Goal: Task Accomplishment & Management: Complete application form

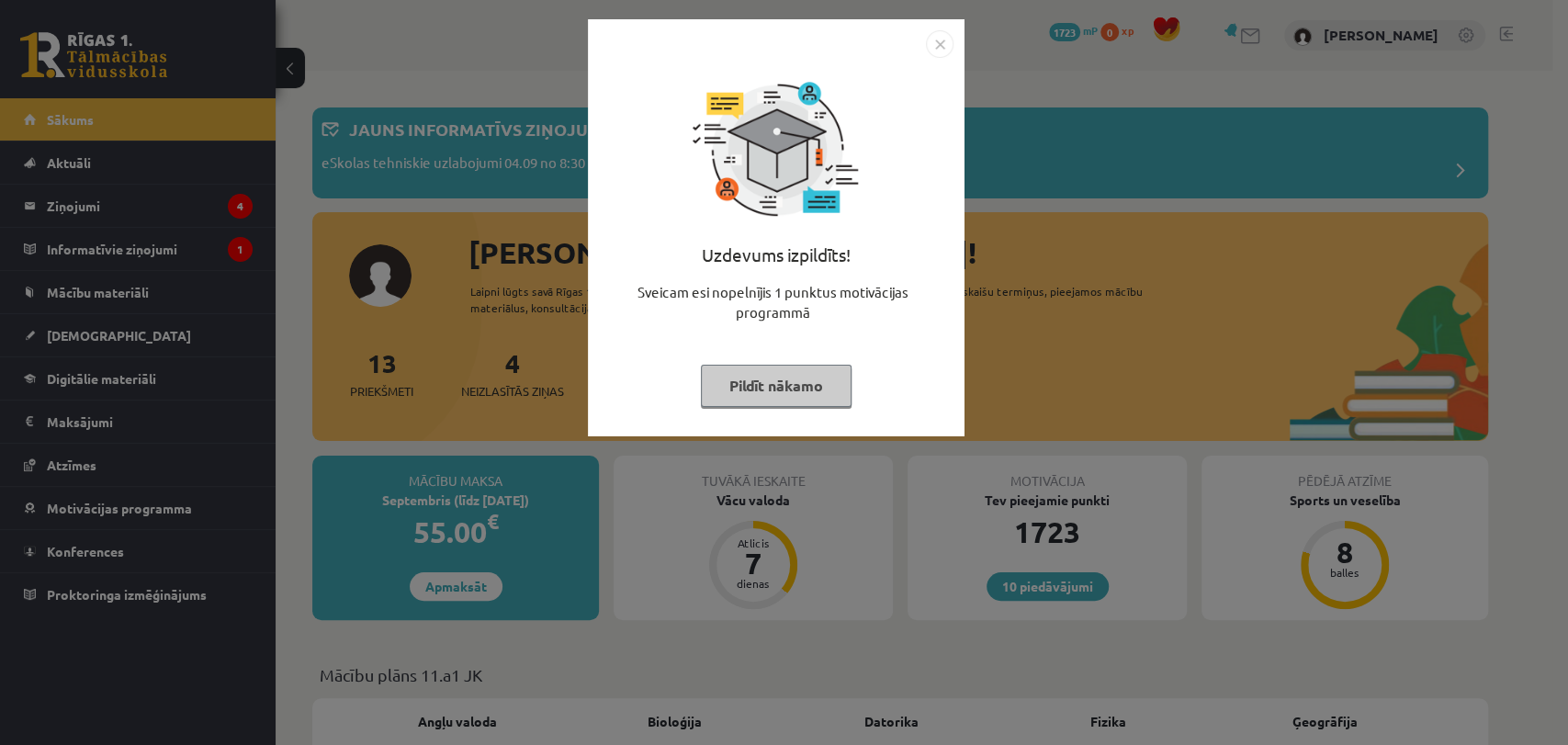
click at [733, 406] on button "Pildīt nākamo" at bounding box center [775, 386] width 150 height 42
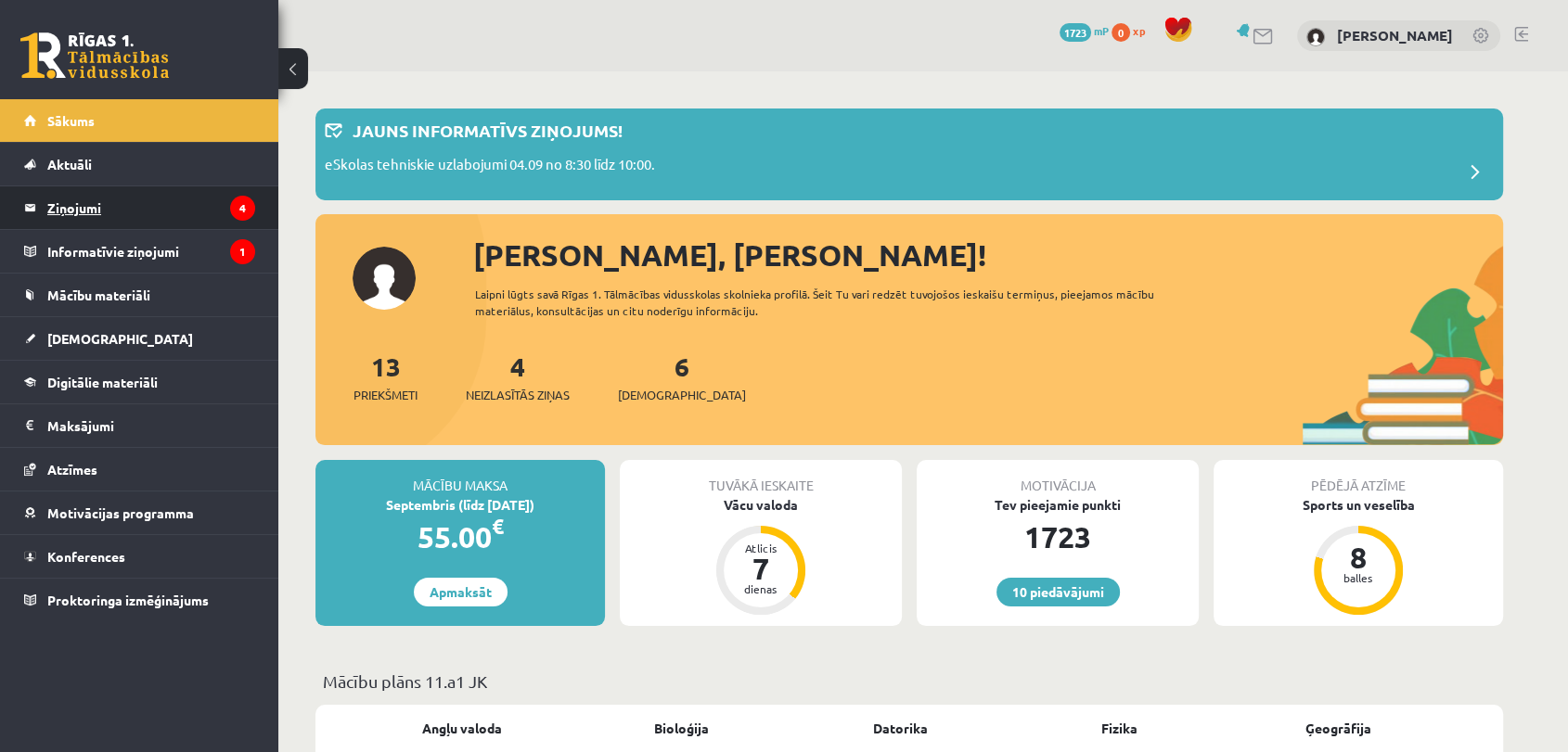
click at [112, 199] on legend "Ziņojumi 4" at bounding box center [152, 207] width 208 height 43
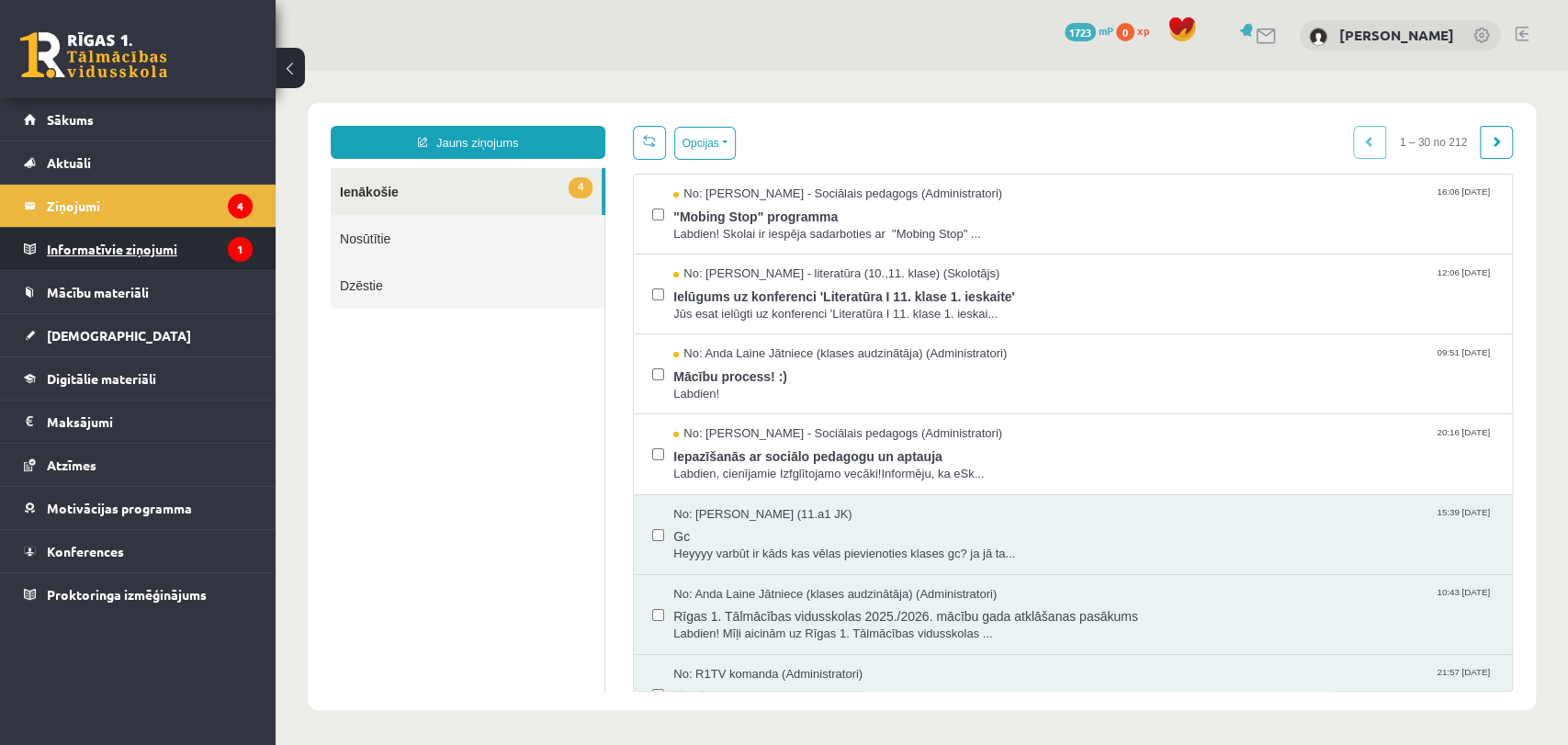
click at [142, 254] on legend "Informatīvie ziņojumi 1" at bounding box center [150, 248] width 206 height 42
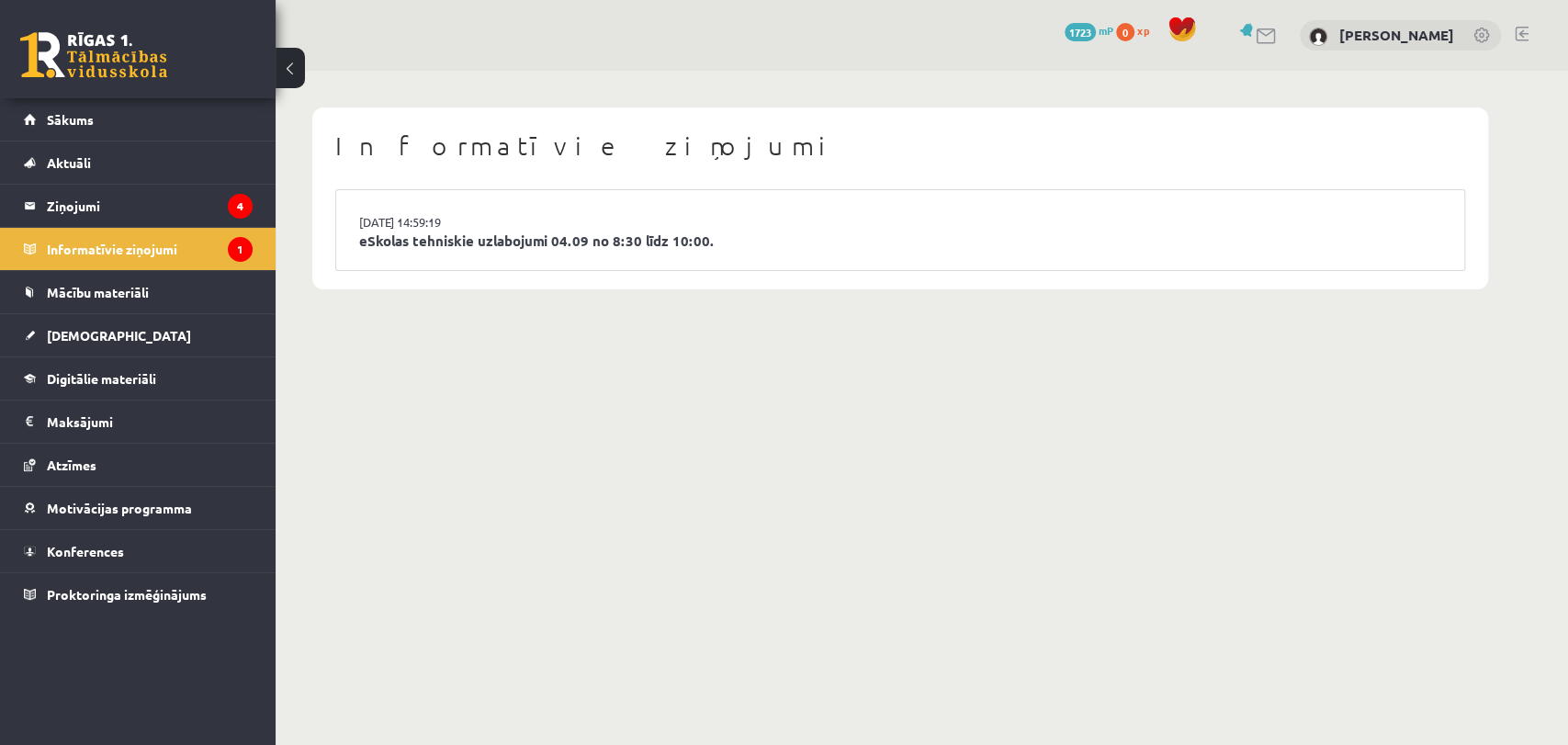
click at [151, 93] on div "10 Dāvanas 1723 mP 0 xp" at bounding box center [137, 49] width 276 height 98
click at [153, 126] on link "Sākums" at bounding box center [137, 119] width 229 height 42
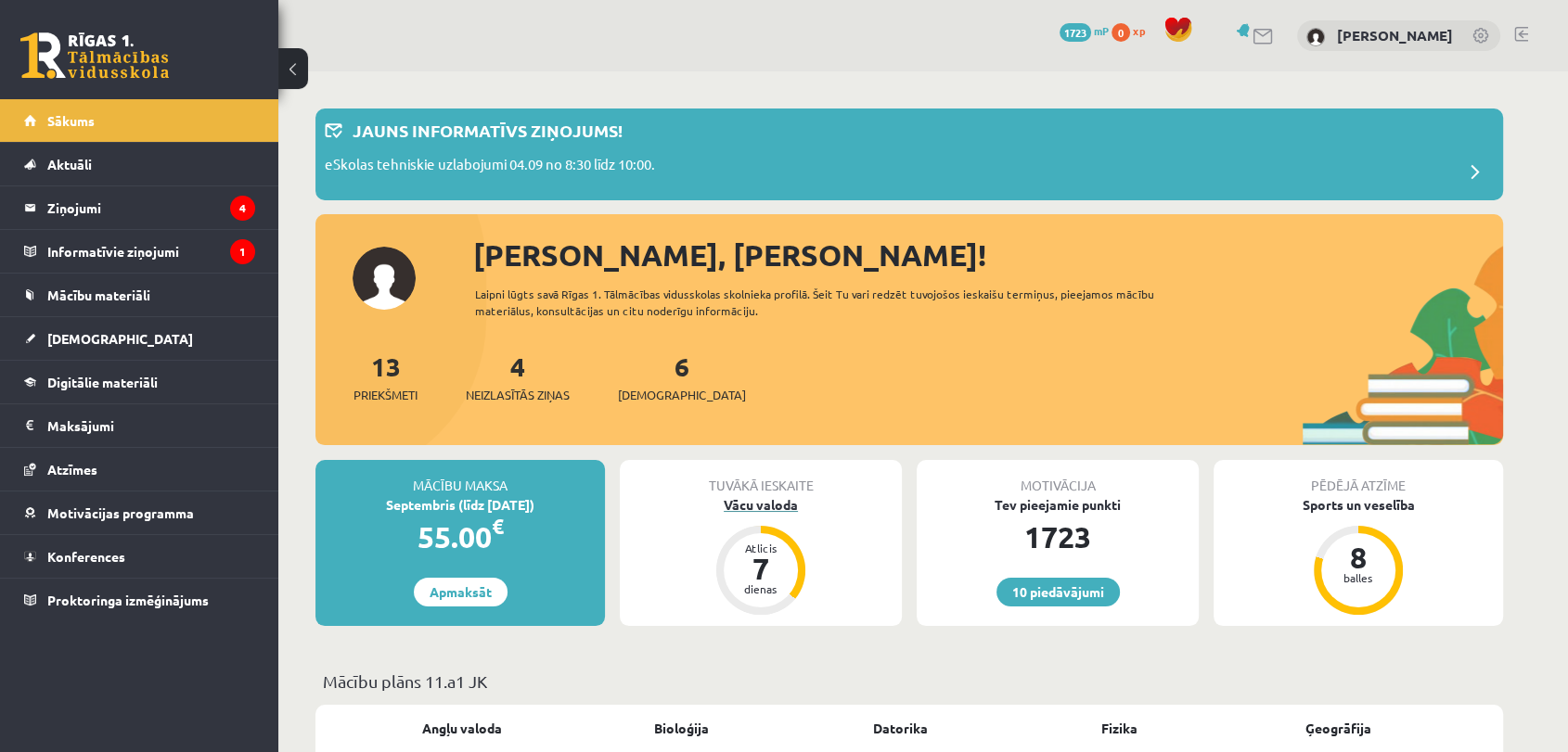
click at [760, 504] on div "Vācu valoda" at bounding box center [760, 505] width 282 height 20
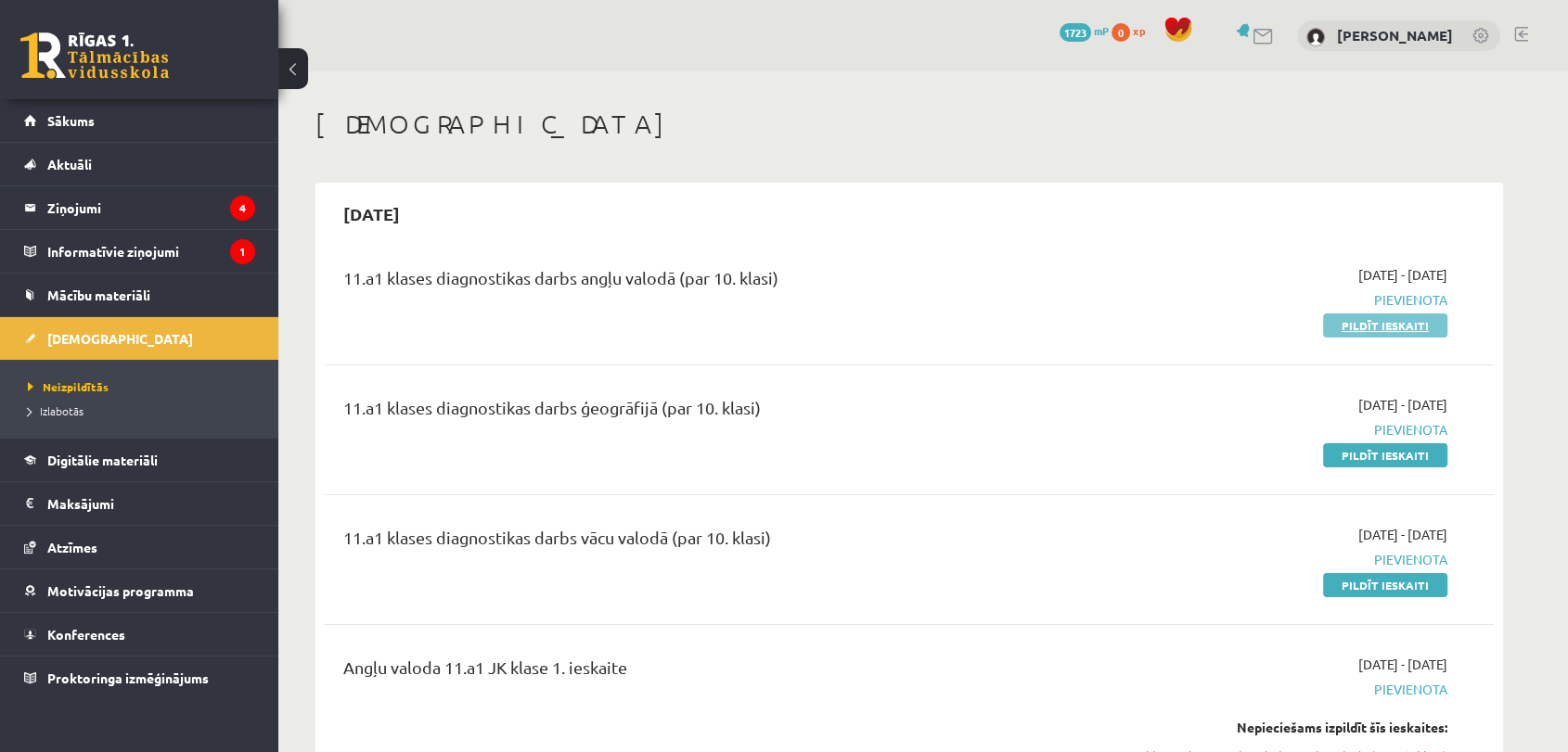
click at [1391, 321] on link "Pildīt ieskaiti" at bounding box center [1385, 325] width 124 height 24
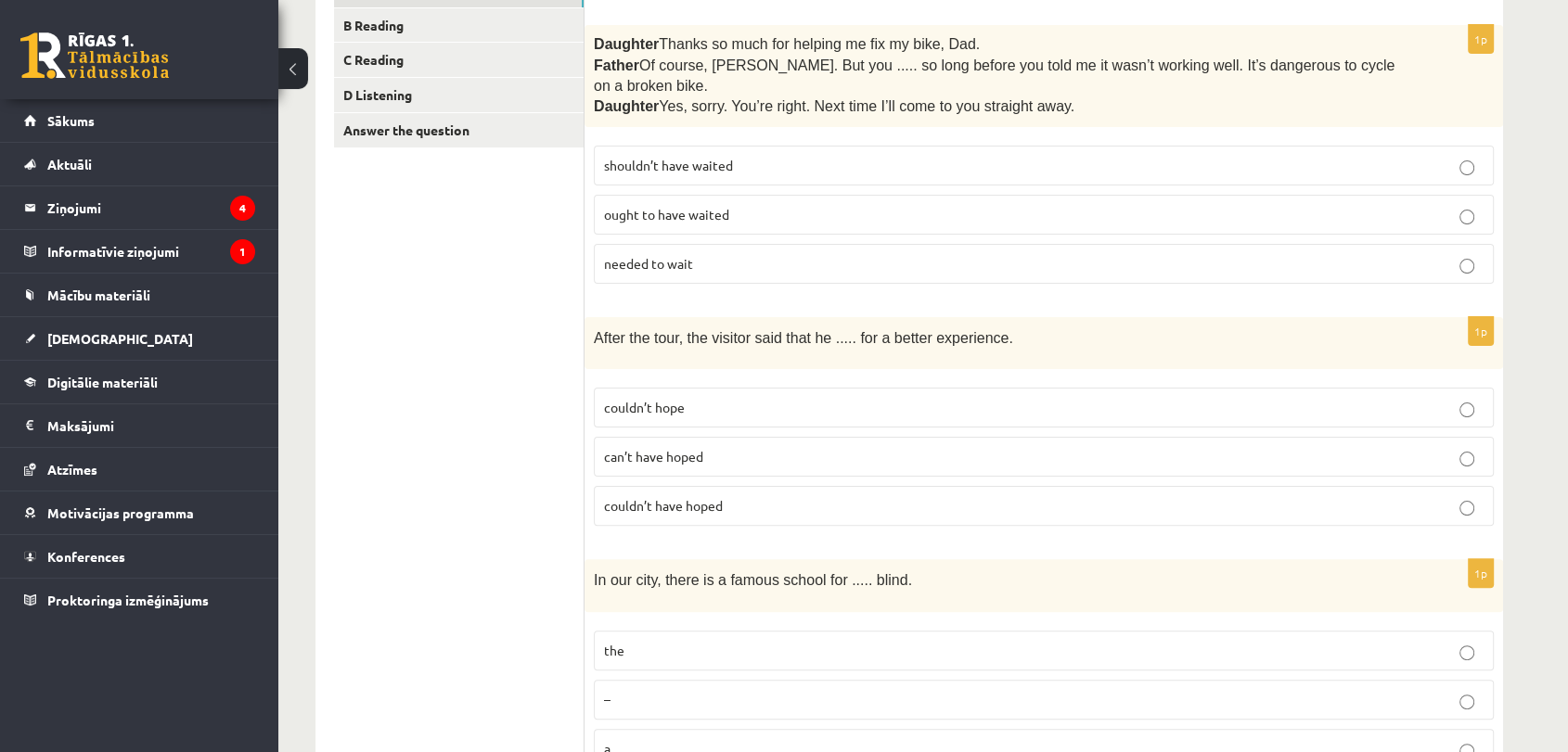
scroll to position [304, 0]
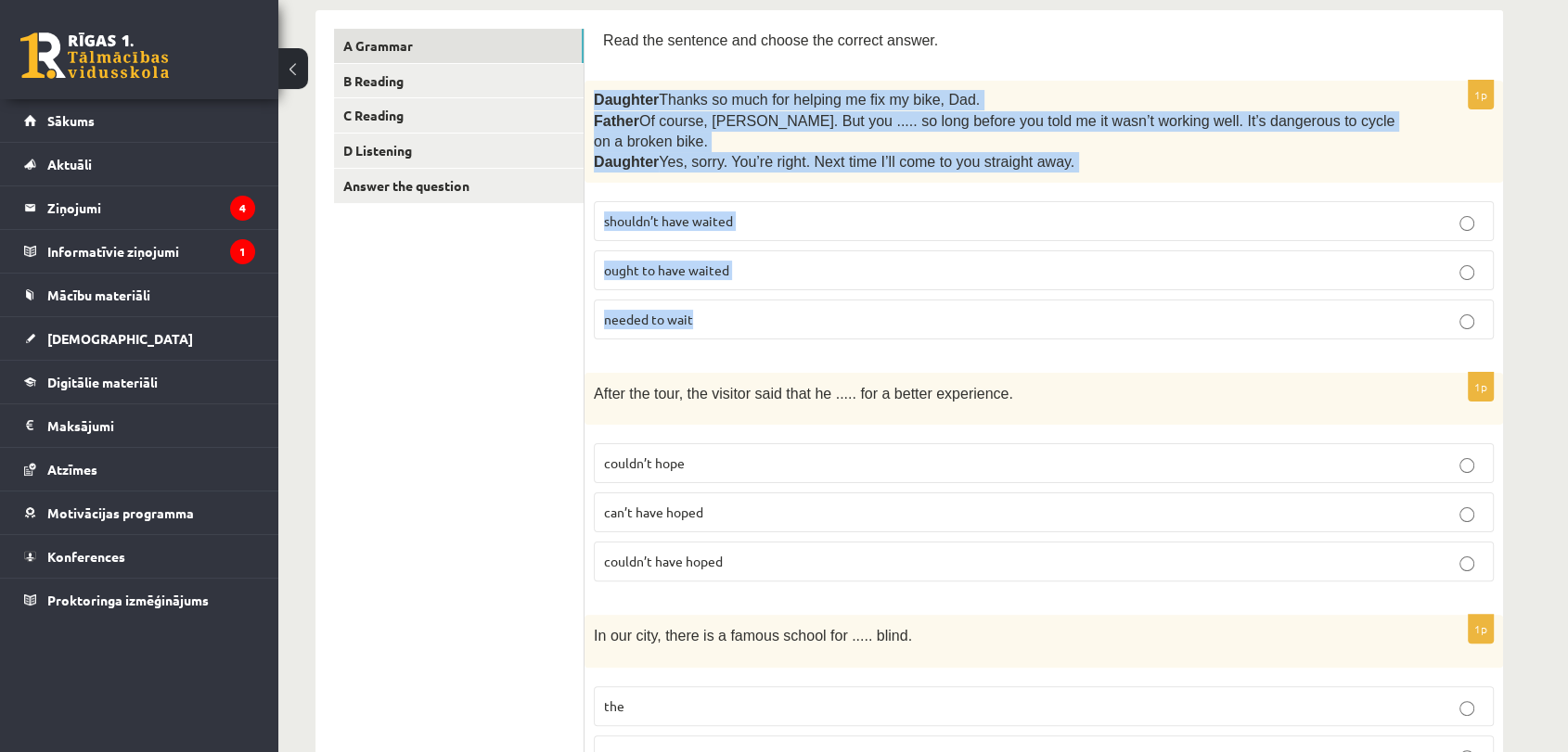
drag, startPoint x: 594, startPoint y: 99, endPoint x: 779, endPoint y: 307, distance: 278.4
click at [779, 307] on div "1p Daughter  Thanks so much for helping me fix my bike, Dad. Father  Of course,…" at bounding box center [1044, 217] width 919 height 273
copy div "Daughter  Thanks so much for helping me fix my bike, Dad. Father  Of course, Be…"
click at [746, 211] on p "shouldn’t have waited" at bounding box center [1043, 221] width 879 height 20
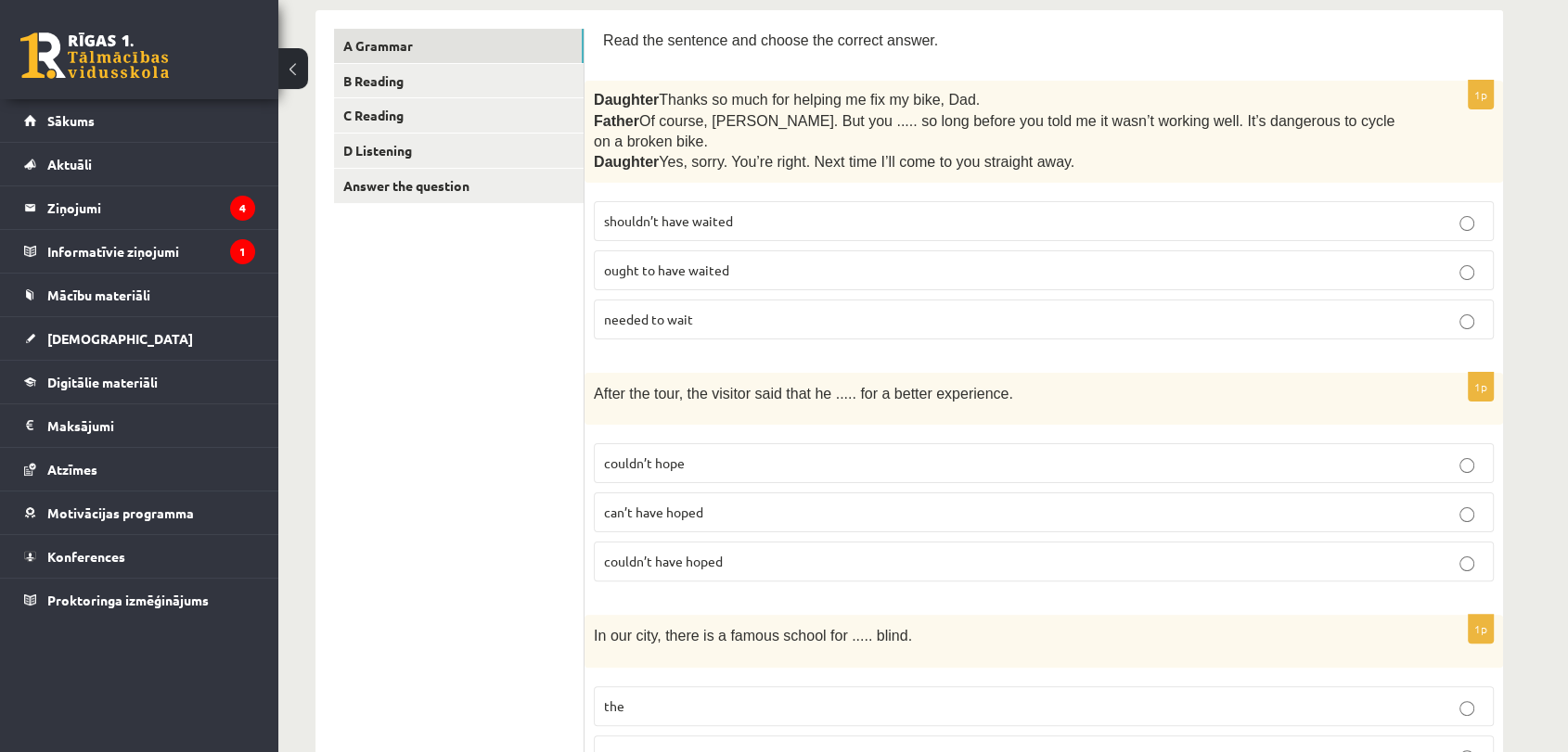
click at [739, 552] on p "couldn’t have hoped" at bounding box center [1043, 562] width 879 height 20
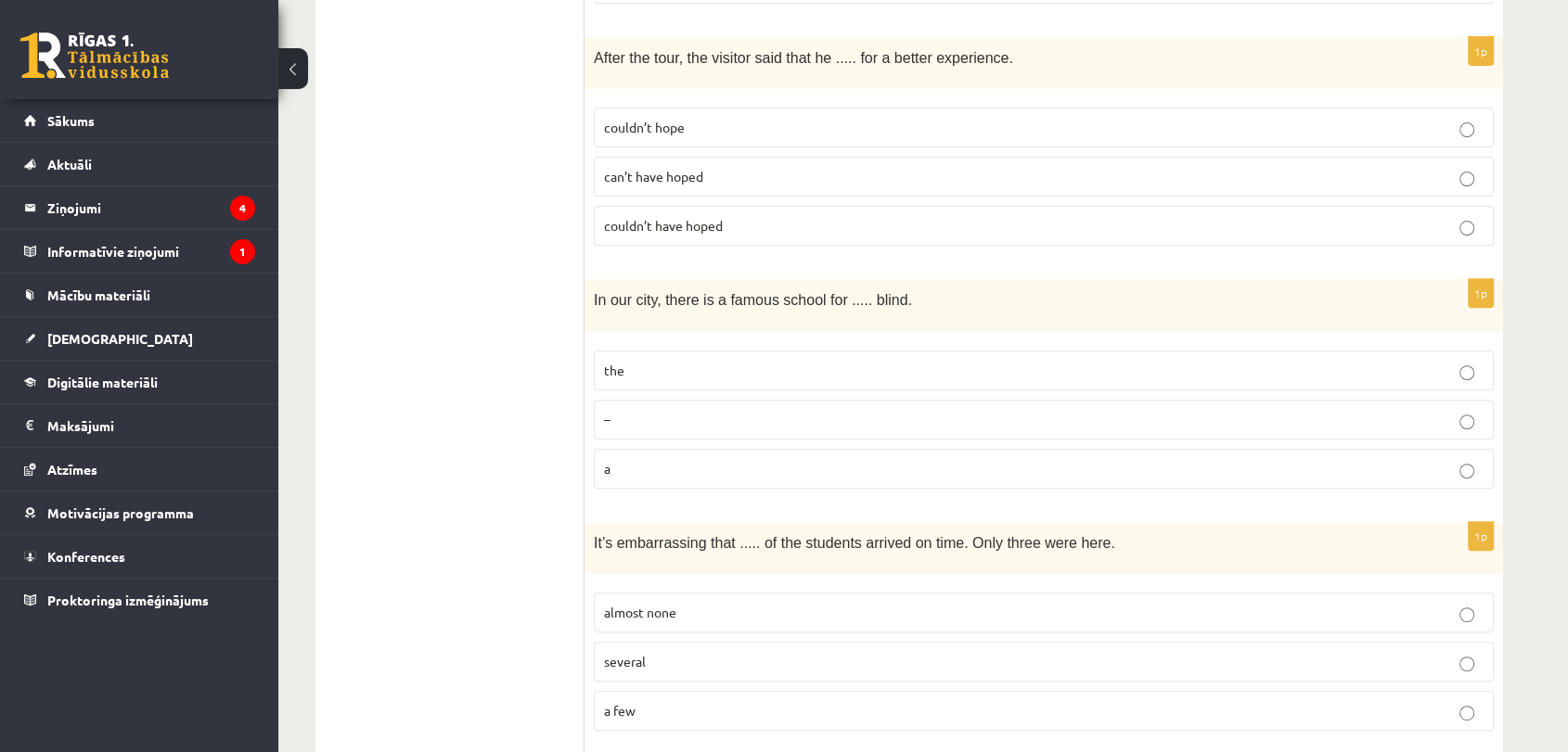
scroll to position [609, 0]
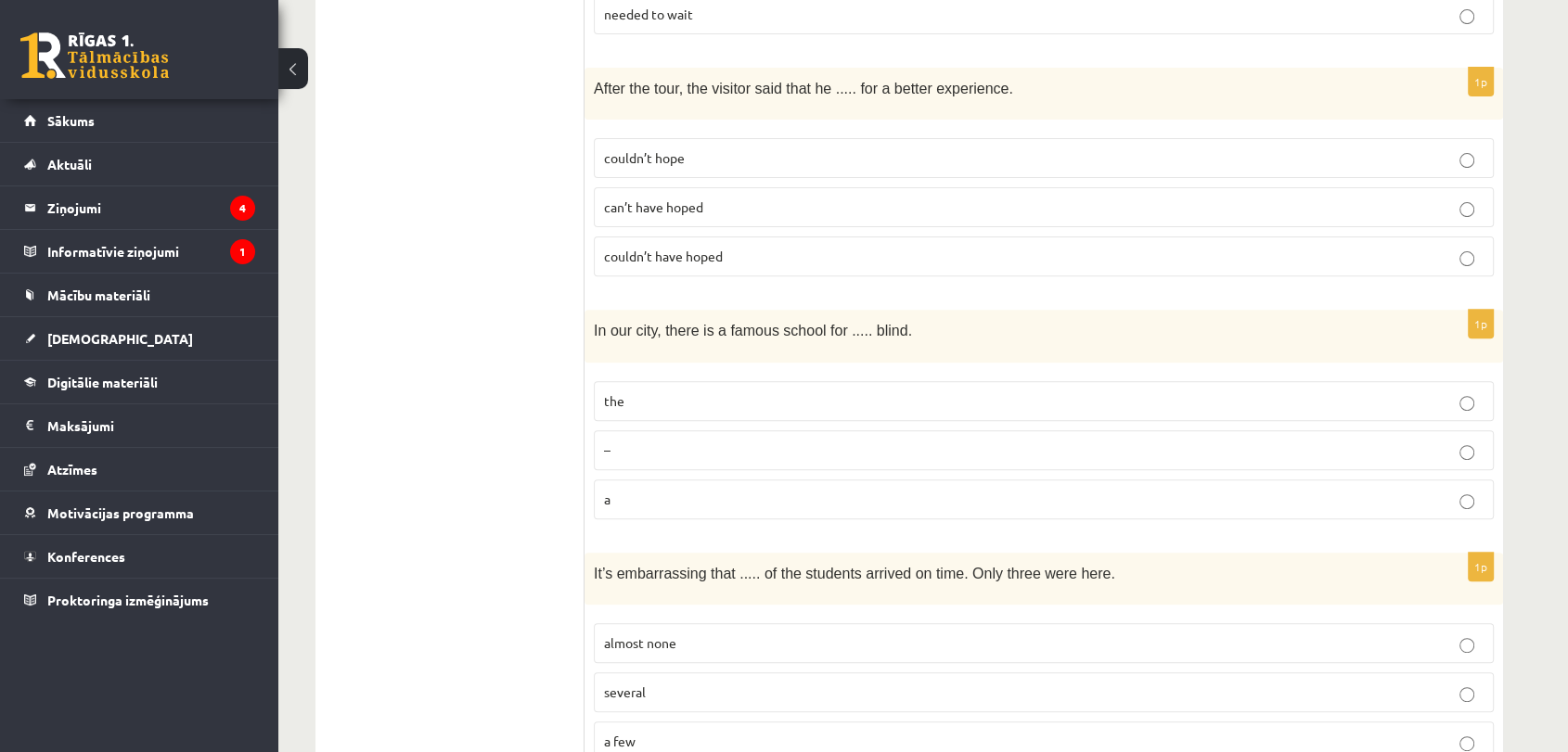
click at [663, 391] on p "the" at bounding box center [1043, 401] width 879 height 20
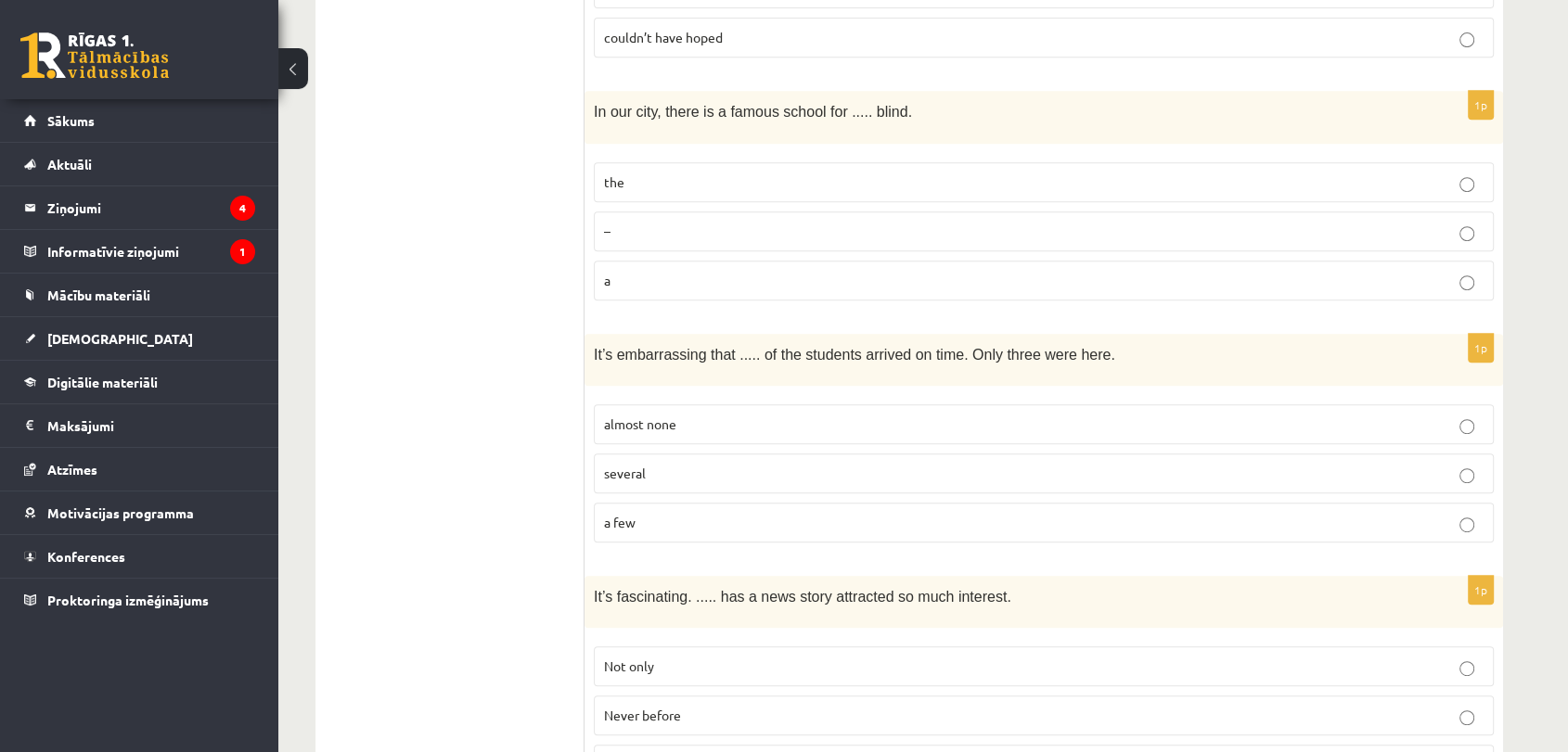
scroll to position [853, 0]
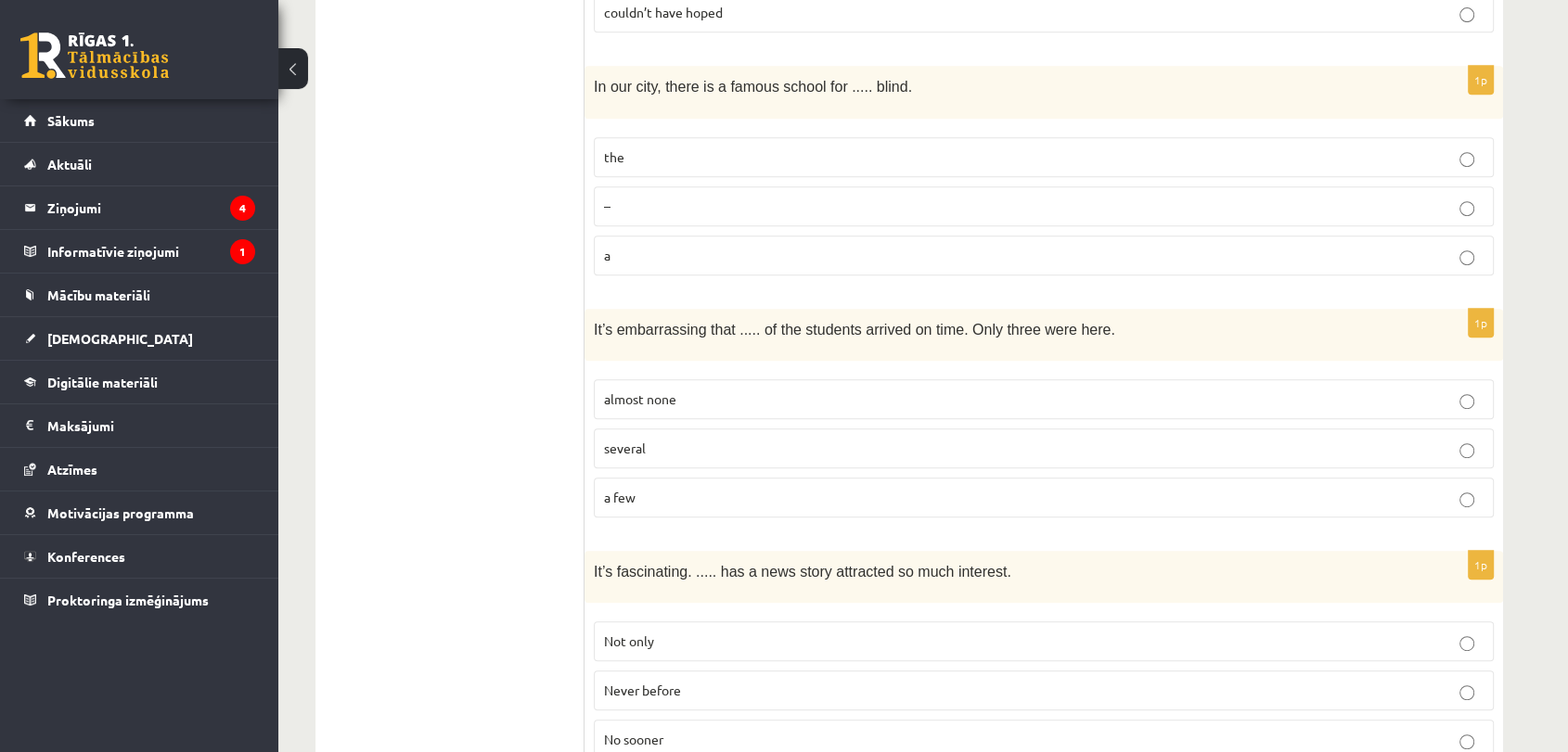
click at [645, 390] on span "almost none" at bounding box center [639, 398] width 72 height 17
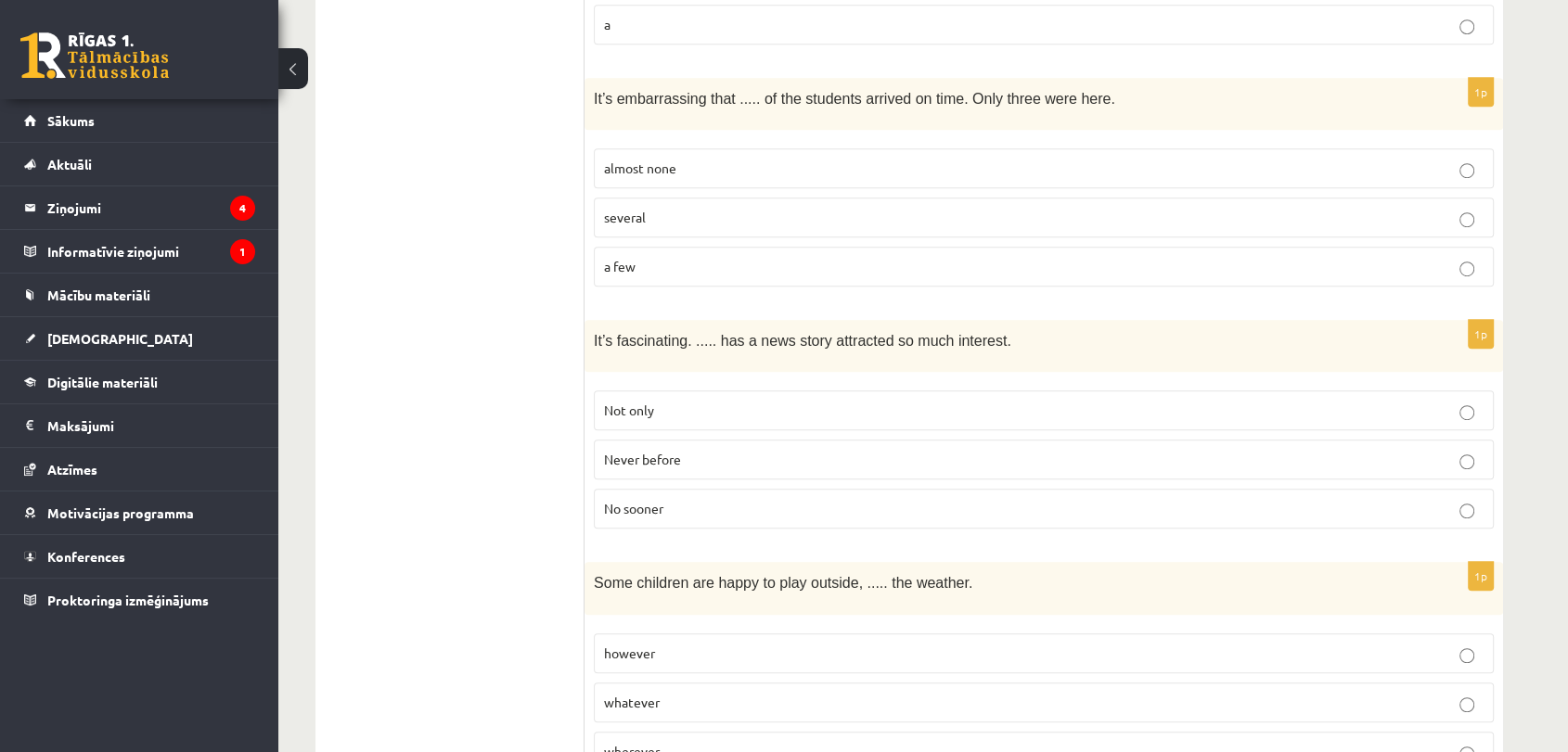
scroll to position [1145, 0]
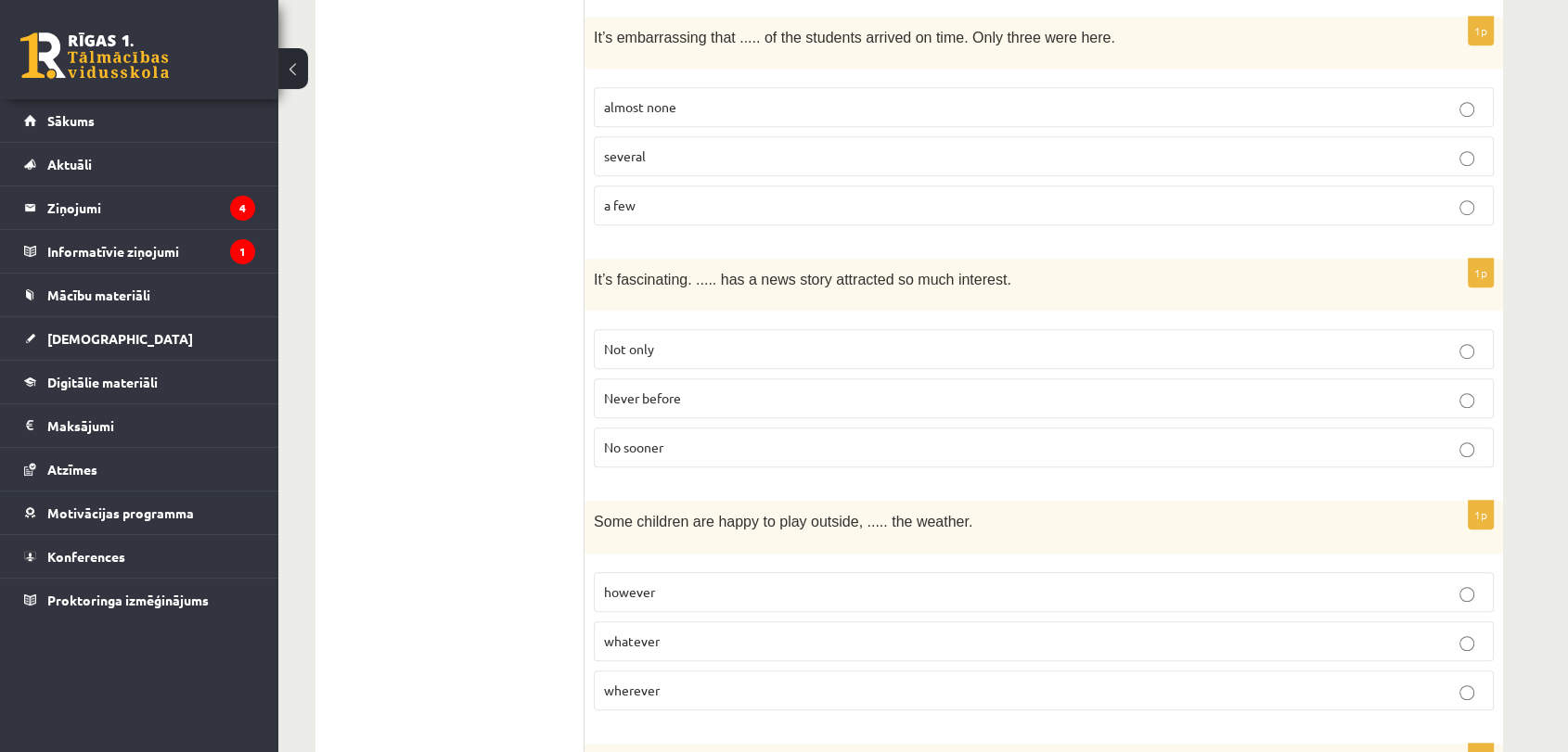
click at [645, 389] on span "Never before" at bounding box center [642, 397] width 77 height 17
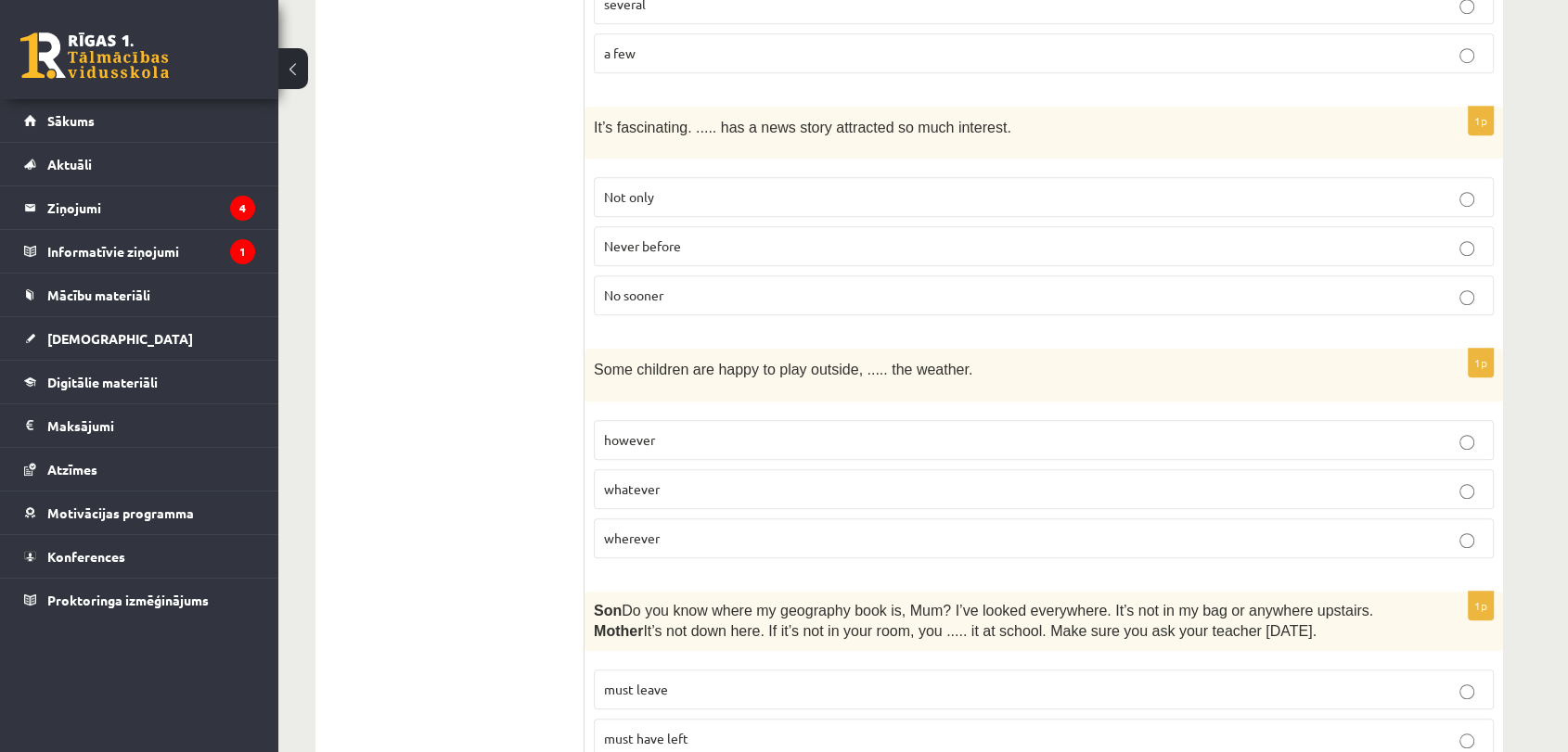
scroll to position [1395, 0]
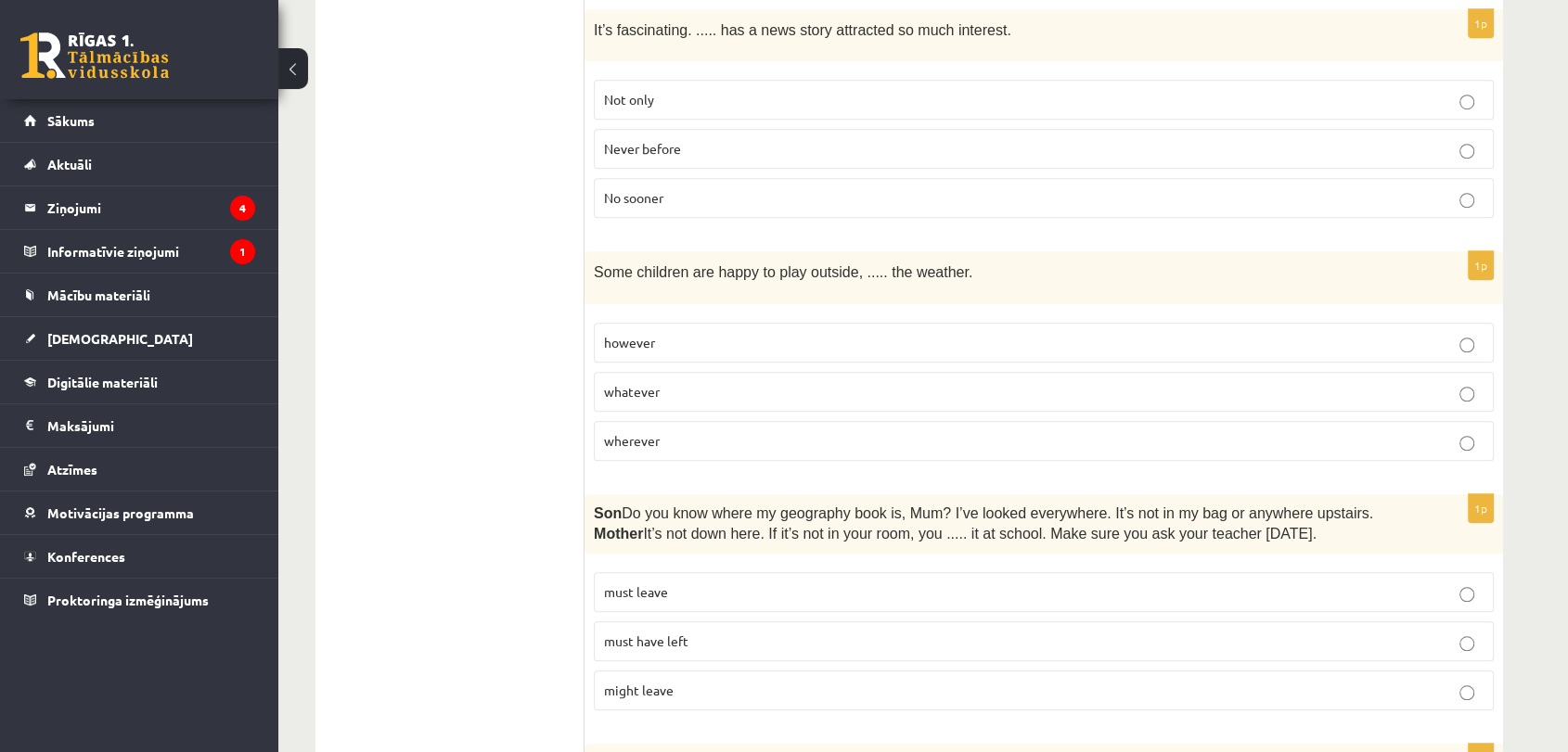
click at [632, 333] on p "however" at bounding box center [1043, 343] width 879 height 20
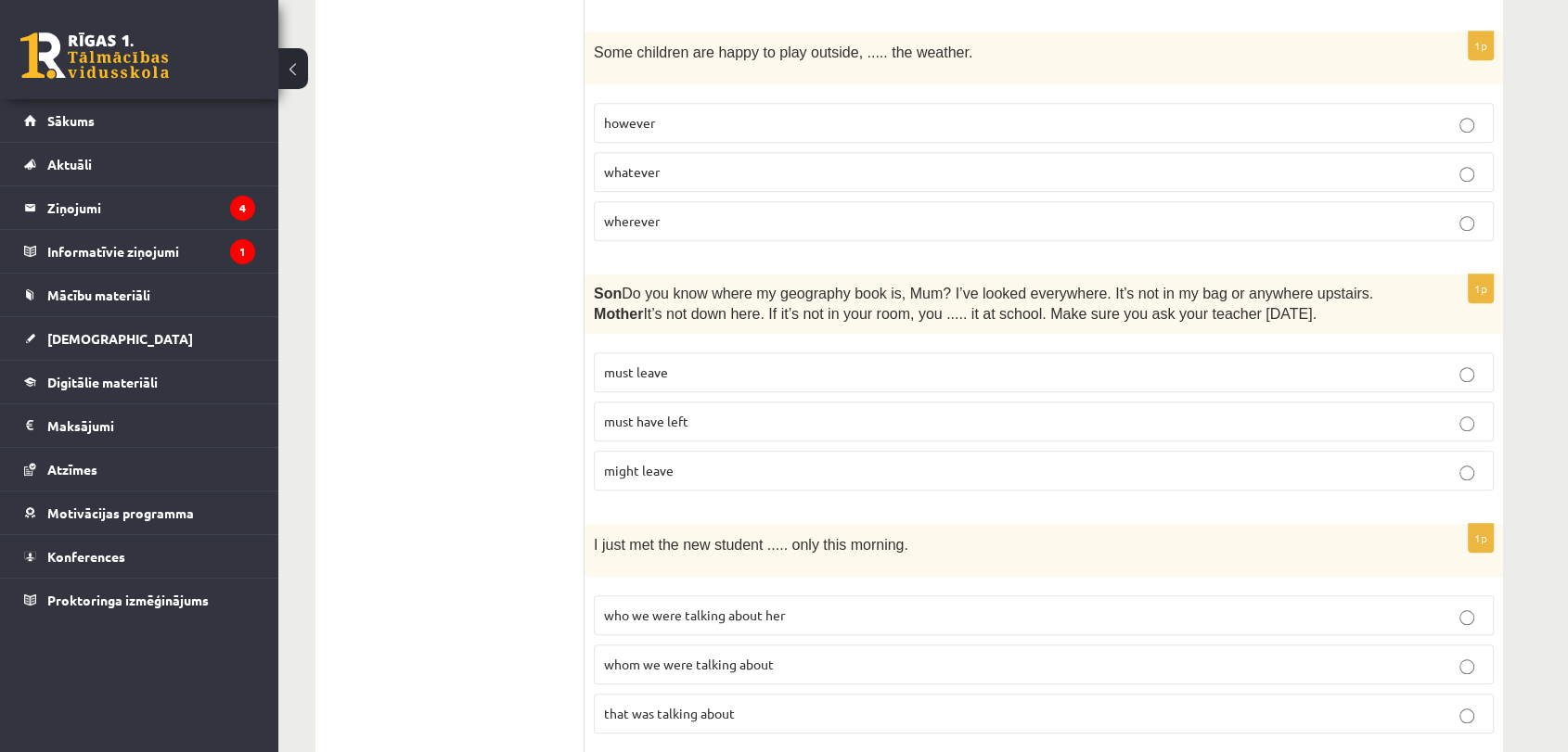
click at [683, 413] on span "must have left" at bounding box center [645, 421] width 84 height 17
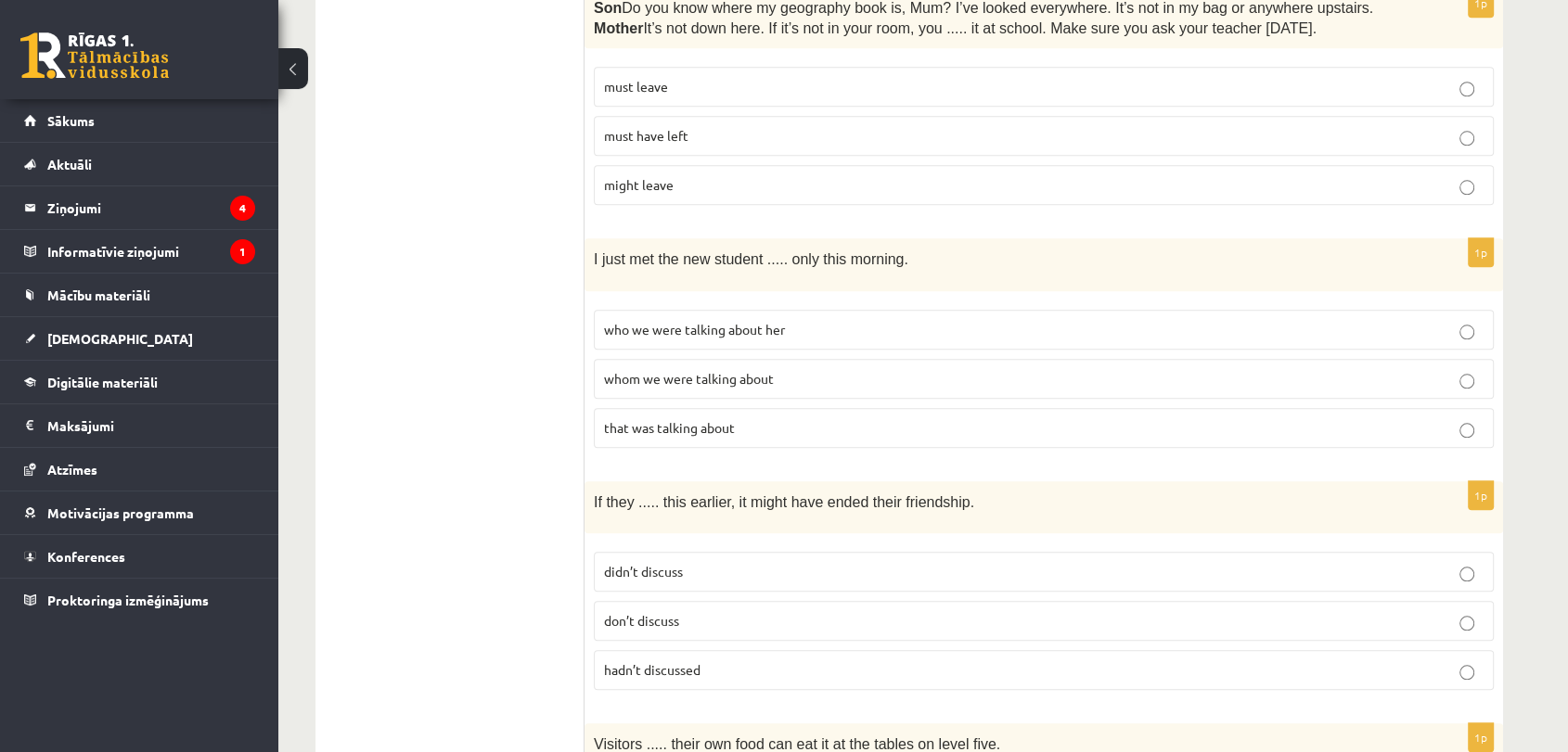
scroll to position [1931, 0]
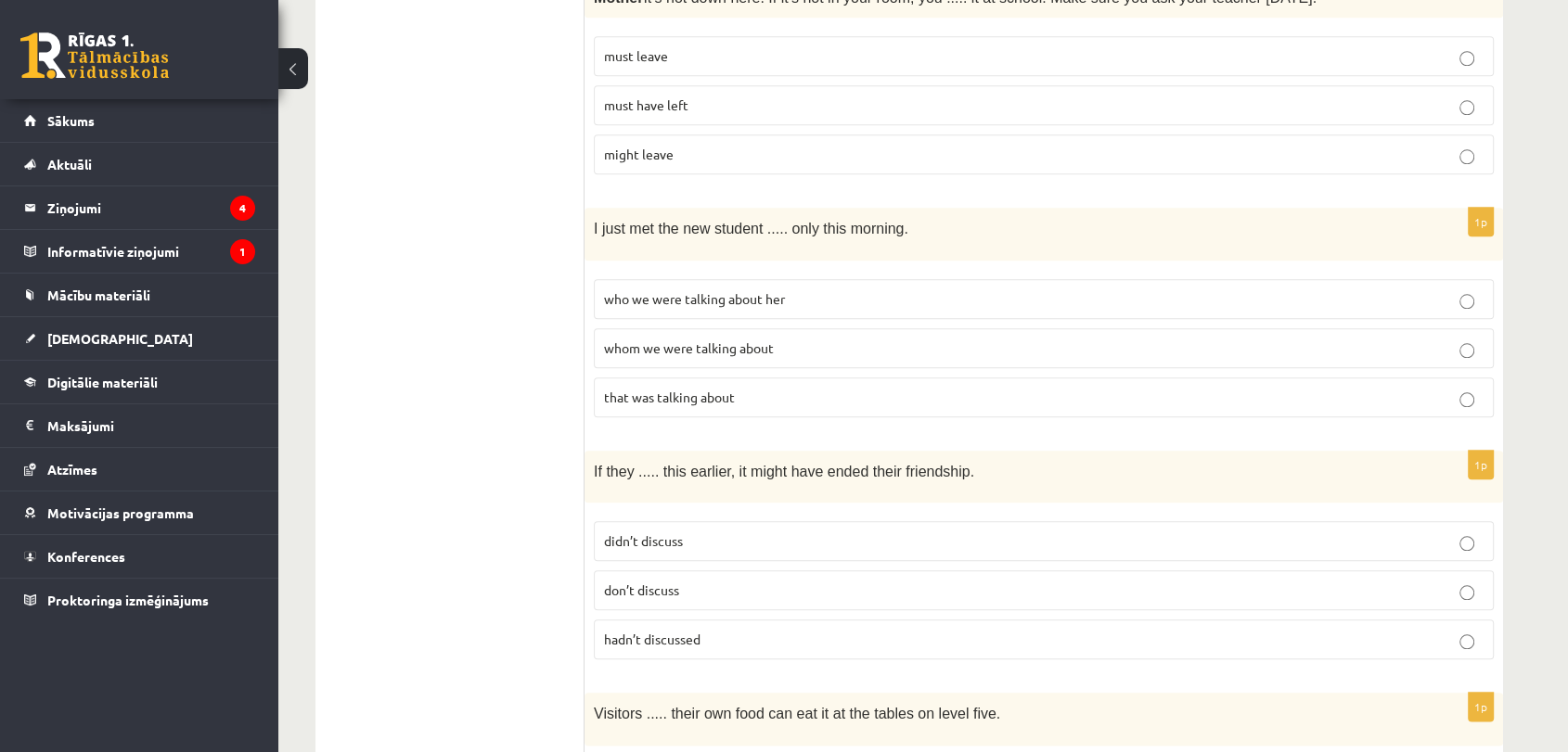
click at [703, 340] on span "whom we were talking about" at bounding box center [688, 348] width 169 height 17
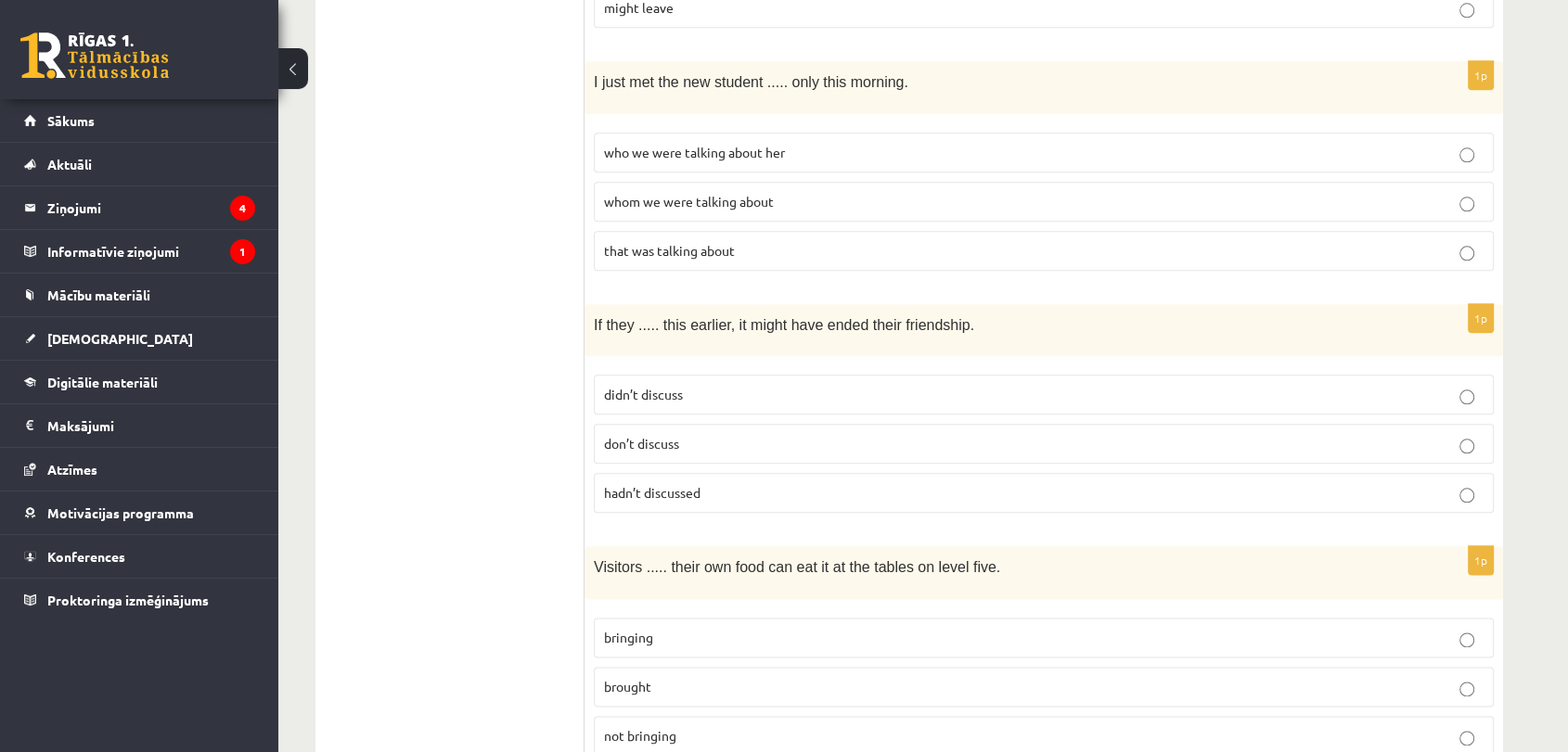
scroll to position [2163, 0]
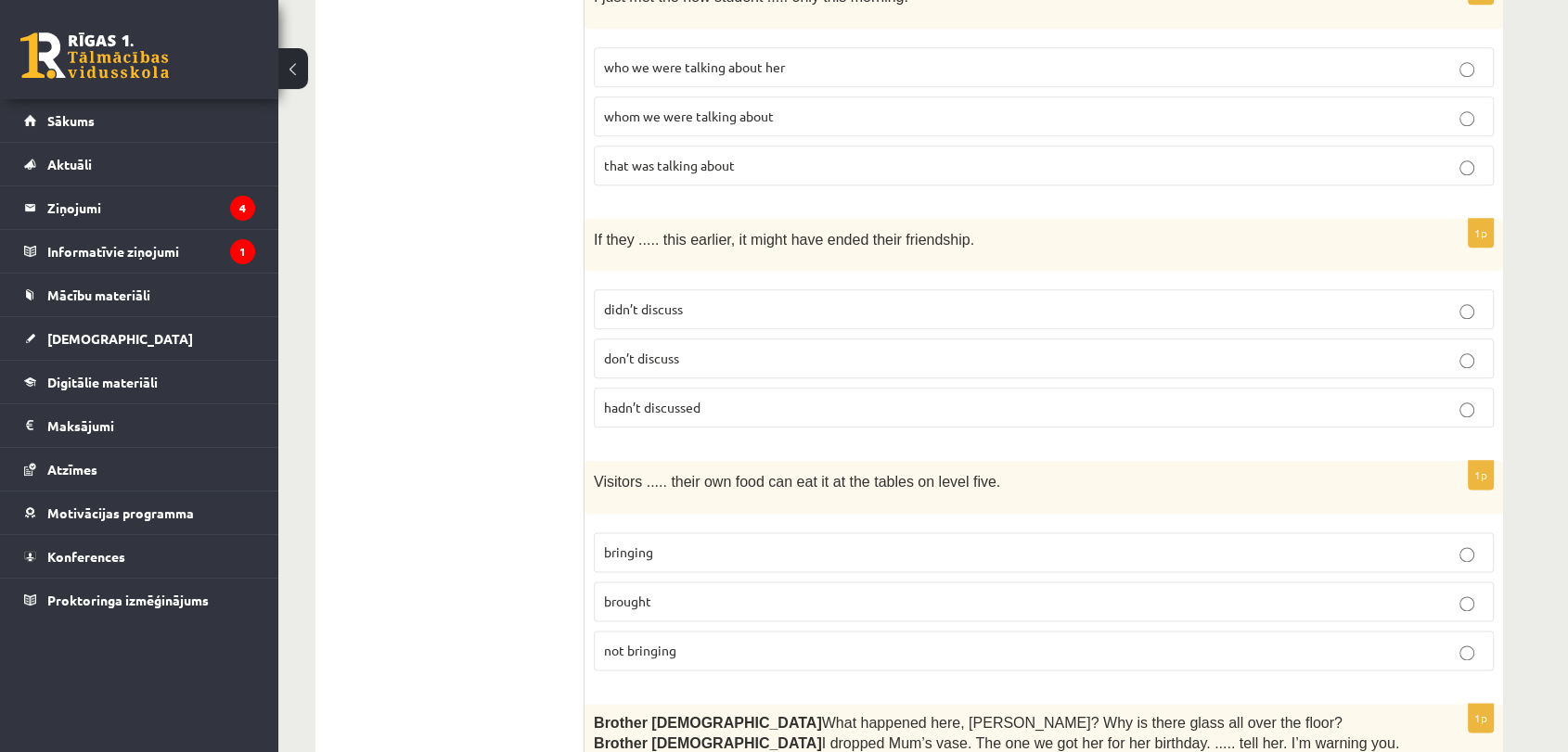
click at [672, 300] on span "didn’t discuss" at bounding box center [643, 308] width 79 height 17
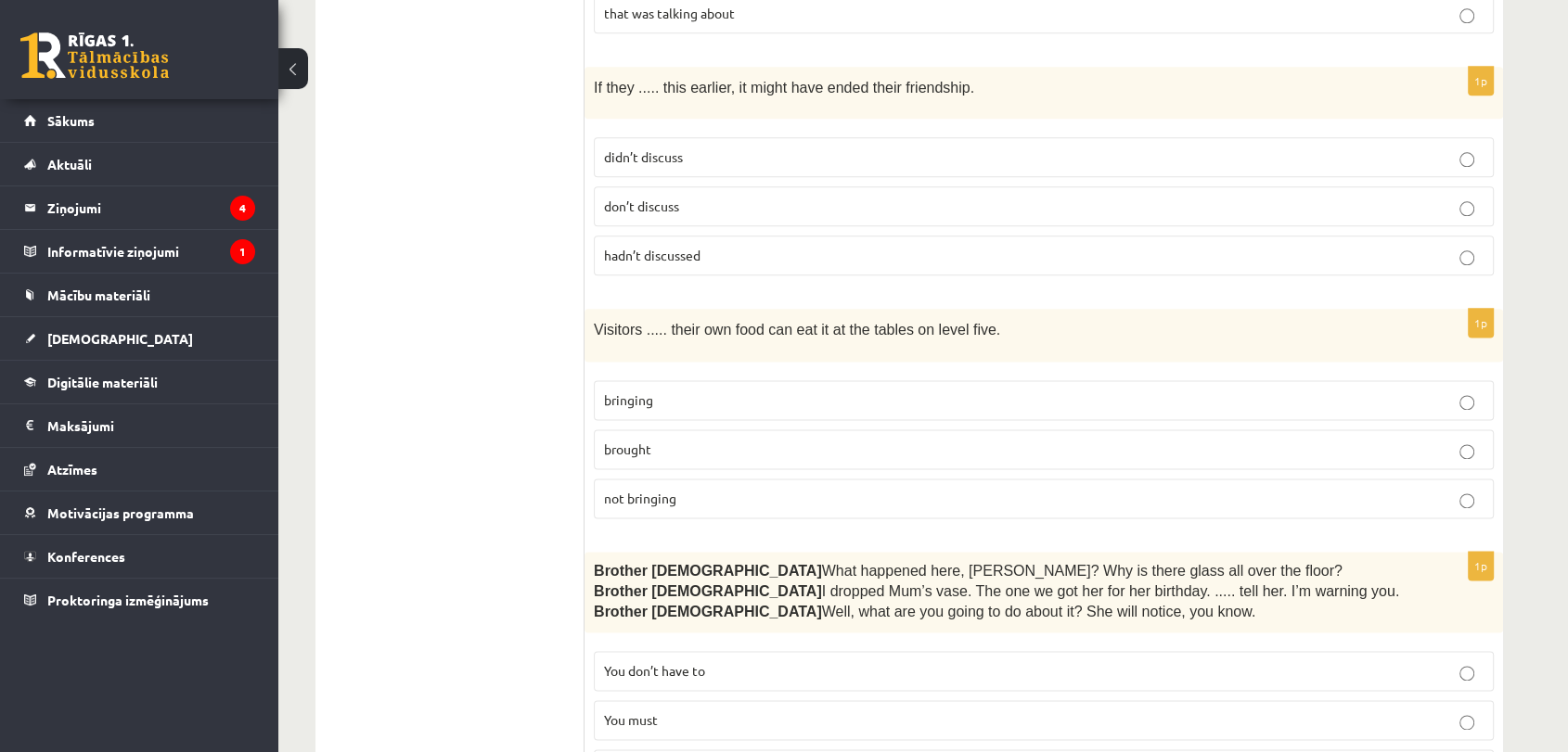
scroll to position [2473, 0]
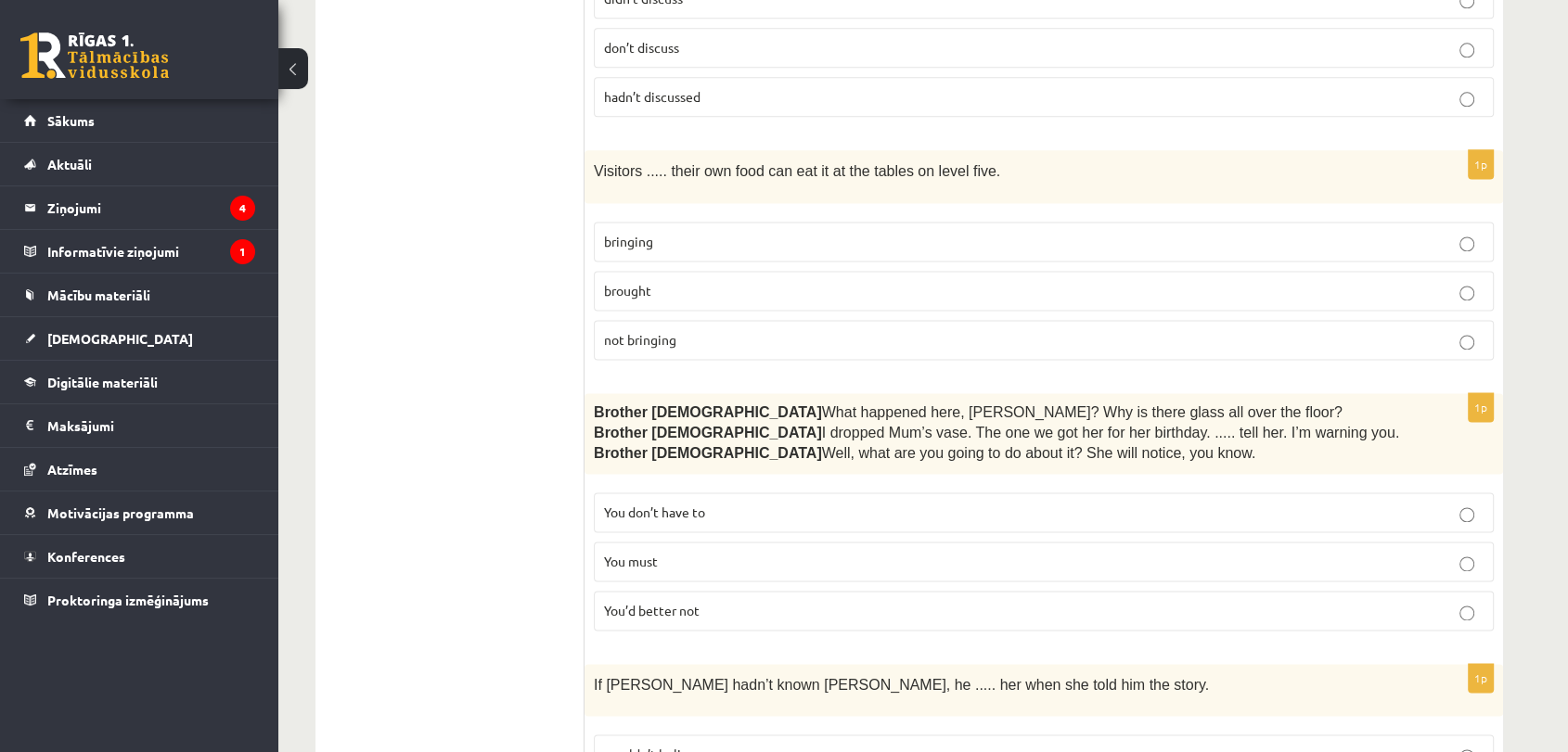
click at [645, 282] on span "brought" at bounding box center [627, 290] width 48 height 17
click at [660, 232] on p "bringing" at bounding box center [1043, 242] width 879 height 20
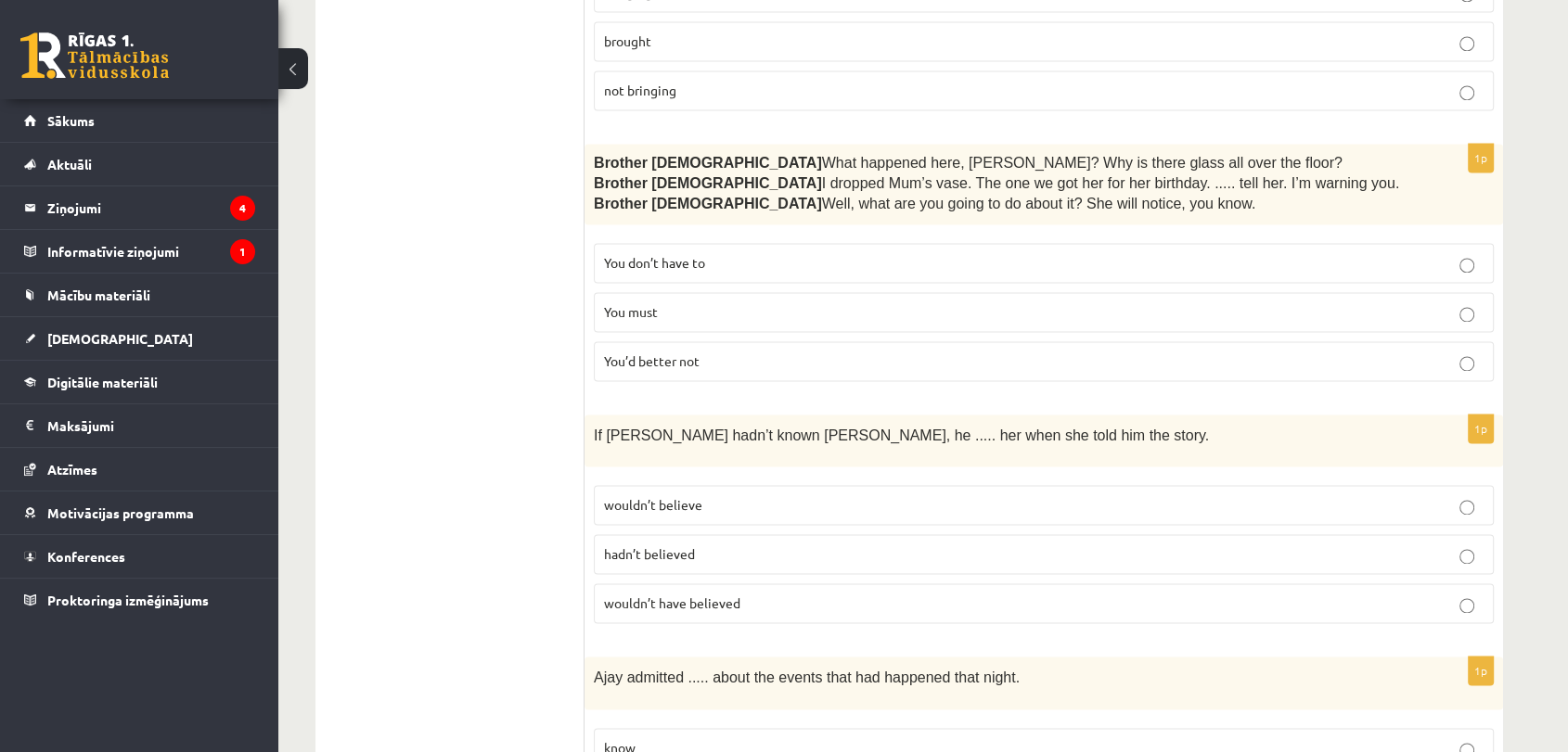
scroll to position [2717, 0]
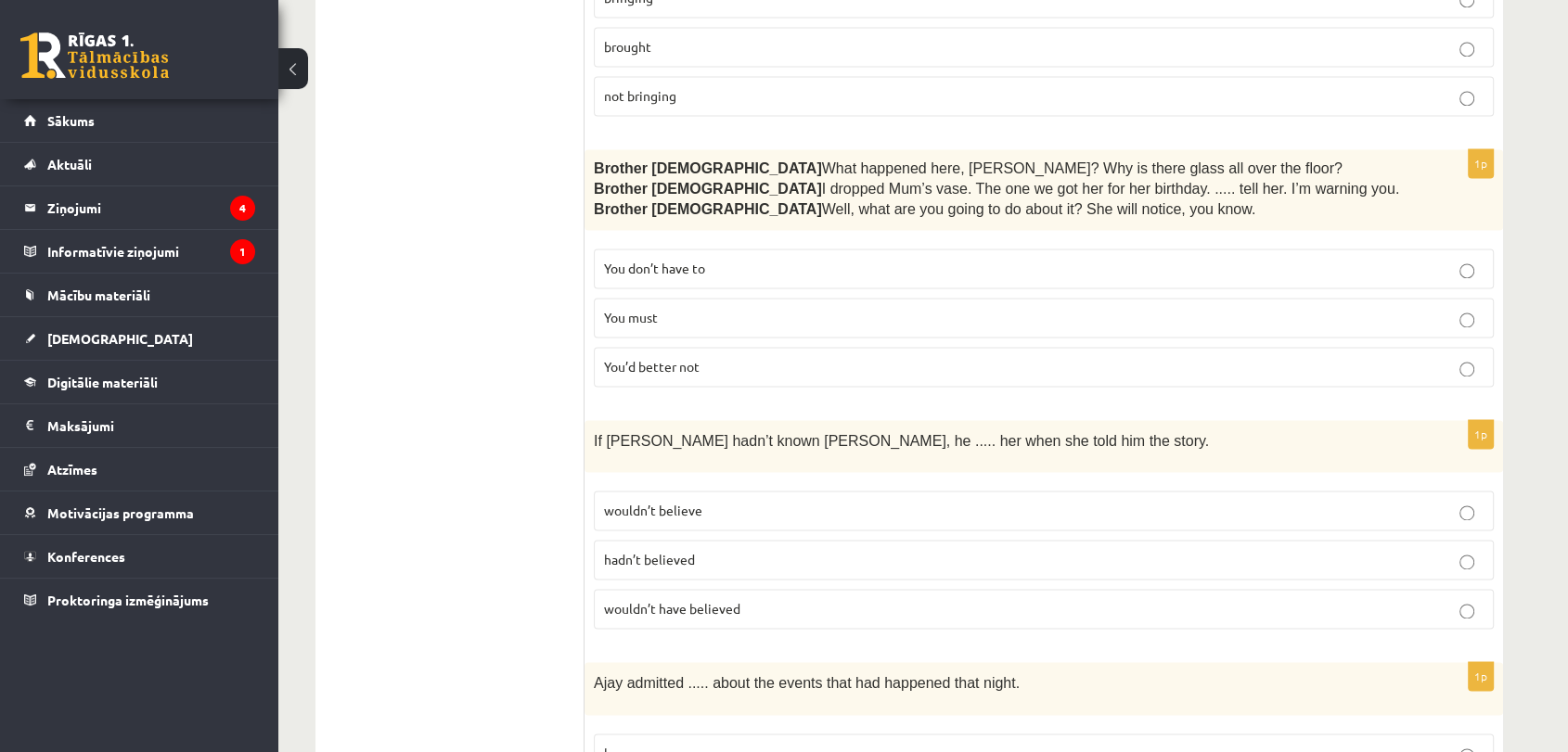
click at [683, 358] on span "You’d better not" at bounding box center [651, 366] width 95 height 17
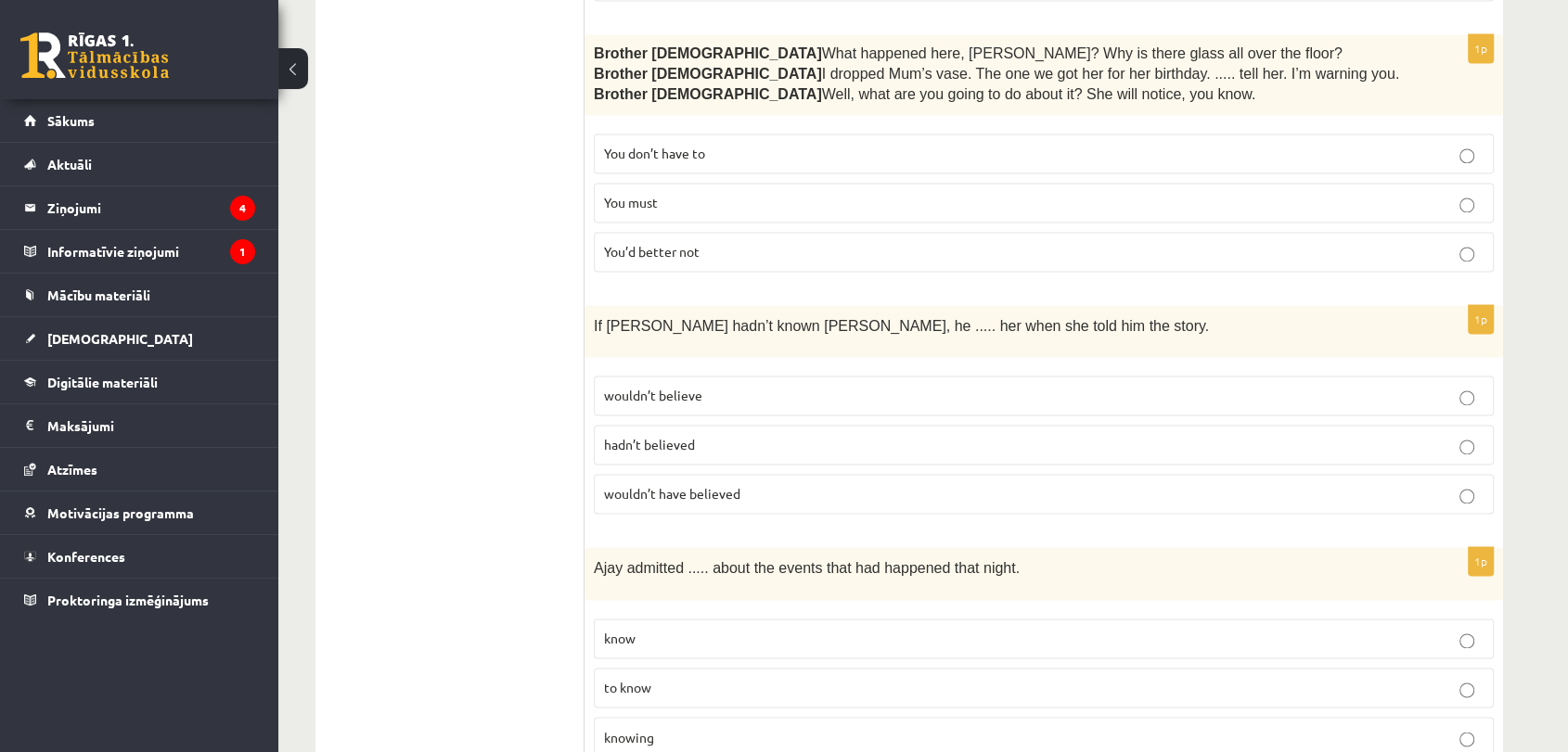
scroll to position [2862, 0]
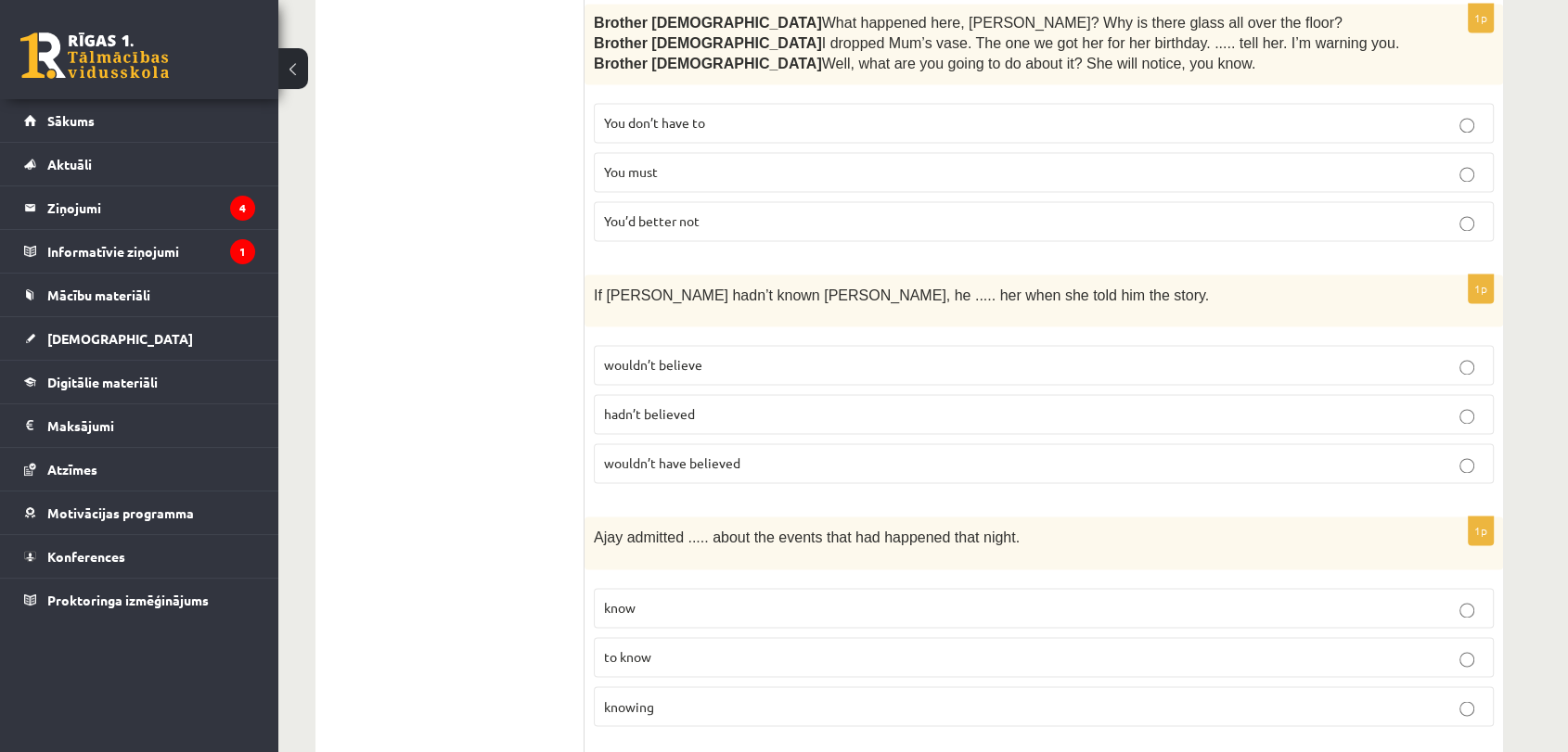
click at [702, 355] on p "wouldn’t believe" at bounding box center [1043, 365] width 879 height 20
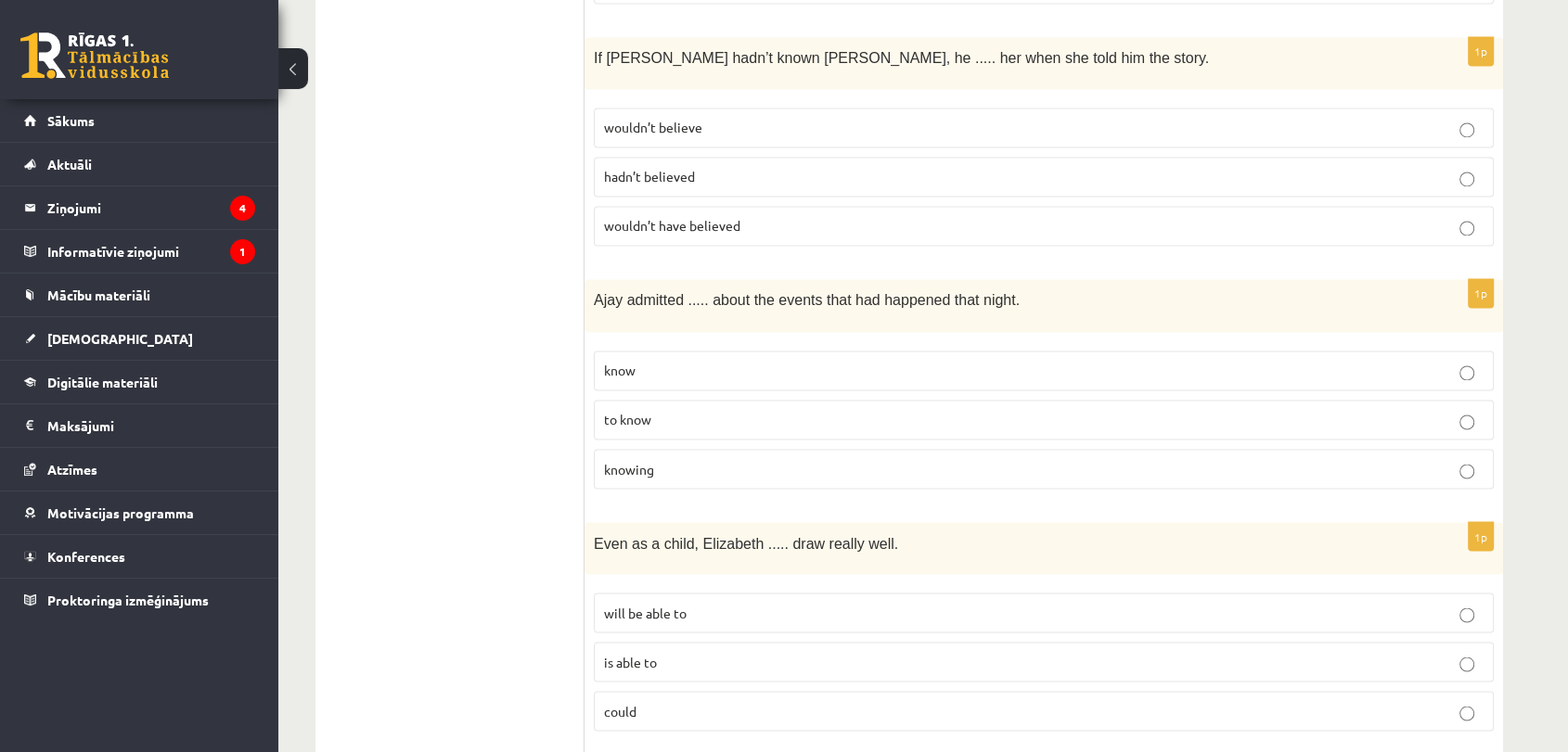
scroll to position [3131, 0]
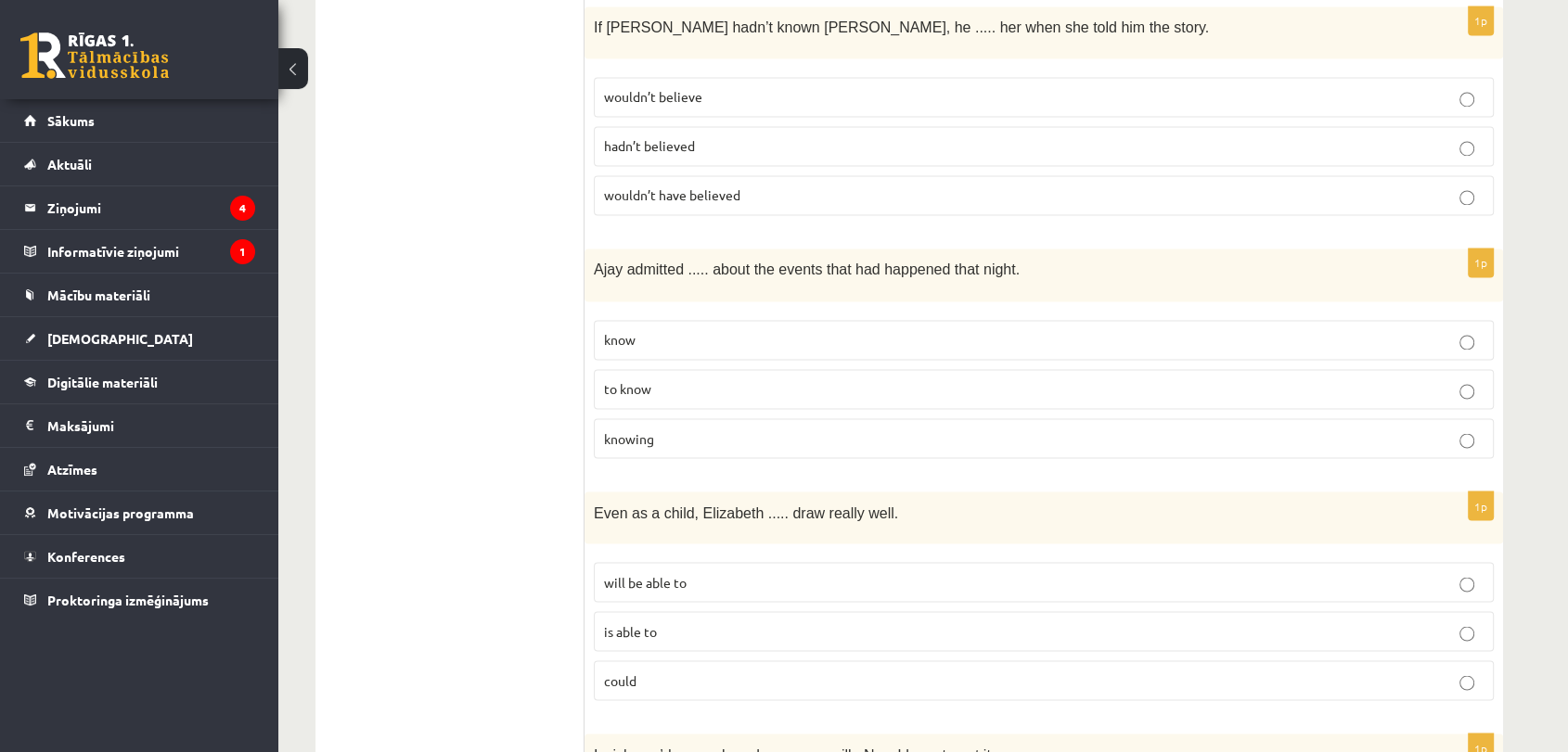
click at [645, 418] on label "knowing" at bounding box center [1044, 438] width 900 height 40
click at [675, 671] on p "could" at bounding box center [1043, 681] width 879 height 20
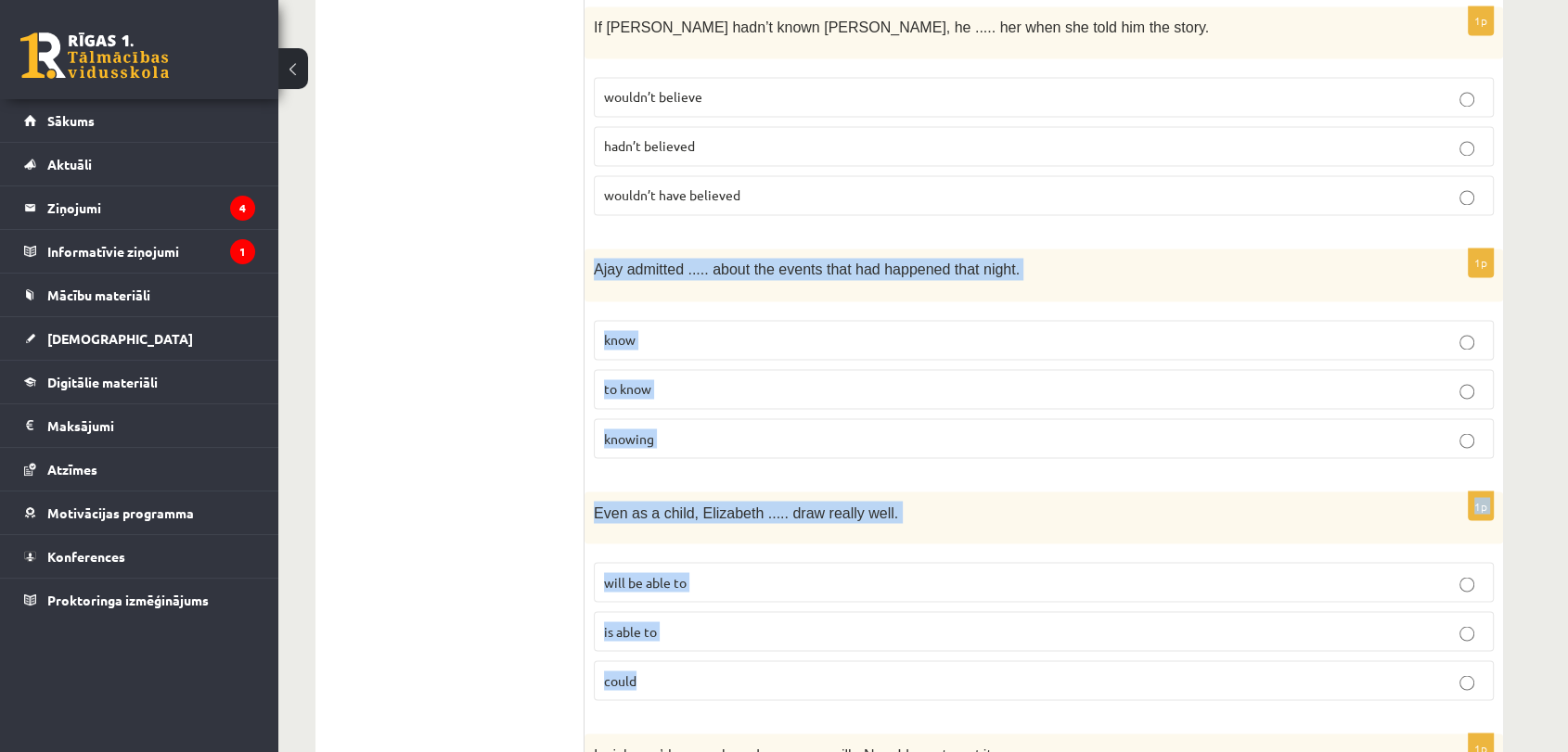
drag, startPoint x: 594, startPoint y: 230, endPoint x: 705, endPoint y: 634, distance: 419.0
copy form "Ajay admitted ..... about the events that had happened that night. know to know…"
click at [791, 428] on p "knowing" at bounding box center [1043, 438] width 879 height 20
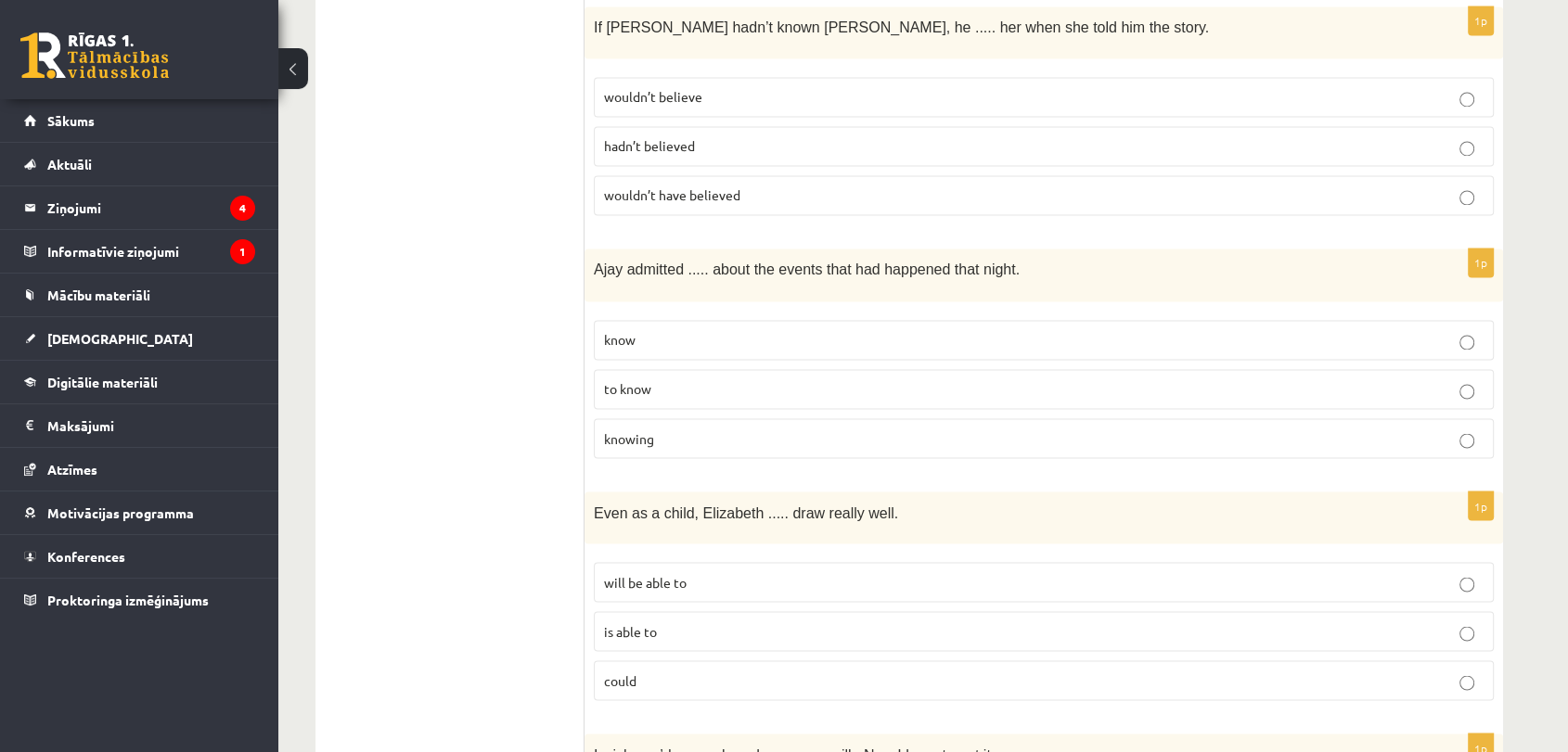
click at [722, 671] on p "could" at bounding box center [1043, 681] width 879 height 20
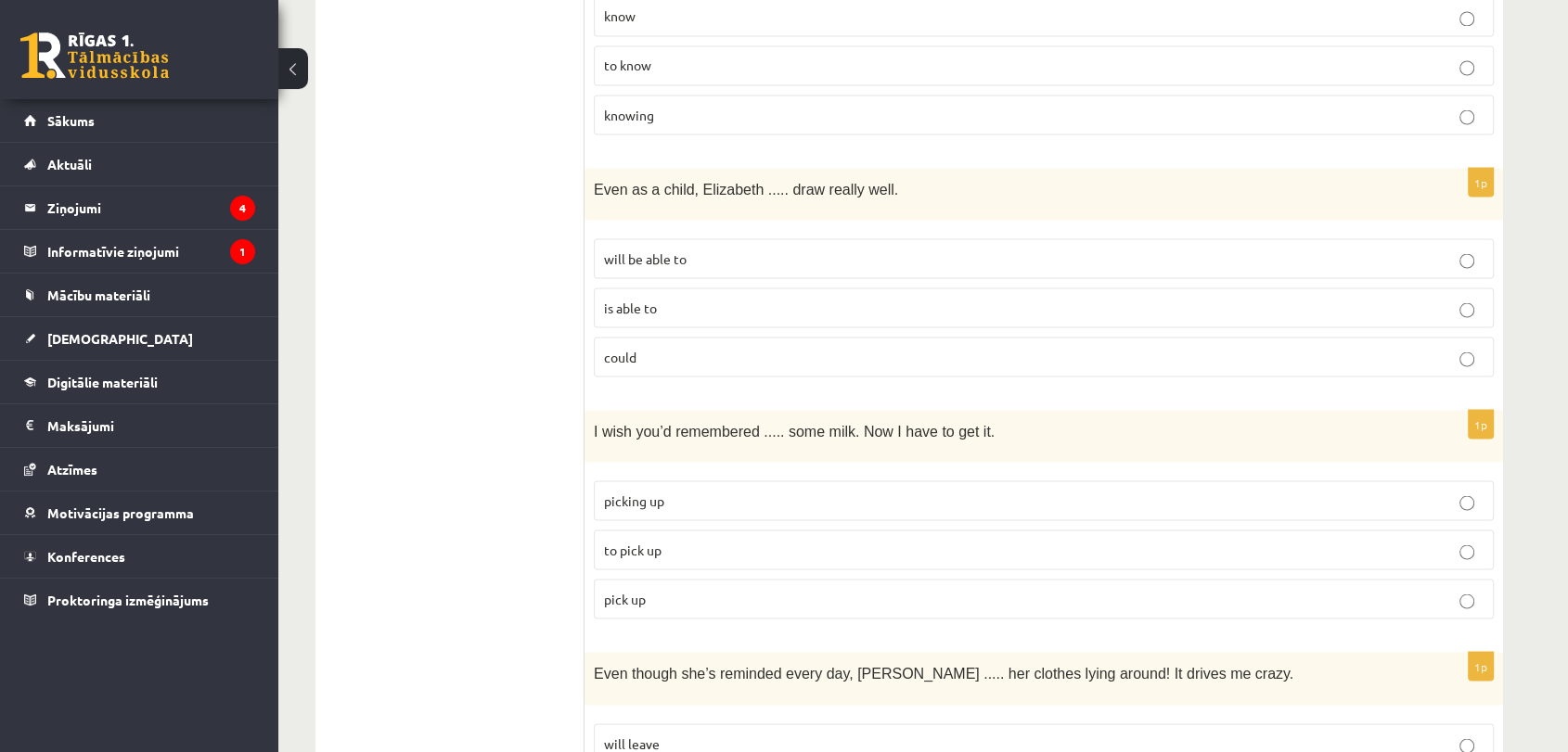
scroll to position [3479, 0]
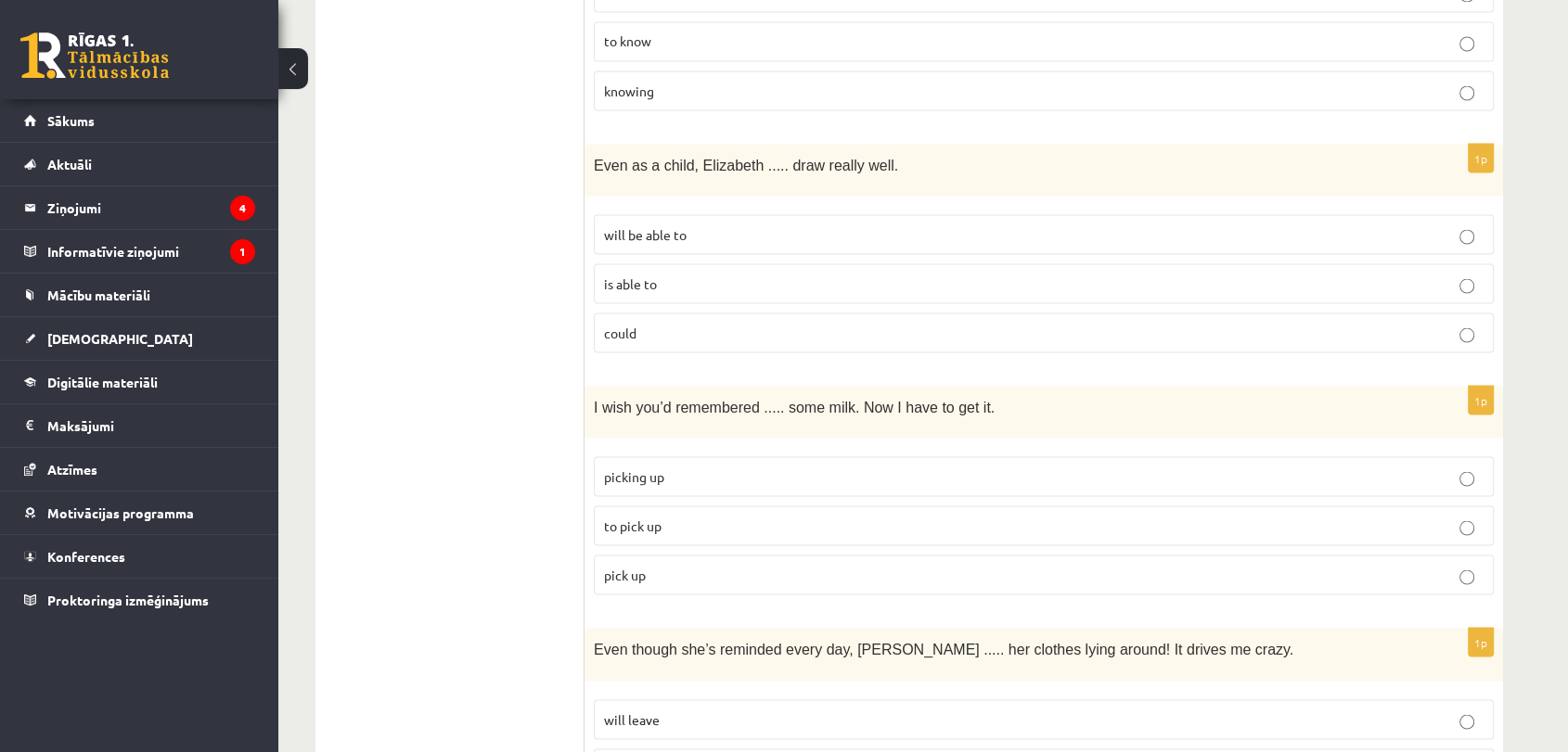
click at [658, 516] on span "to pick up" at bounding box center [632, 524] width 57 height 17
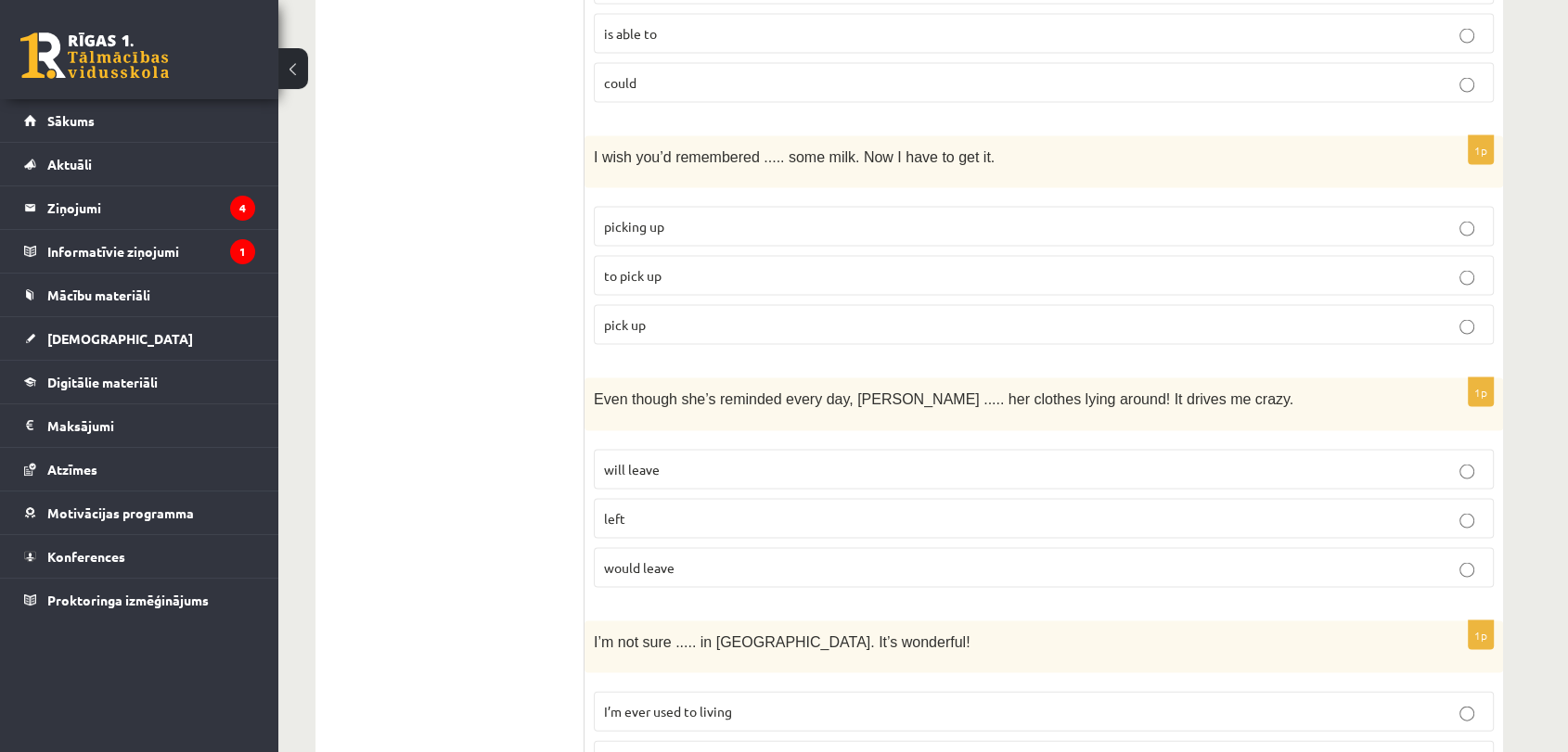
scroll to position [3771, 0]
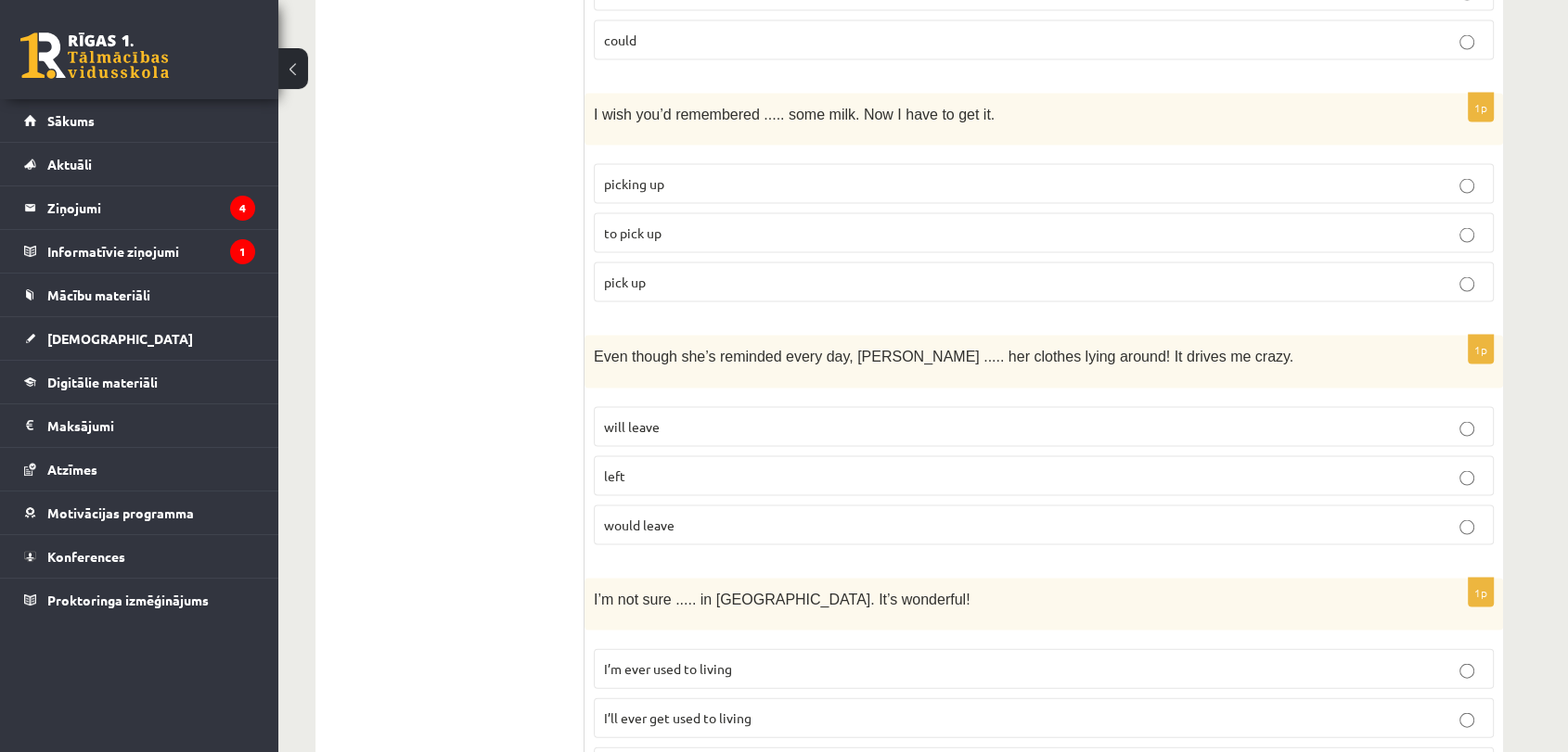
click at [678, 515] on p "would leave" at bounding box center [1043, 525] width 879 height 20
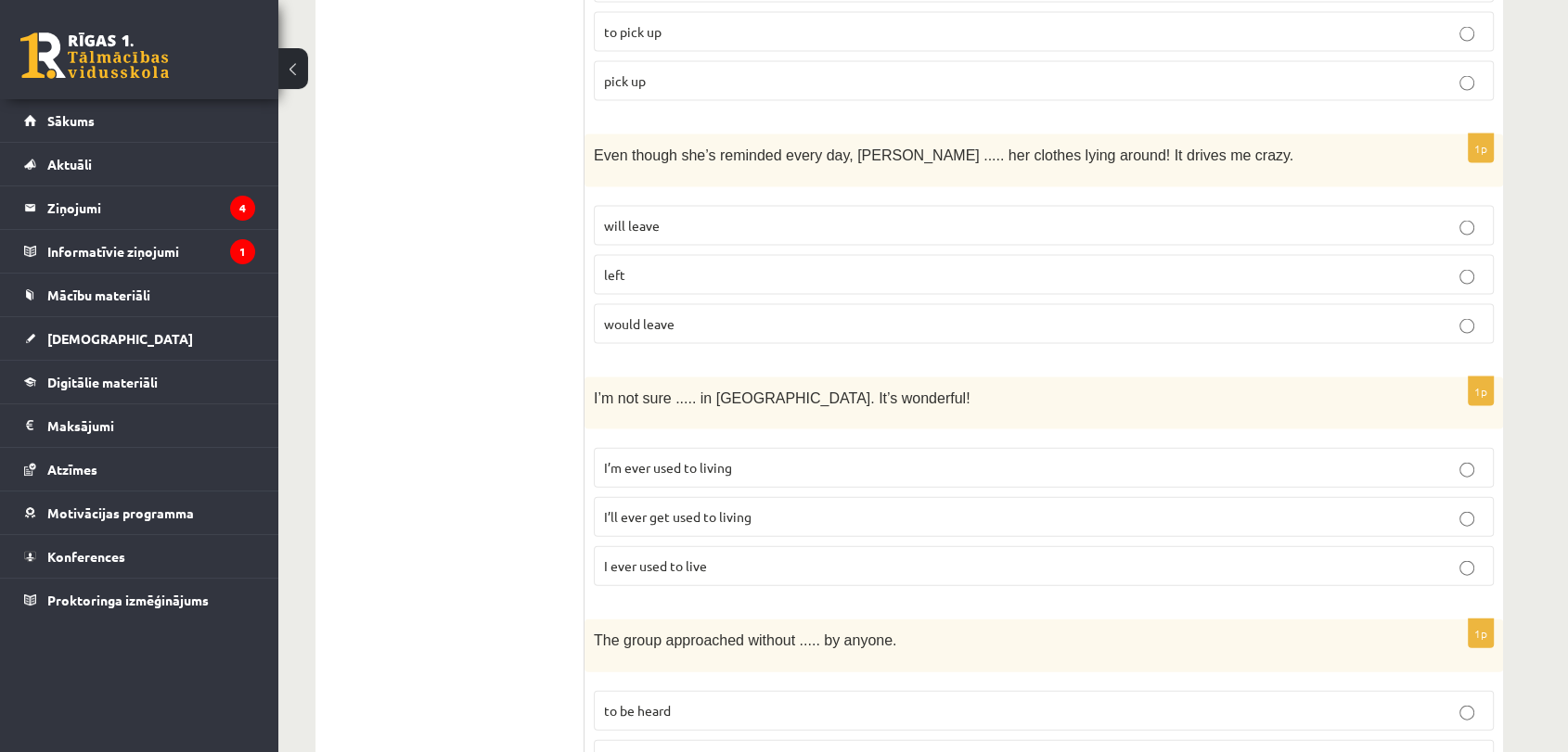
scroll to position [3977, 0]
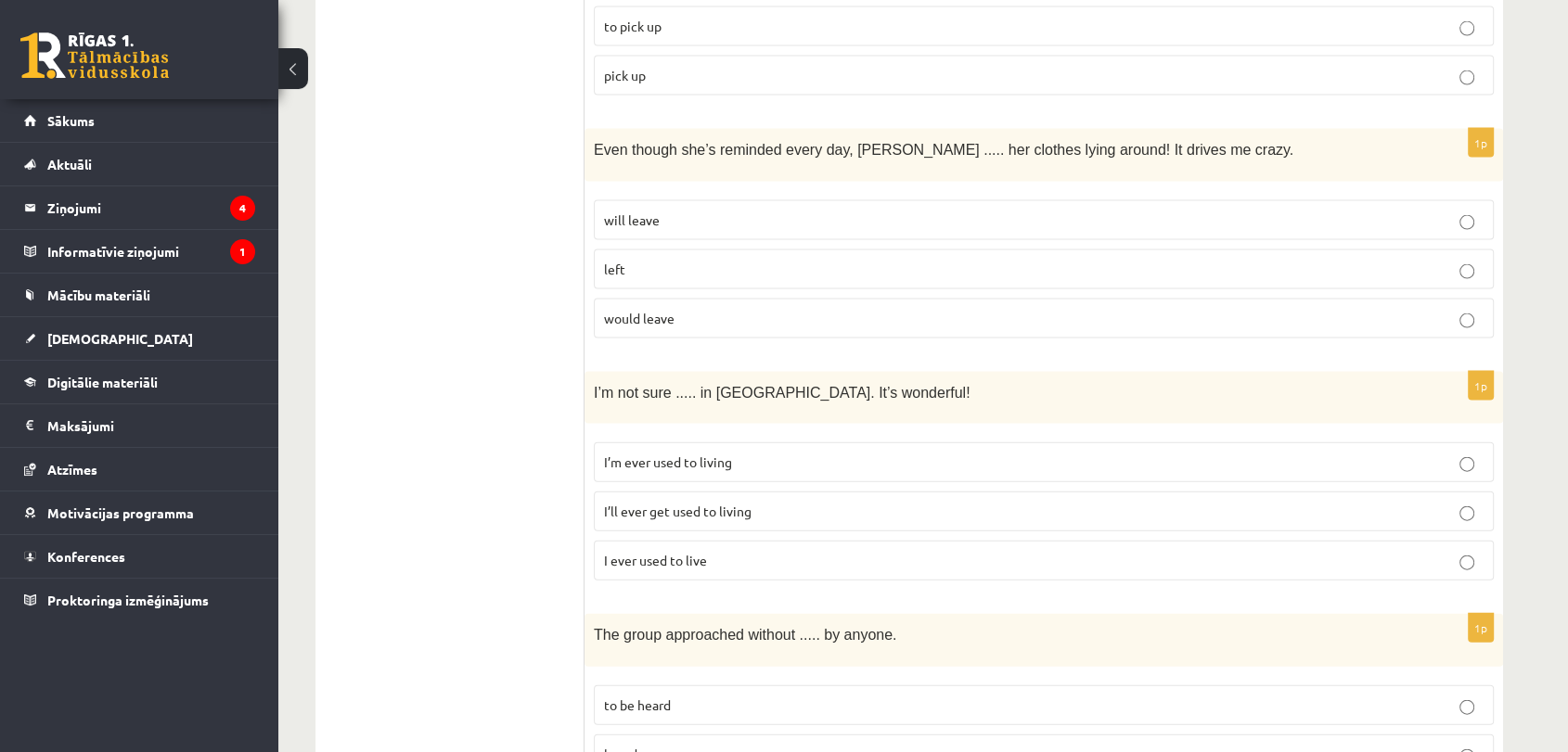
click at [688, 502] on span "I’ll ever get used to living" at bounding box center [677, 510] width 148 height 17
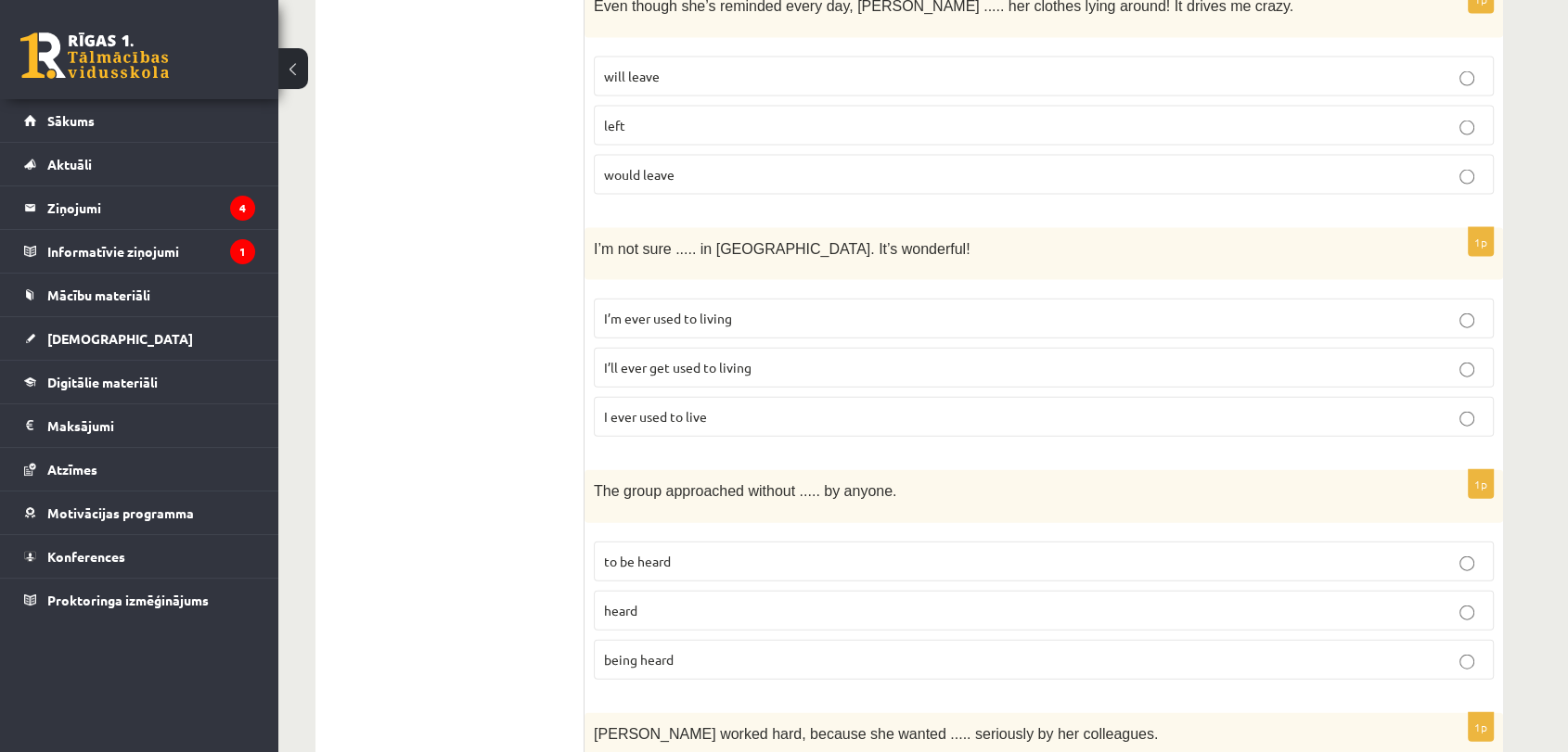
scroll to position [4189, 0]
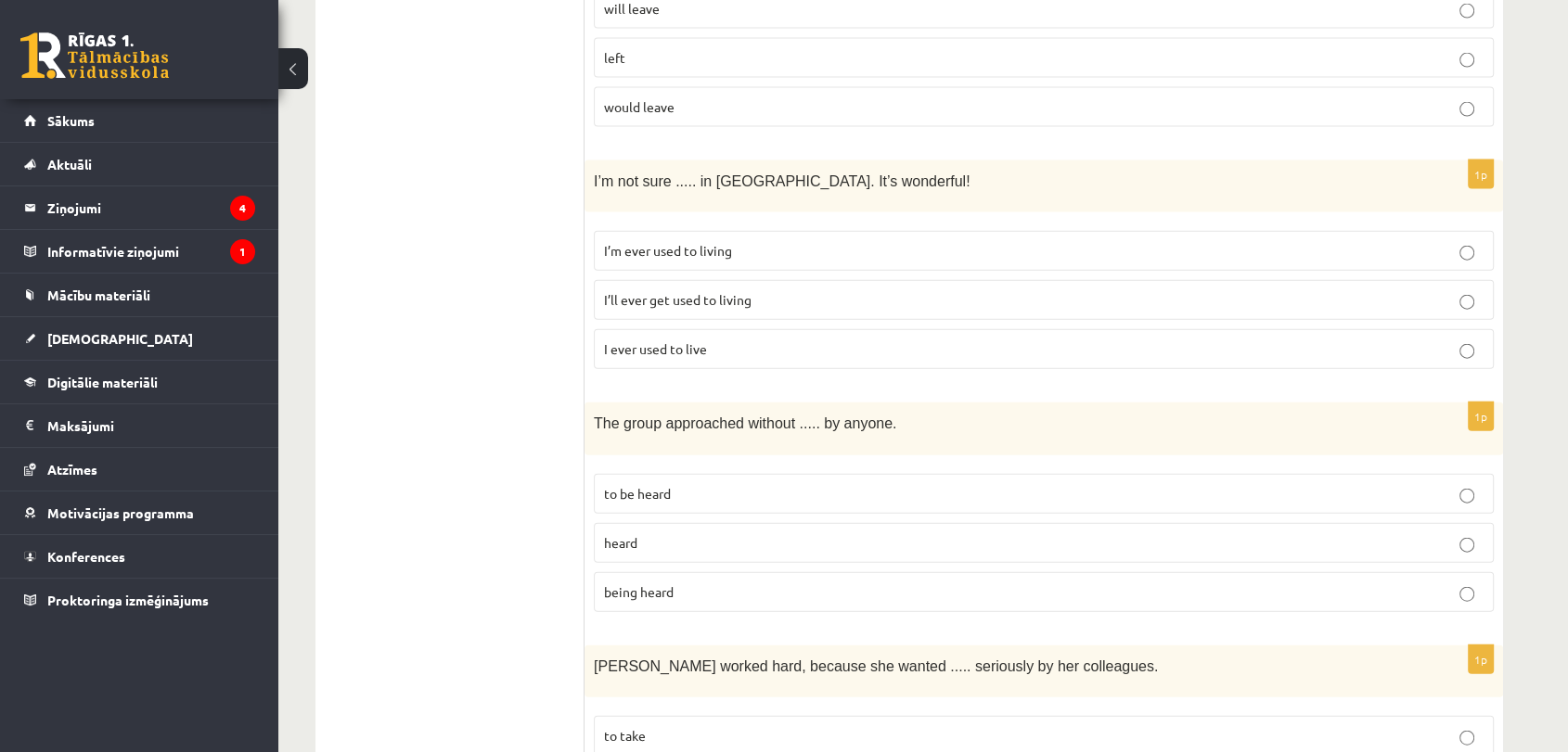
click at [661, 584] on span "being heard" at bounding box center [638, 591] width 69 height 17
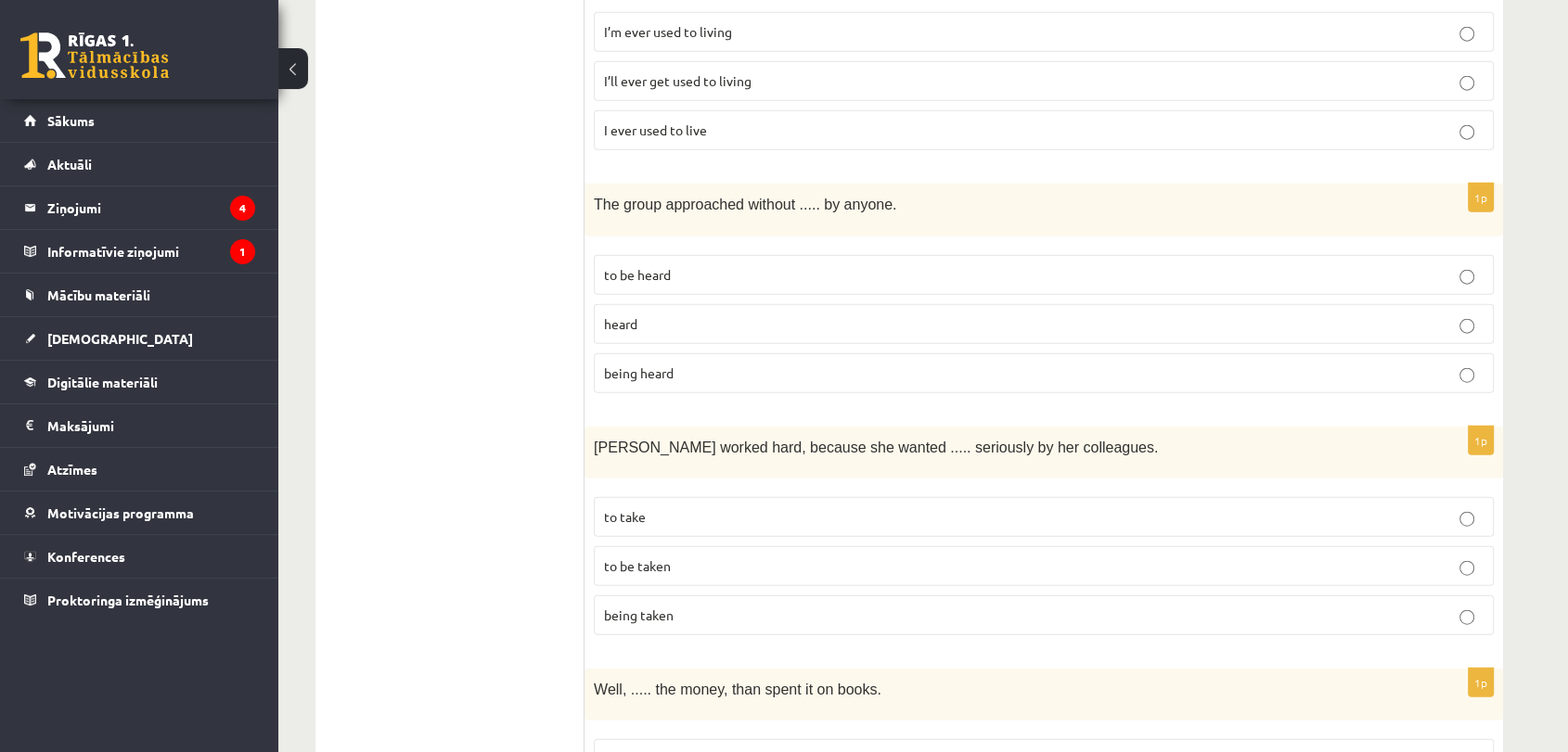
scroll to position [4439, 0]
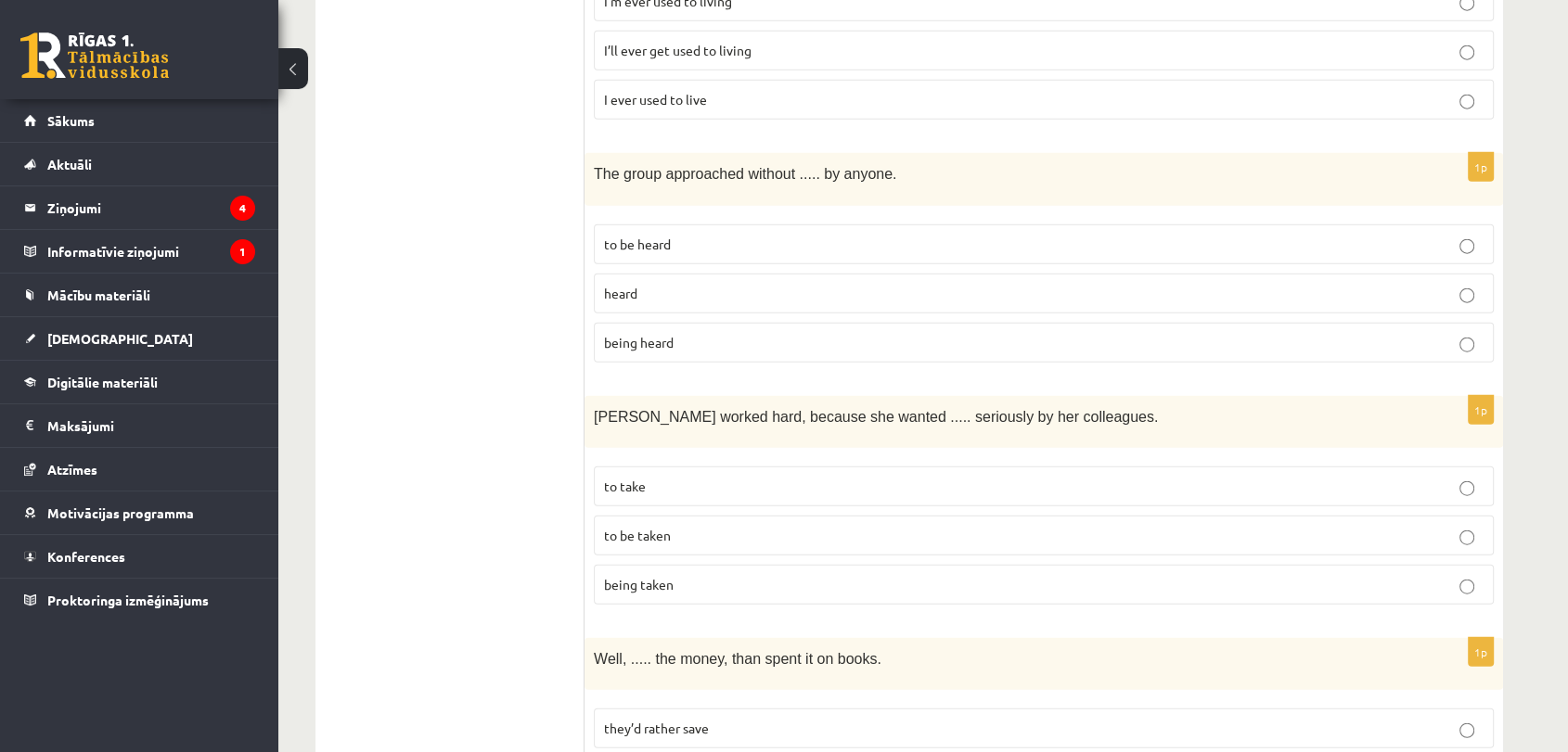
click at [673, 526] on p "to be taken" at bounding box center [1043, 536] width 879 height 20
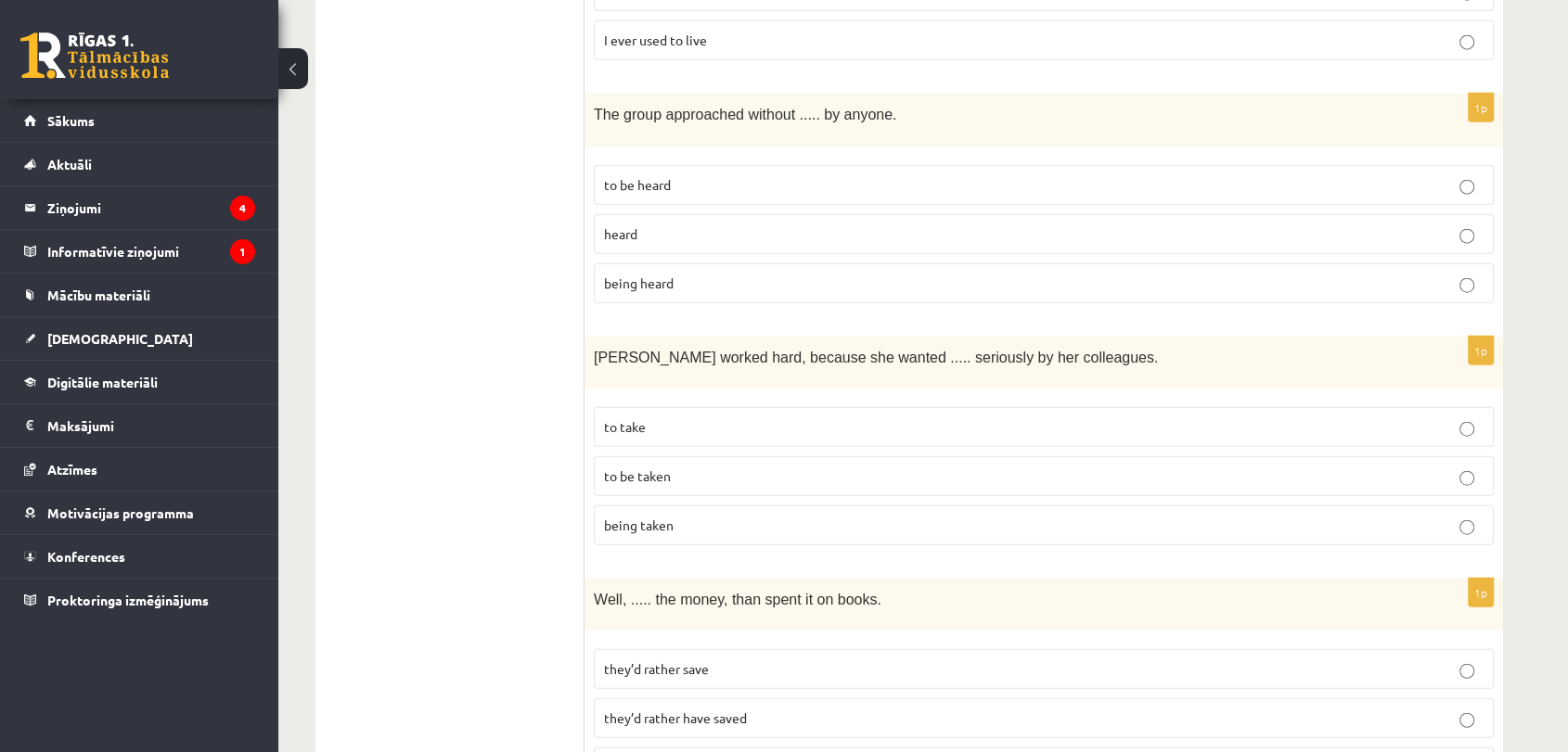
scroll to position [4553, 0]
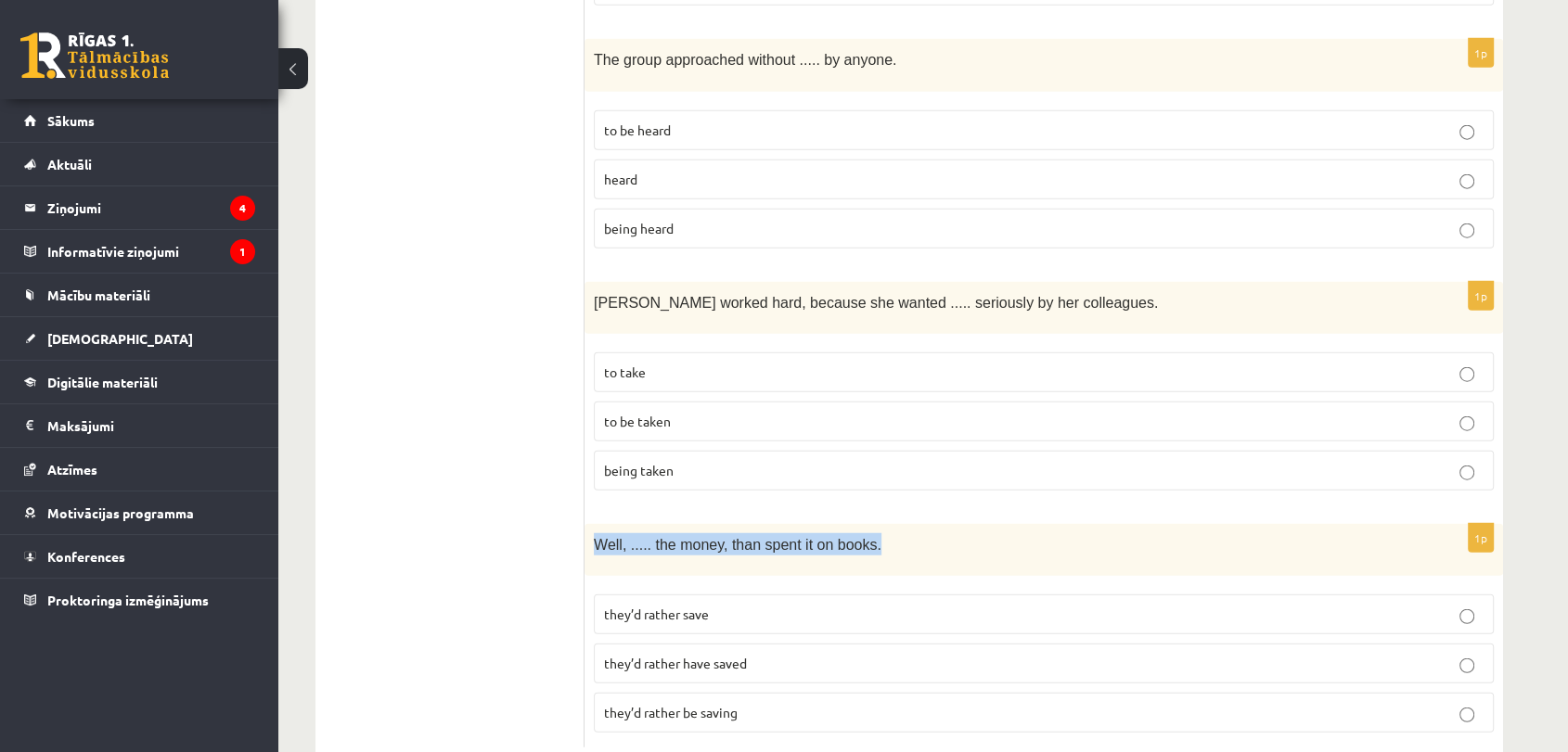
drag, startPoint x: 594, startPoint y: 498, endPoint x: 893, endPoint y: 493, distance: 299.0
click at [893, 533] on p "Well, ..... the money, than spent it on books." at bounding box center [997, 544] width 807 height 22
copy span "Well, ..... the money, than spent it on books."
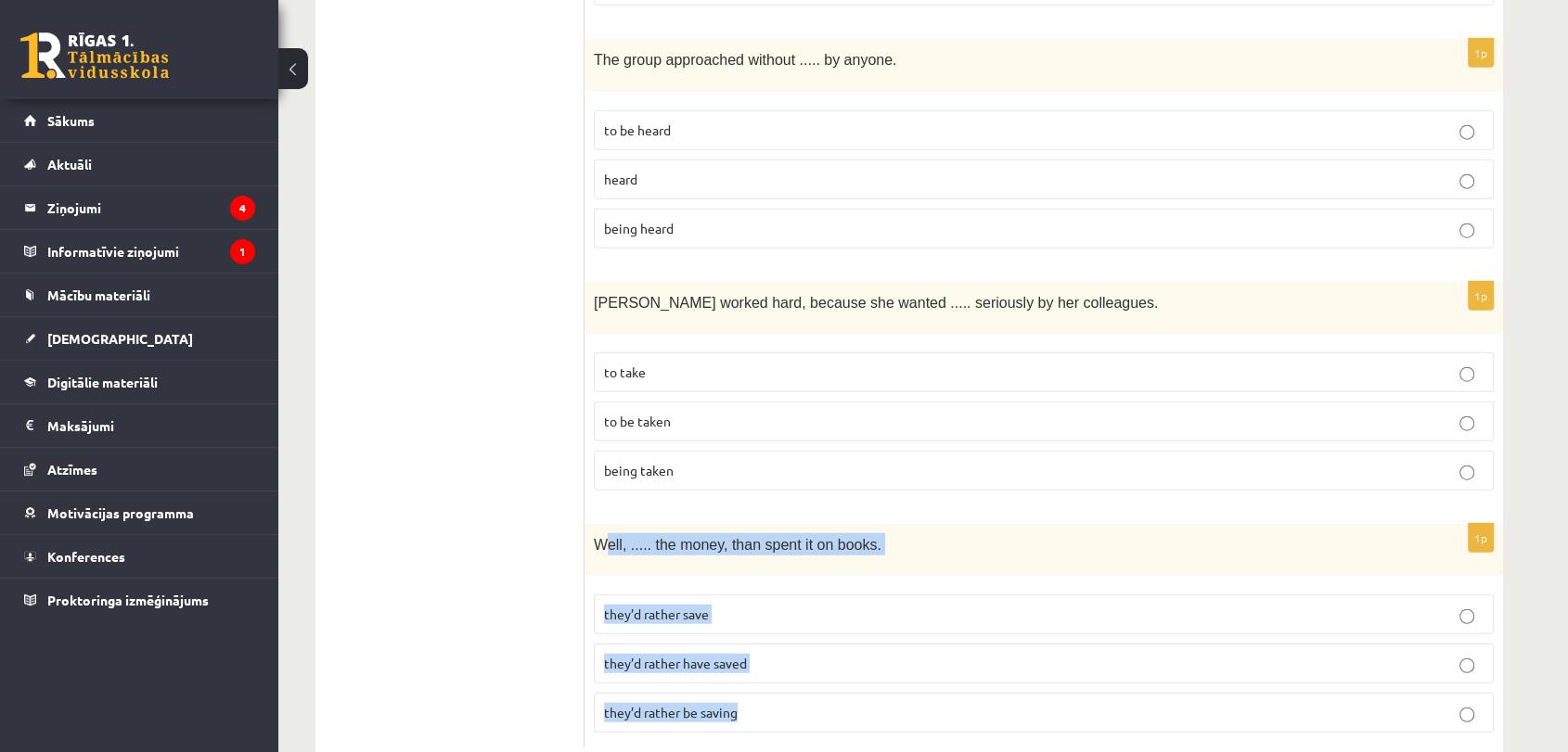
drag, startPoint x: 602, startPoint y: 487, endPoint x: 815, endPoint y: 681, distance: 288.1
click at [815, 681] on div "1p Well, ..... the money, than spent it on books. they’d rather save they’d rat…" at bounding box center [1044, 636] width 919 height 224
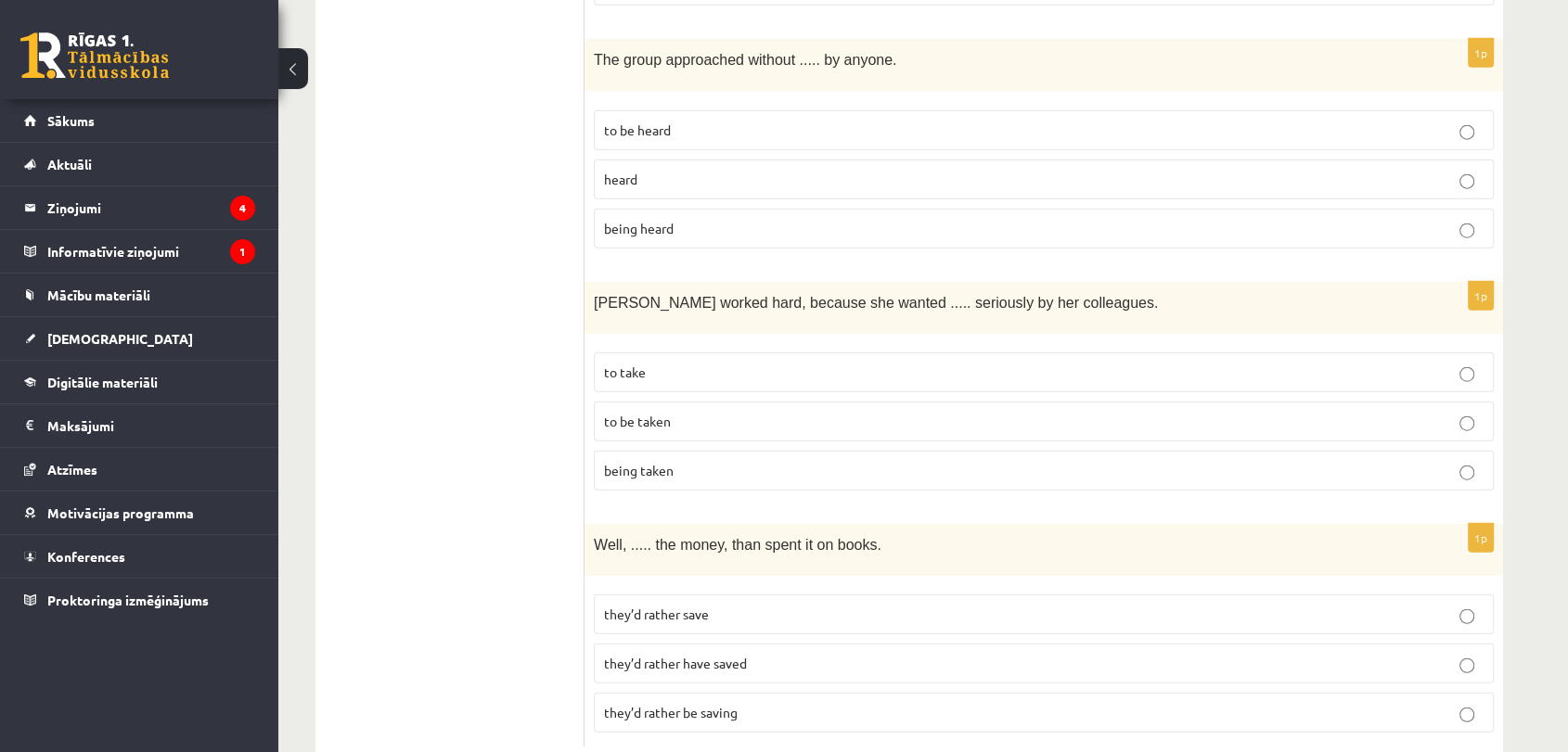
click at [585, 524] on div "Well, ..... the money, than spent it on books." at bounding box center [1044, 550] width 919 height 52
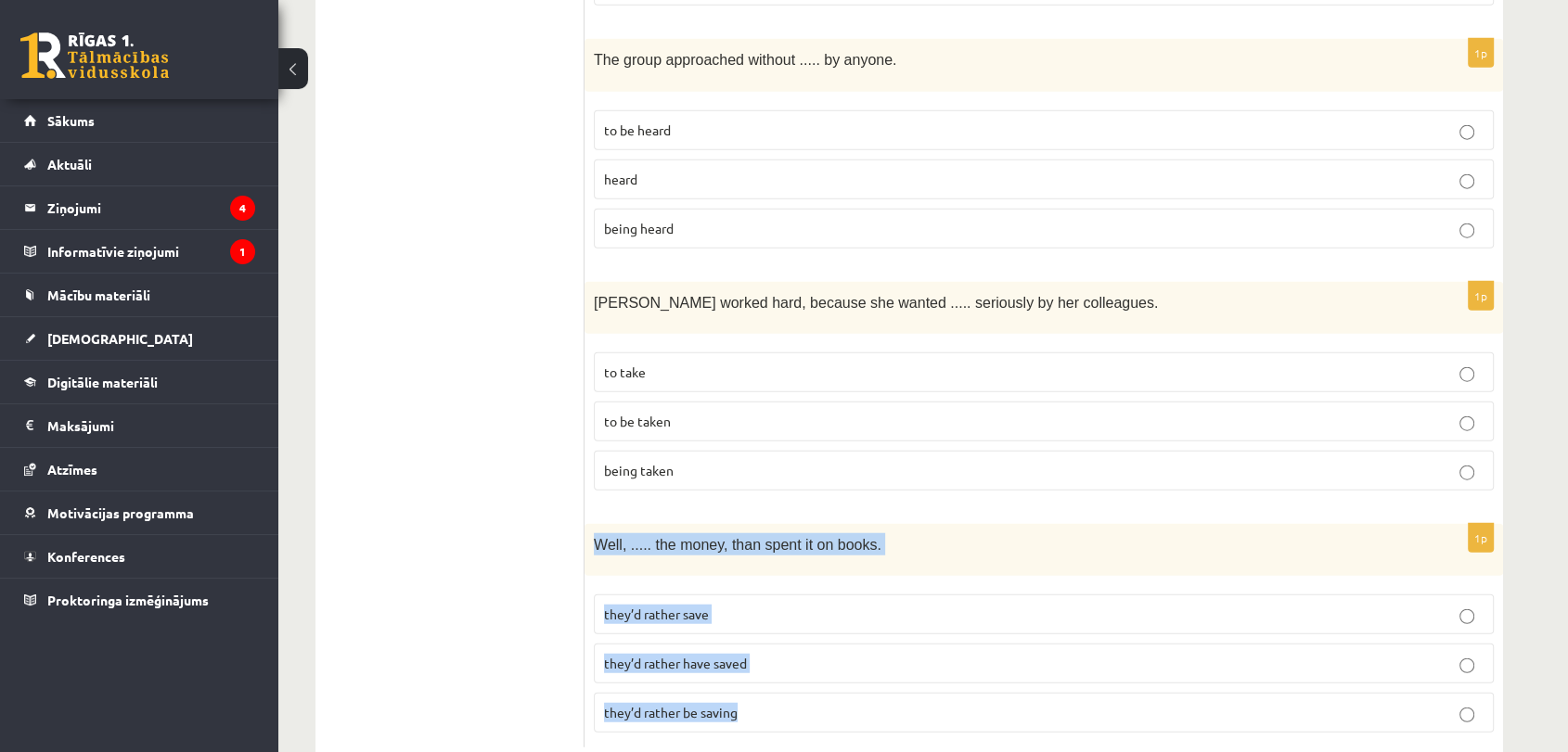
drag, startPoint x: 595, startPoint y: 494, endPoint x: 863, endPoint y: 668, distance: 319.5
click at [863, 668] on div "1p Well, ..... the money, than spent it on books. they’d rather save they’d rat…" at bounding box center [1044, 636] width 919 height 224
copy div "Well, ..... the money, than spent it on books. they’d rather save they’d rather…"
click at [717, 655] on span "they’d rather have saved" at bounding box center [675, 663] width 143 height 17
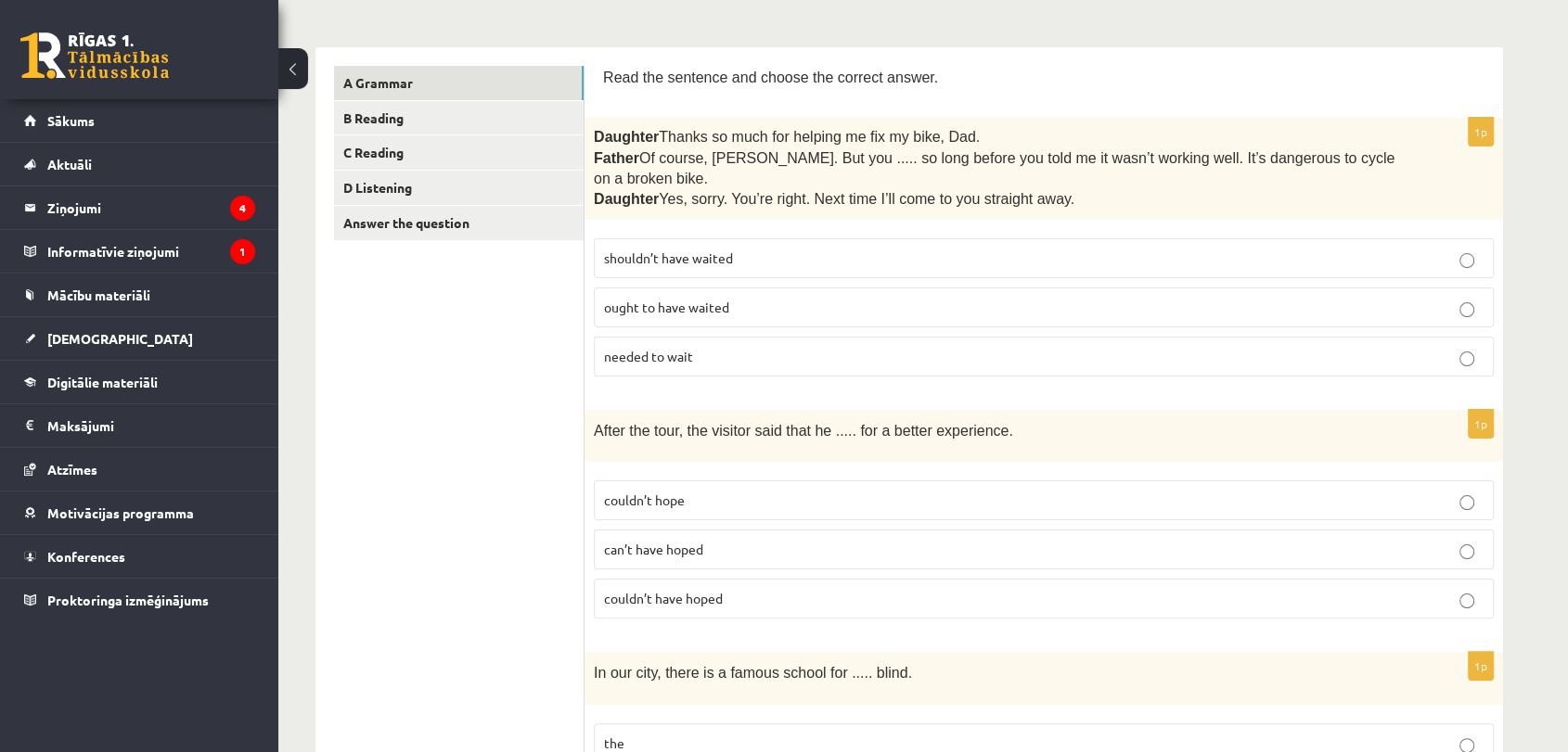
scroll to position [0, 0]
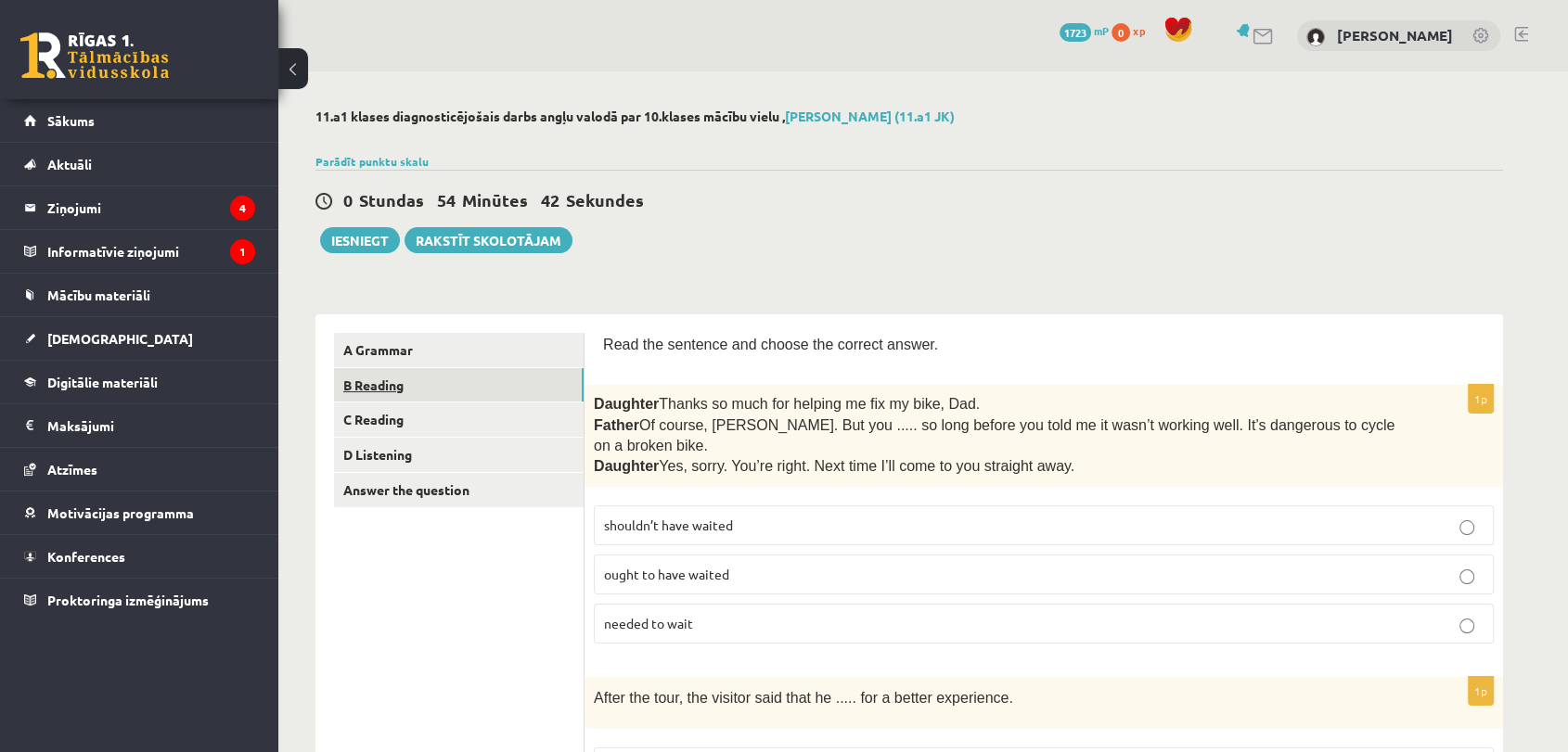
click at [475, 373] on link "B Reading" at bounding box center [459, 385] width 250 height 35
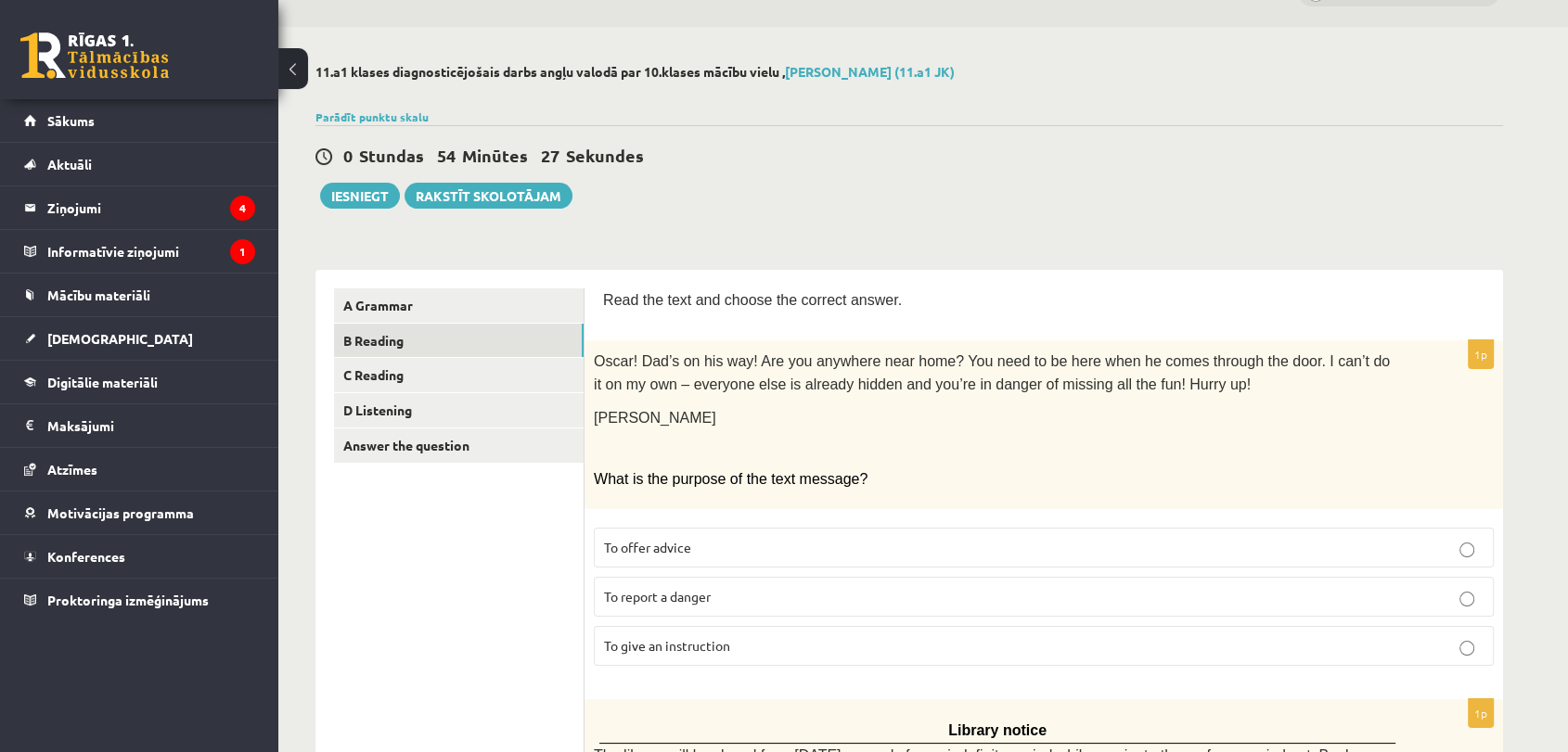
scroll to position [80, 0]
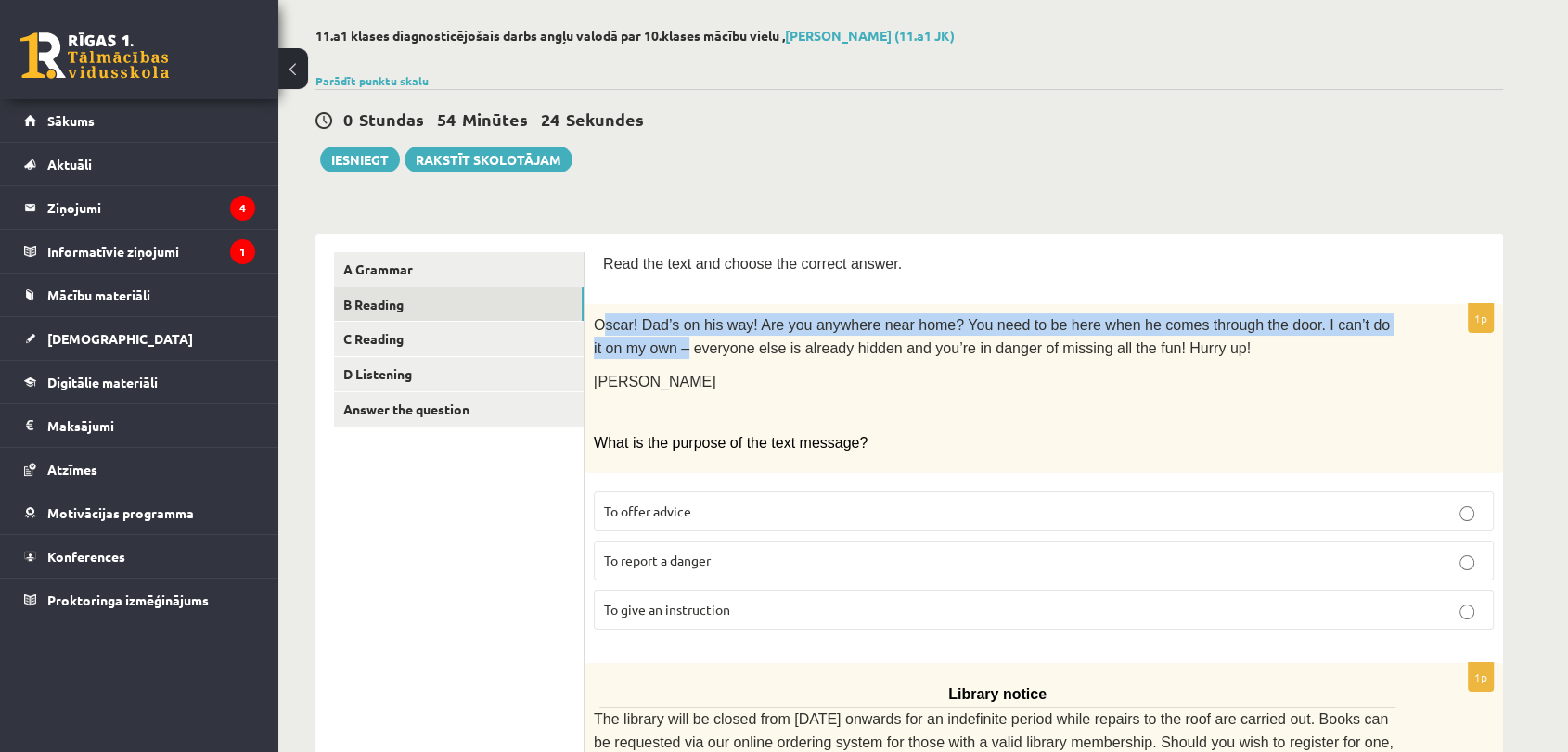
drag, startPoint x: 600, startPoint y: 314, endPoint x: 619, endPoint y: 331, distance: 25.5
click at [619, 331] on span "Oscar! Dad’s on his way! Are you anywhere near home? You need to be here when h…" at bounding box center [991, 336] width 796 height 38
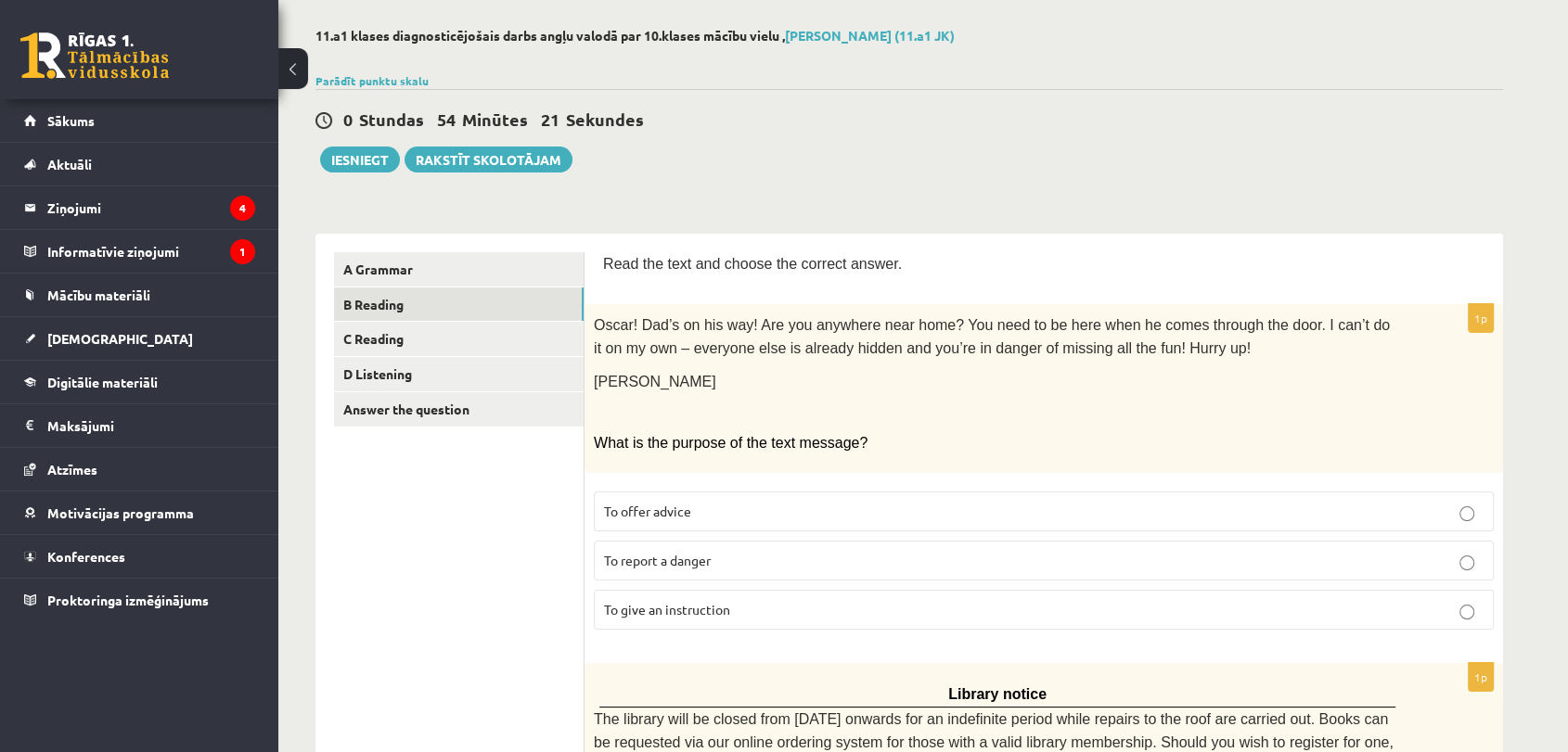
click at [592, 325] on div "Oscar! Dad’s on his way! Are you anywhere near home? You need to be here when h…" at bounding box center [1044, 388] width 919 height 168
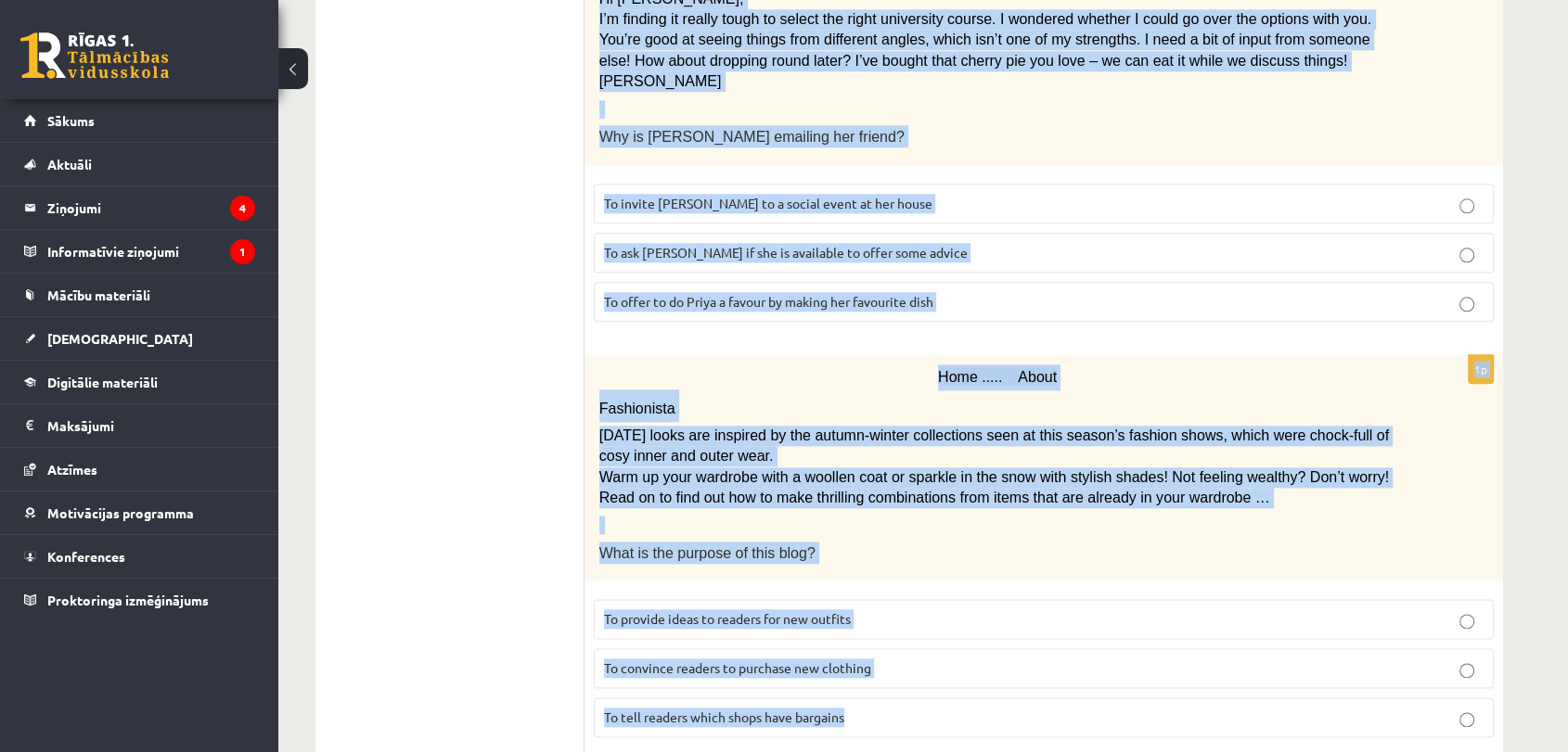
scroll to position [2074, 0]
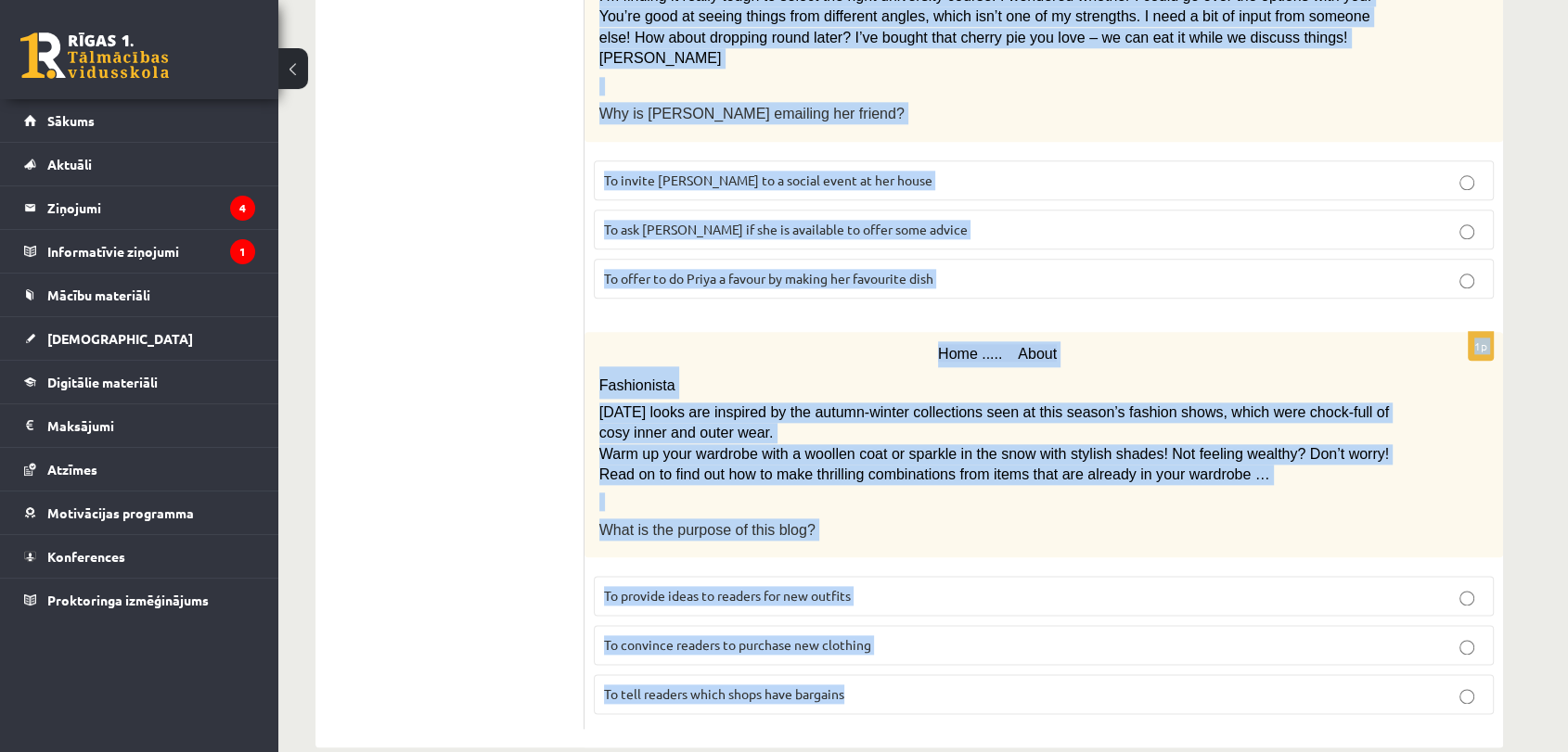
drag, startPoint x: 592, startPoint y: 325, endPoint x: 888, endPoint y: 651, distance: 440.3
copy form "Oscar! Dad’s on his way! Are you anywhere near home? You need to be here when h…"
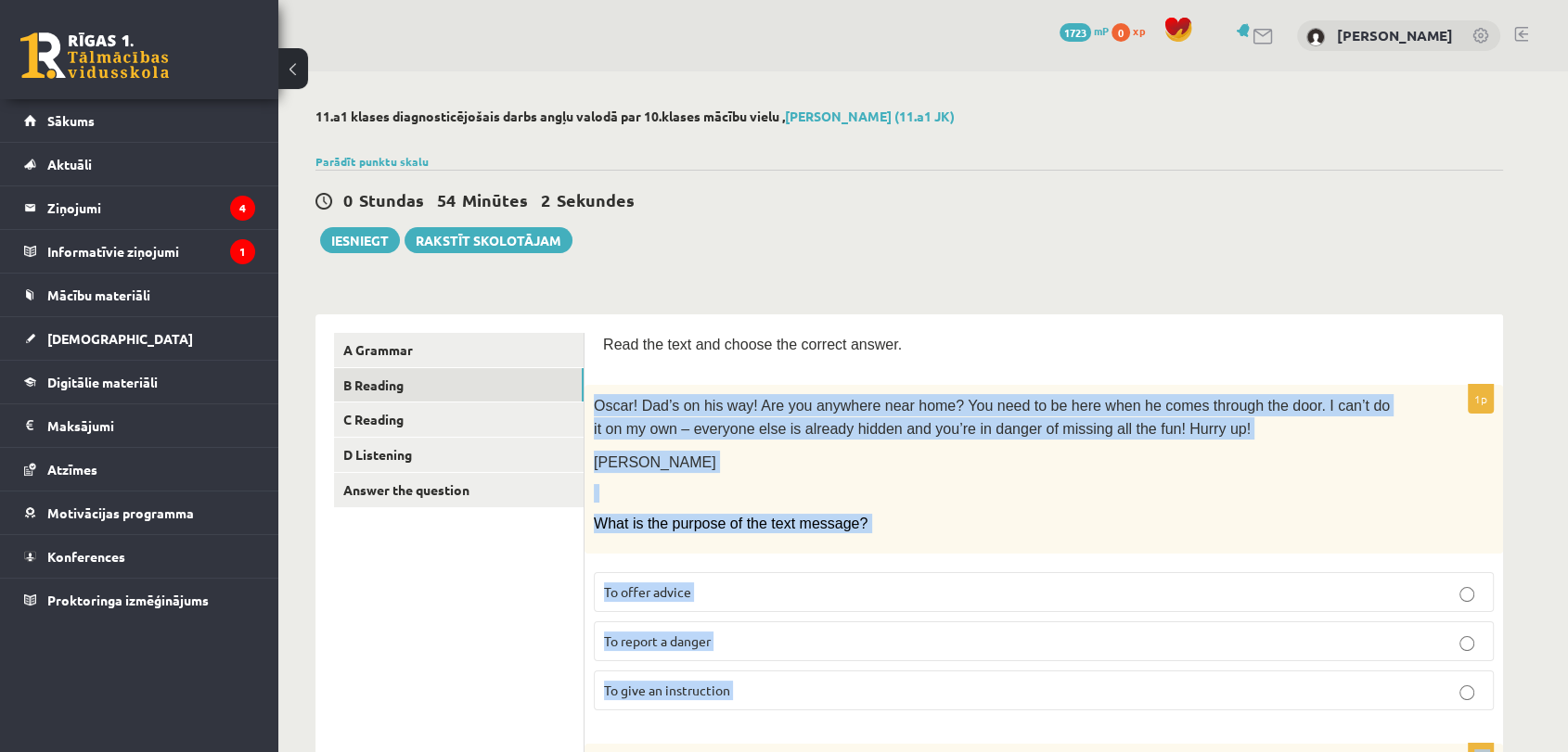
click at [816, 681] on p "To give an instruction" at bounding box center [1043, 691] width 879 height 20
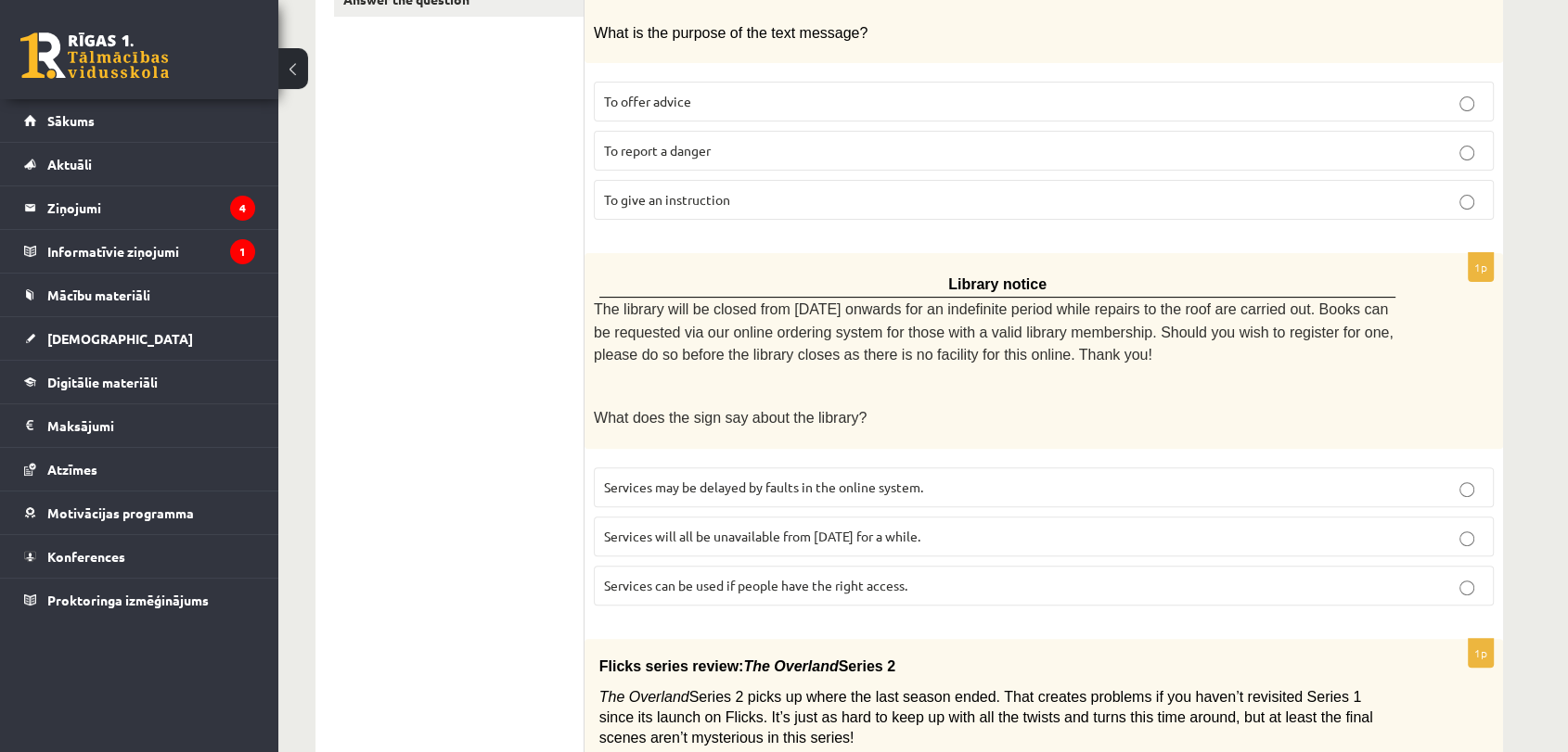
scroll to position [479, 0]
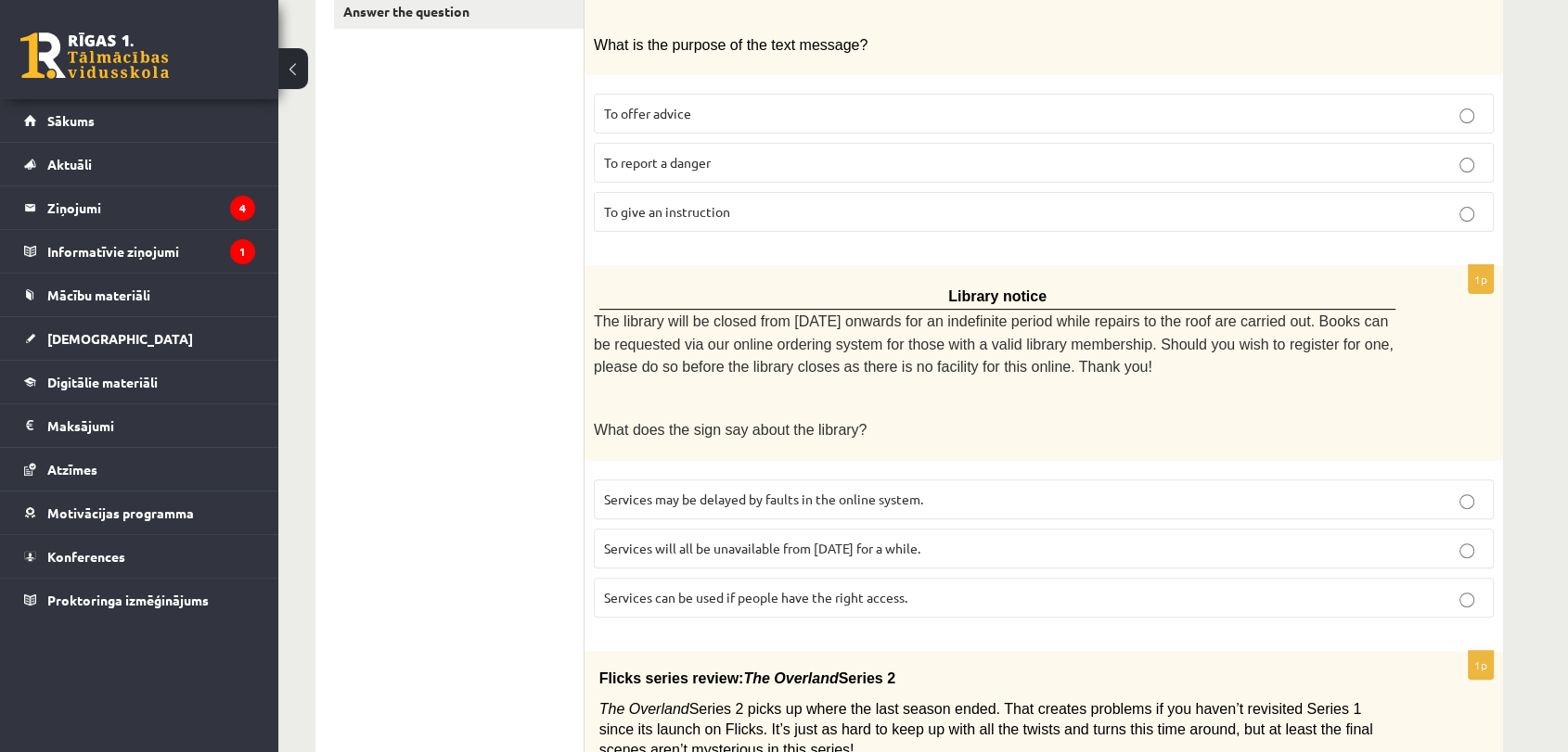
click at [737, 589] on span "Services can be used if people have the right access." at bounding box center [755, 596] width 303 height 17
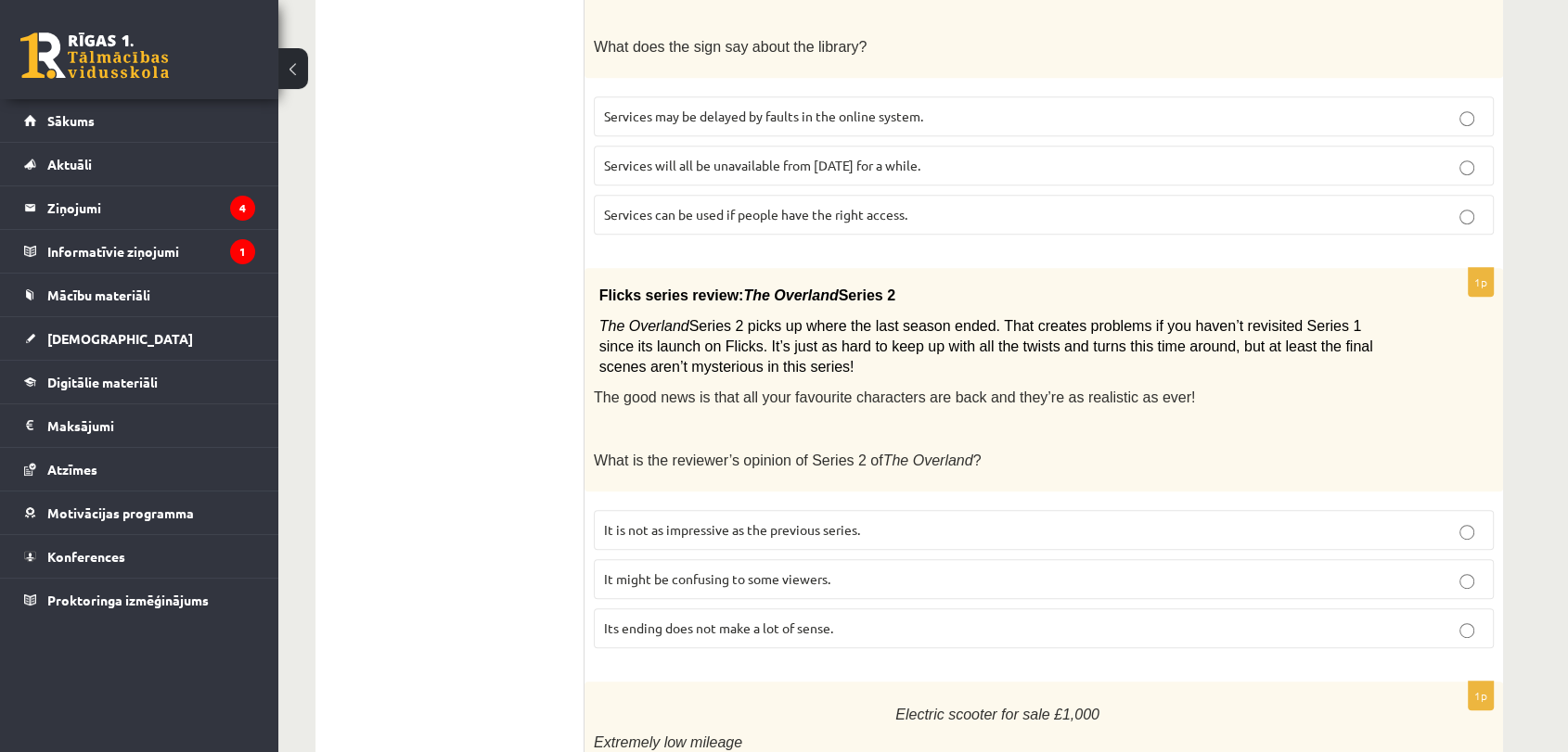
scroll to position [943, 0]
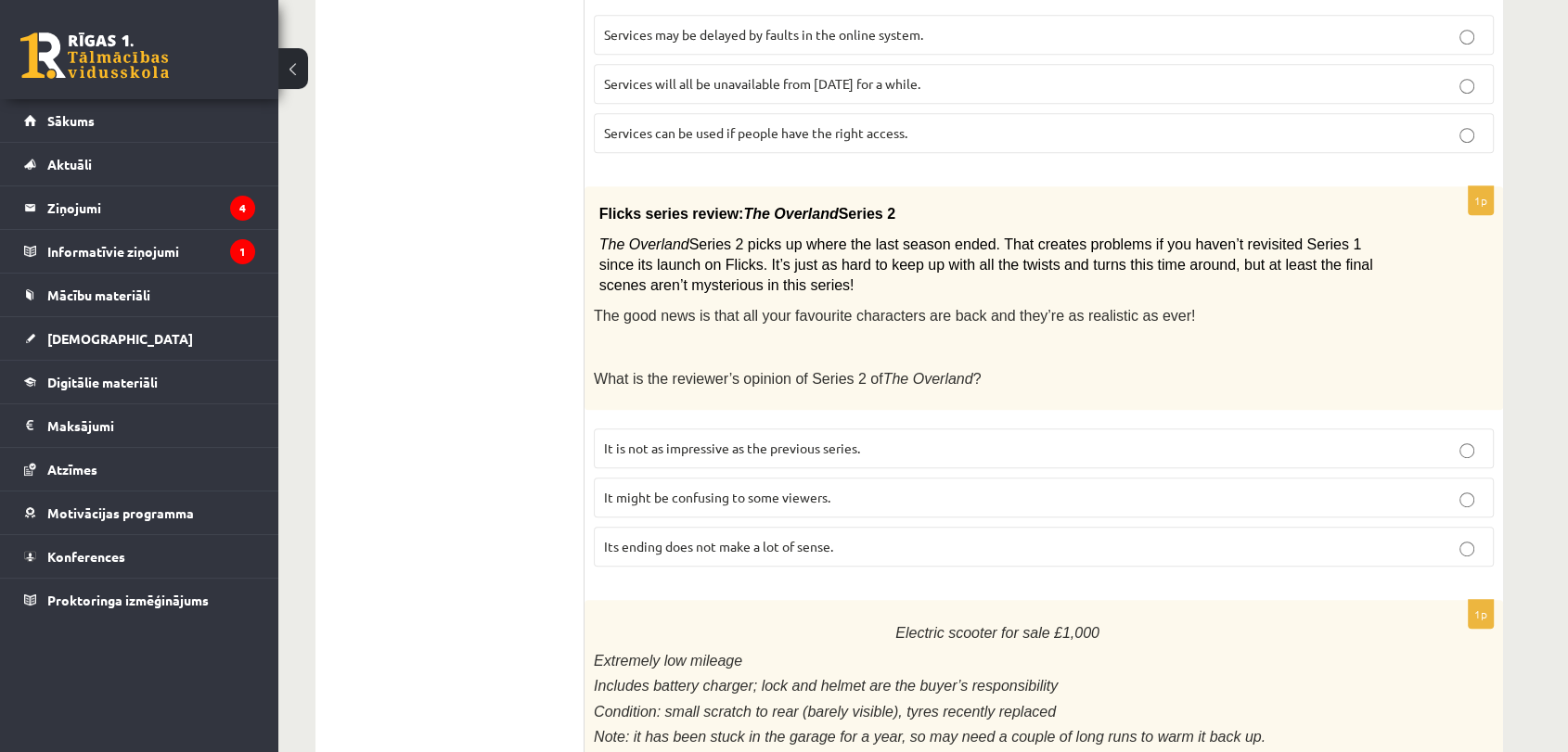
click at [725, 488] on span "It might be confusing to some viewers." at bounding box center [717, 496] width 226 height 17
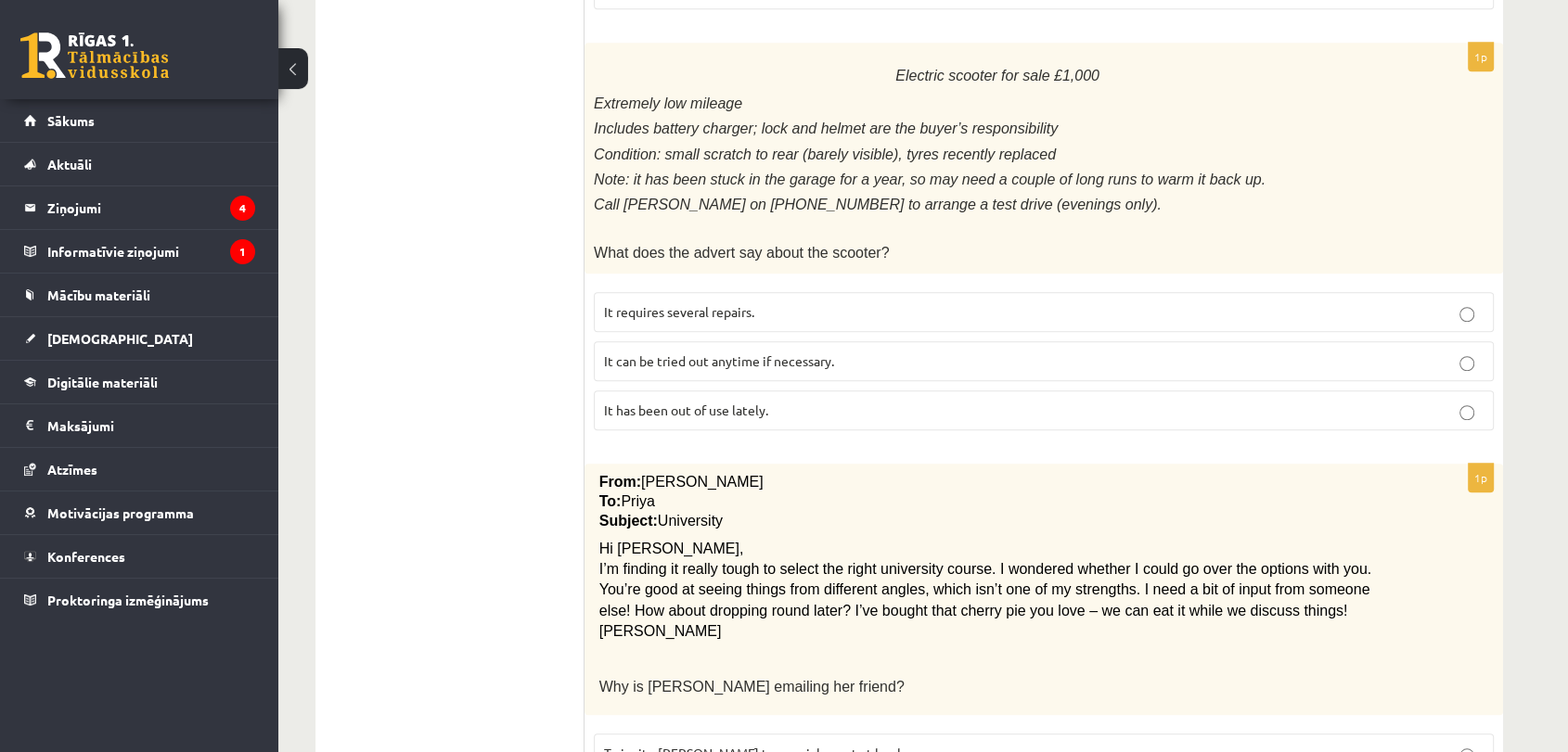
scroll to position [1481, 0]
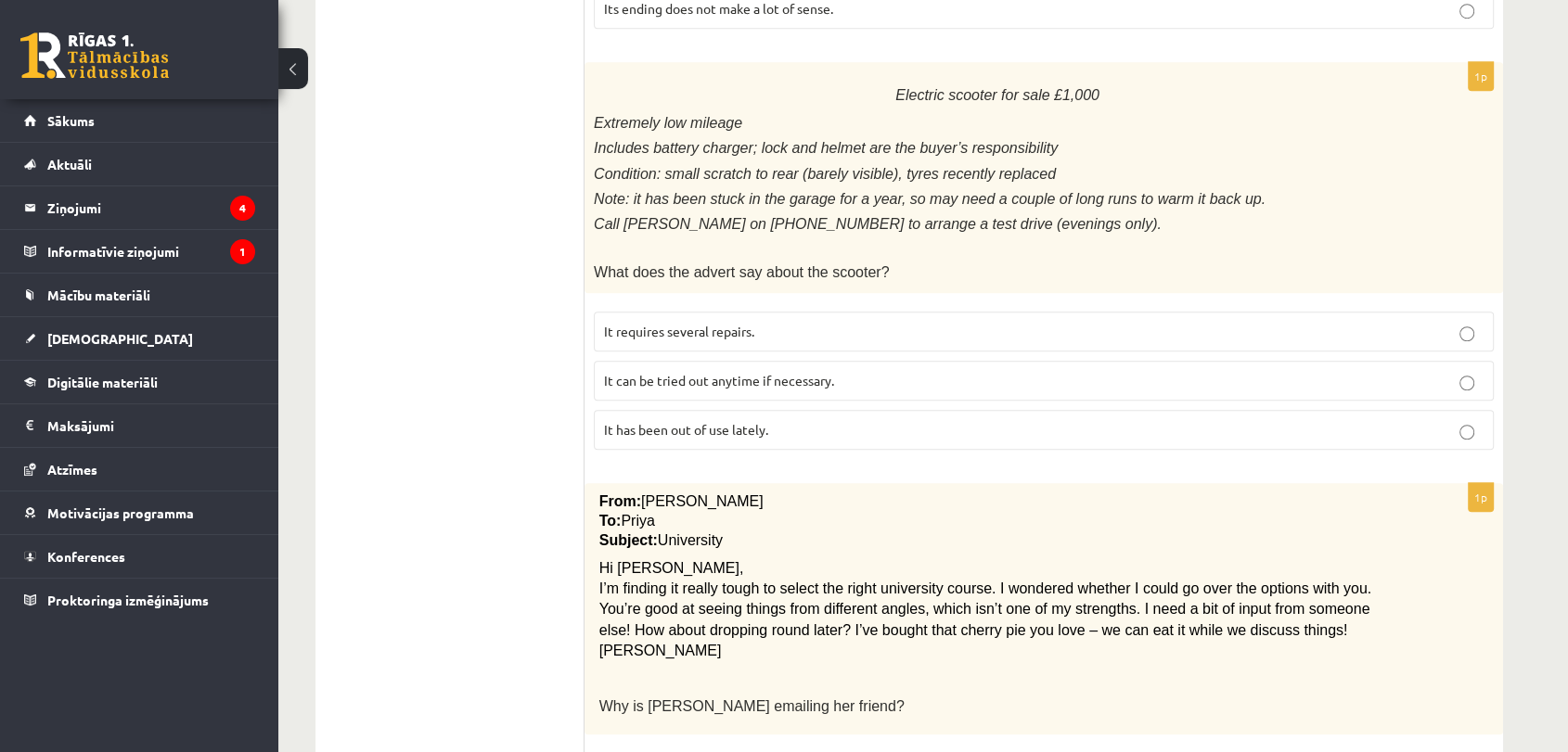
click at [727, 421] on span "It has been out of use lately." at bounding box center [686, 429] width 165 height 17
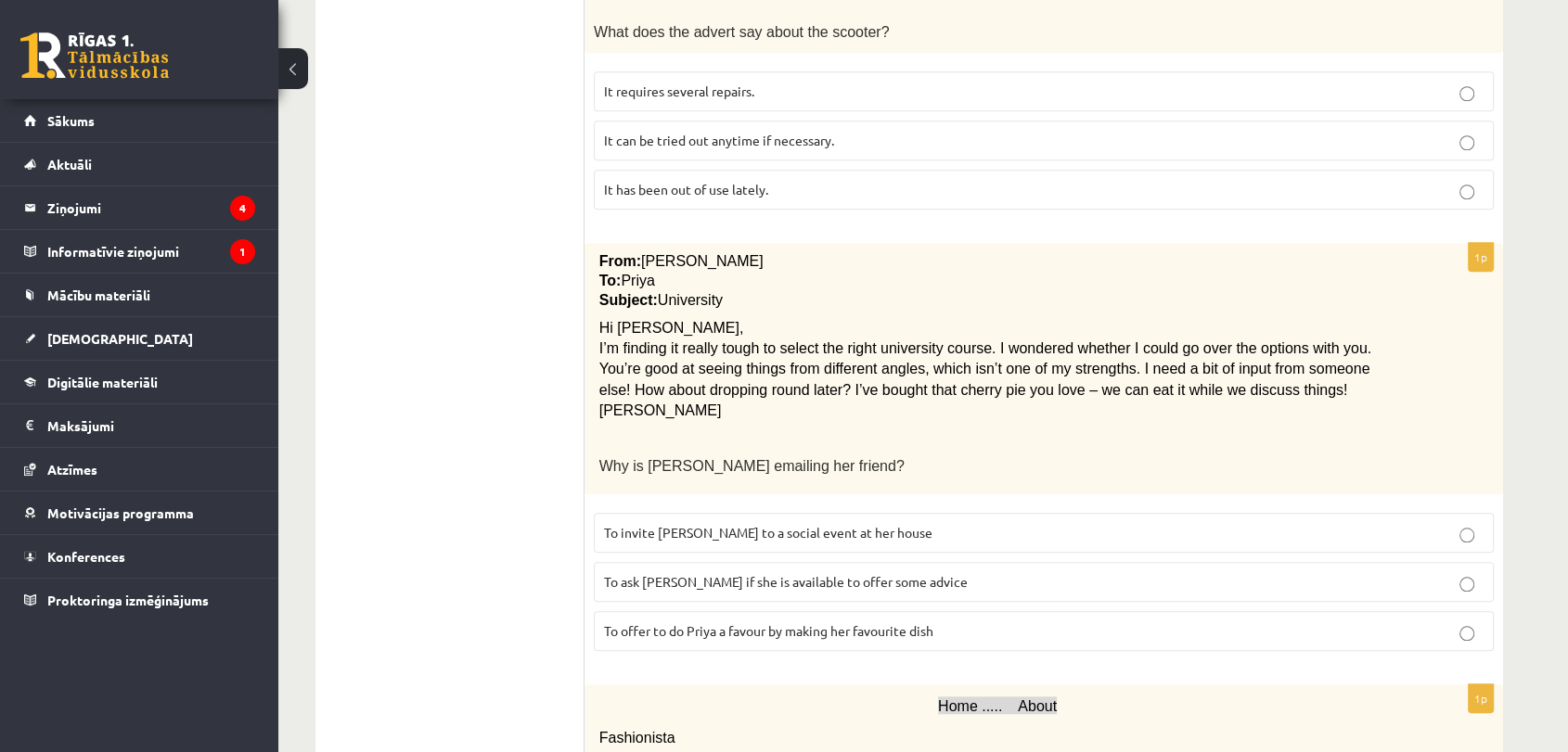
scroll to position [1787, 0]
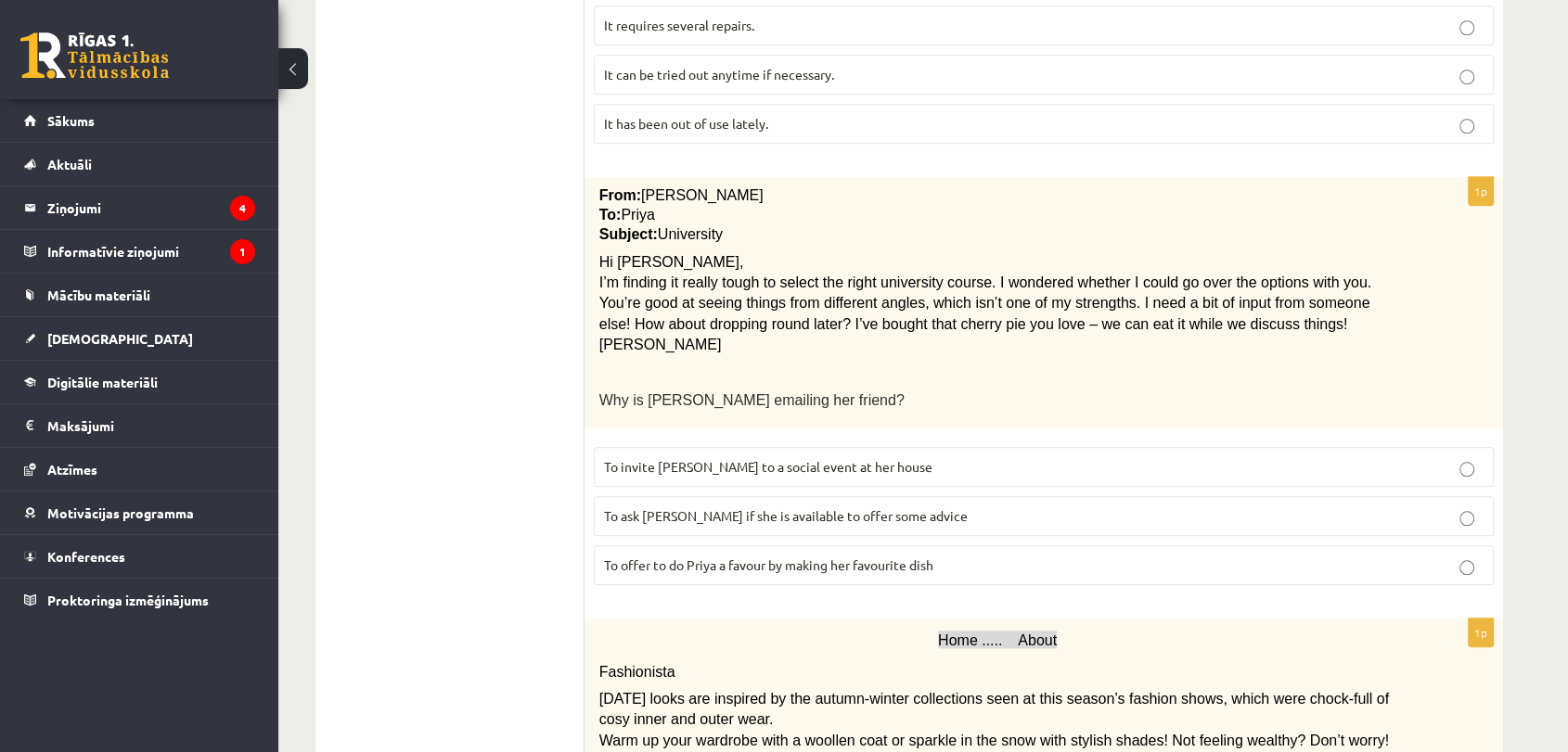
click at [710, 506] on p "To ask Priya if she is available to offer some advice" at bounding box center [1043, 516] width 879 height 20
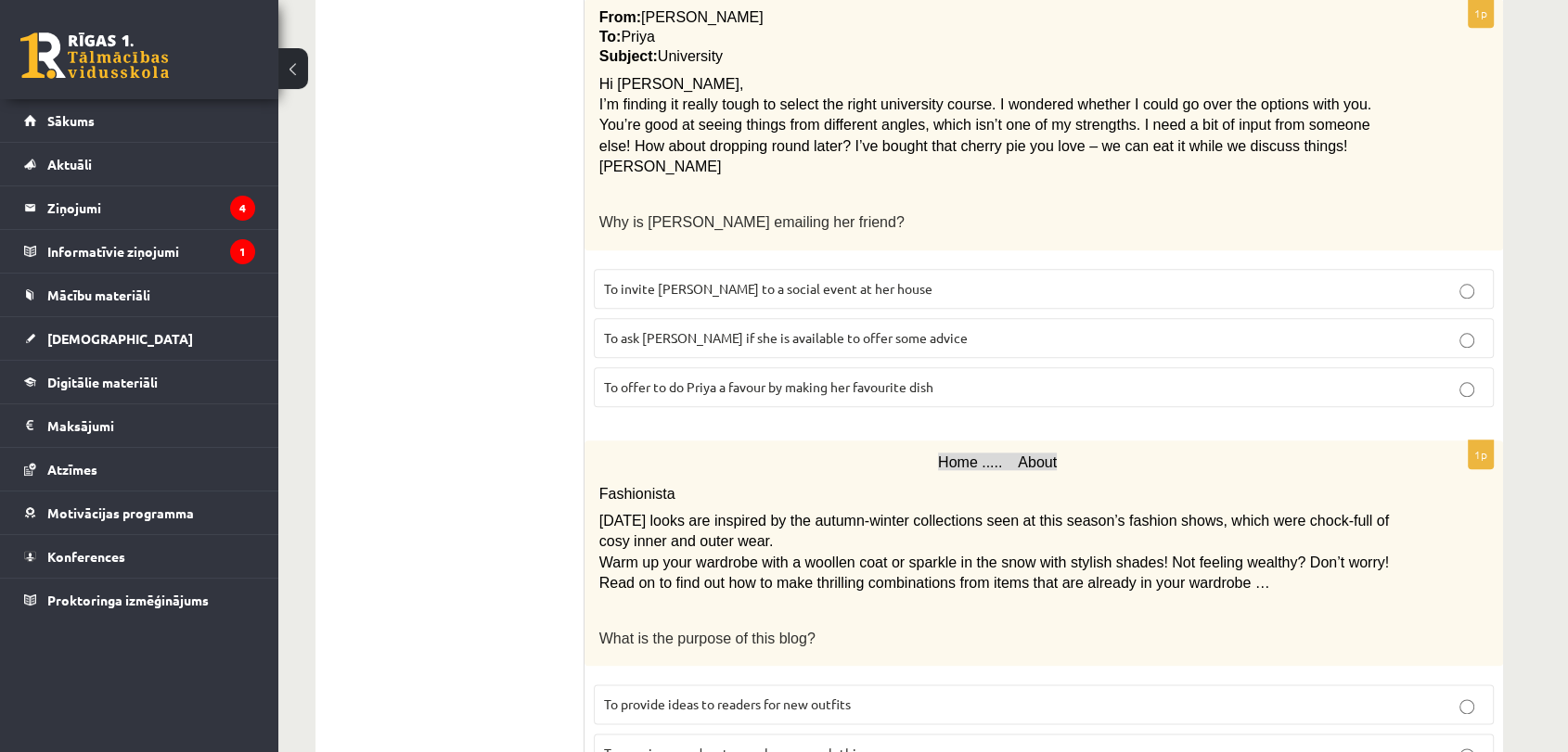
scroll to position [2063, 0]
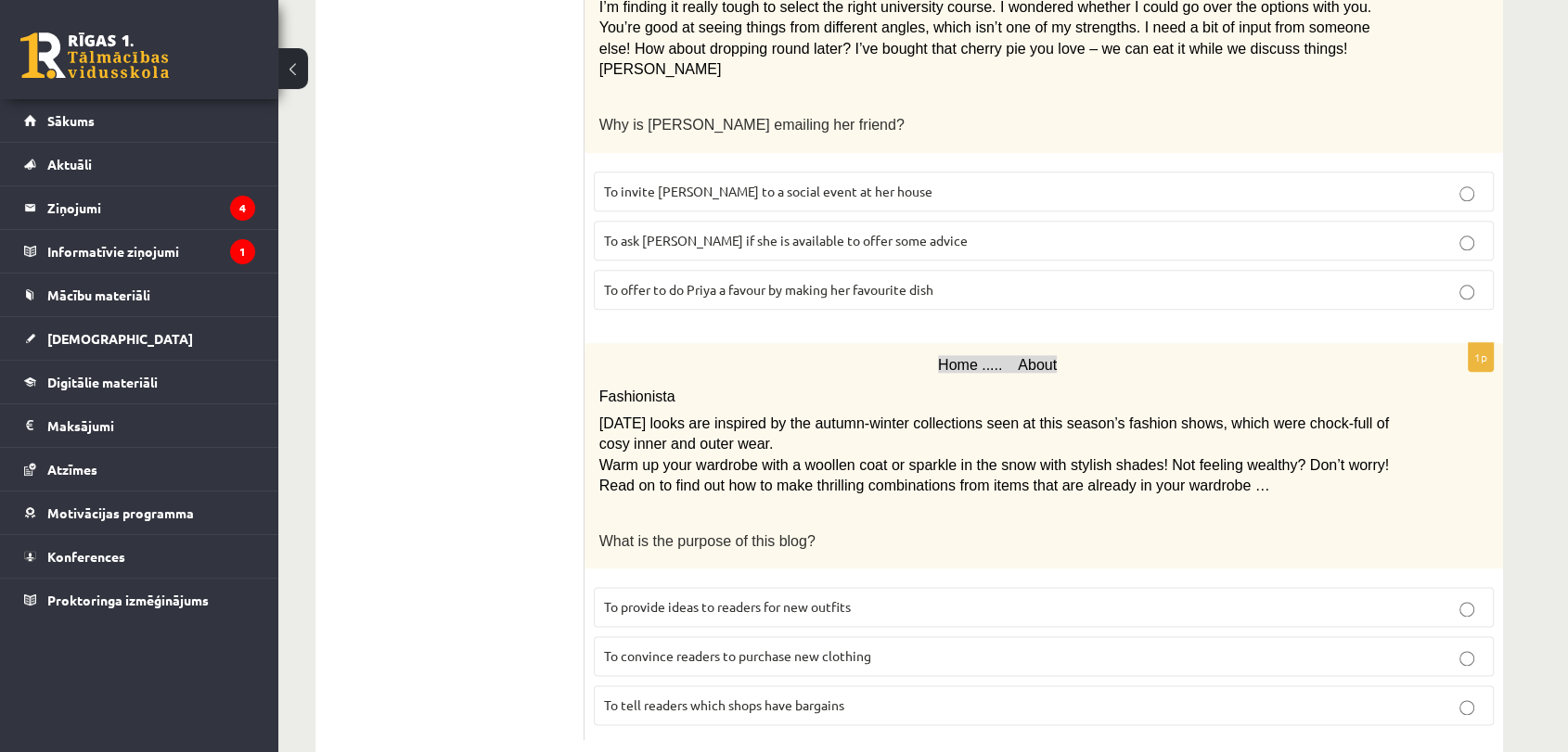
click at [690, 597] on p "To provide ideas to readers for new outfits" at bounding box center [1043, 607] width 879 height 20
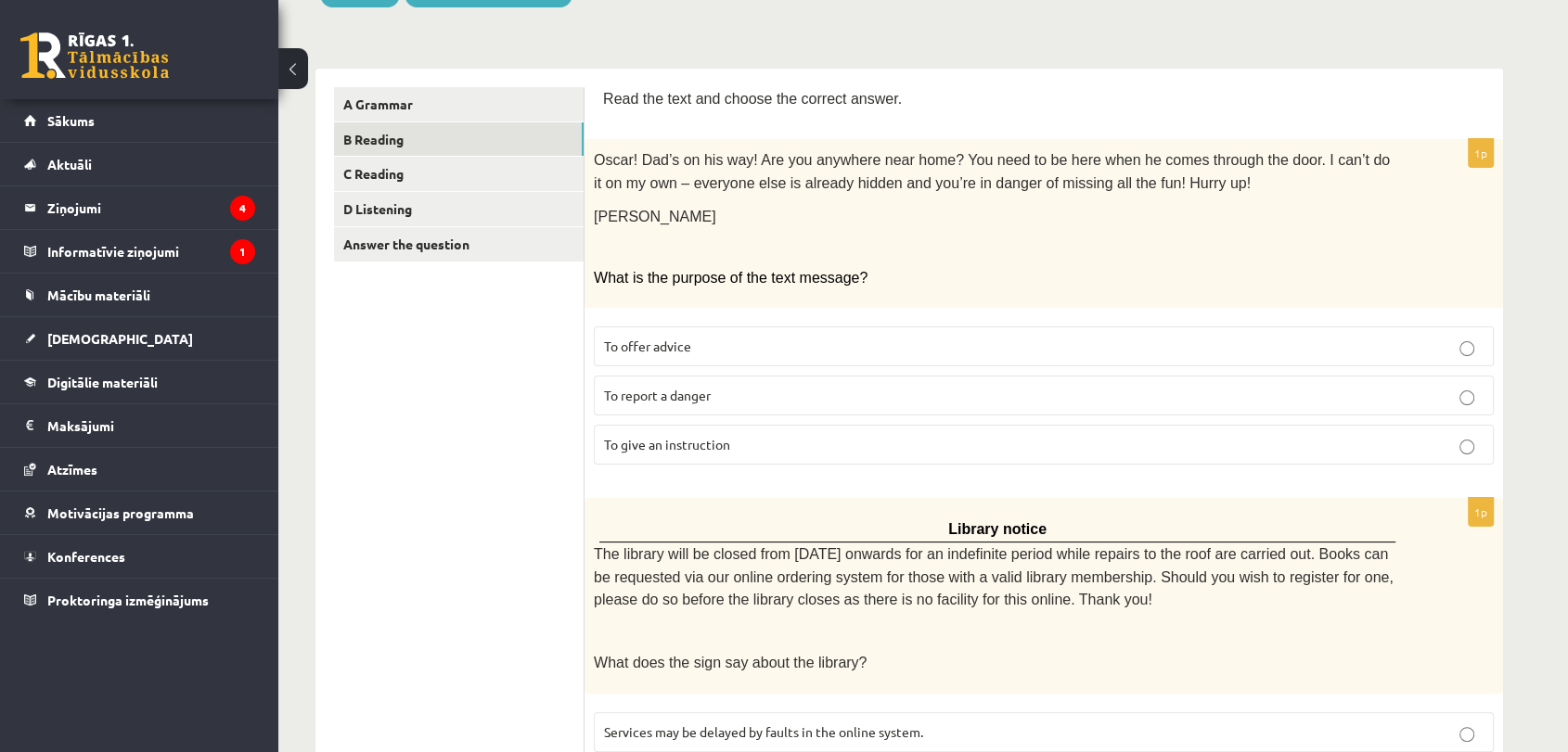
scroll to position [243, 0]
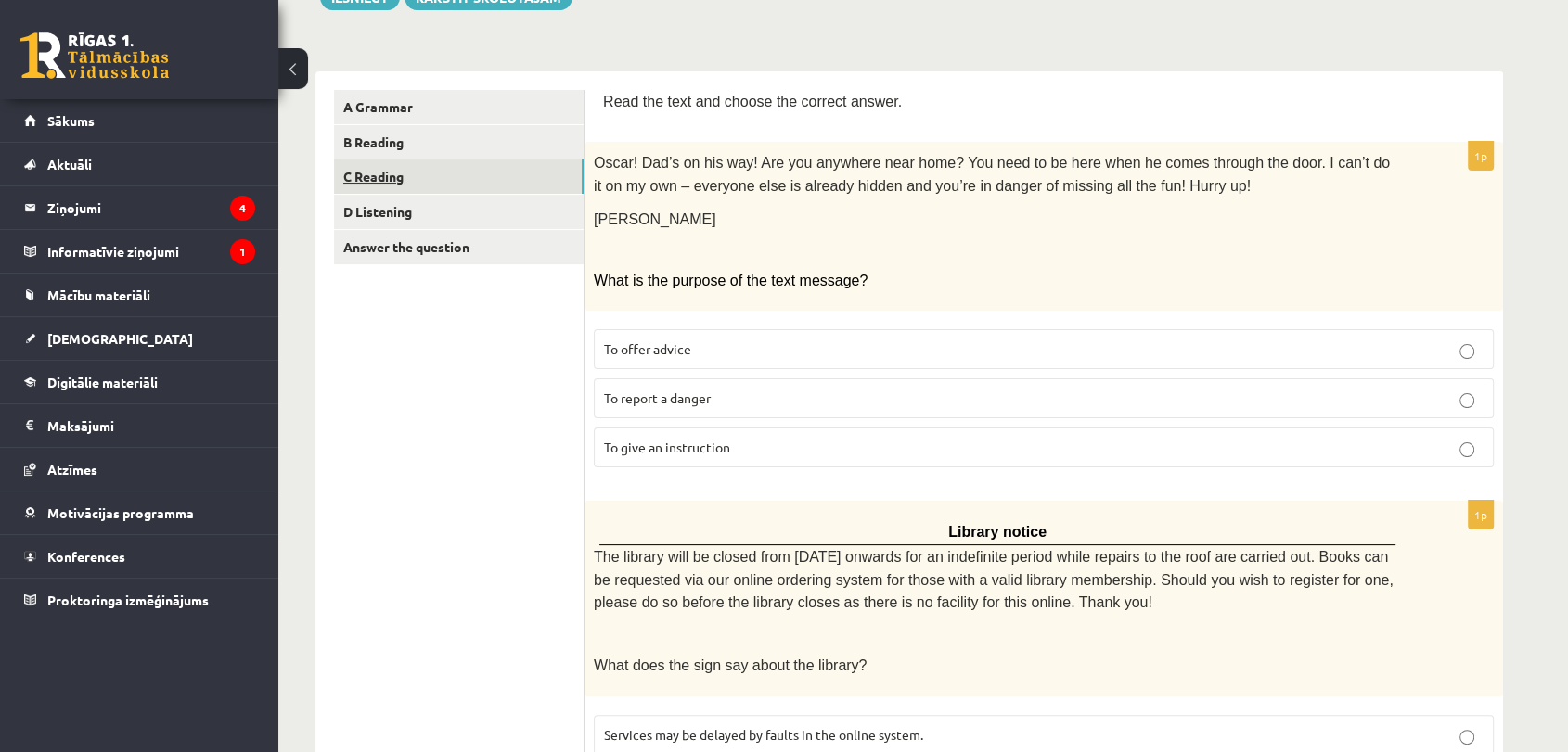
click at [451, 165] on link "C Reading" at bounding box center [459, 176] width 250 height 35
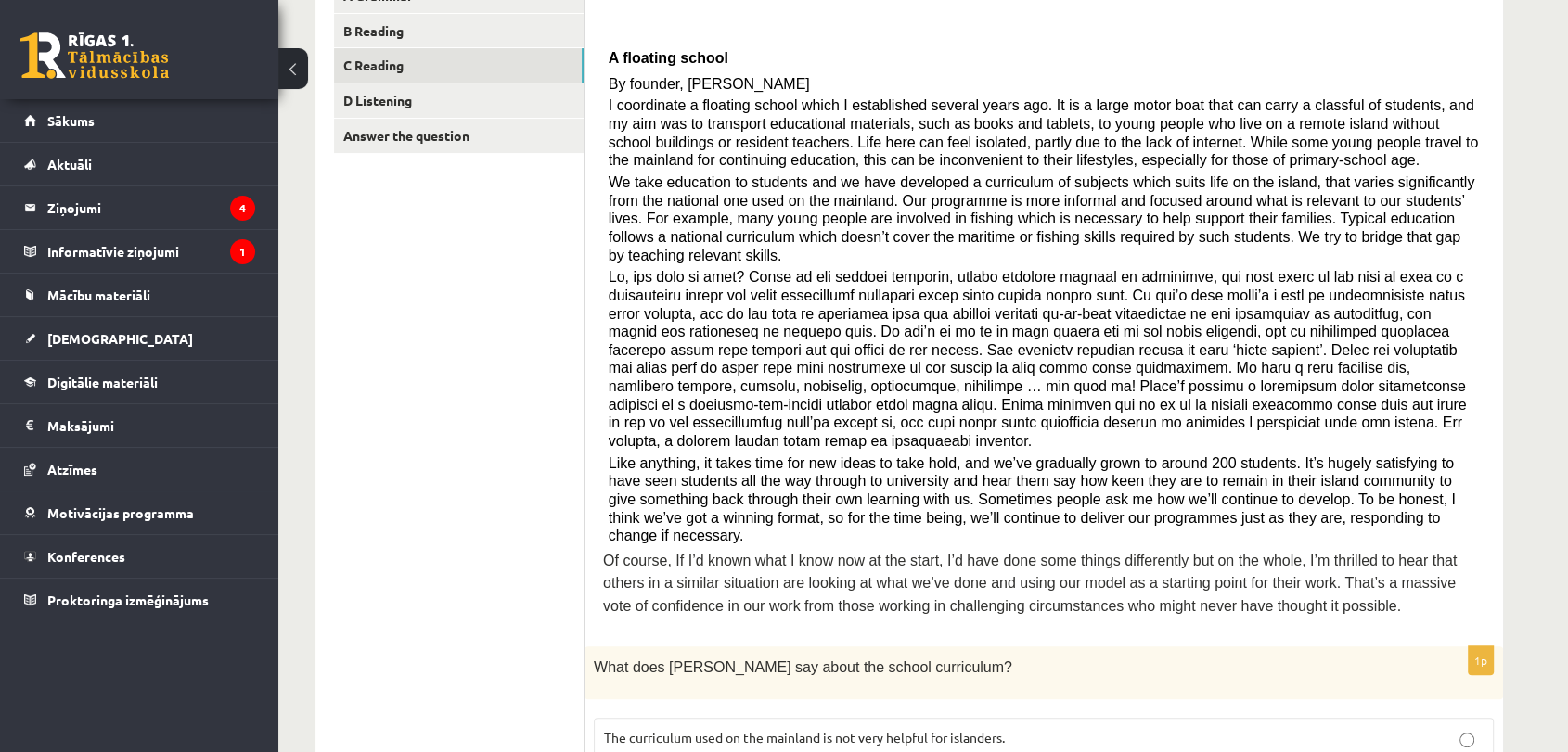
scroll to position [281, 0]
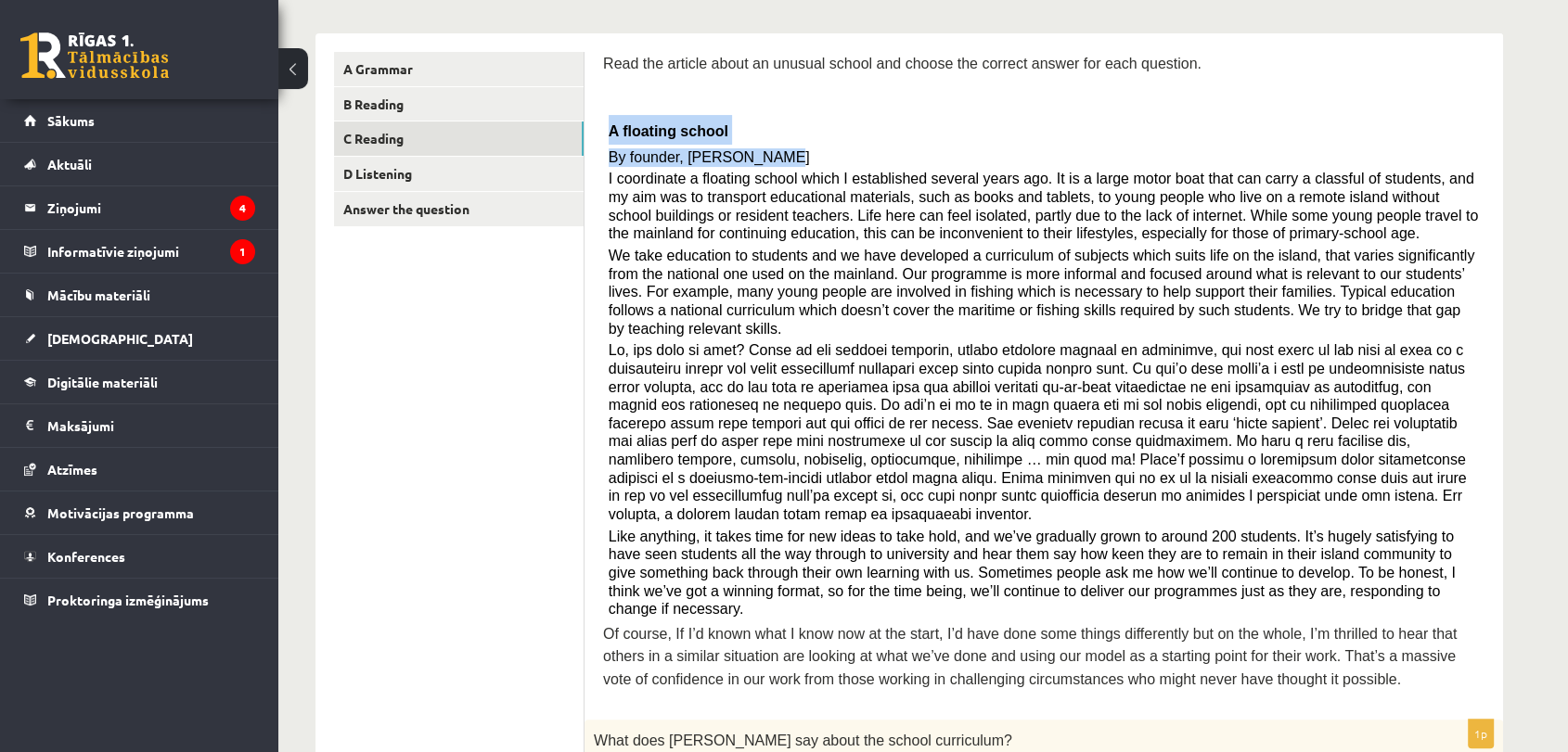
drag, startPoint x: 1554, startPoint y: 158, endPoint x: 1533, endPoint y: 98, distance: 63.6
click at [604, 60] on span "Read the article about an unusual school and choose the correct answer for each…" at bounding box center [902, 63] width 599 height 16
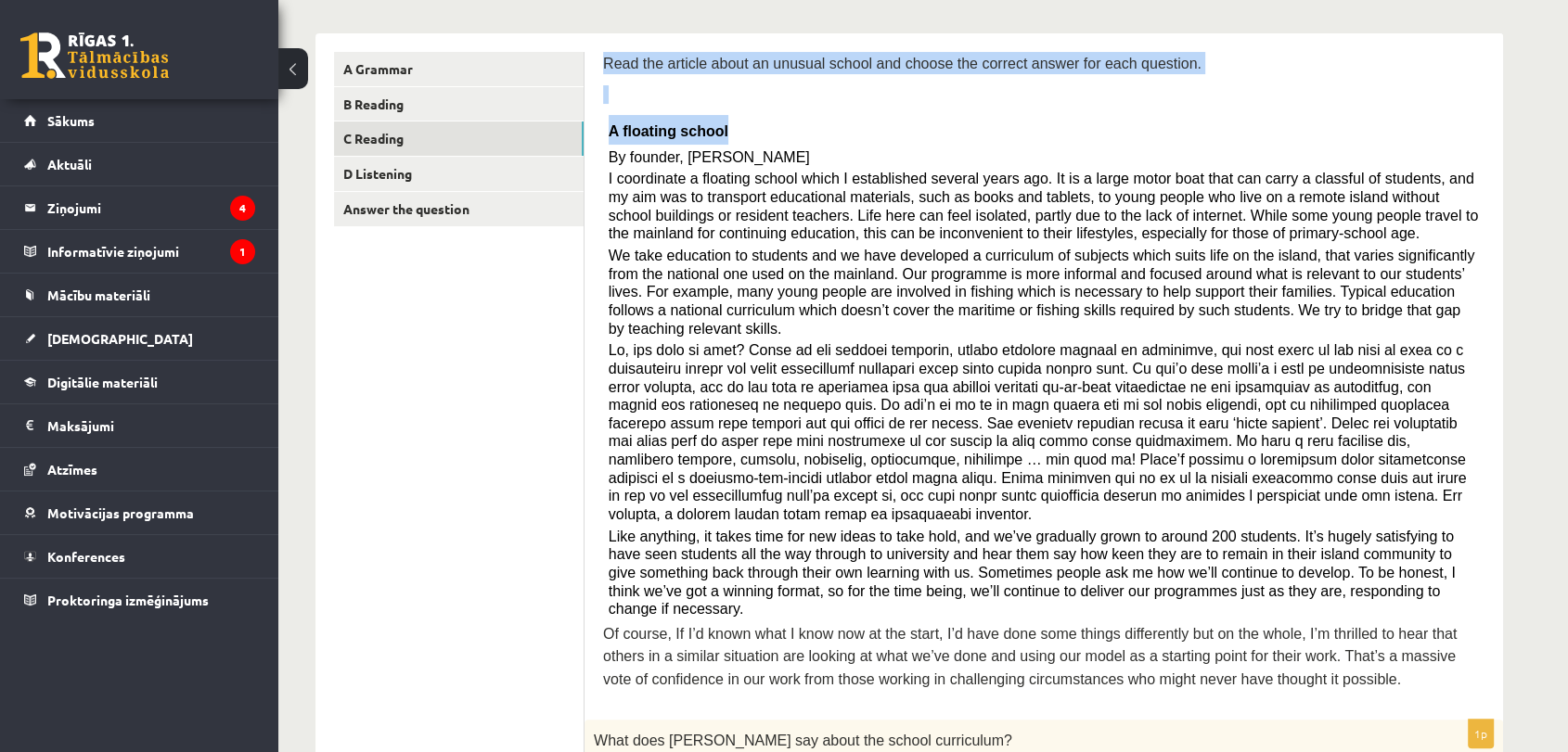
drag, startPoint x: 604, startPoint y: 60, endPoint x: 723, endPoint y: 99, distance: 125.2
click at [723, 99] on div "Read the article about an unusual school and choose the correct answer for each…" at bounding box center [1043, 376] width 881 height 649
click at [723, 99] on p at bounding box center [1043, 94] width 881 height 19
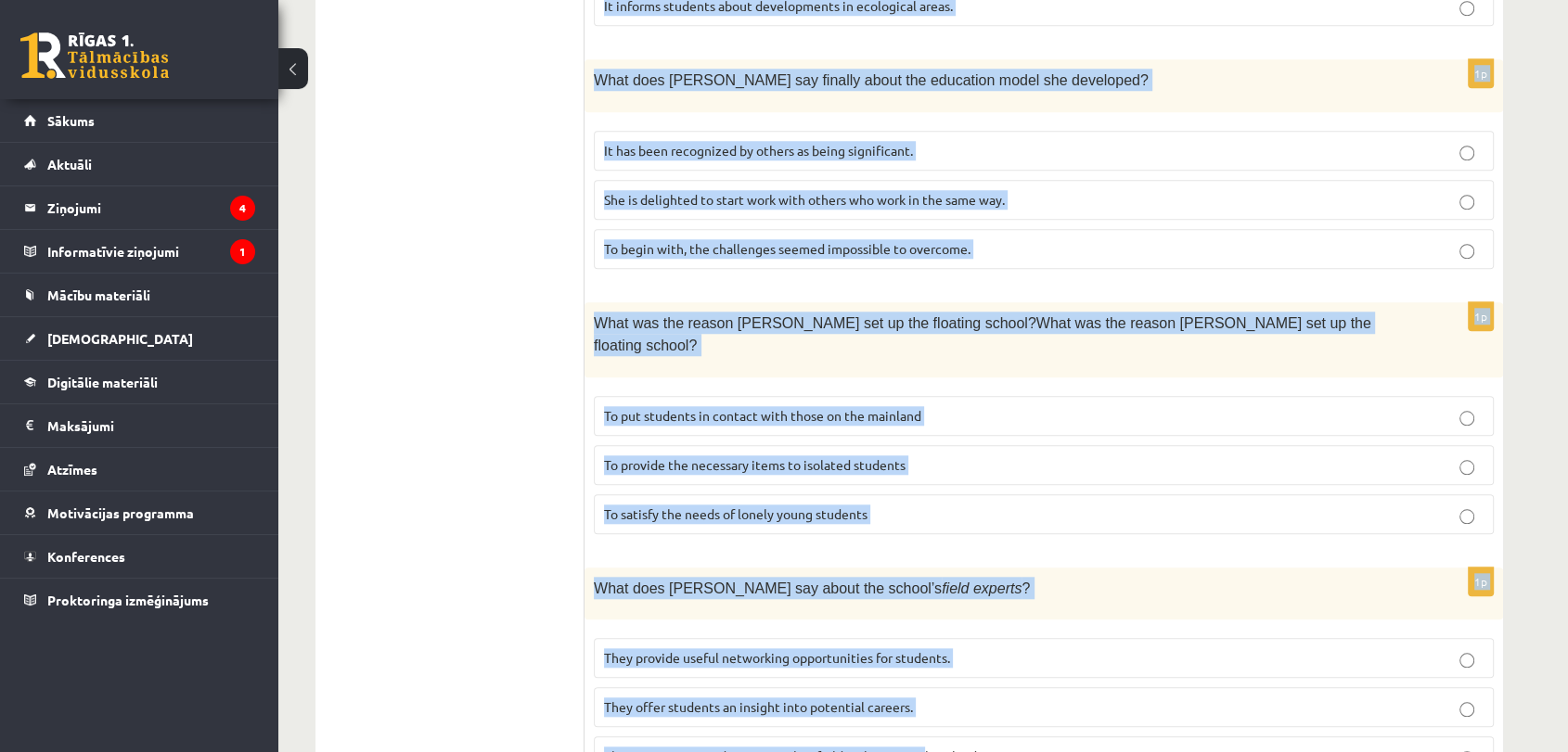
scroll to position [1669, 0]
drag, startPoint x: 600, startPoint y: 59, endPoint x: 1015, endPoint y: 660, distance: 730.4
copy form "Read the article about an unusual school and choose the correct answer for each…"
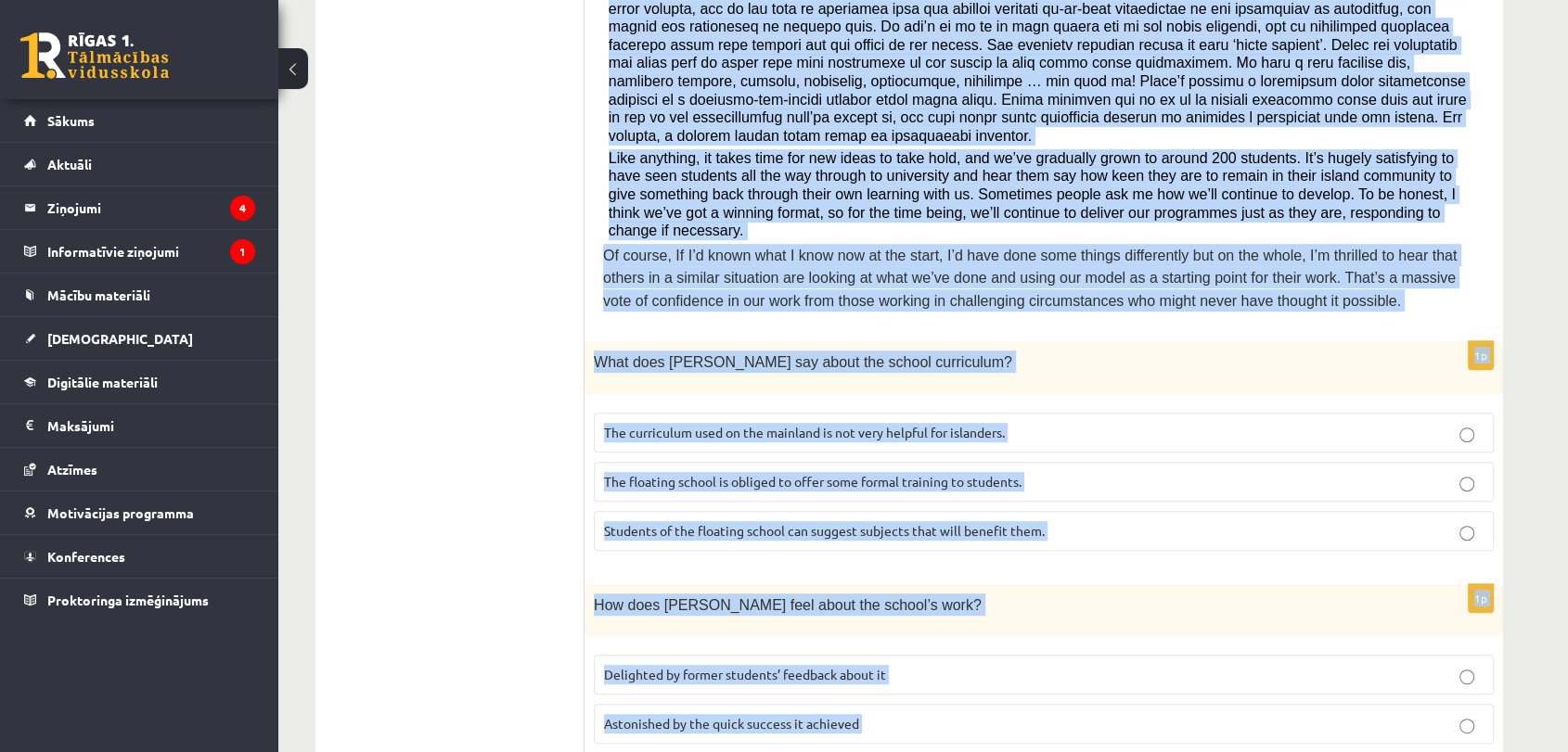
scroll to position [664, 0]
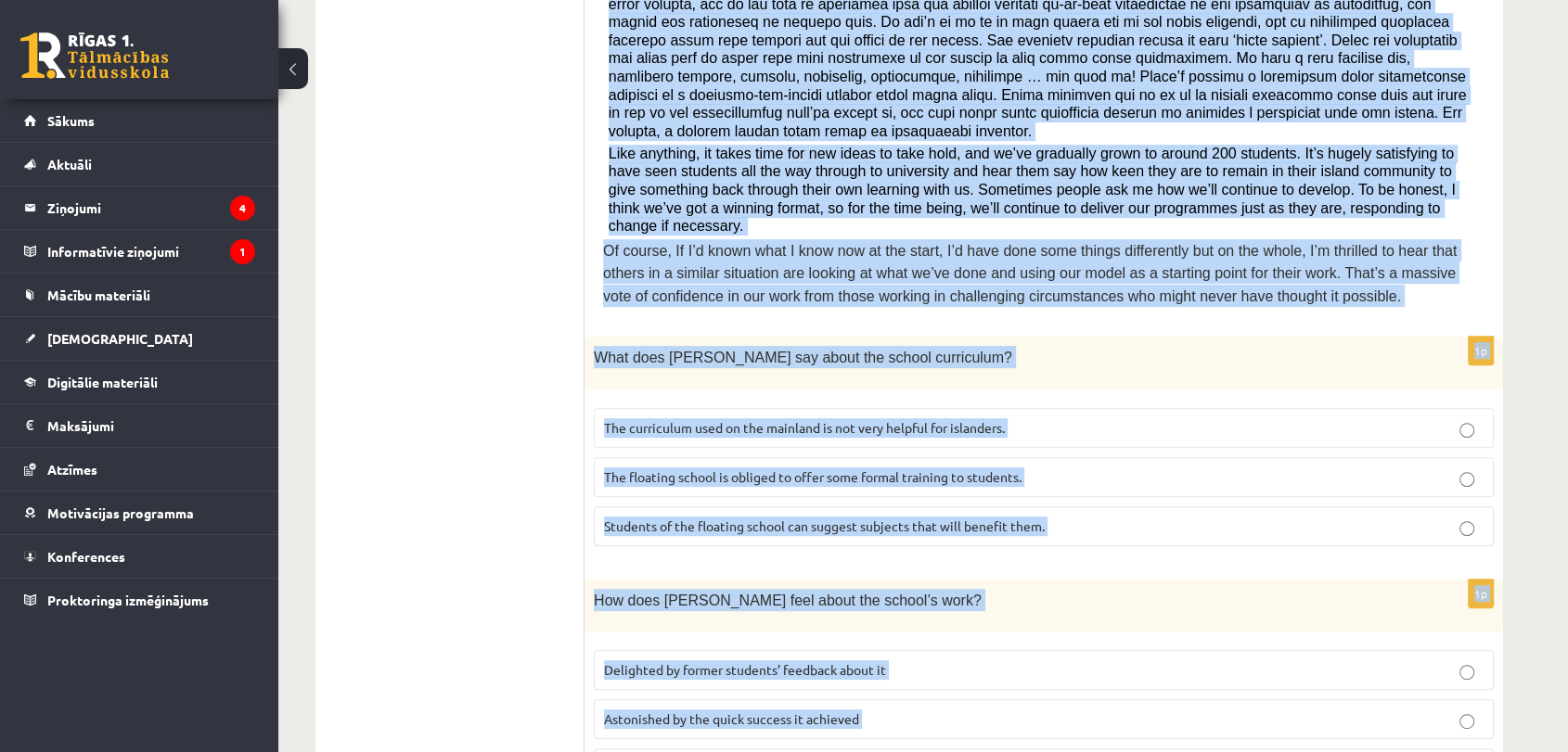
click at [963, 419] on span "The curriculum used on the mainland is not very helpful for islanders." at bounding box center [804, 427] width 400 height 17
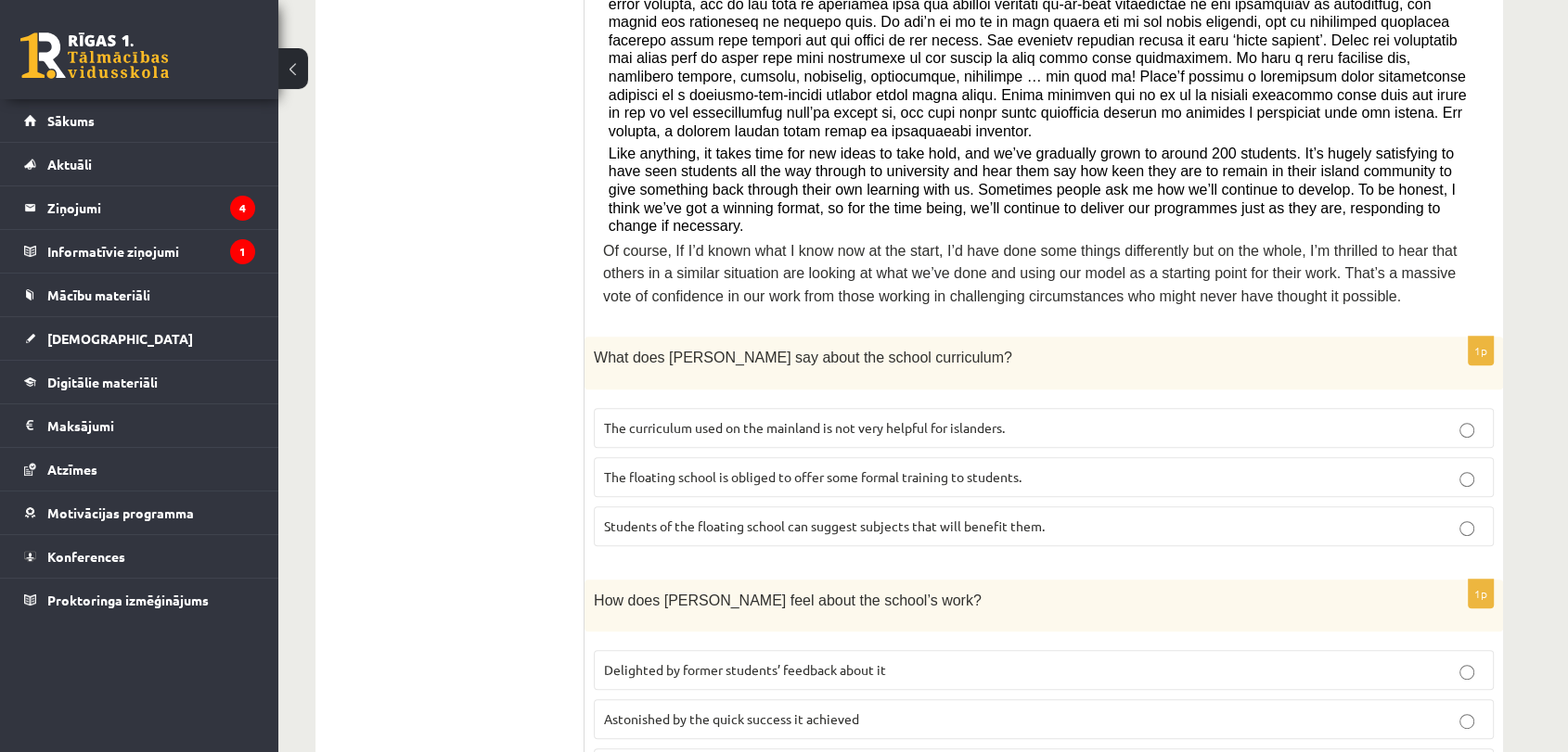
click at [769, 661] on span "Delighted by former students’ feedback about it" at bounding box center [744, 669] width 282 height 17
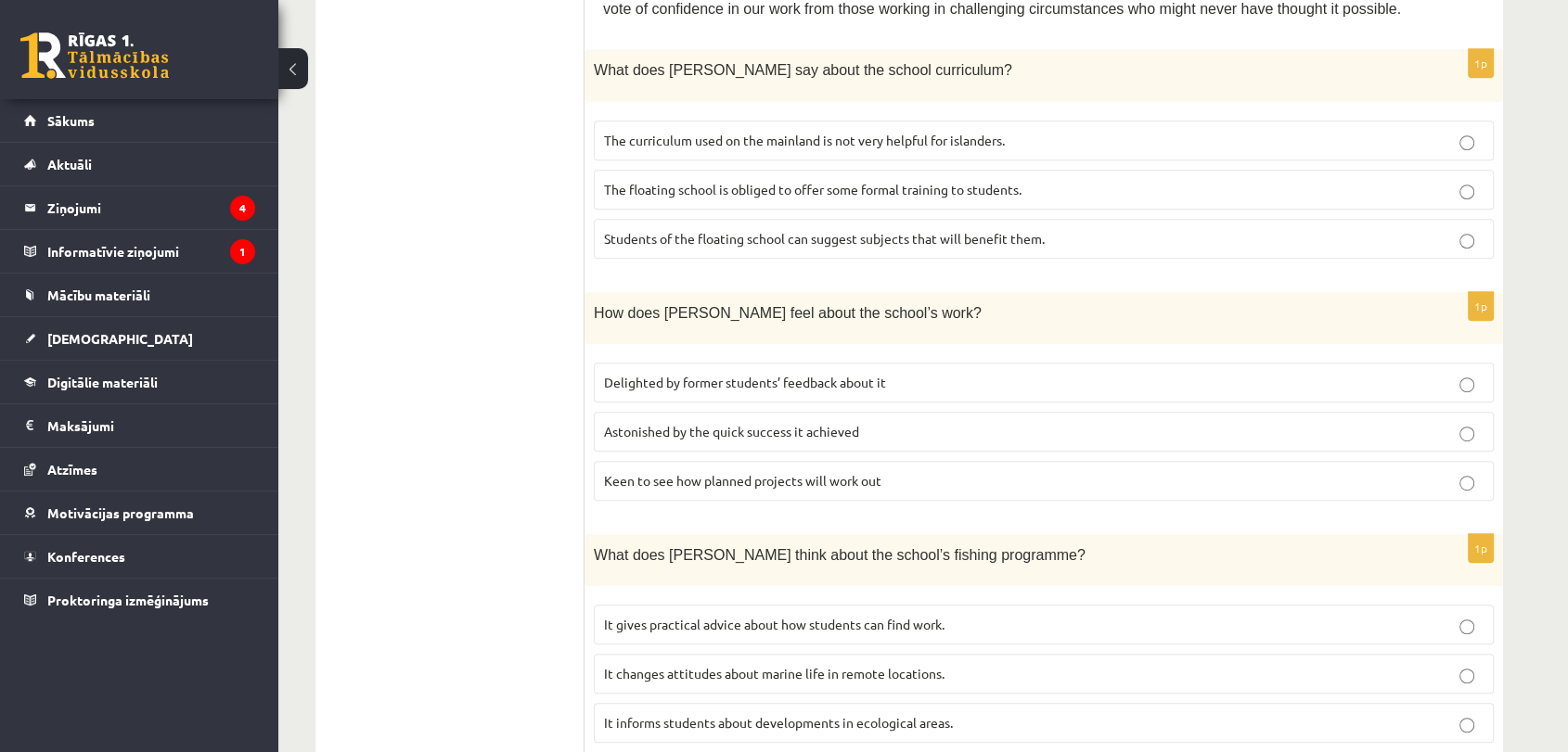
scroll to position [954, 0]
click at [705, 711] on span "It informs students about developments in ecological areas." at bounding box center [778, 719] width 349 height 17
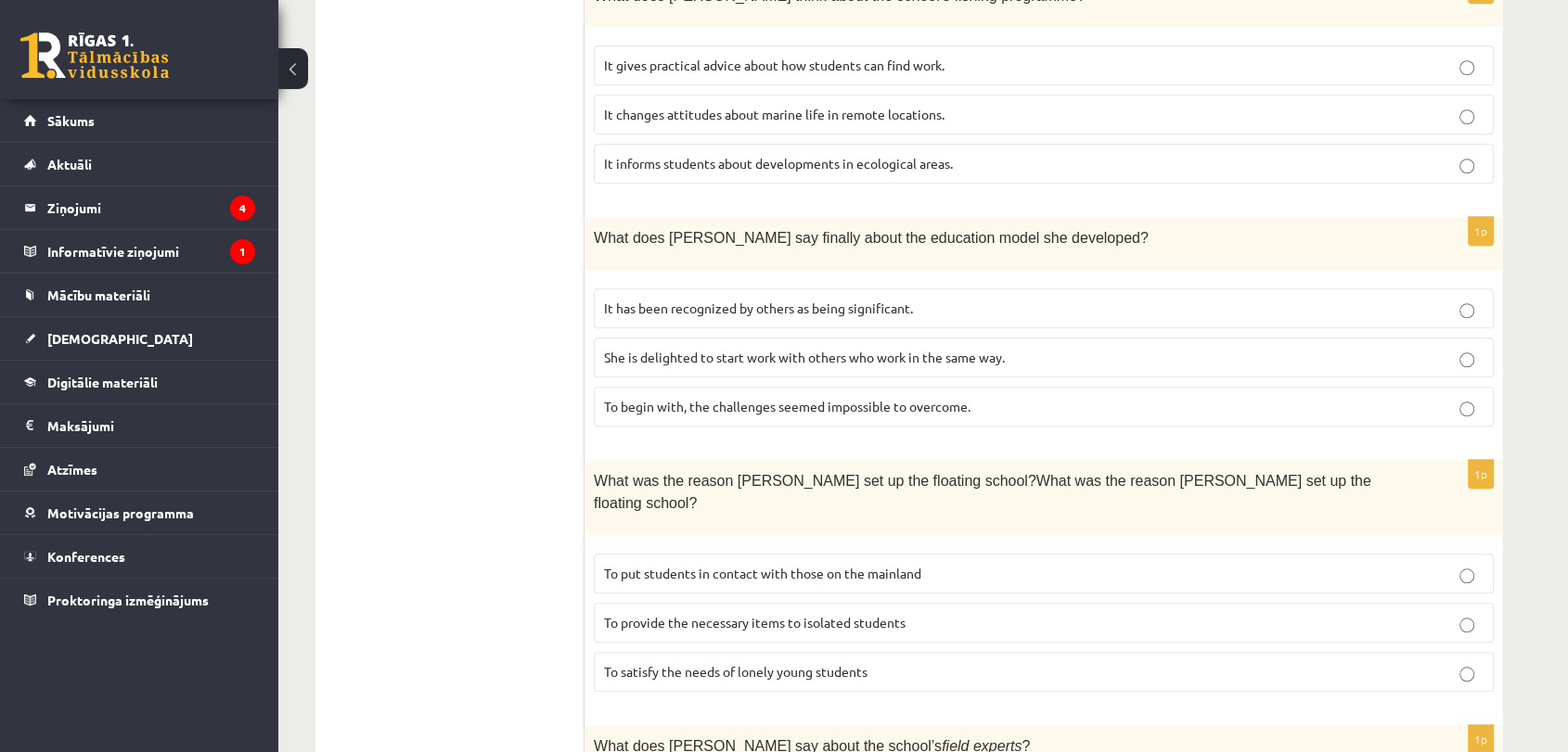
scroll to position [1666, 0]
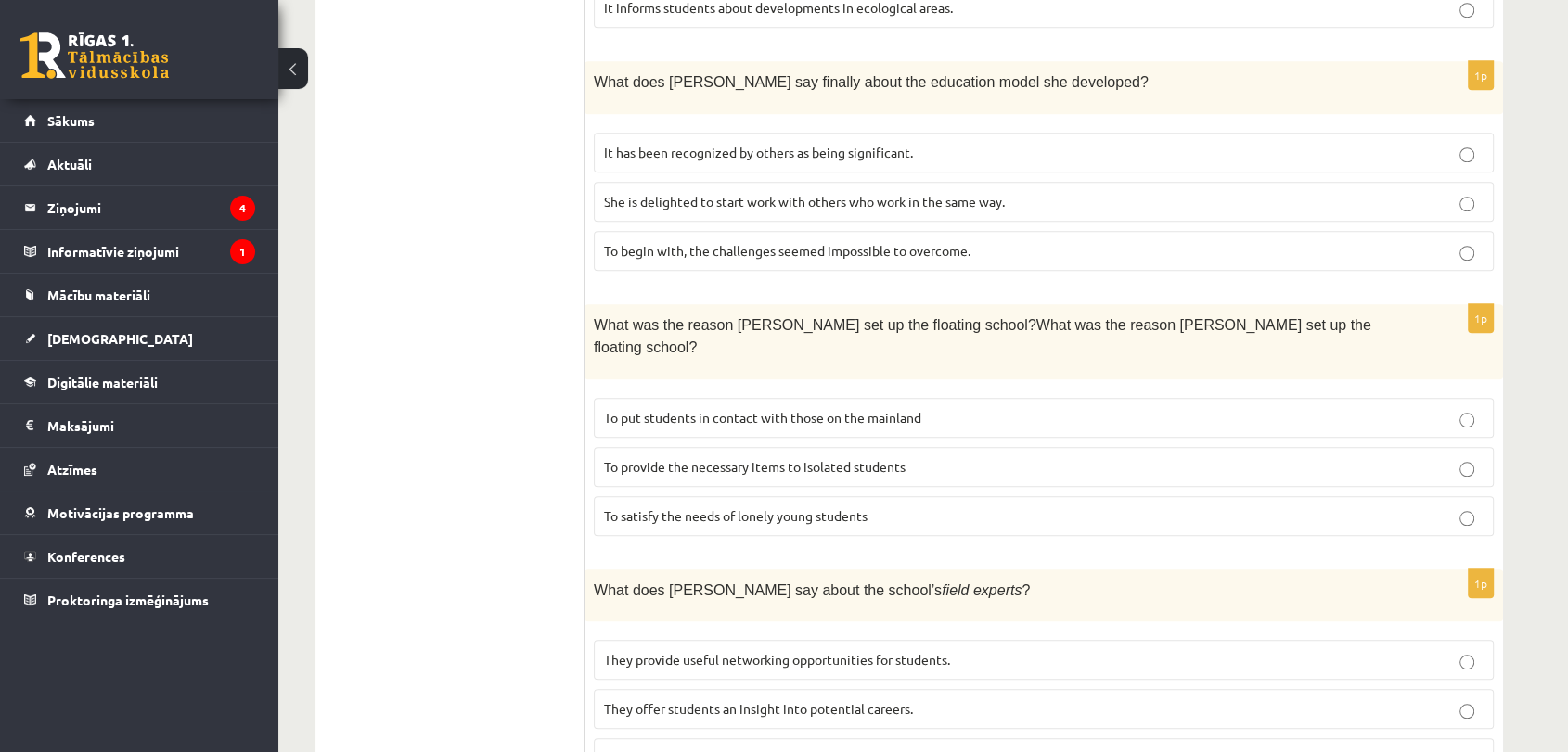
click at [761, 133] on label "It has been recognized by others as being significant." at bounding box center [1044, 153] width 900 height 40
click at [793, 457] on p "To provide the necessary items to isolated students" at bounding box center [1043, 467] width 879 height 20
click at [757, 700] on span "They offer students an insight into potential careers." at bounding box center [758, 708] width 309 height 17
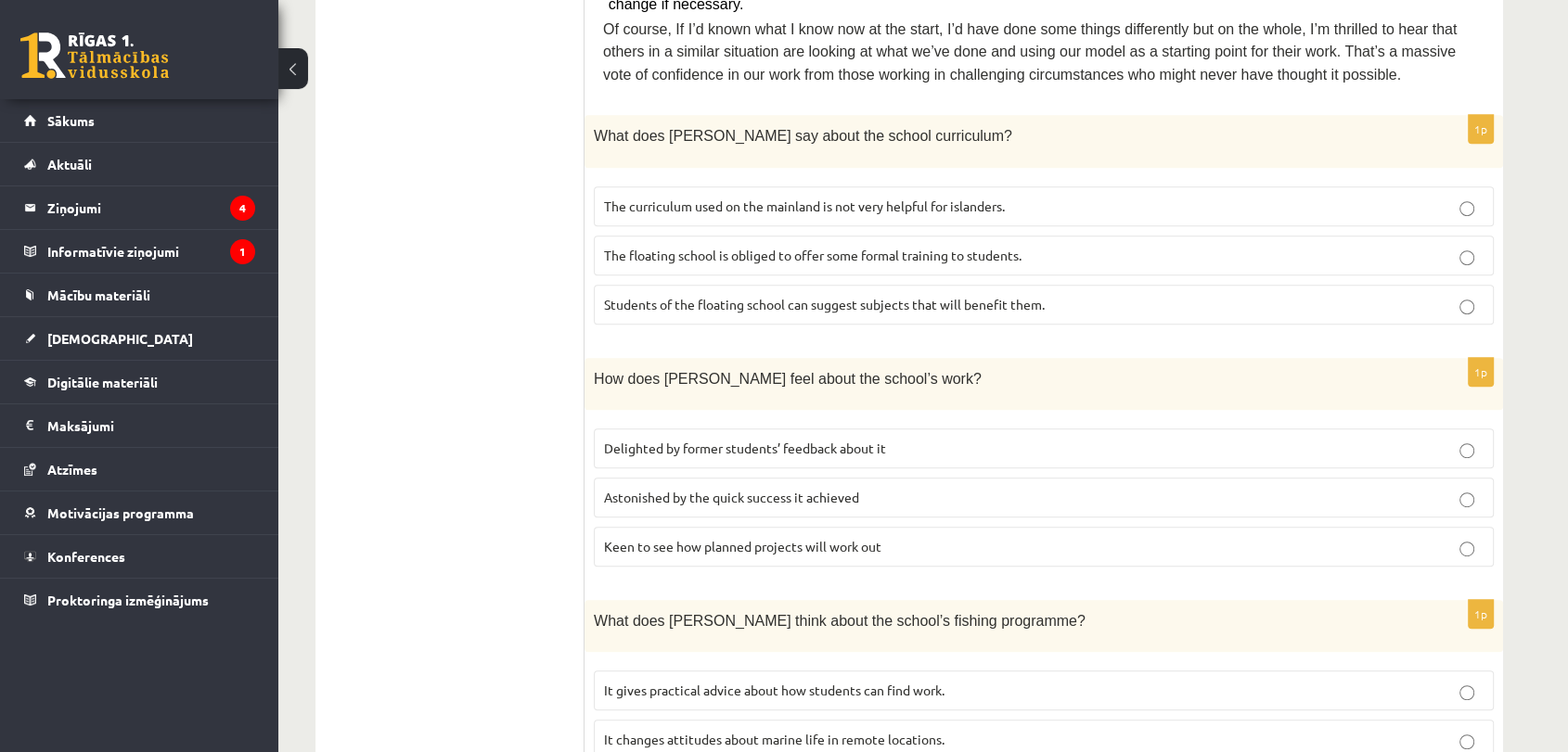
scroll to position [0, 0]
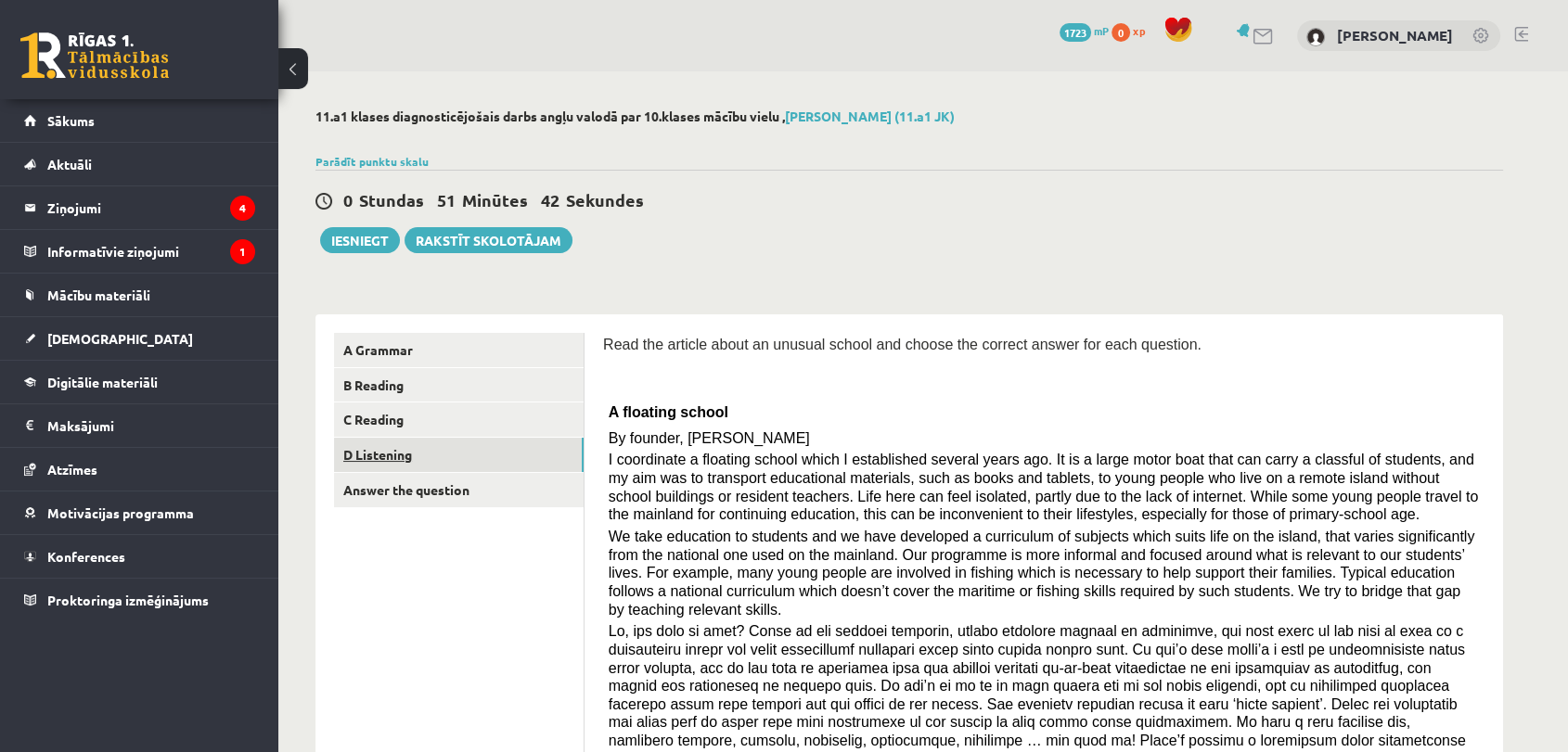
click at [486, 462] on link "D Listening" at bounding box center [459, 455] width 250 height 35
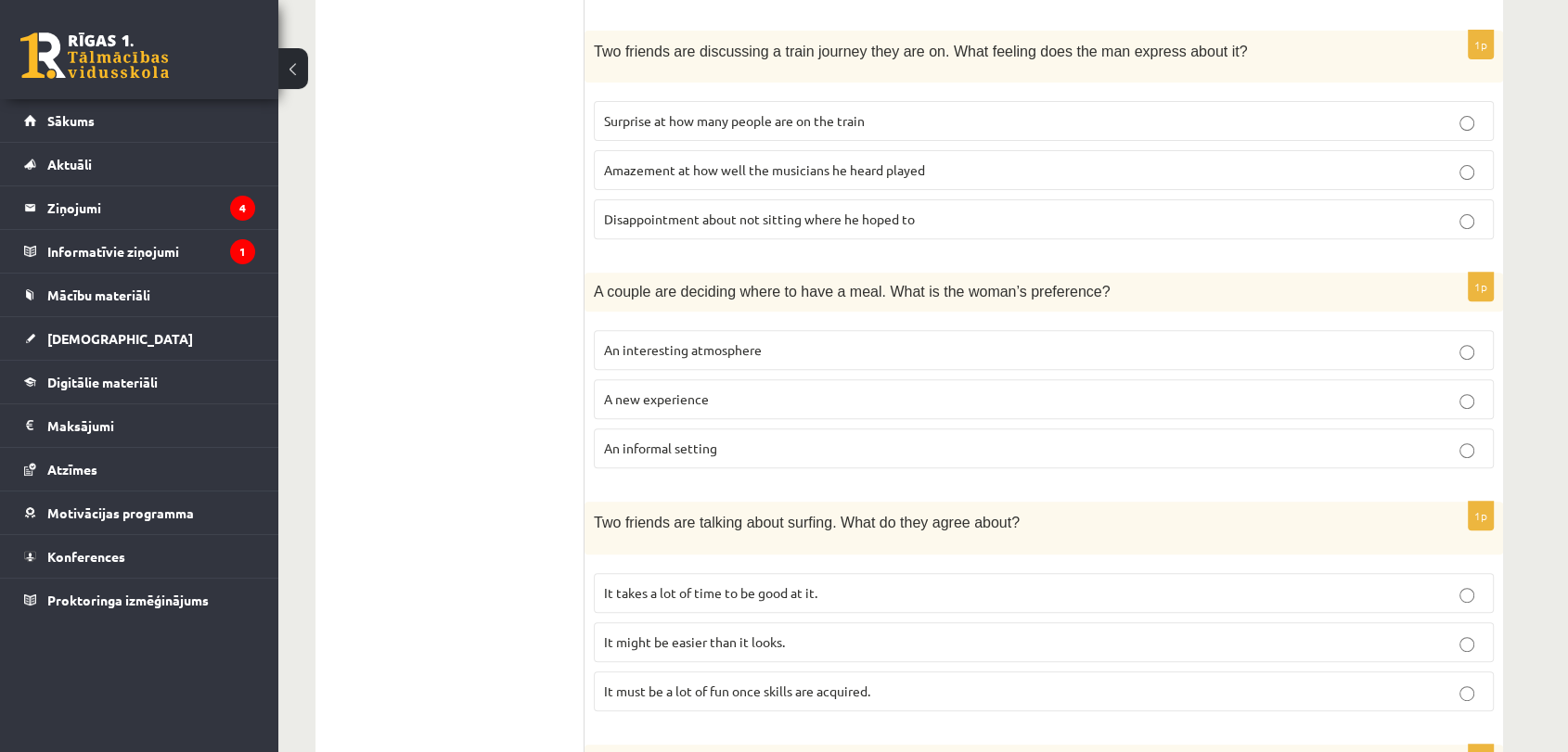
scroll to position [681, 0]
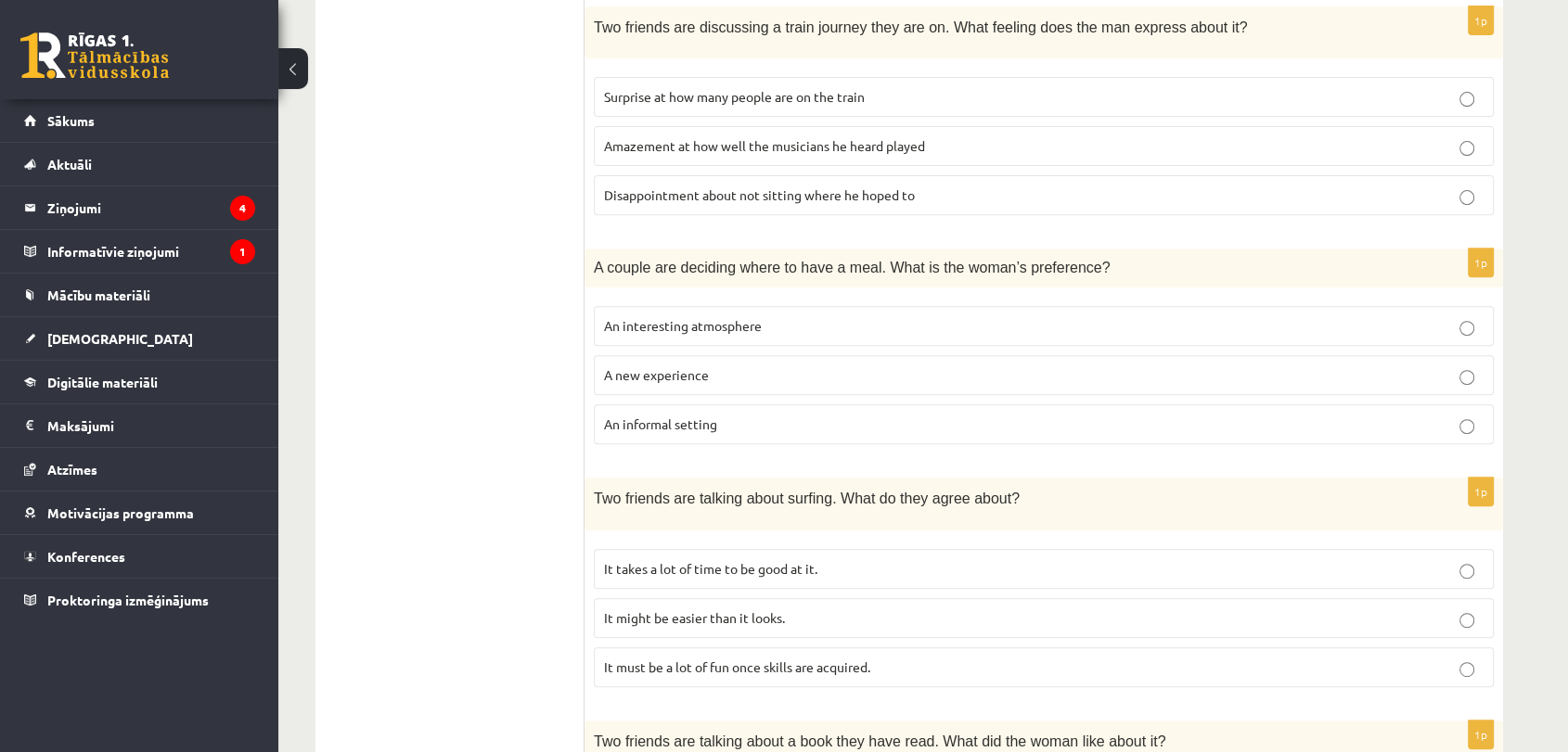
click at [680, 566] on span "It takes a lot of time to be good at it." at bounding box center [710, 568] width 213 height 17
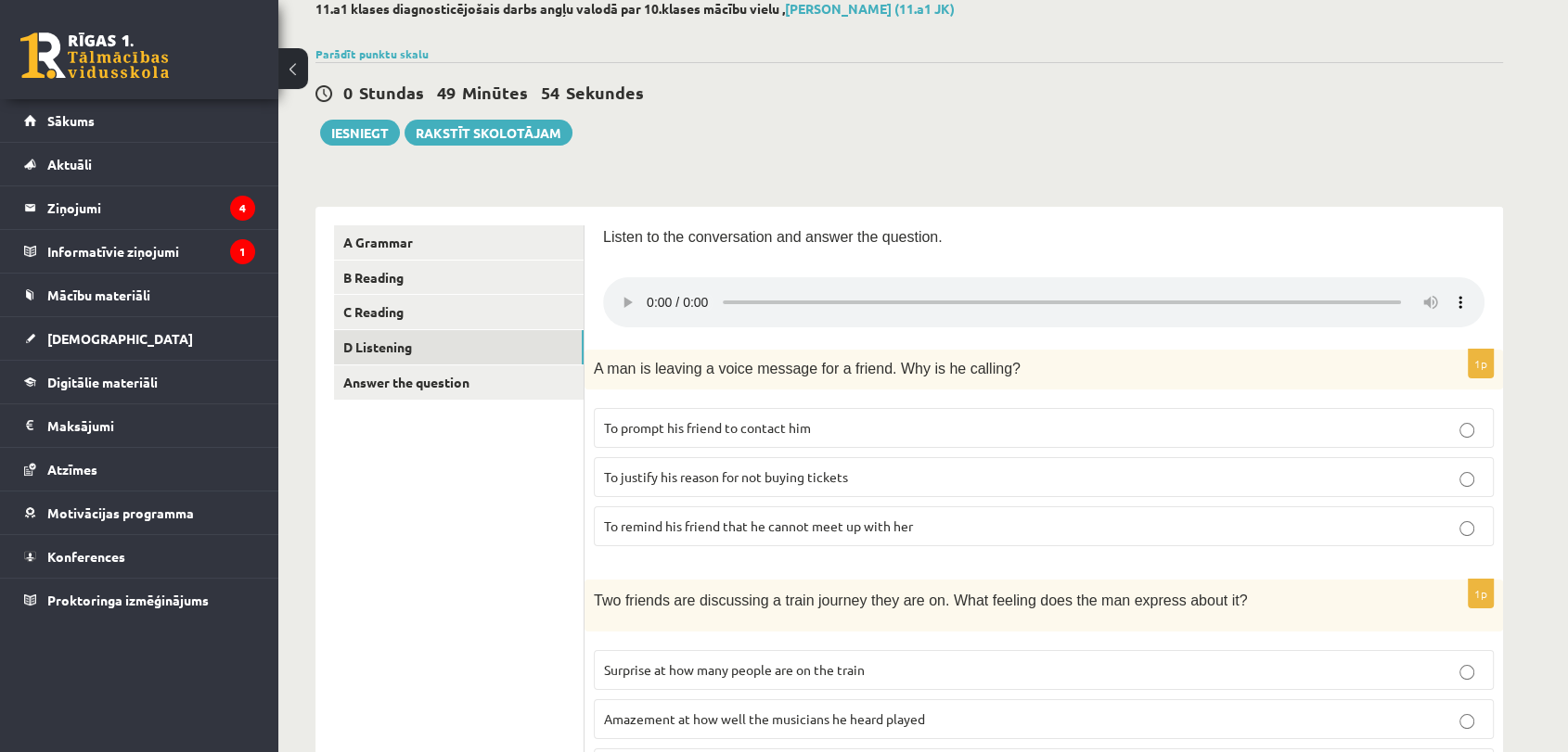
scroll to position [132, 0]
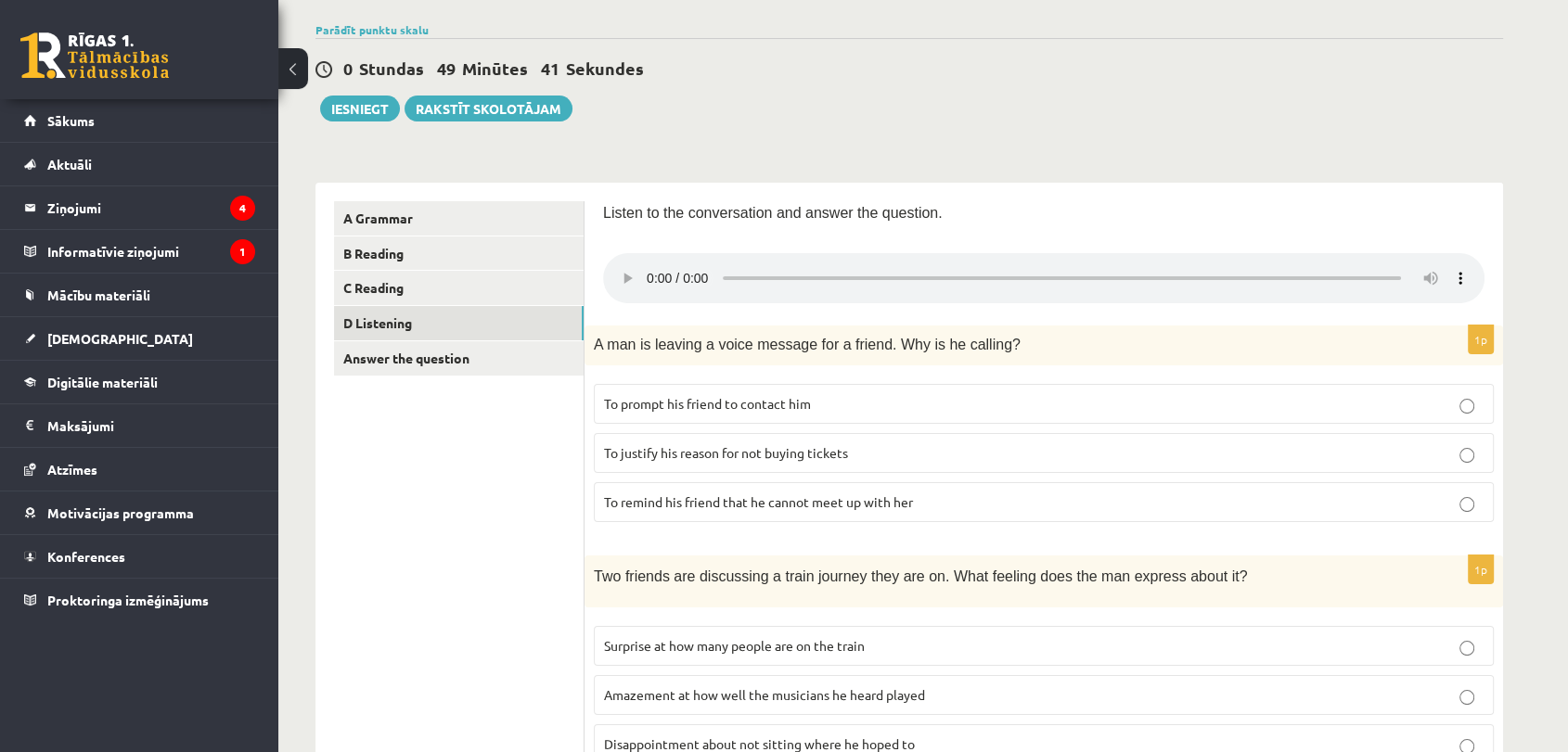
click at [760, 452] on span "To justify his reason for not buying tickets" at bounding box center [726, 452] width 244 height 17
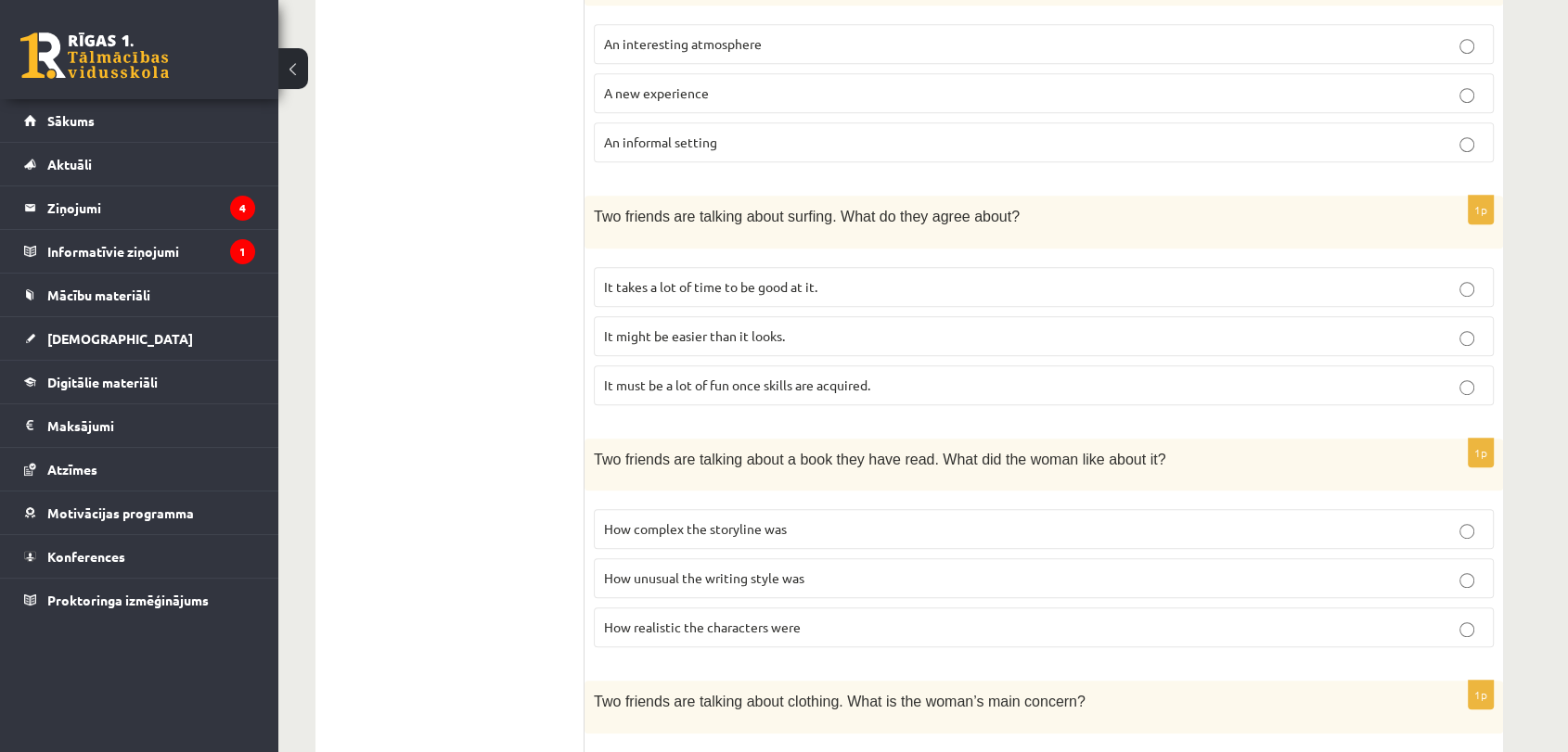
scroll to position [993, 0]
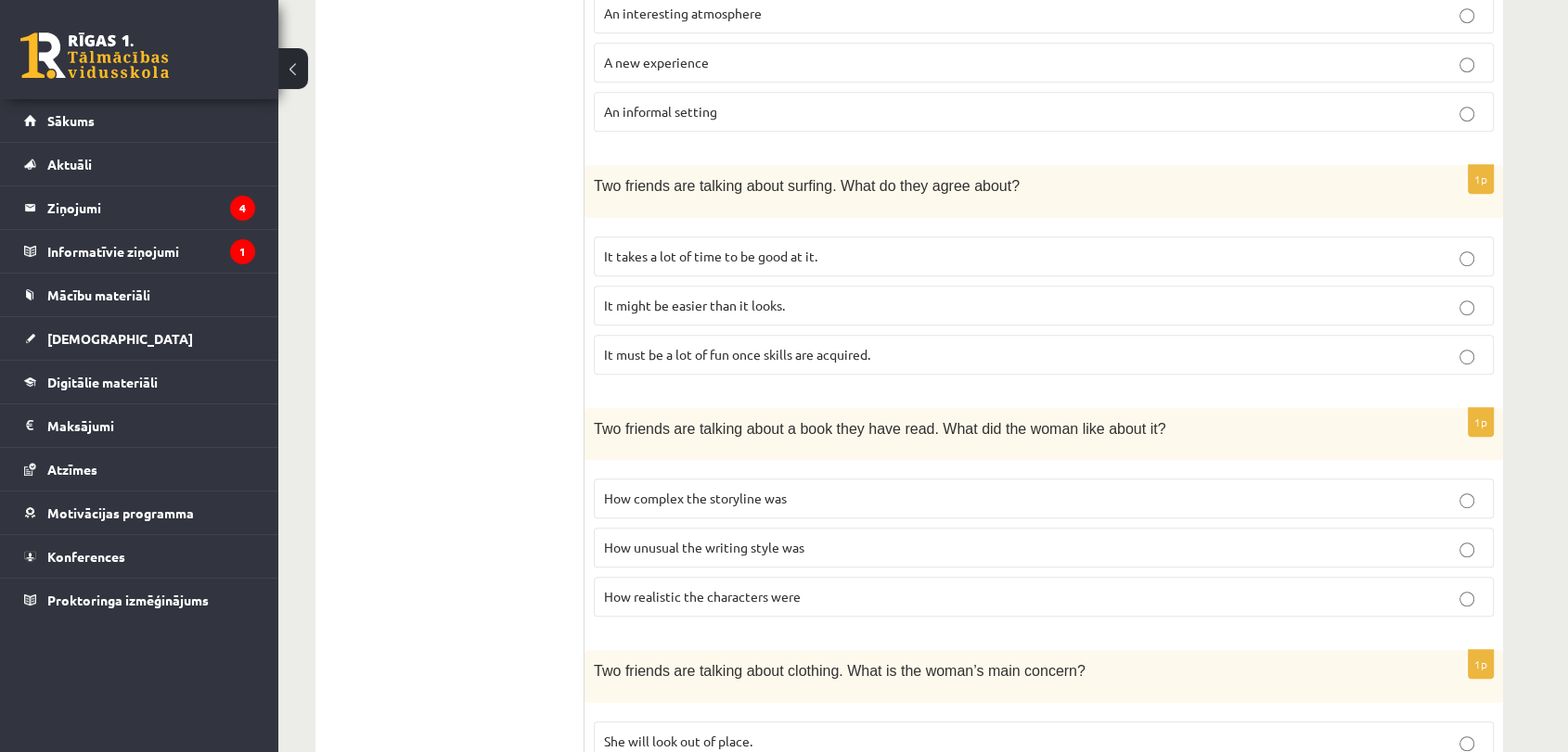
click at [697, 498] on span "How complex the storyline was" at bounding box center [695, 497] width 182 height 17
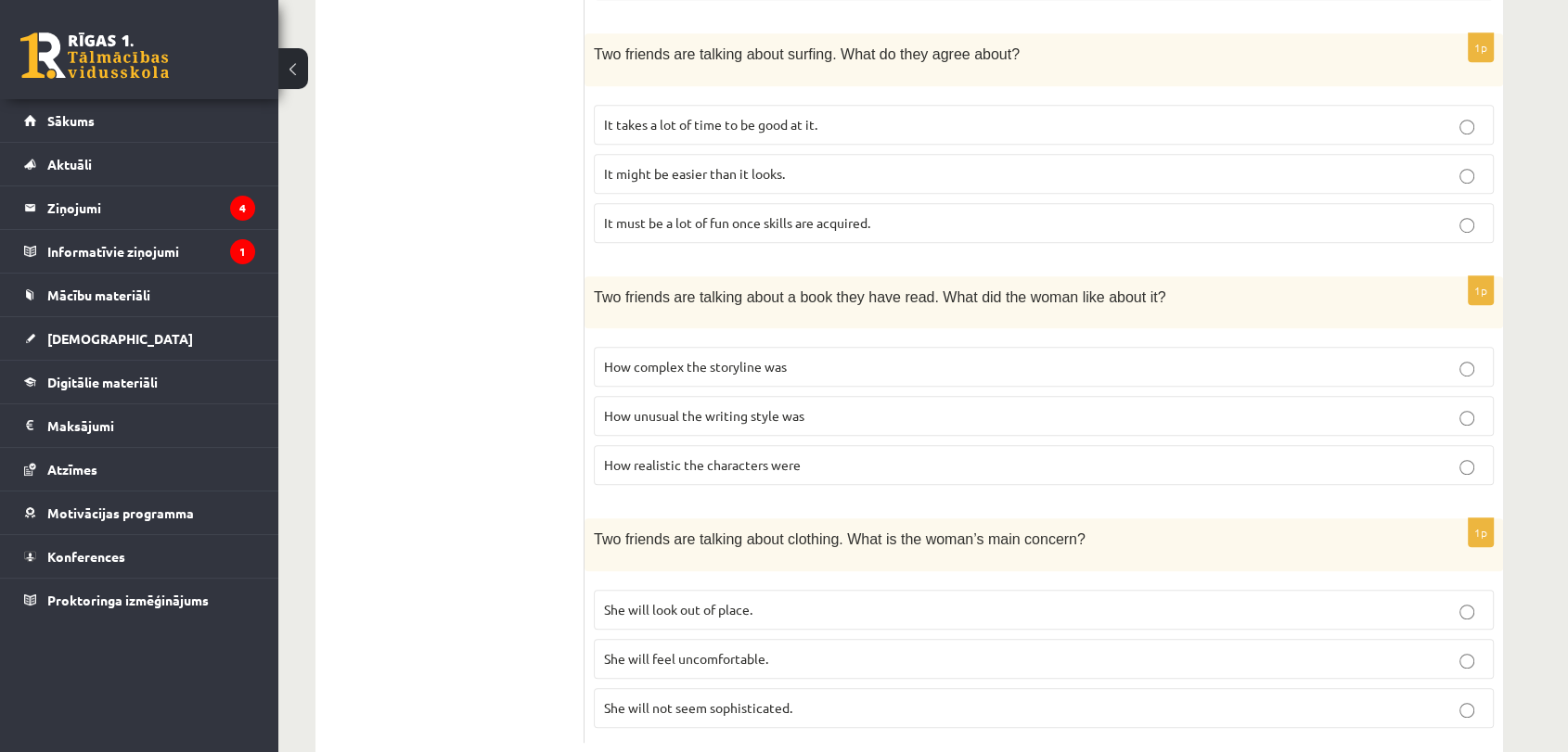
scroll to position [1137, 0]
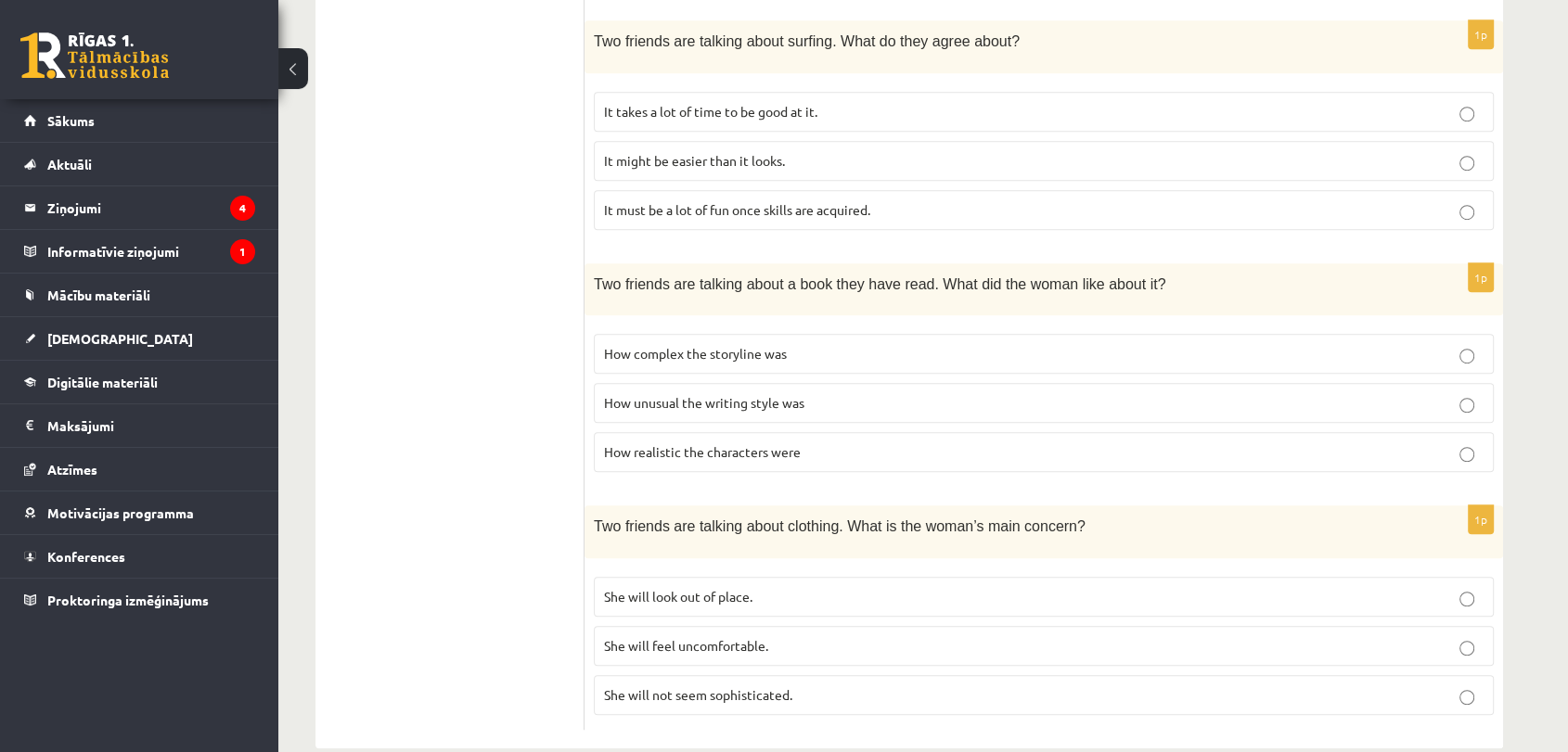
click at [986, 577] on label "She will look out of place." at bounding box center [1044, 596] width 900 height 40
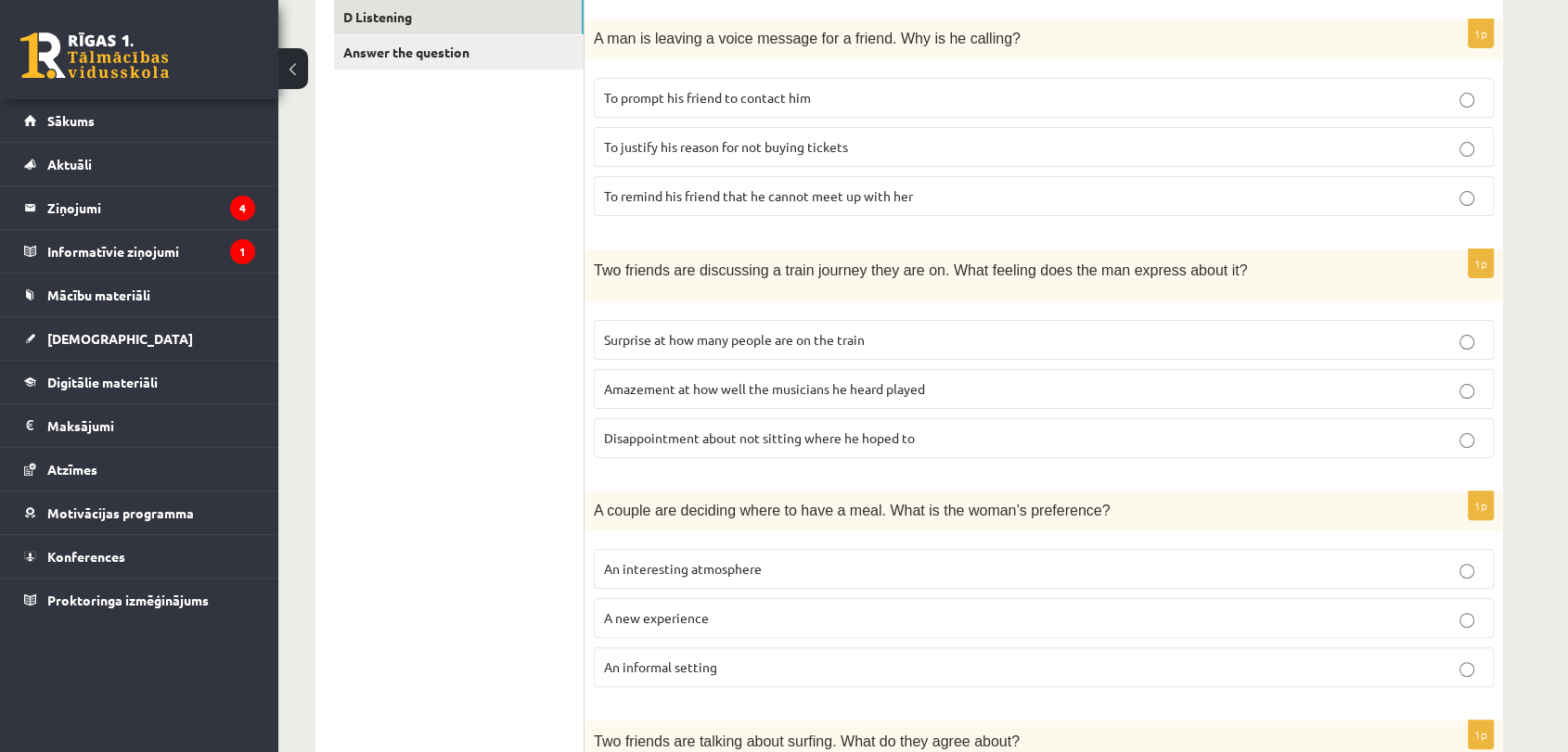
scroll to position [441, 0]
click at [693, 667] on span "An informal setting" at bounding box center [660, 664] width 113 height 17
click at [729, 575] on label "An interesting atmosphere" at bounding box center [1044, 566] width 900 height 40
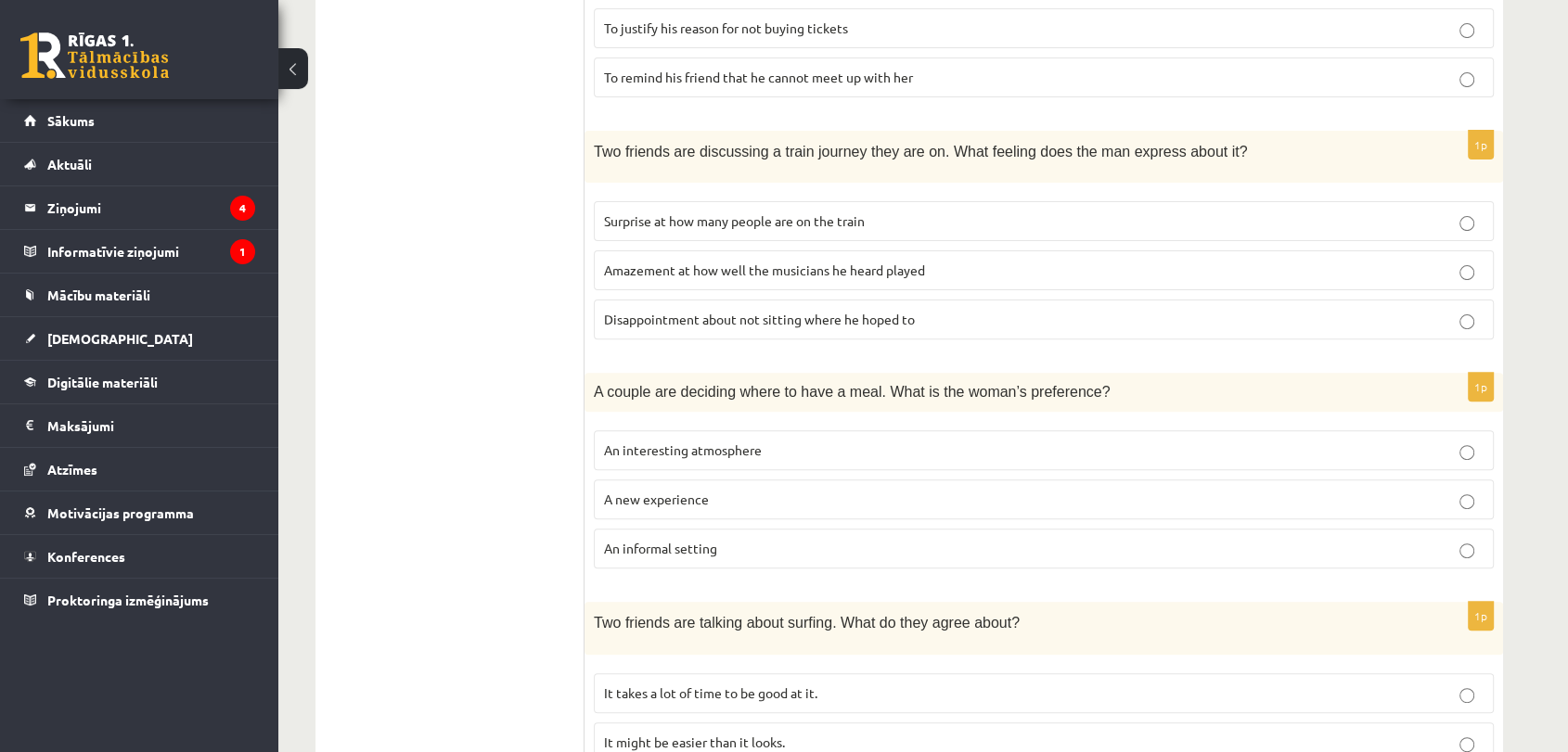
scroll to position [545, 0]
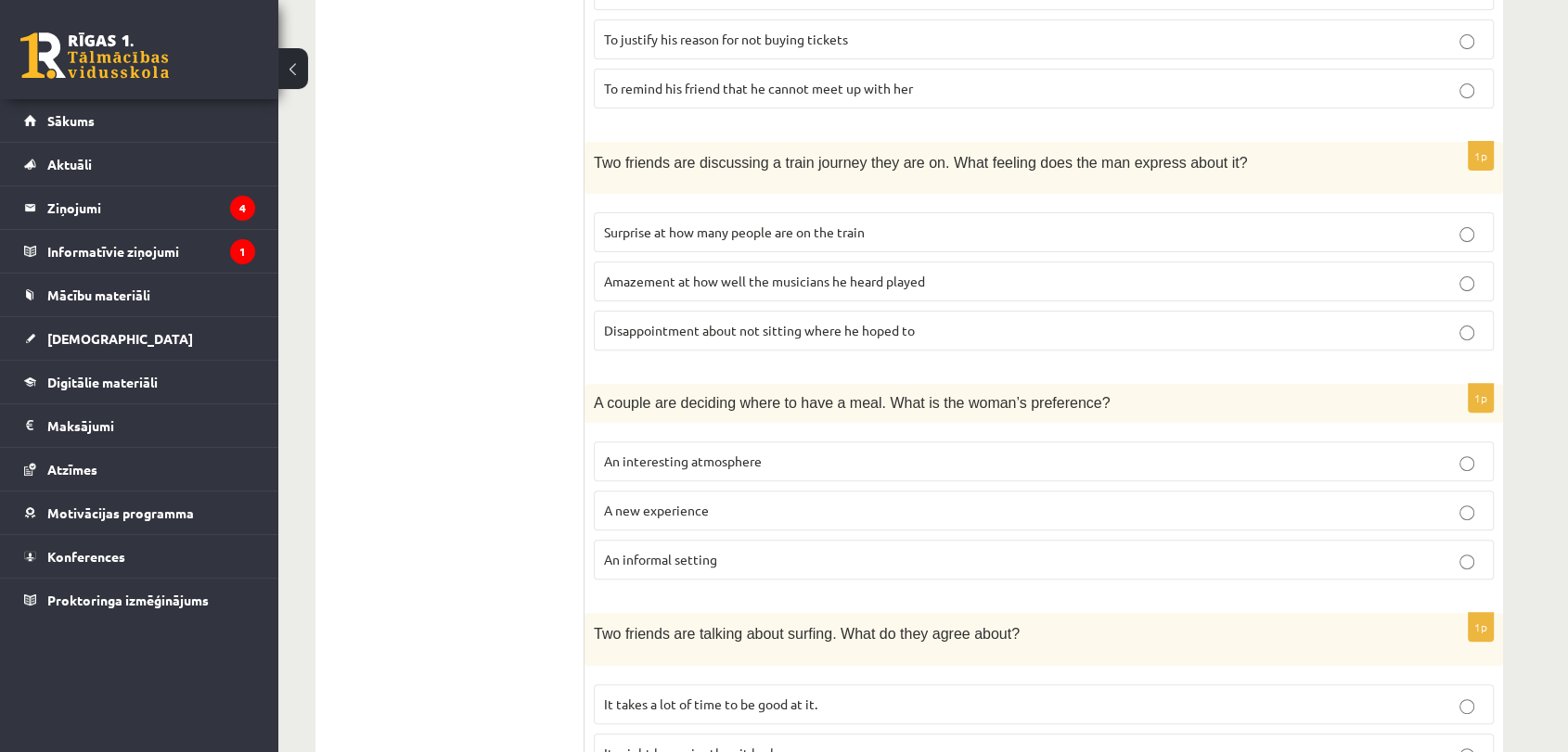
click at [735, 508] on p "A new experience" at bounding box center [1043, 510] width 879 height 20
click at [781, 562] on p "An informal setting" at bounding box center [1043, 560] width 879 height 20
click at [751, 507] on p "A new experience" at bounding box center [1043, 510] width 879 height 20
click at [759, 272] on span "Amazement at how well the musicians he heard played" at bounding box center [764, 280] width 321 height 17
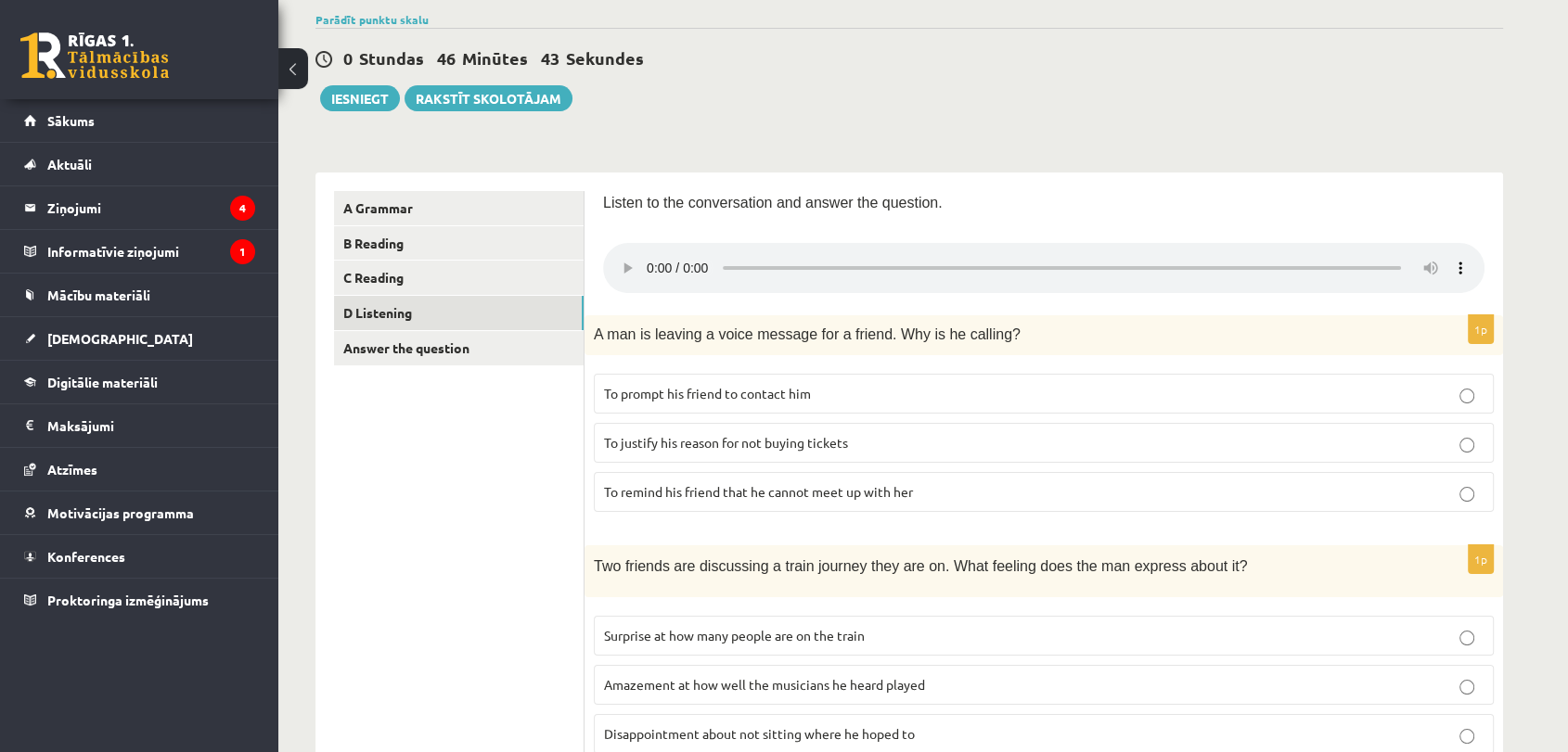
scroll to position [0, 0]
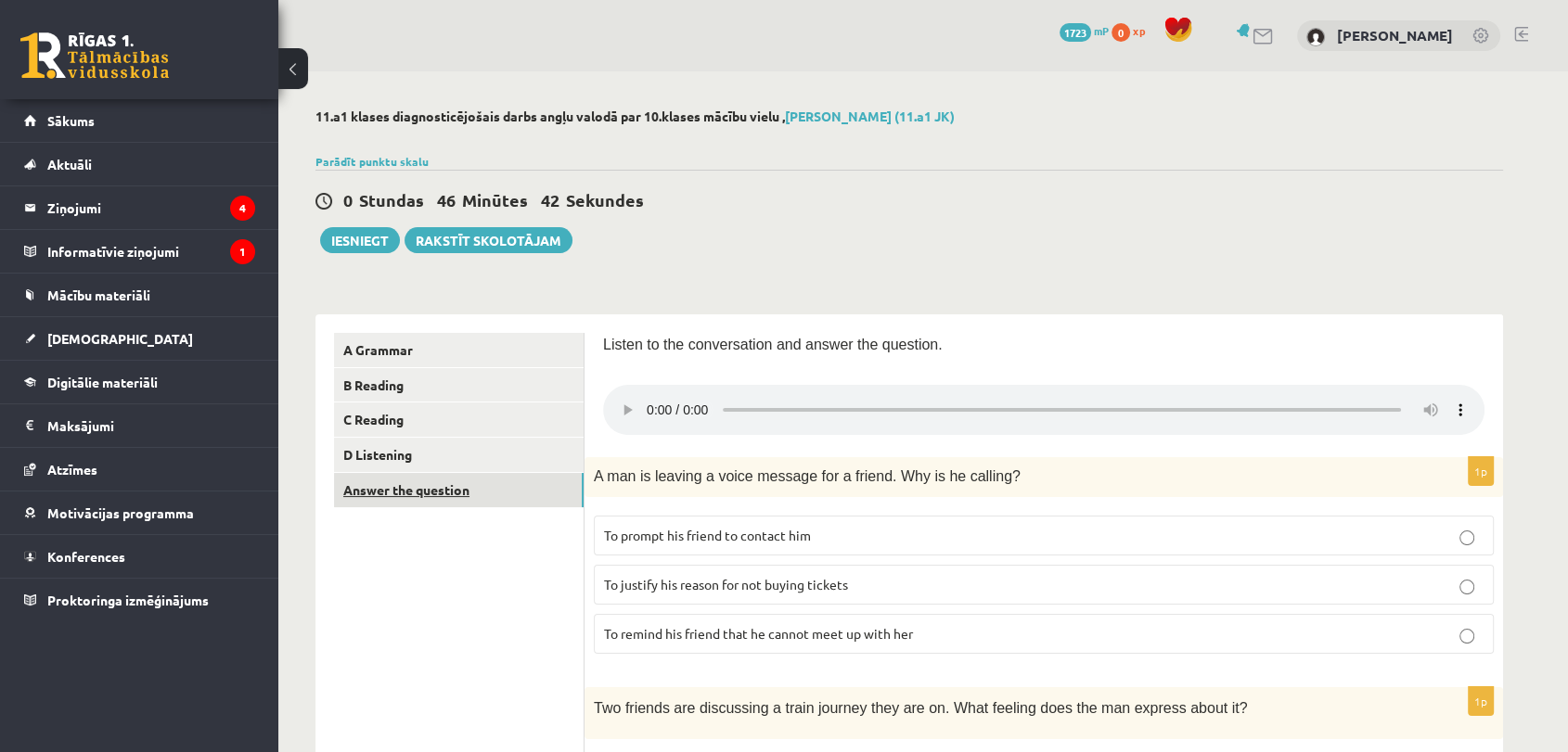
click at [408, 503] on link "Answer the question" at bounding box center [459, 489] width 250 height 35
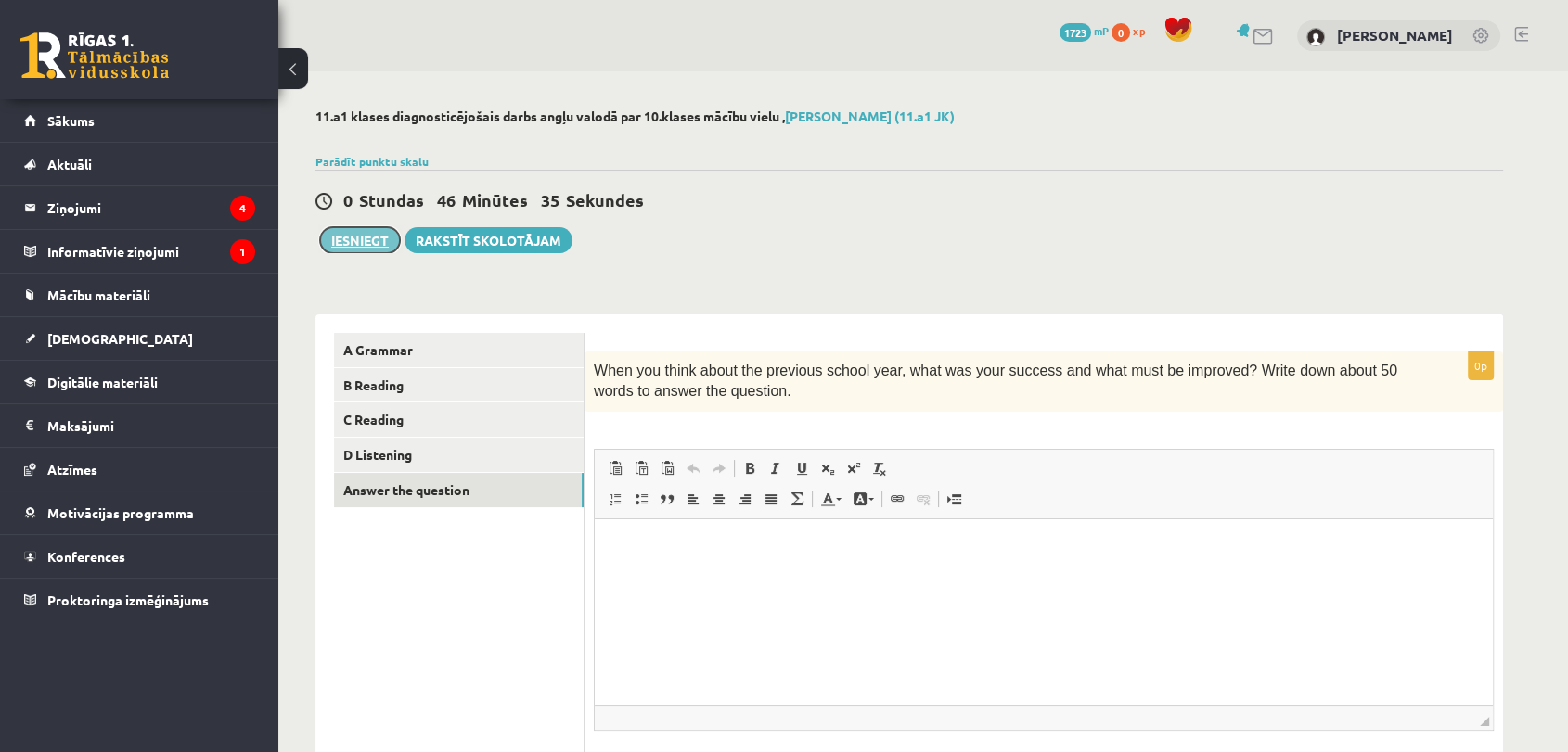
click at [358, 229] on button "Iesniegt" at bounding box center [360, 240] width 79 height 26
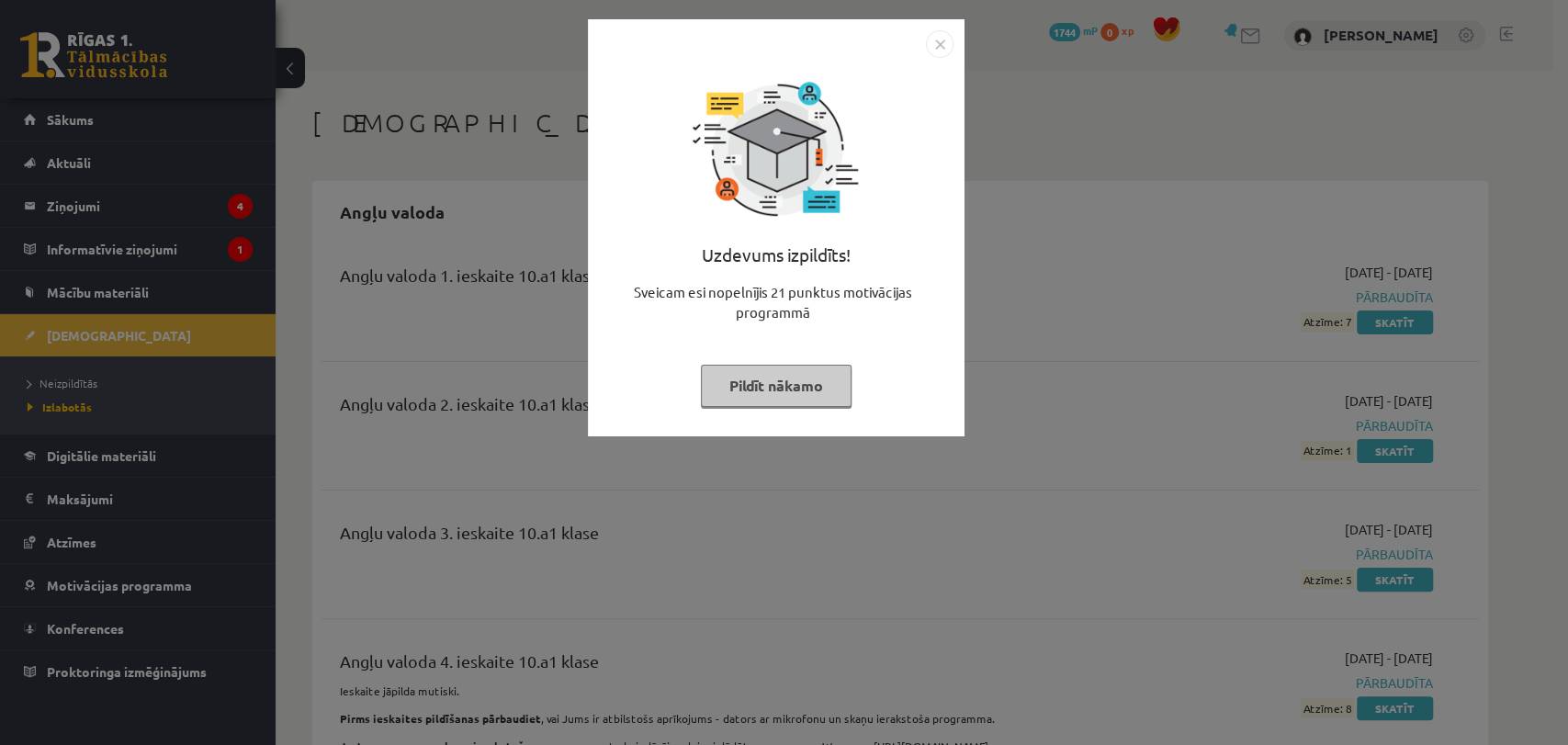
click at [750, 397] on button "Pildīt nākamo" at bounding box center [775, 386] width 150 height 42
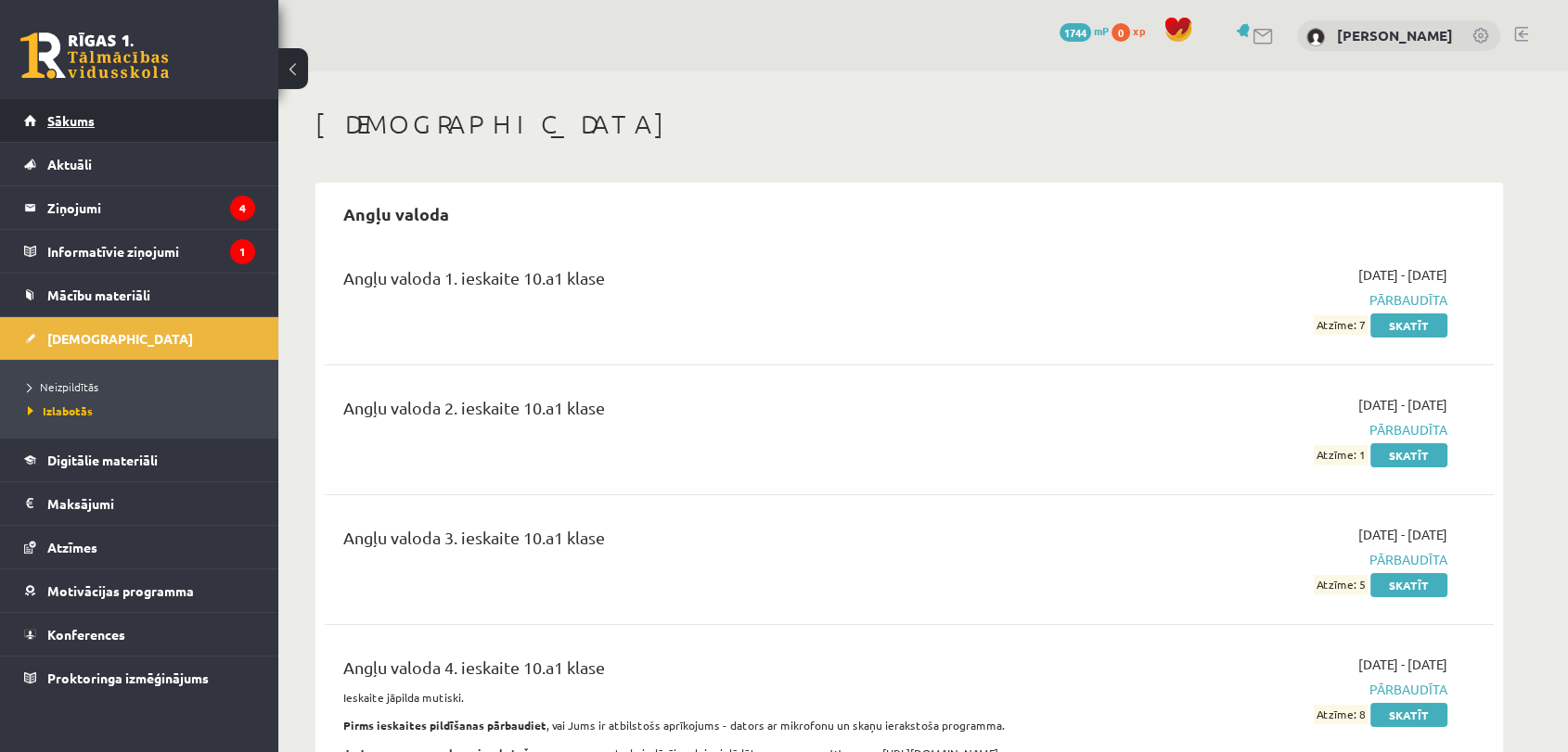
click at [231, 113] on link "Sākums" at bounding box center [139, 120] width 231 height 43
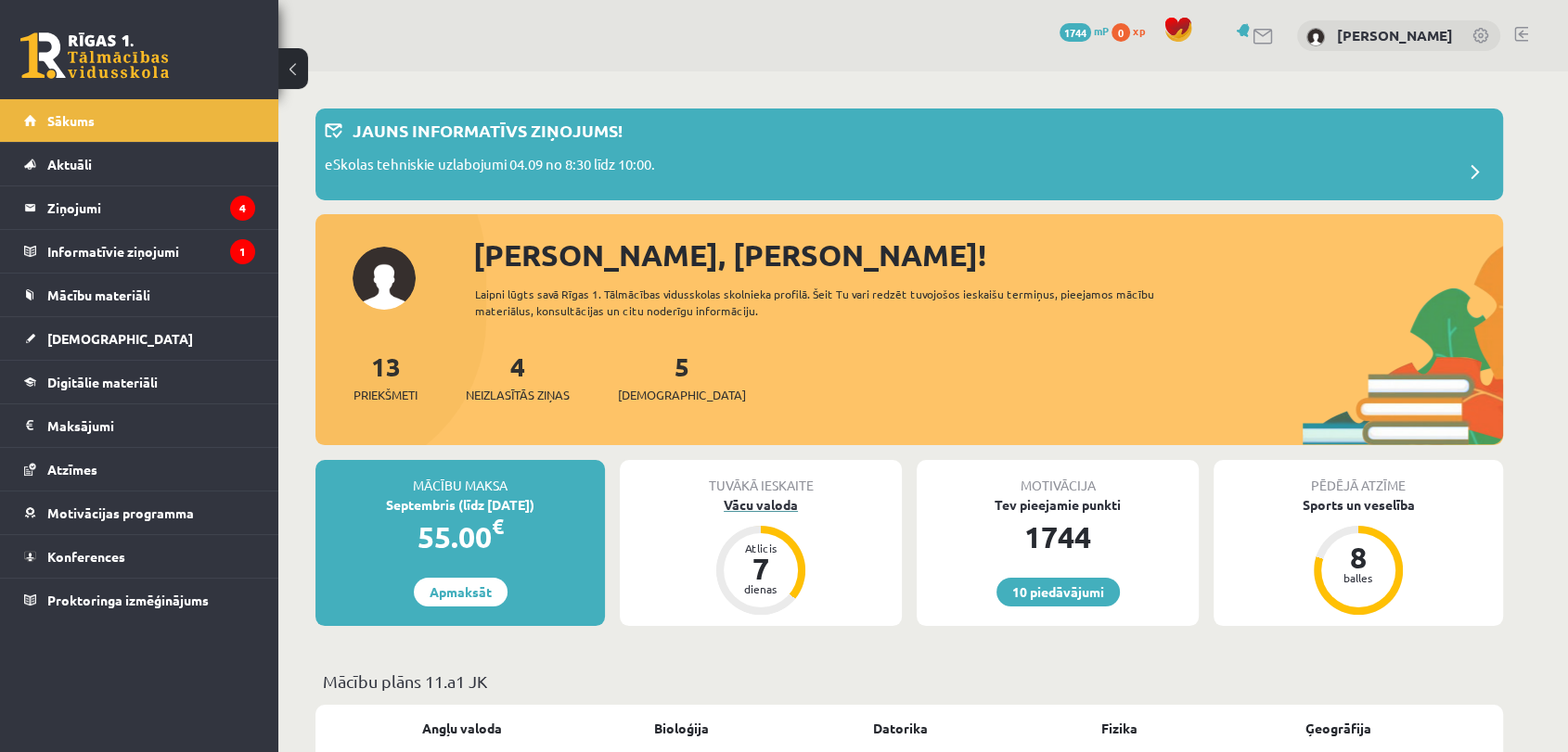
click at [776, 502] on div "Vācu valoda" at bounding box center [760, 505] width 282 height 20
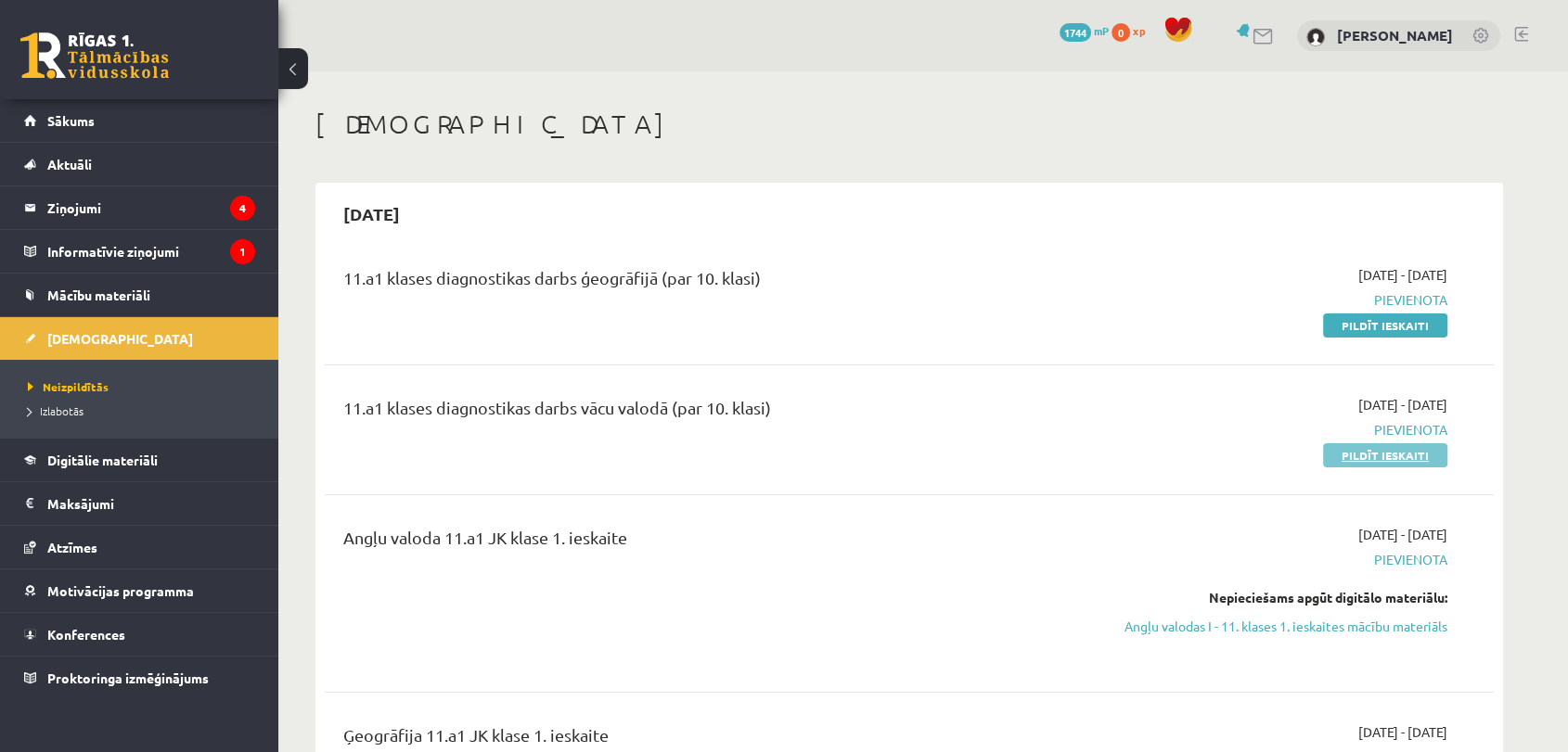
click at [1375, 451] on link "Pildīt ieskaiti" at bounding box center [1385, 455] width 124 height 24
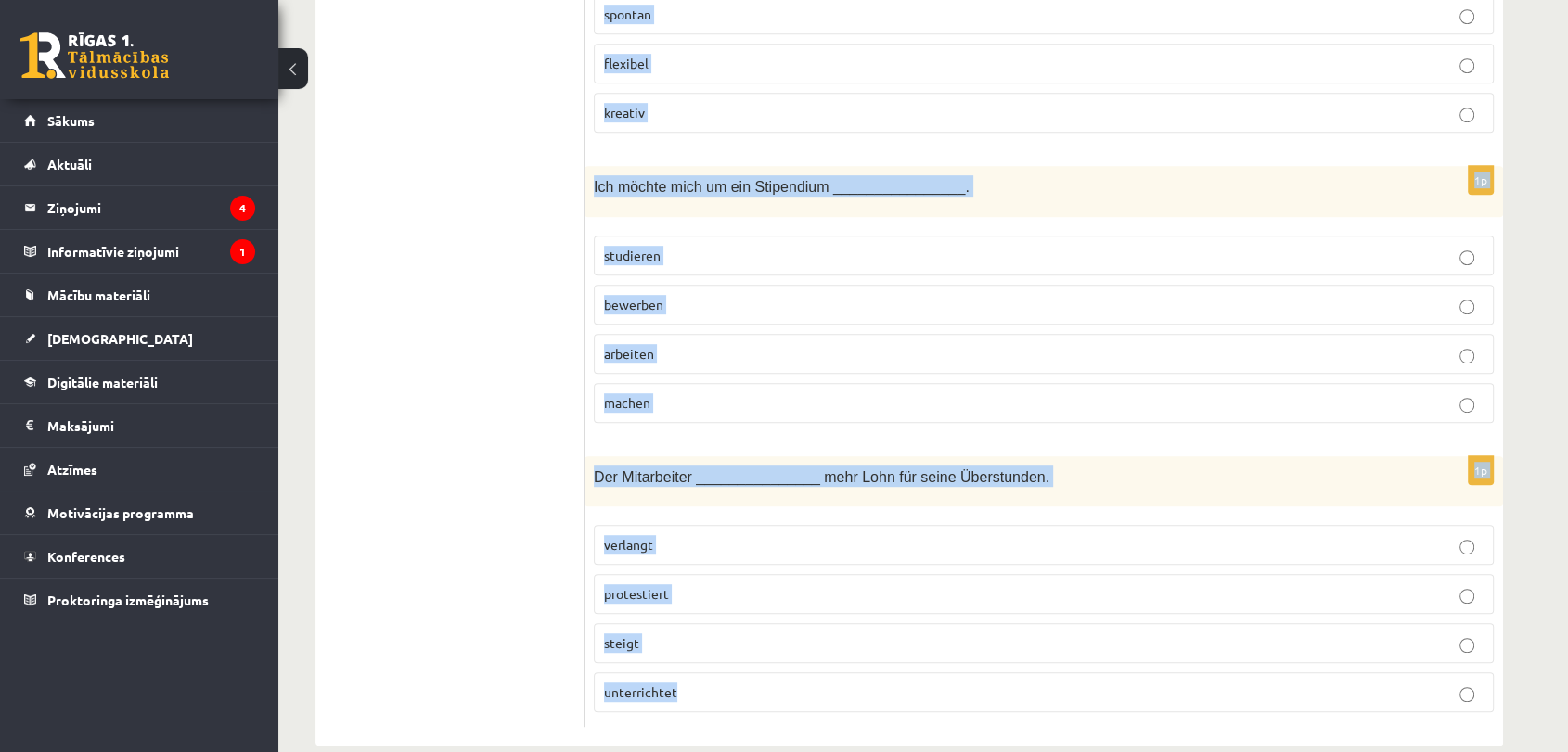
scroll to position [8011, 0]
drag, startPoint x: 592, startPoint y: 372, endPoint x: 864, endPoint y: 766, distance: 478.8
copy form "Lor ___________ Ipsumdolorsitam consecte Adipiscin eli Seddoeius. Temp Inci Utl…"
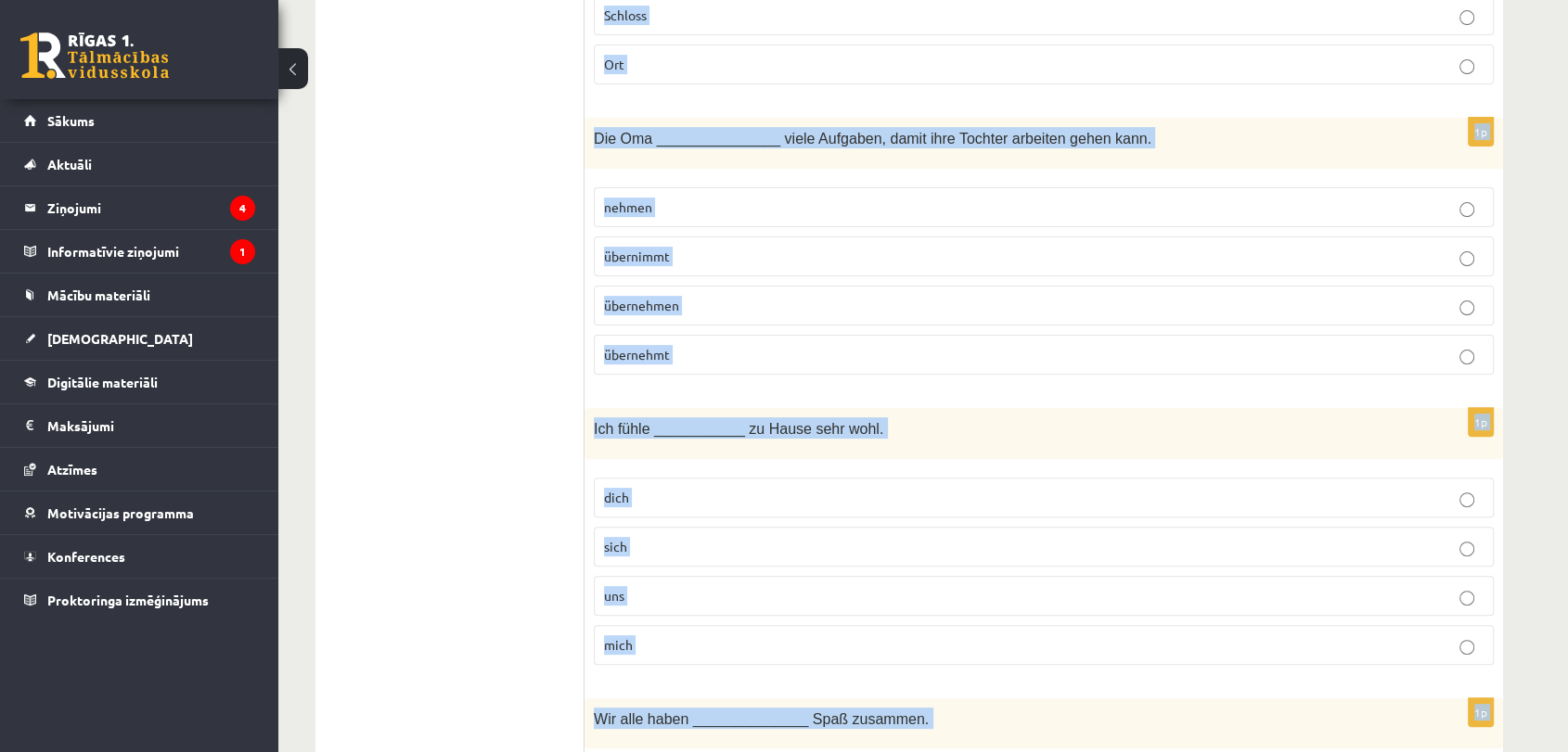
scroll to position [0, 0]
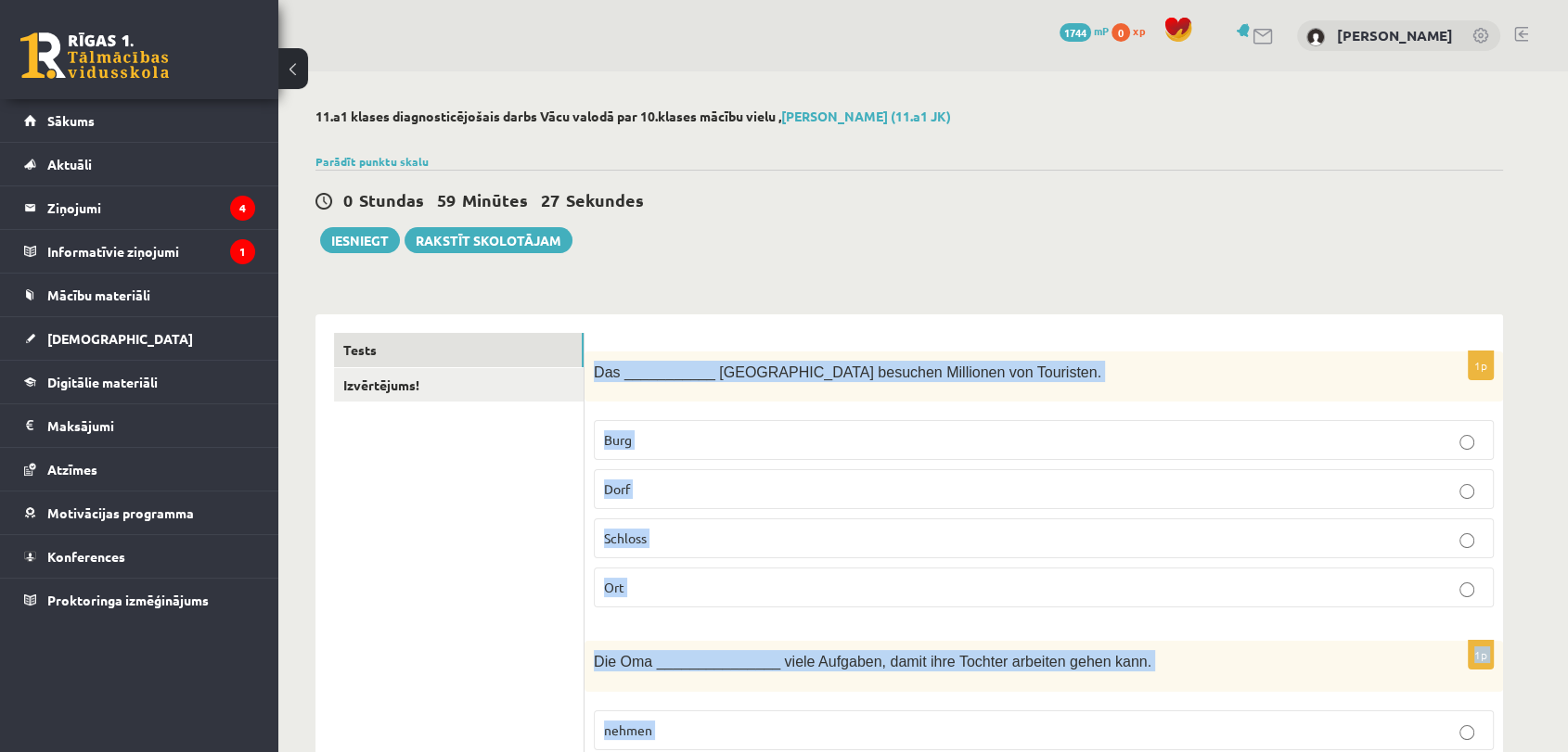
click at [707, 535] on p "Schloss" at bounding box center [1043, 539] width 879 height 20
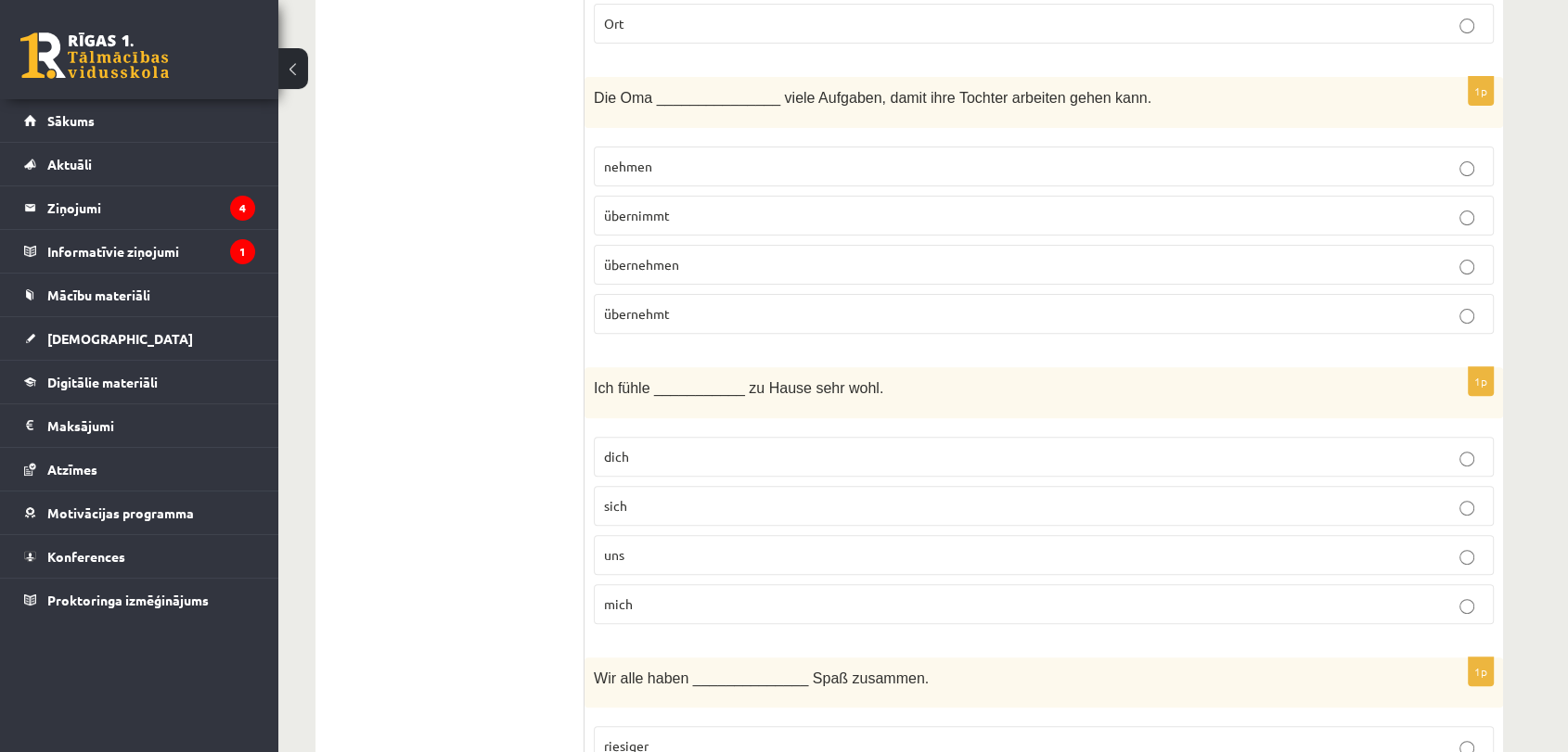
scroll to position [554, 0]
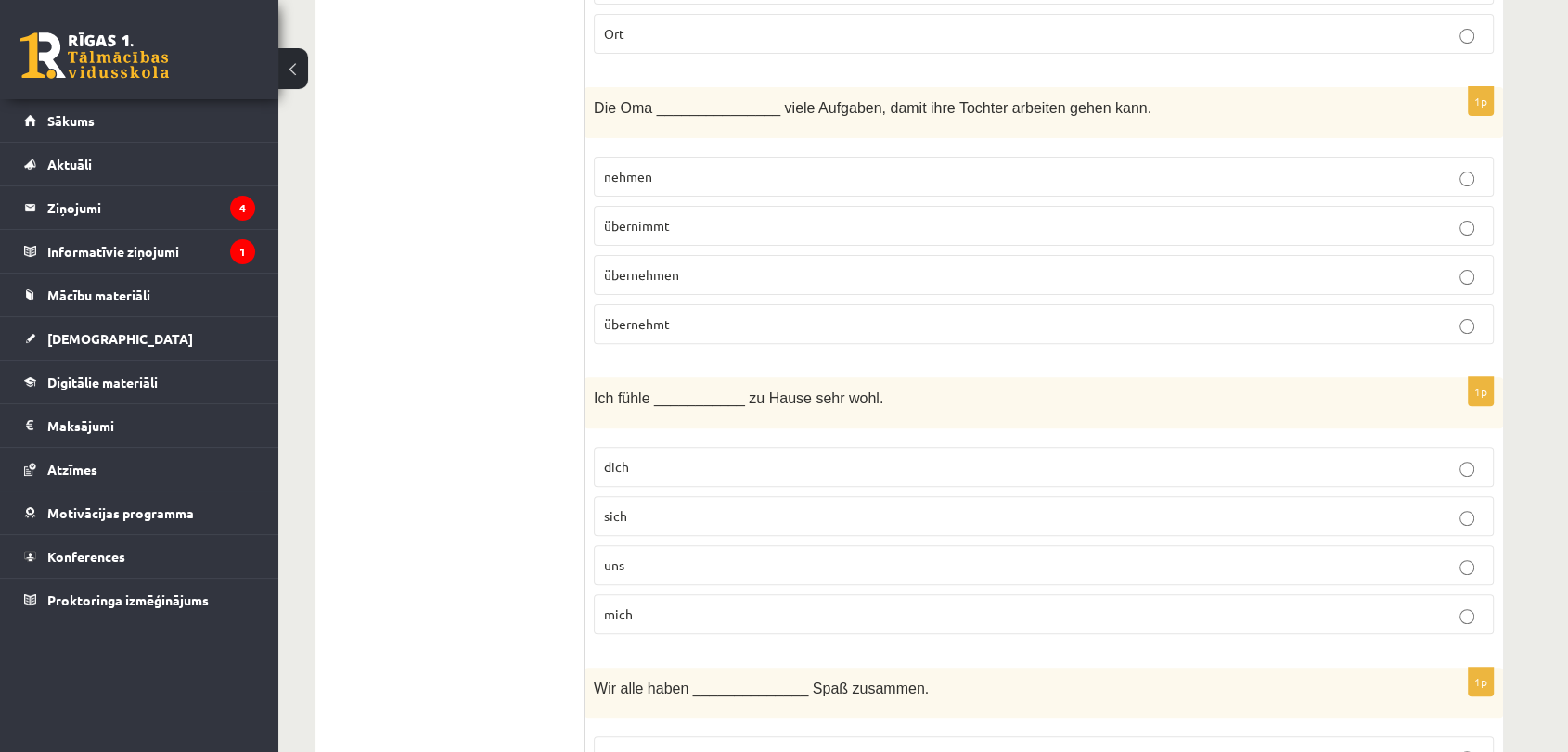
click at [681, 224] on p "übernimmt" at bounding box center [1043, 226] width 879 height 20
click at [690, 622] on label "mich" at bounding box center [1044, 614] width 900 height 40
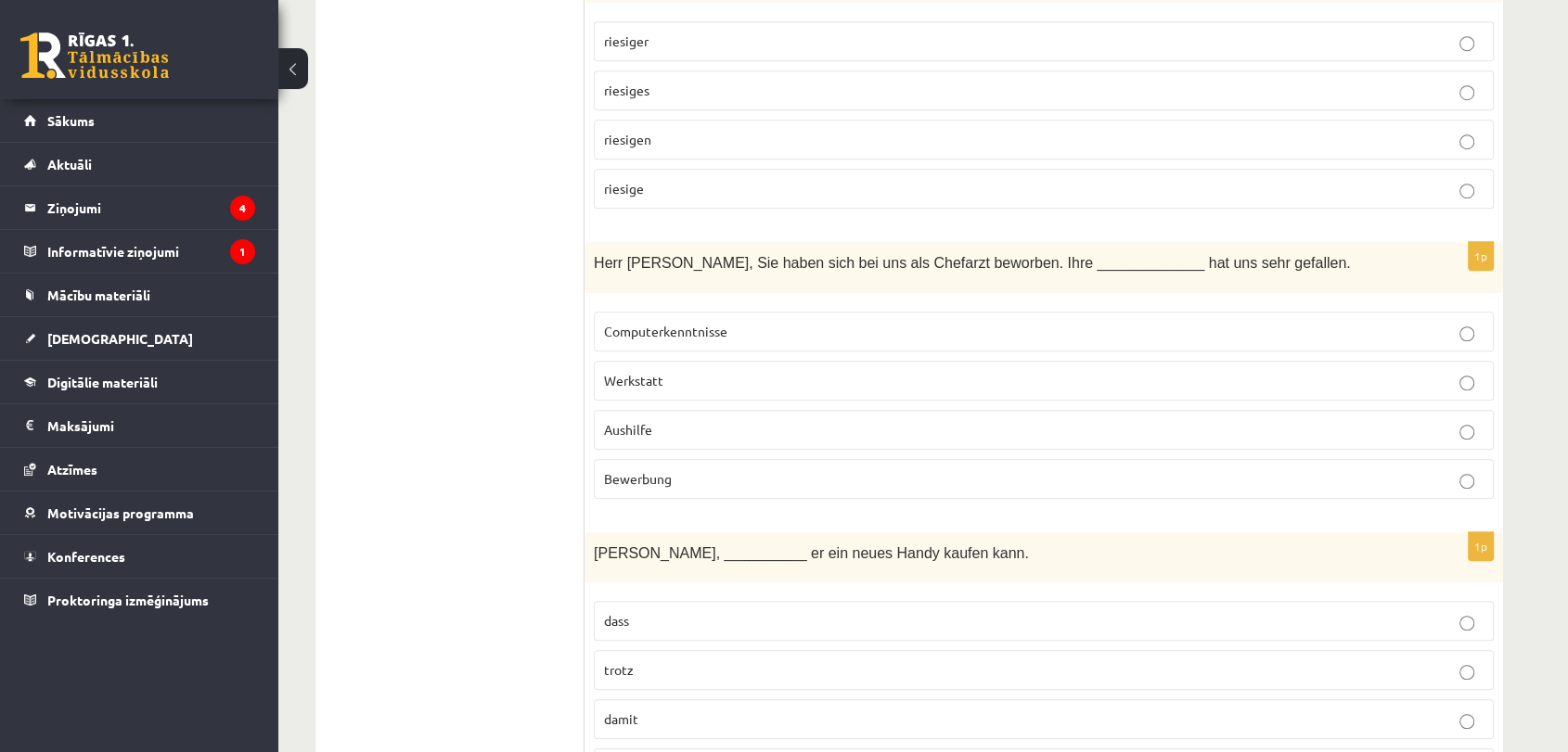
scroll to position [1179, 0]
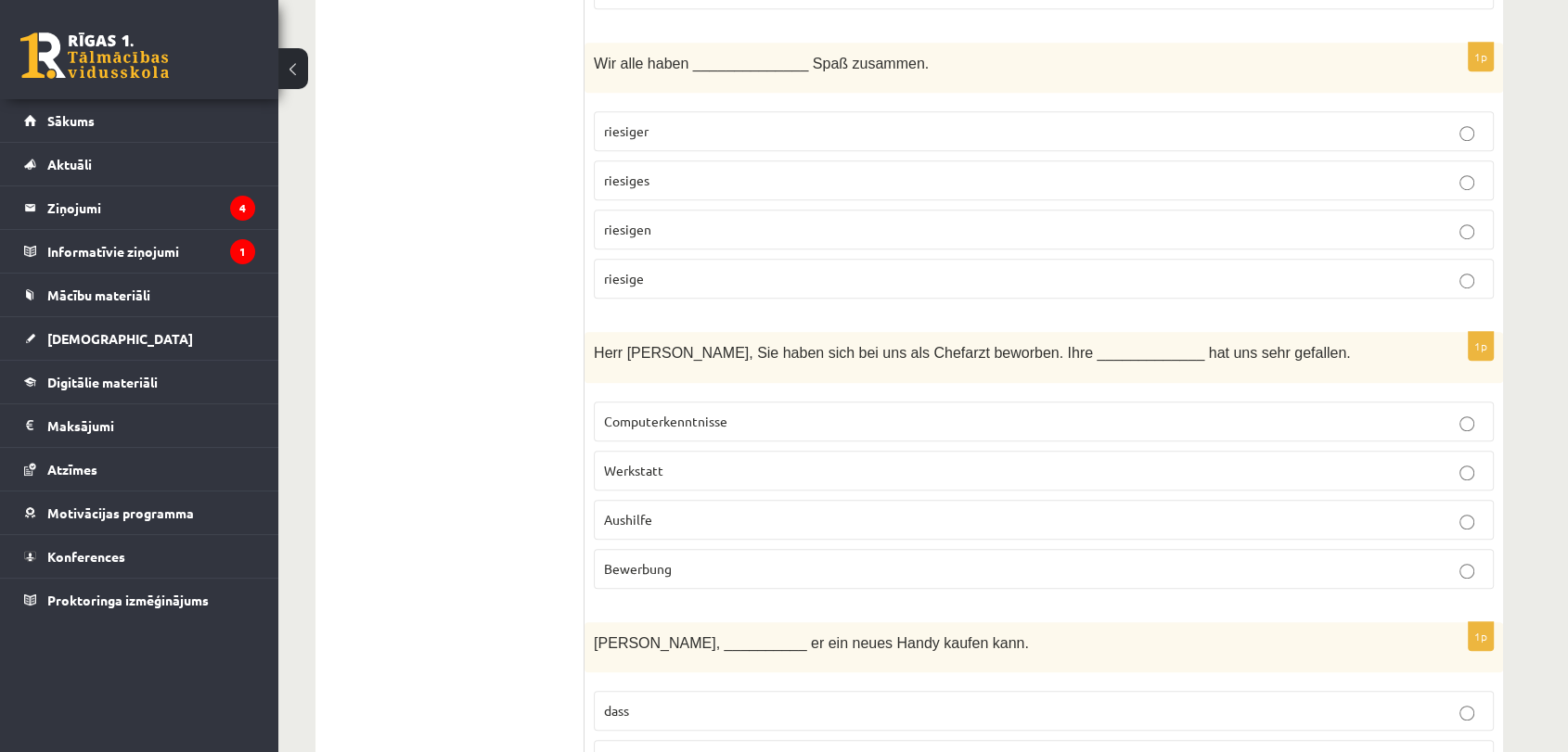
click at [675, 221] on p "riesigen" at bounding box center [1043, 230] width 879 height 20
click at [725, 550] on label "Bewerbung" at bounding box center [1044, 569] width 900 height 40
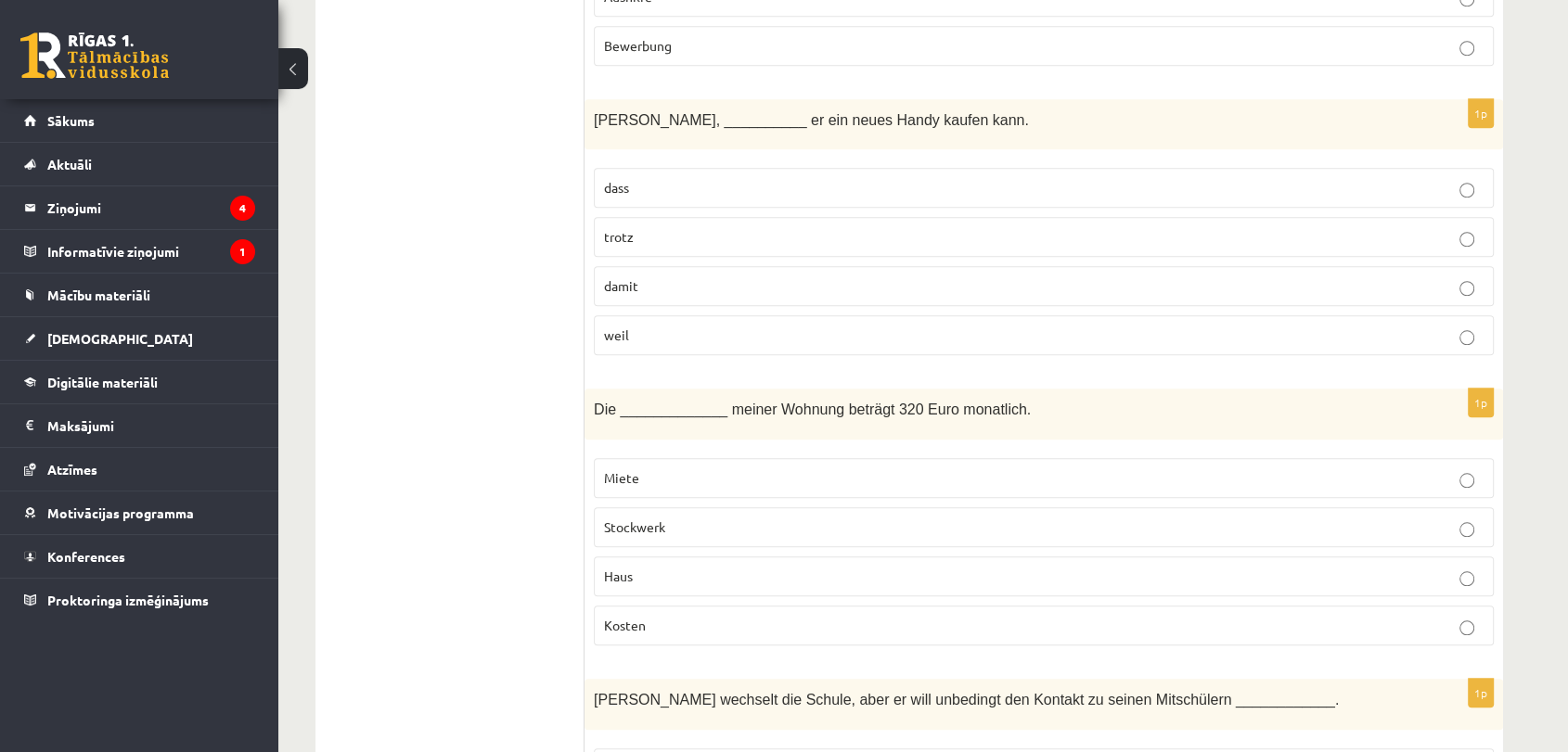
scroll to position [1743, 0]
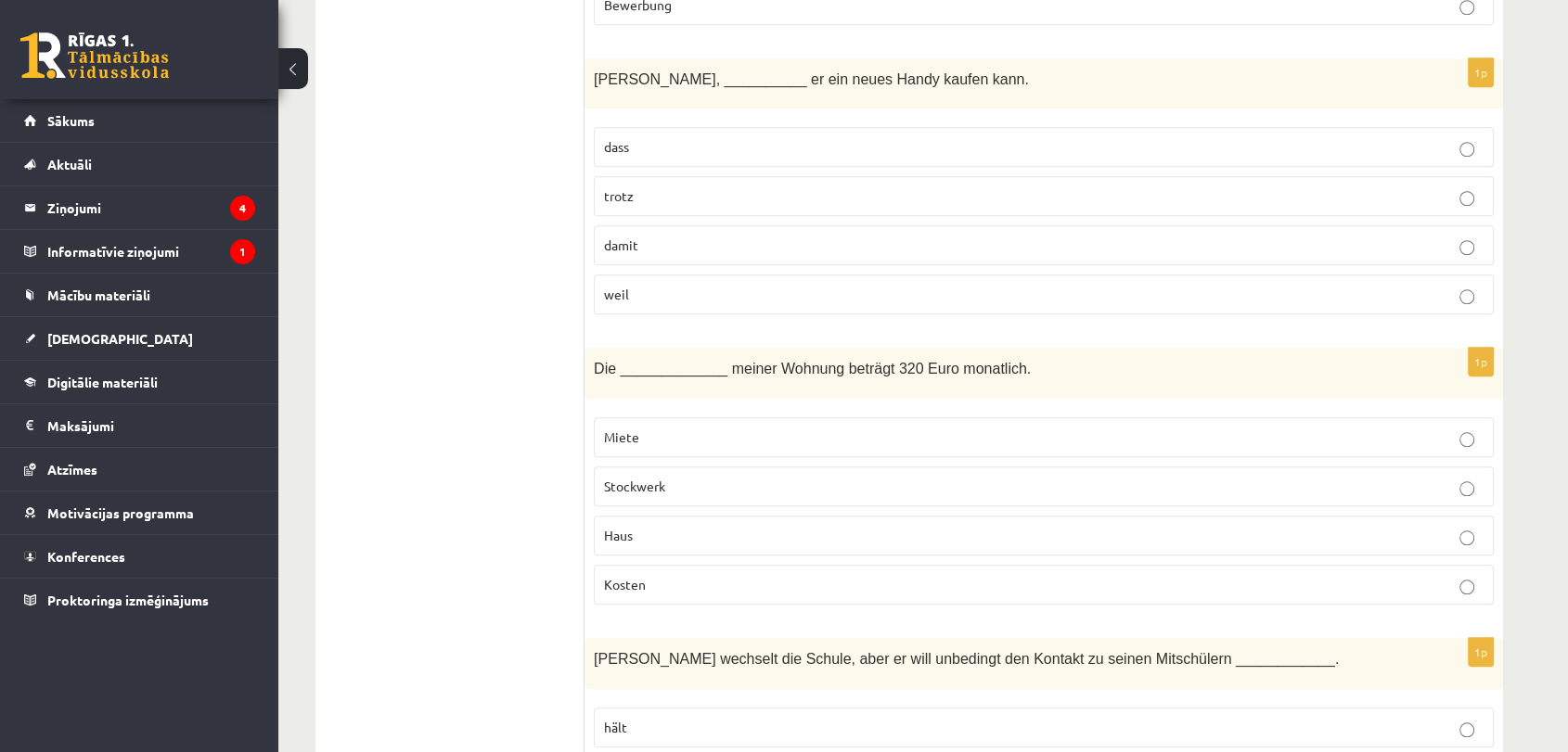
click at [698, 227] on label "damit" at bounding box center [1044, 245] width 900 height 40
click at [683, 417] on label "Miete" at bounding box center [1044, 437] width 900 height 40
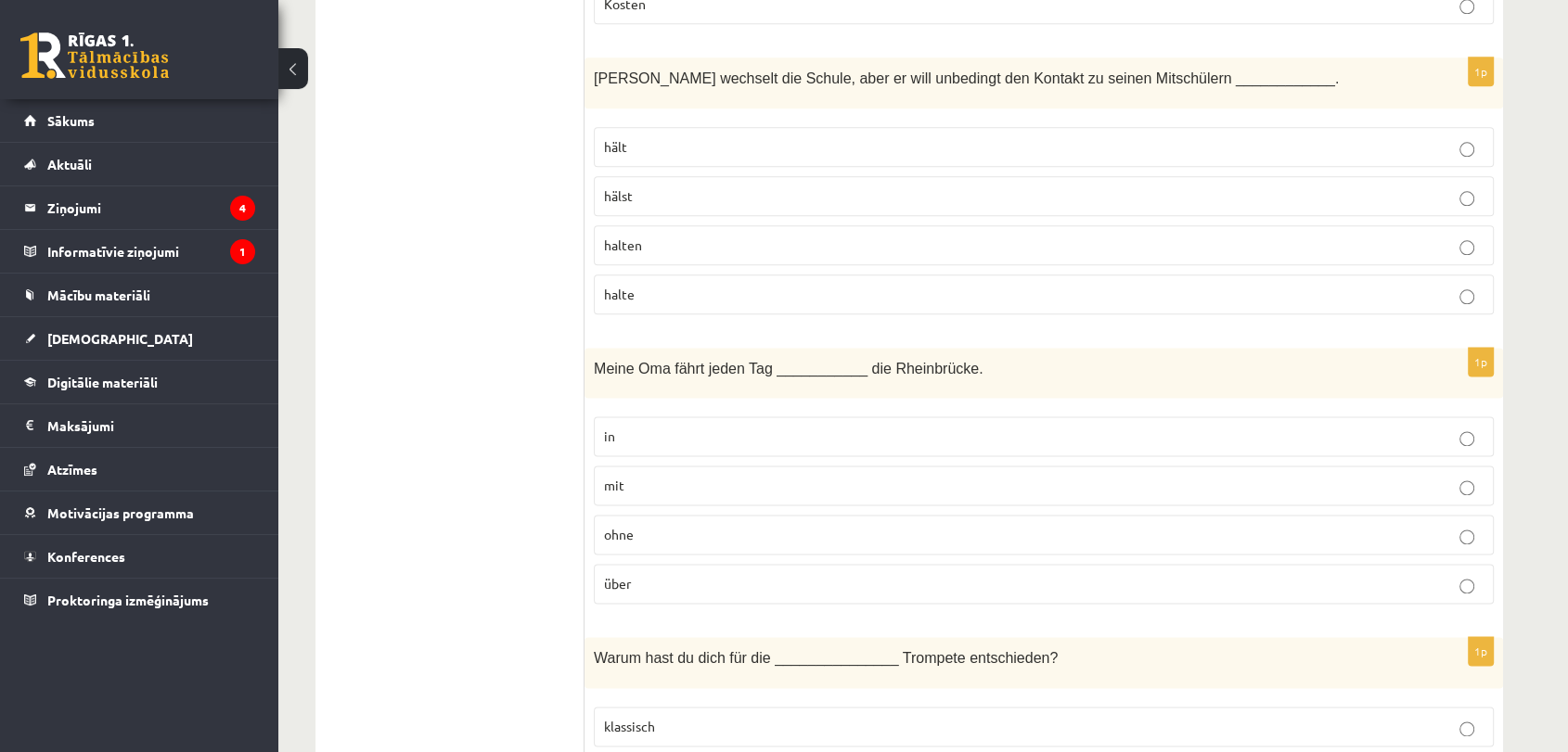
scroll to position [2344, 0]
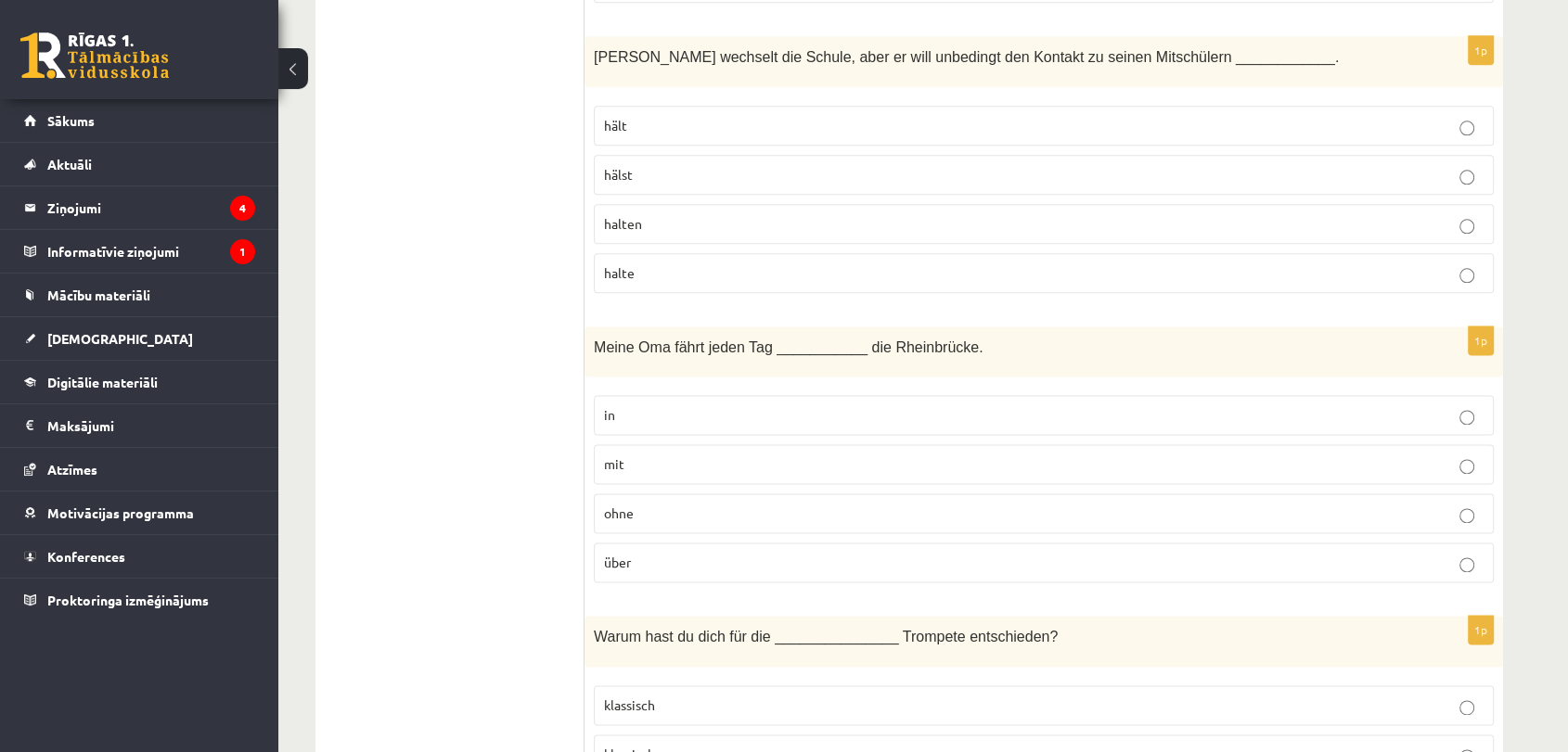
click at [642, 214] on p "halten" at bounding box center [1043, 224] width 879 height 20
click at [666, 563] on p "über" at bounding box center [1043, 563] width 879 height 20
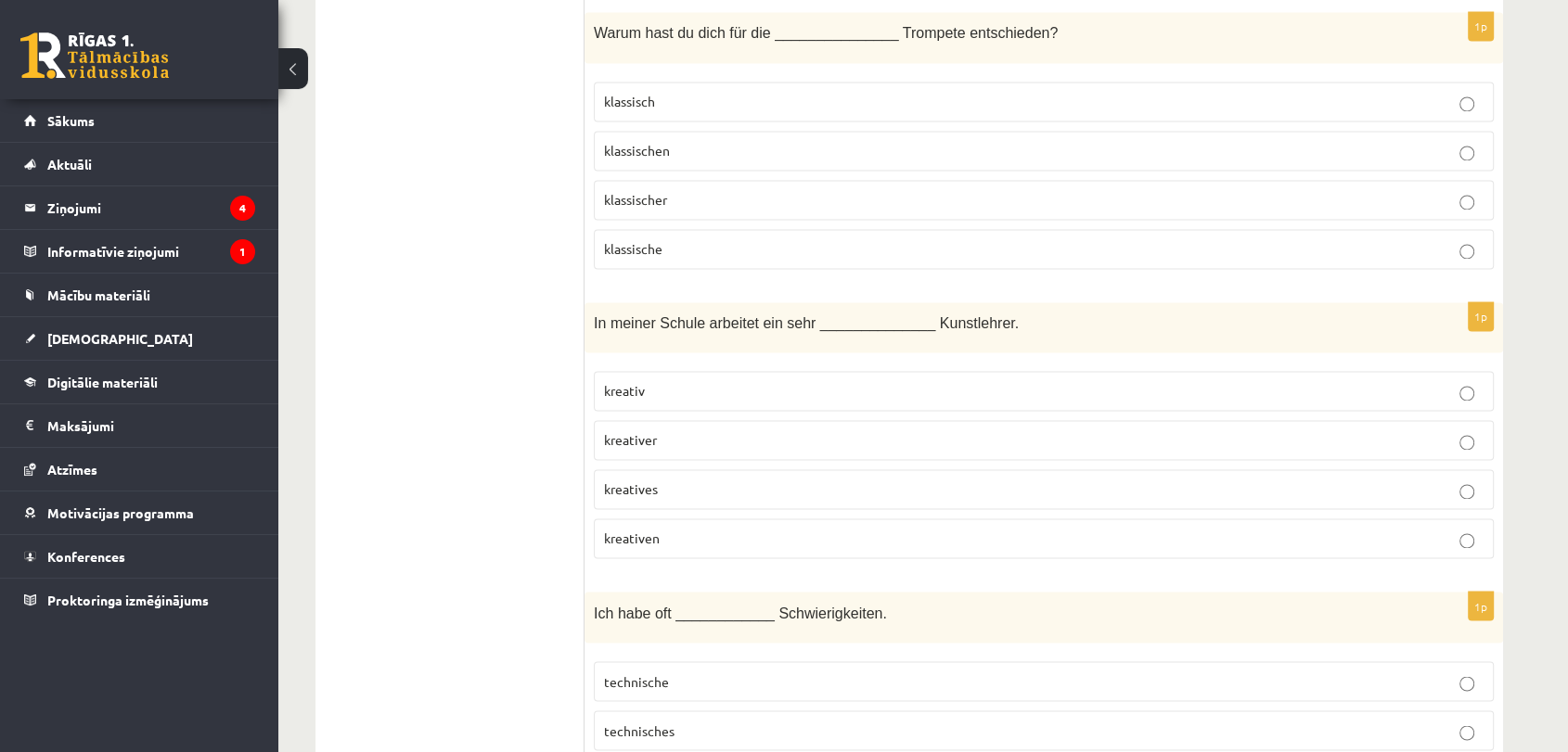
scroll to position [2958, 0]
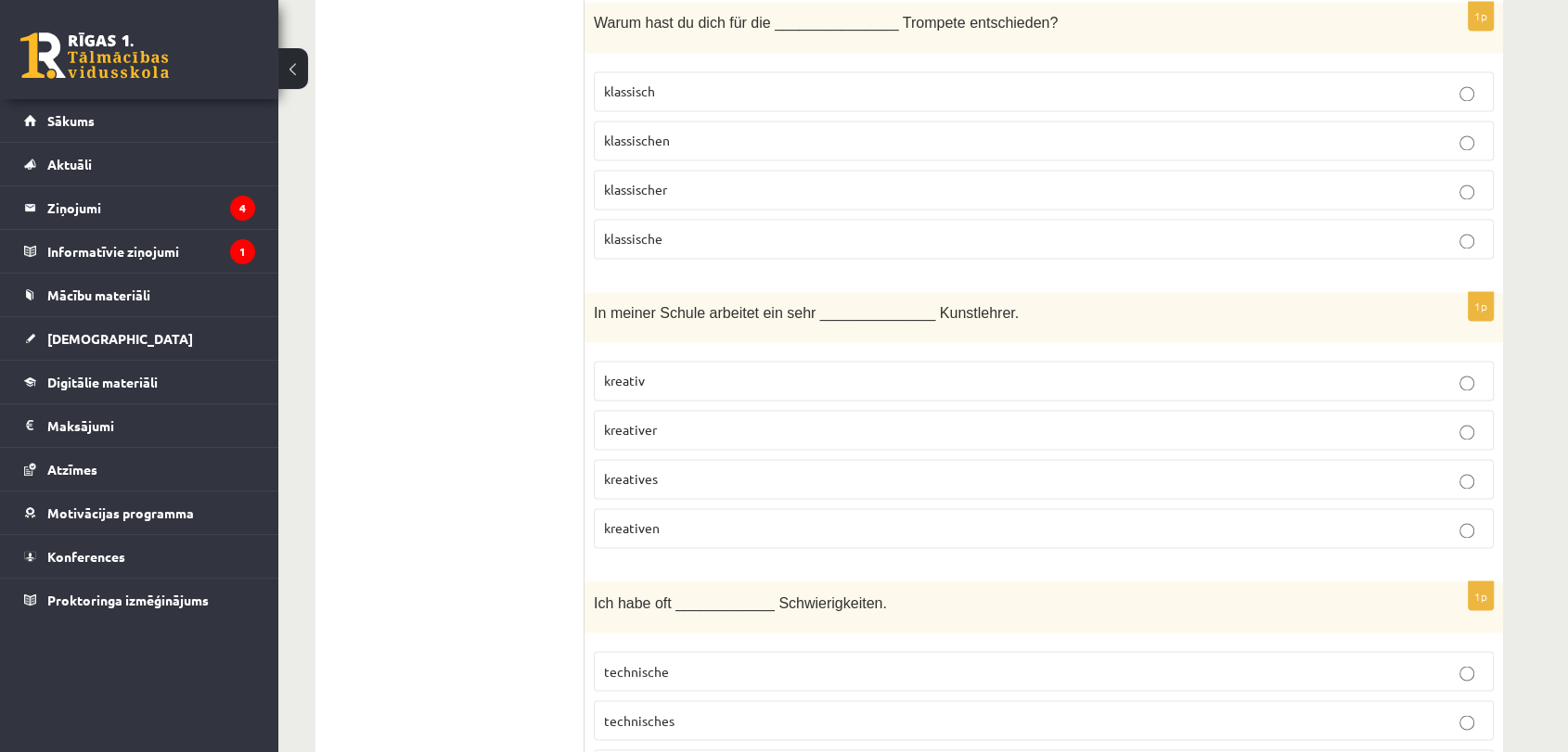
click at [661, 132] on span "klassischen" at bounding box center [636, 140] width 65 height 17
click at [665, 238] on p "klassische" at bounding box center [1043, 239] width 879 height 20
click at [657, 423] on p "kreativer" at bounding box center [1043, 430] width 879 height 20
click at [666, 662] on span "technische" at bounding box center [636, 670] width 65 height 17
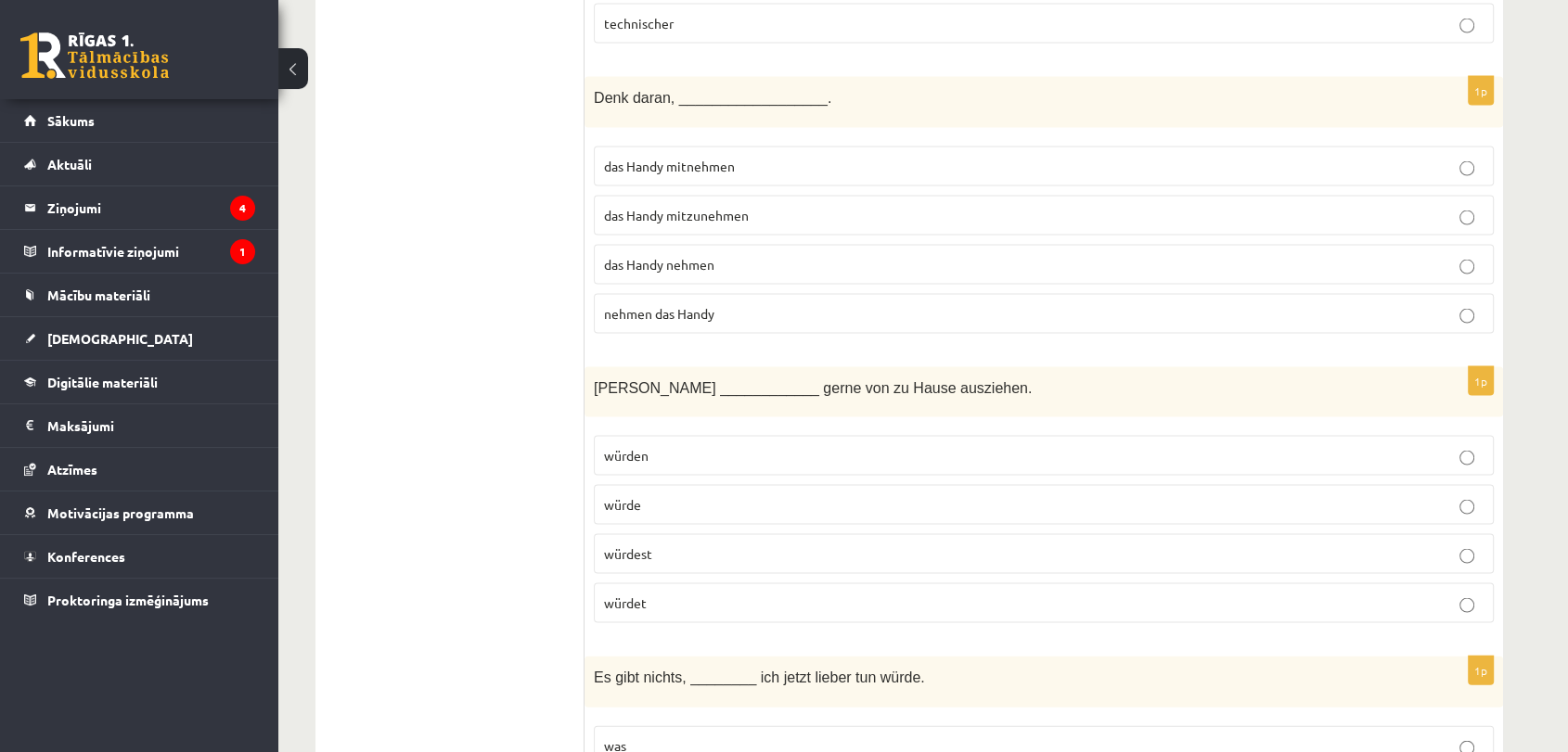
scroll to position [3784, 0]
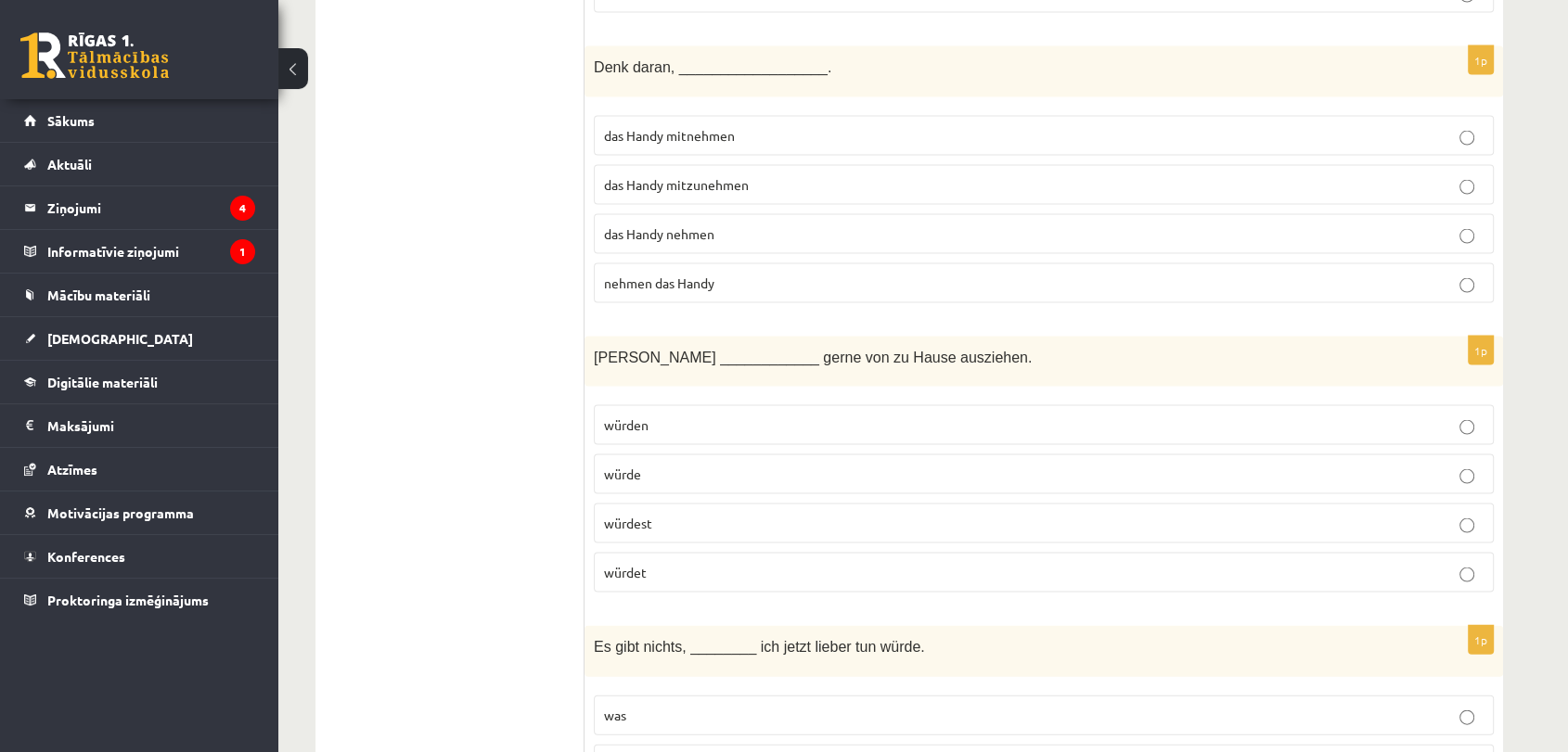
click at [616, 127] on span "das Handy mitnehmen" at bounding box center [669, 135] width 131 height 17
click at [696, 176] on span "das Handy mitzunehmen" at bounding box center [676, 184] width 145 height 17
click at [699, 465] on p "würde" at bounding box center [1043, 475] width 879 height 20
click at [691, 717] on label "was" at bounding box center [1044, 715] width 900 height 40
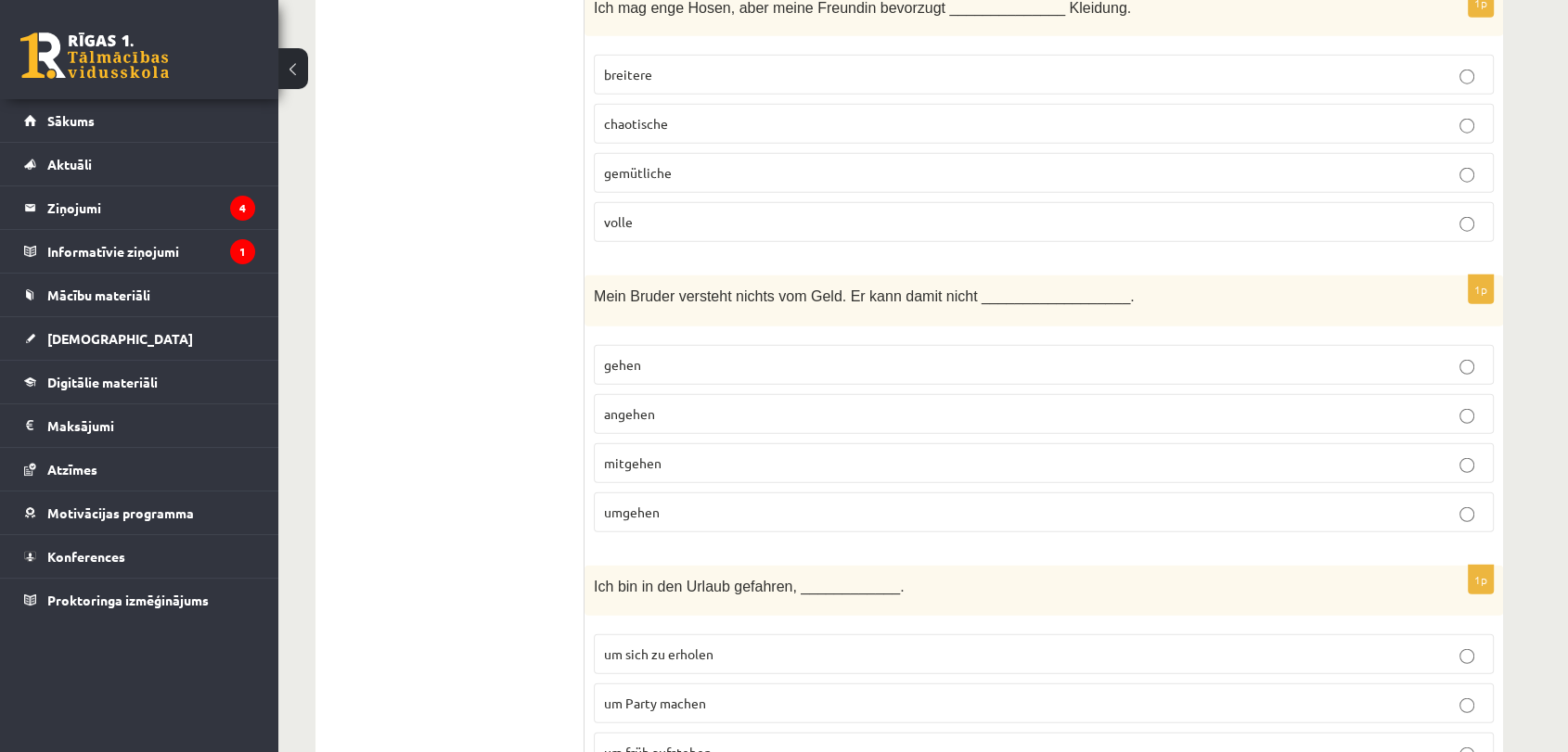
scroll to position [4651, 0]
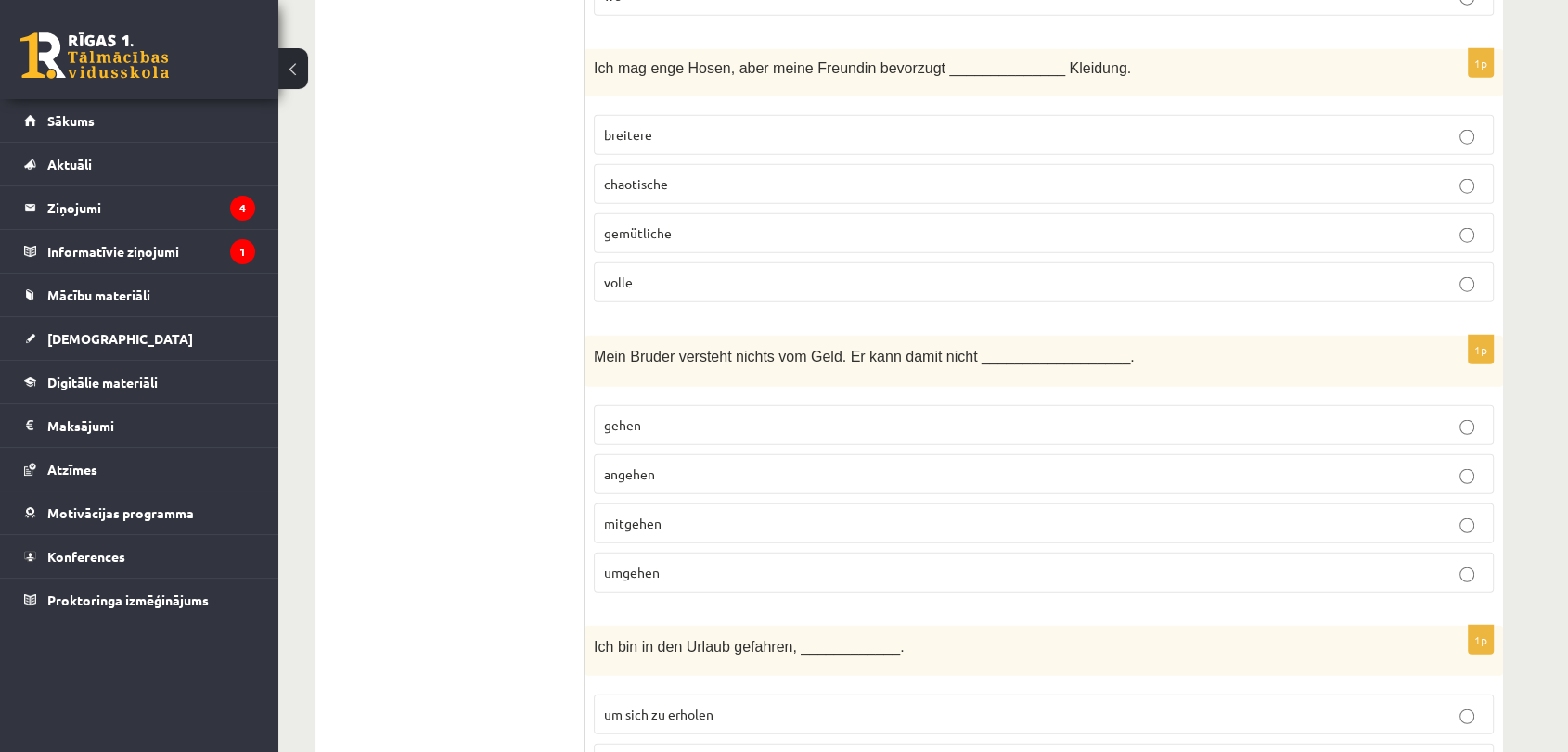
click at [675, 224] on p "gemütliche" at bounding box center [1043, 234] width 879 height 20
click at [709, 563] on p "umgehen" at bounding box center [1043, 573] width 879 height 20
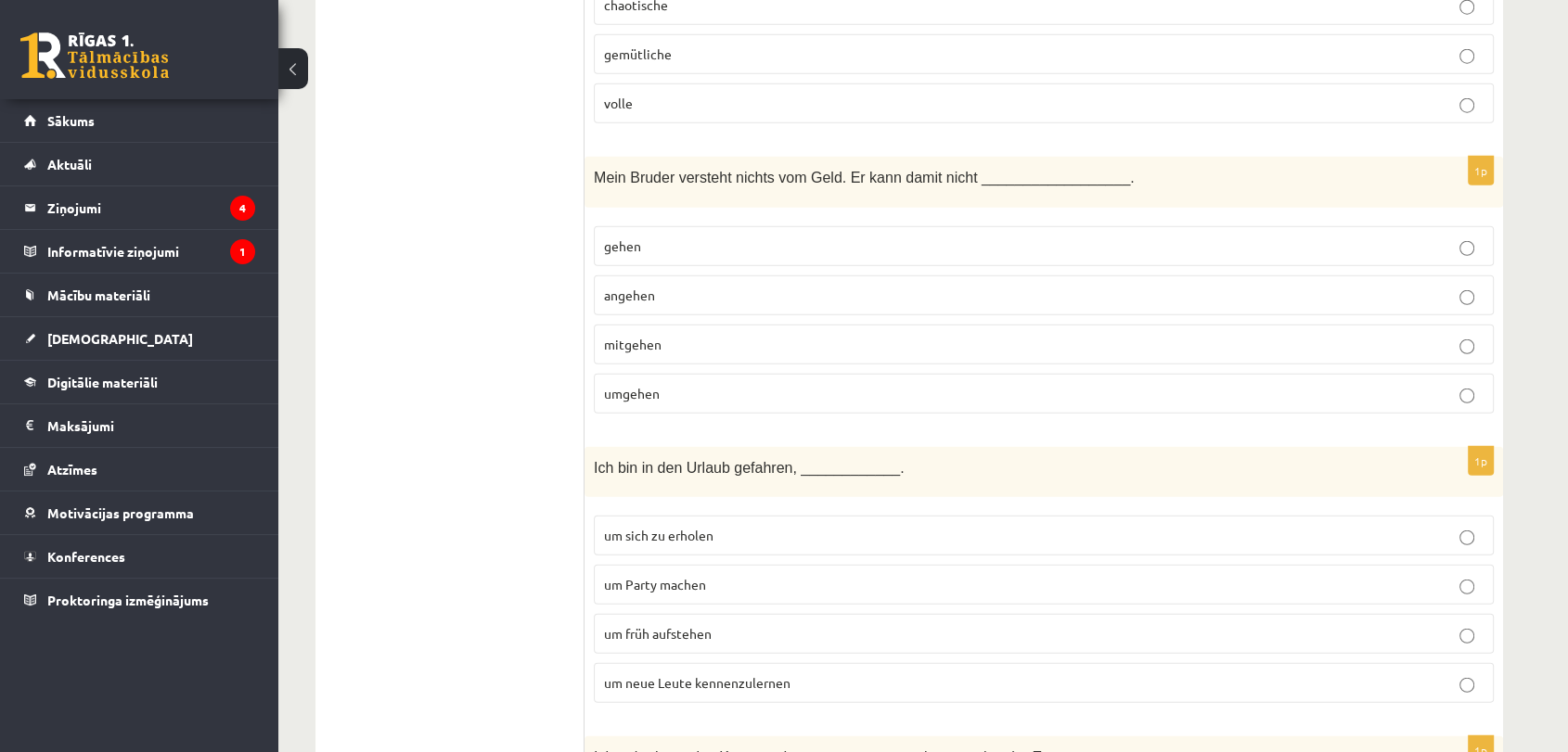
scroll to position [4840, 0]
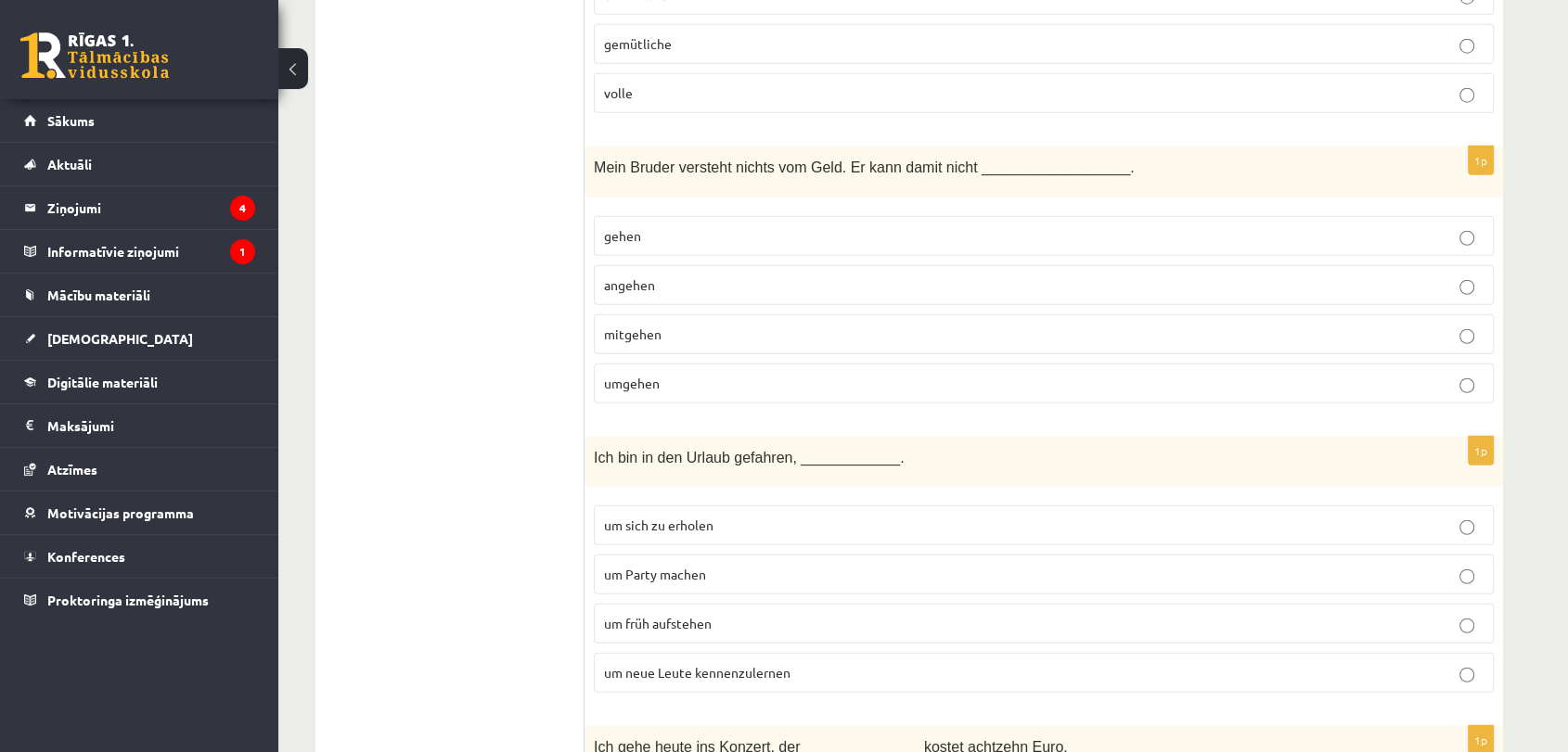
click at [820, 663] on p "um neue Leute kennenzulernen" at bounding box center [1043, 673] width 879 height 20
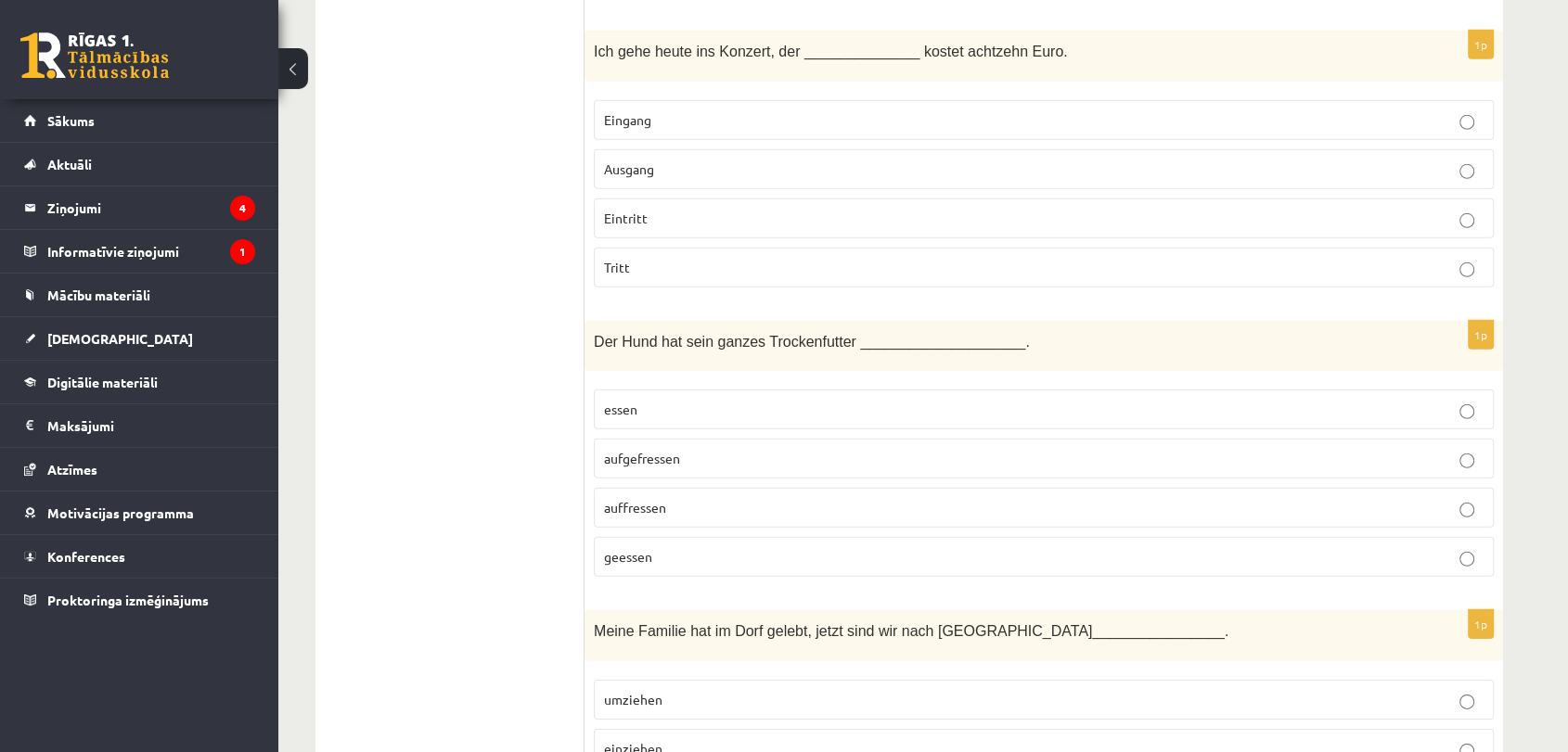
scroll to position [5515, 0]
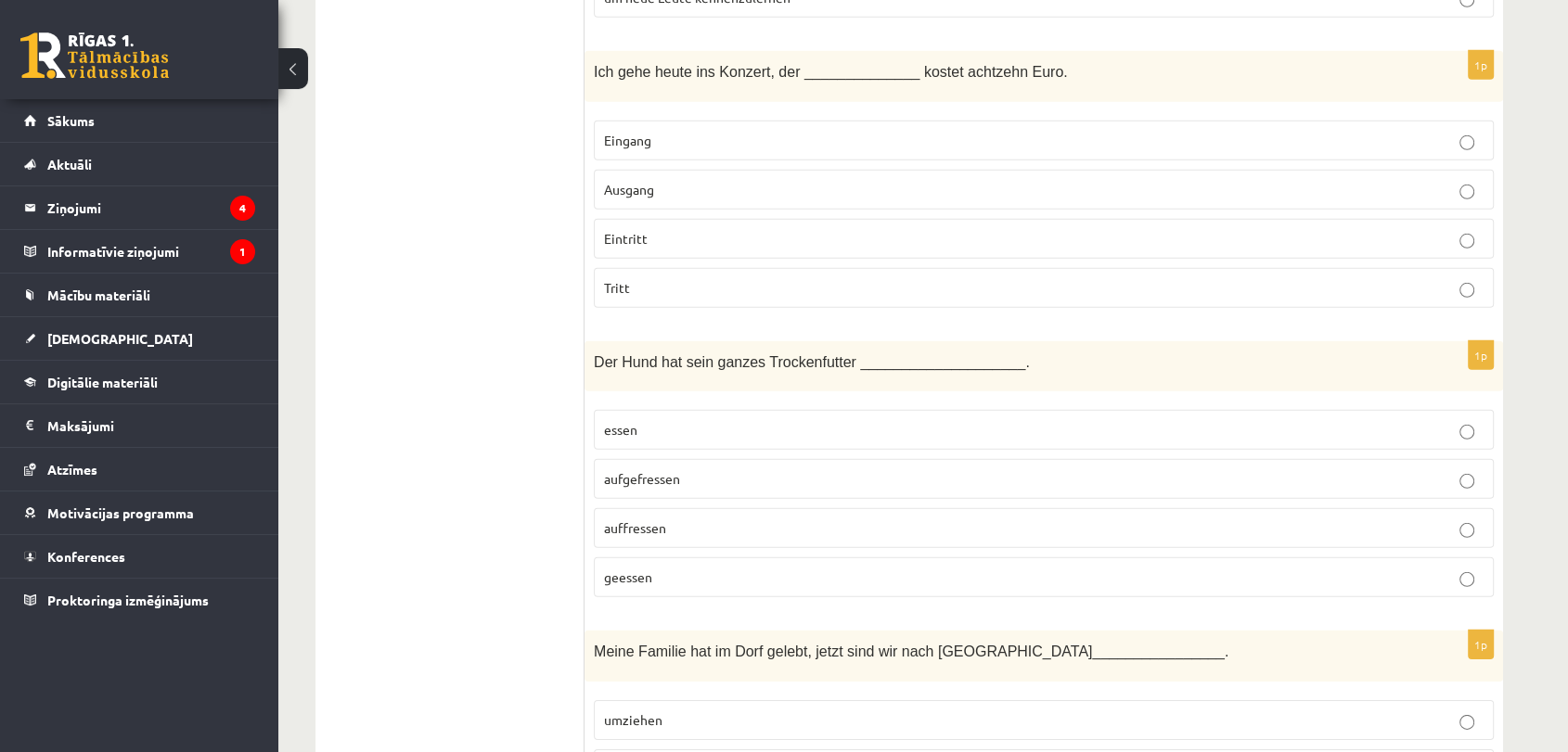
click at [673, 229] on p "Eintritt" at bounding box center [1043, 239] width 879 height 20
click at [670, 471] on span "aufgefressen" at bounding box center [641, 479] width 76 height 17
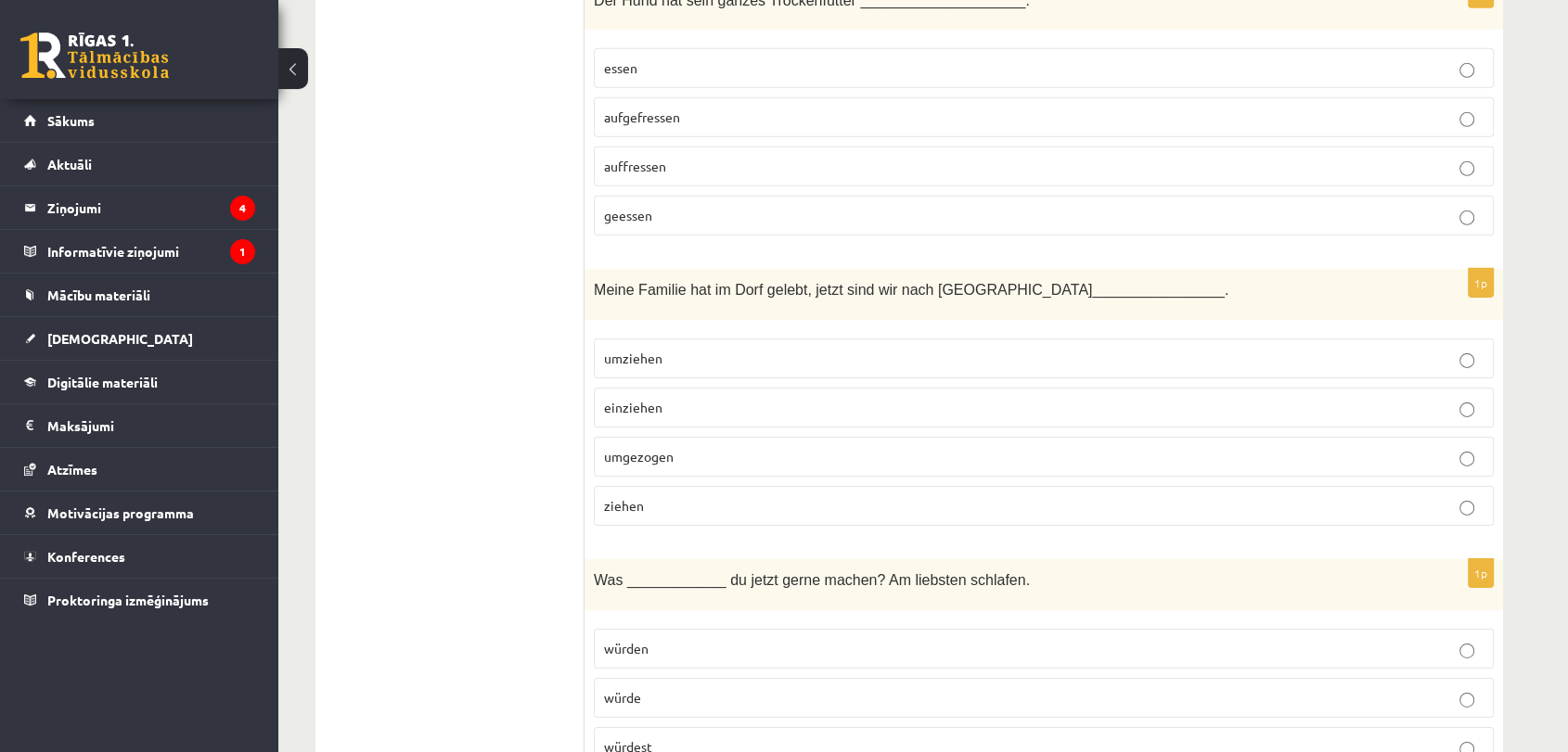
scroll to position [5958, 0]
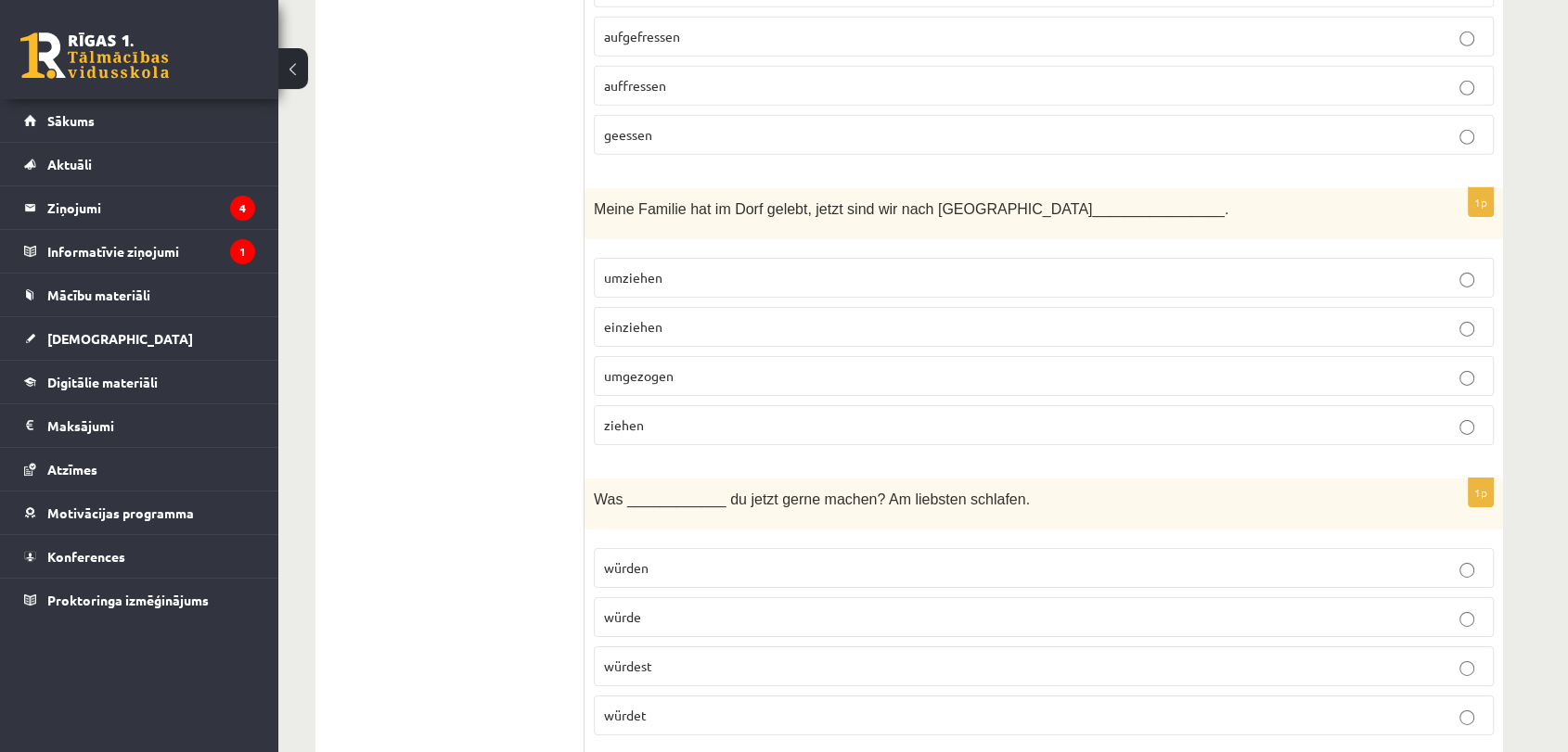
click at [793, 367] on p "umgezogen" at bounding box center [1043, 376] width 879 height 20
click at [705, 657] on p "würdest" at bounding box center [1043, 667] width 879 height 20
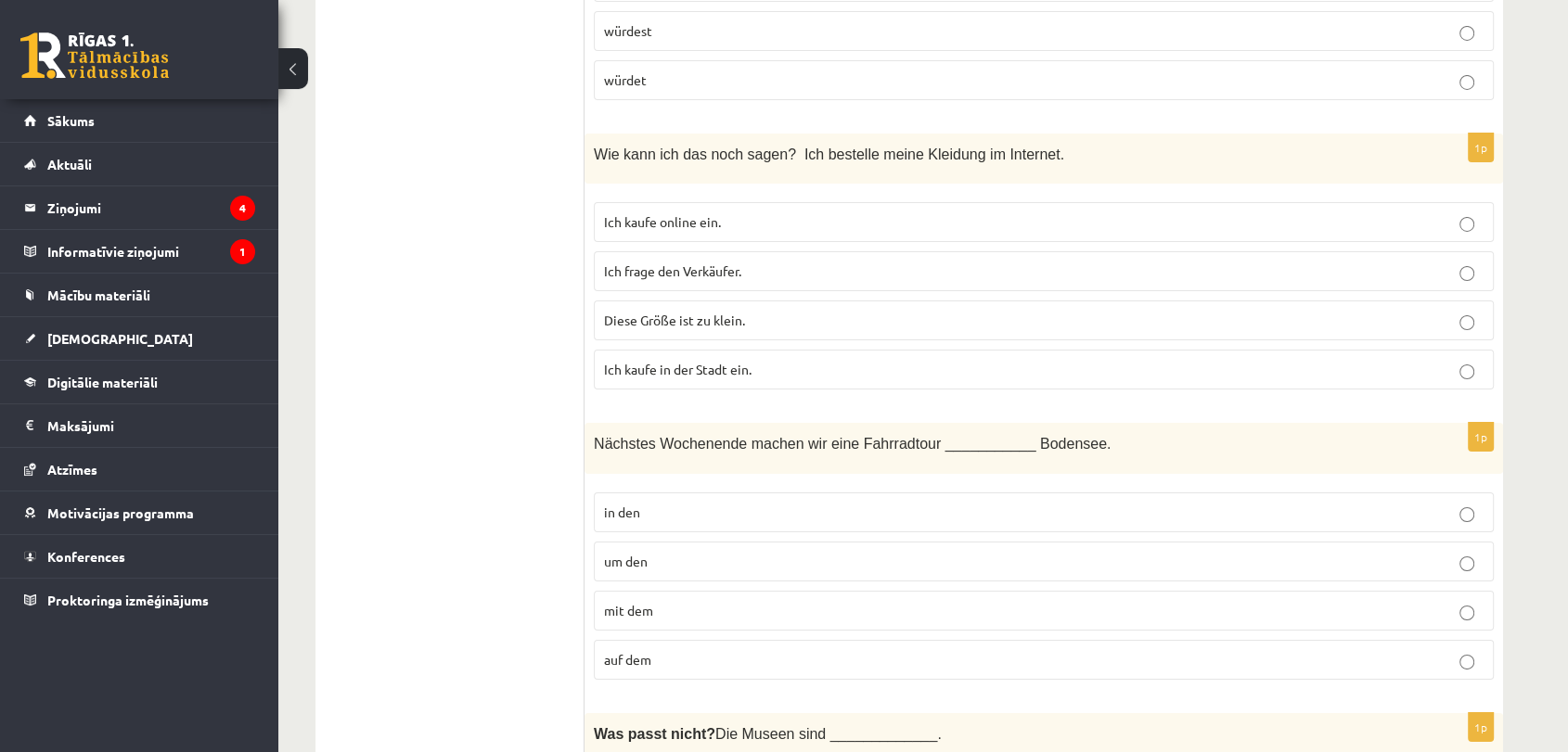
scroll to position [6612, 0]
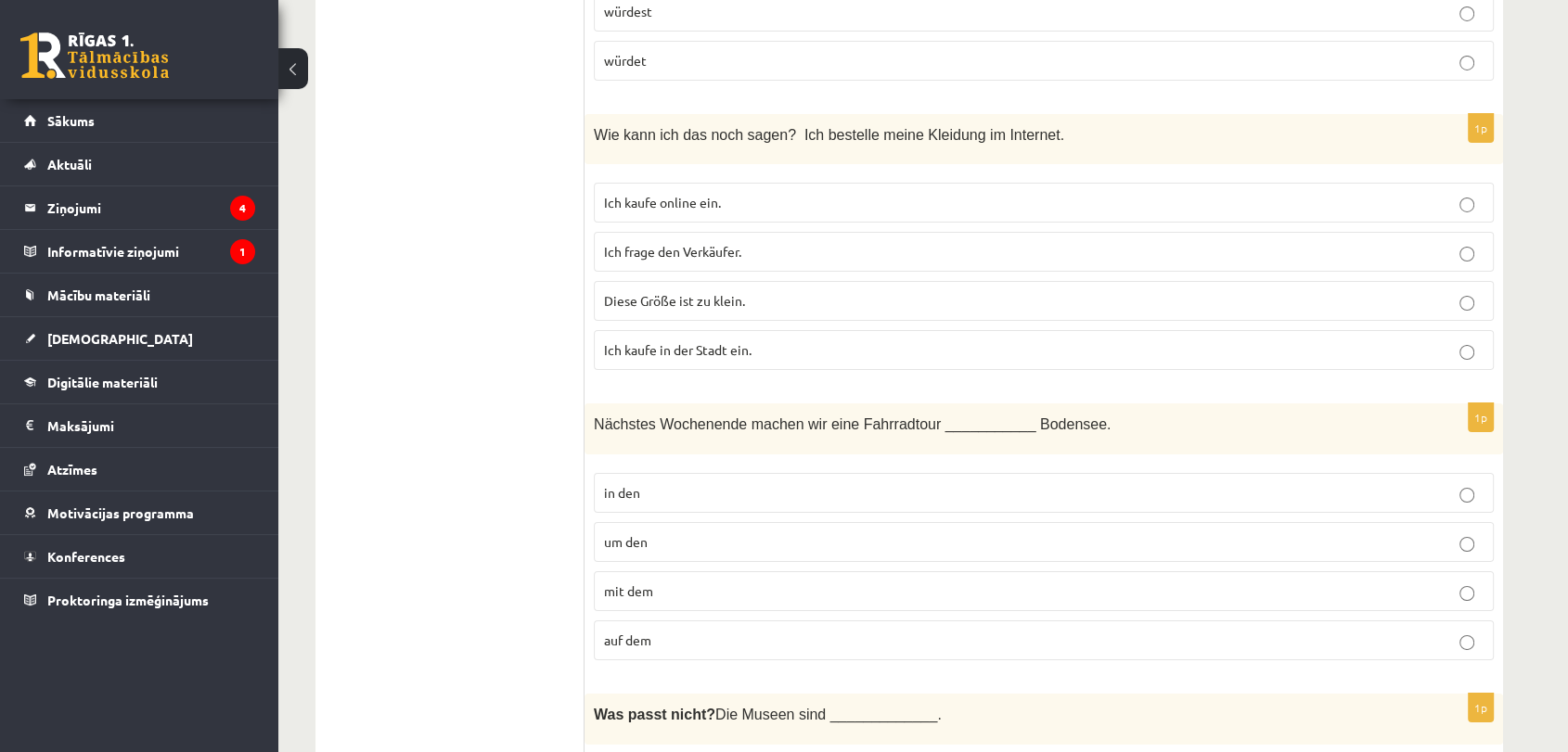
click at [684, 193] on p "Ich kaufe online ein." at bounding box center [1043, 203] width 879 height 20
click at [657, 532] on p "um den" at bounding box center [1043, 542] width 879 height 20
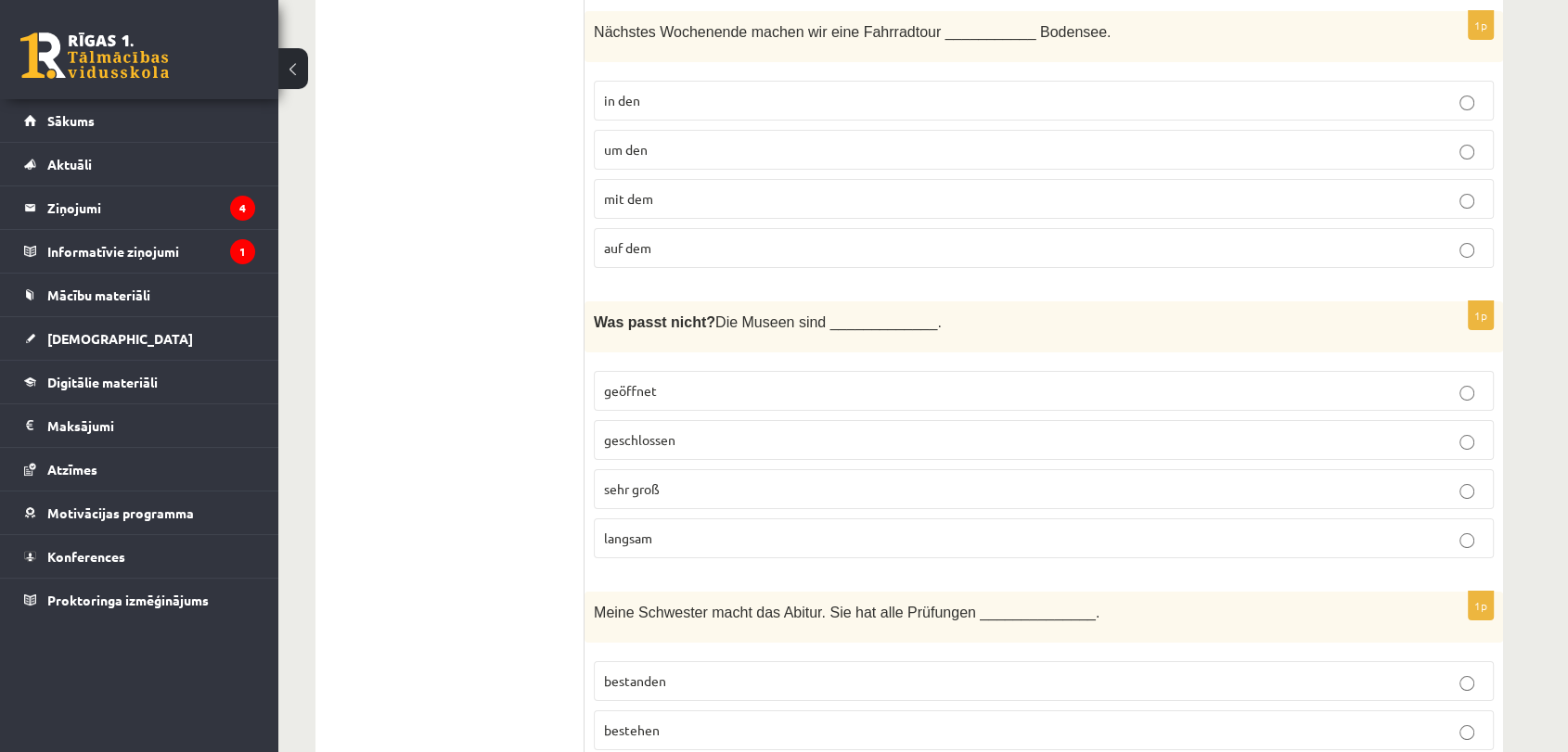
scroll to position [7045, 0]
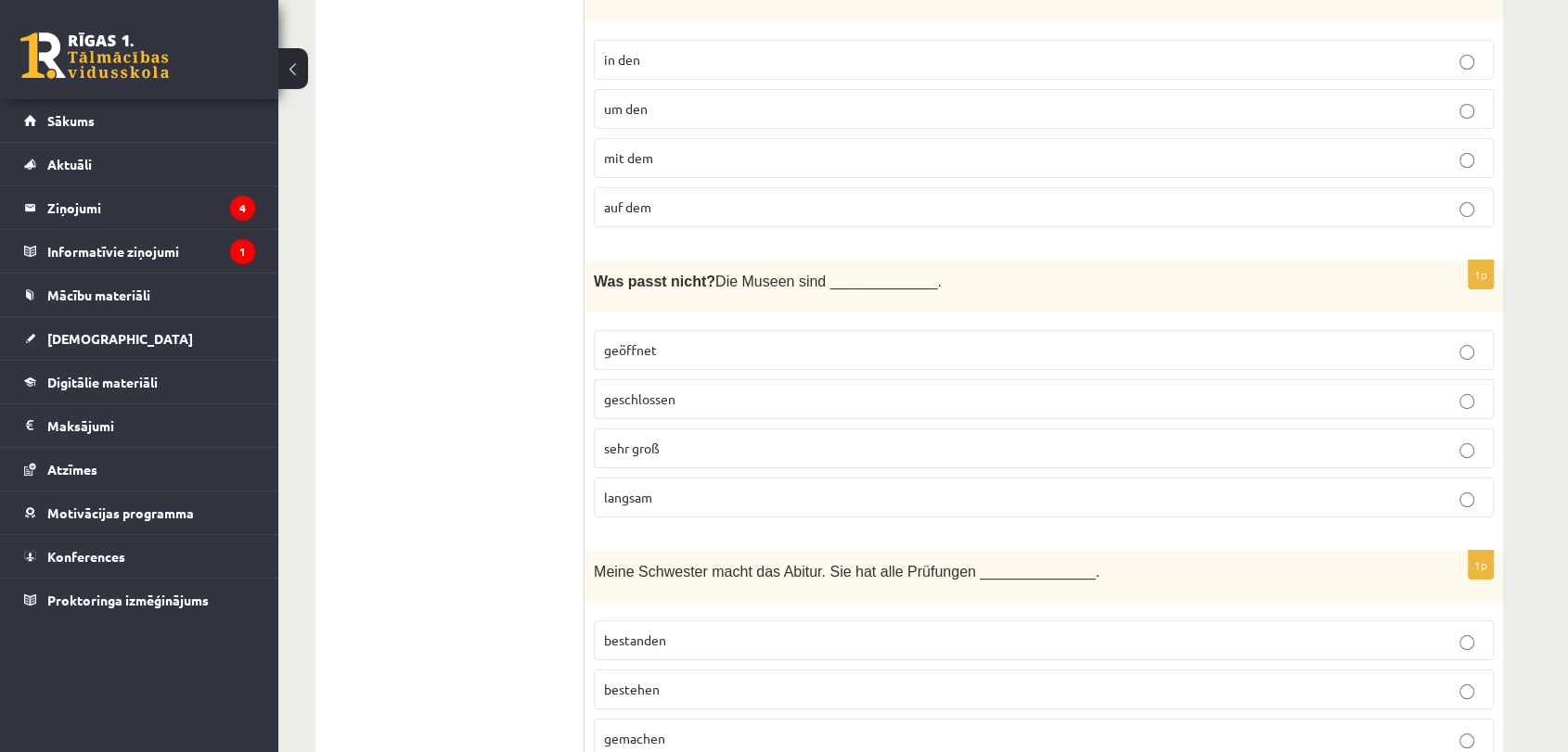
click at [748, 487] on p "langsam" at bounding box center [1043, 497] width 879 height 20
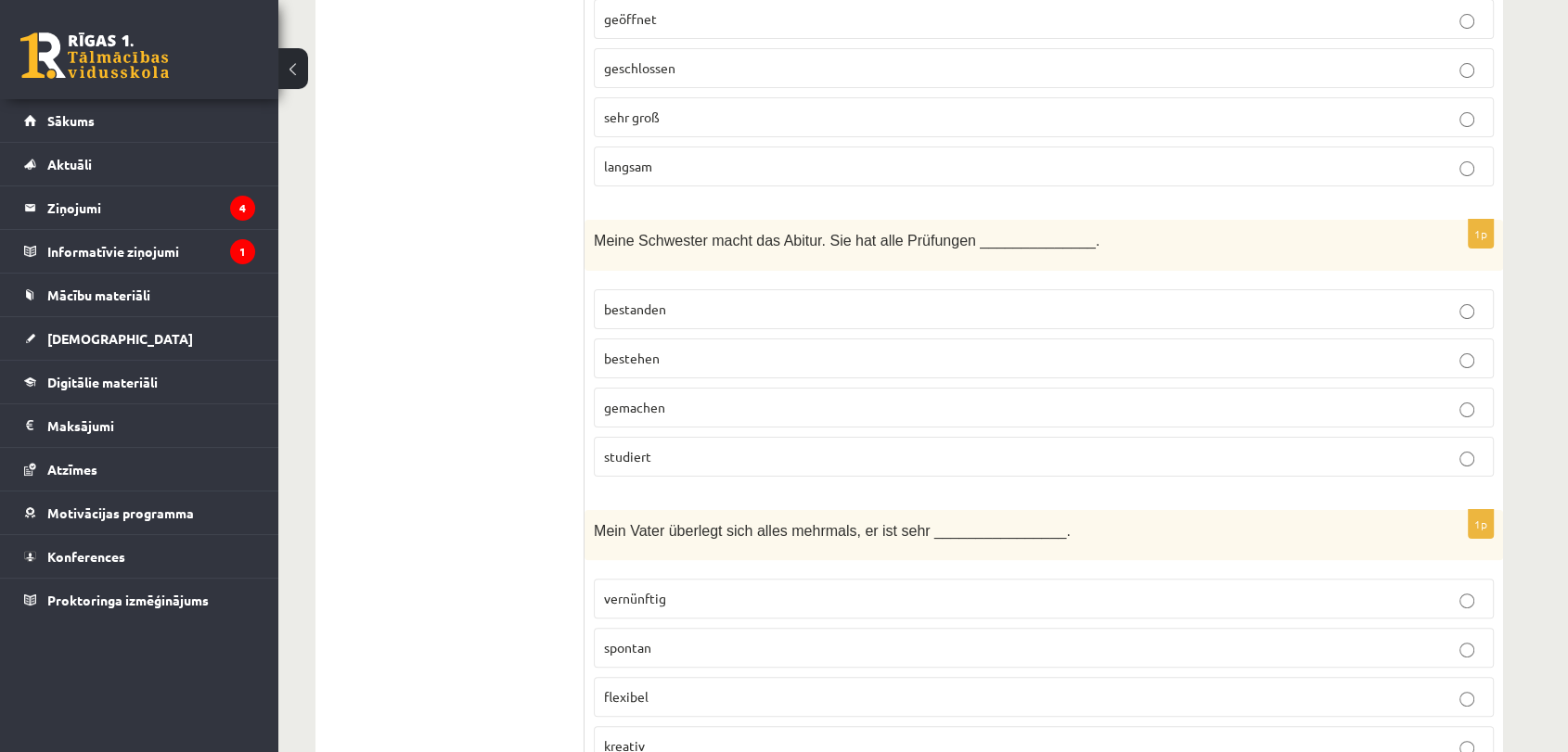
scroll to position [7487, 0]
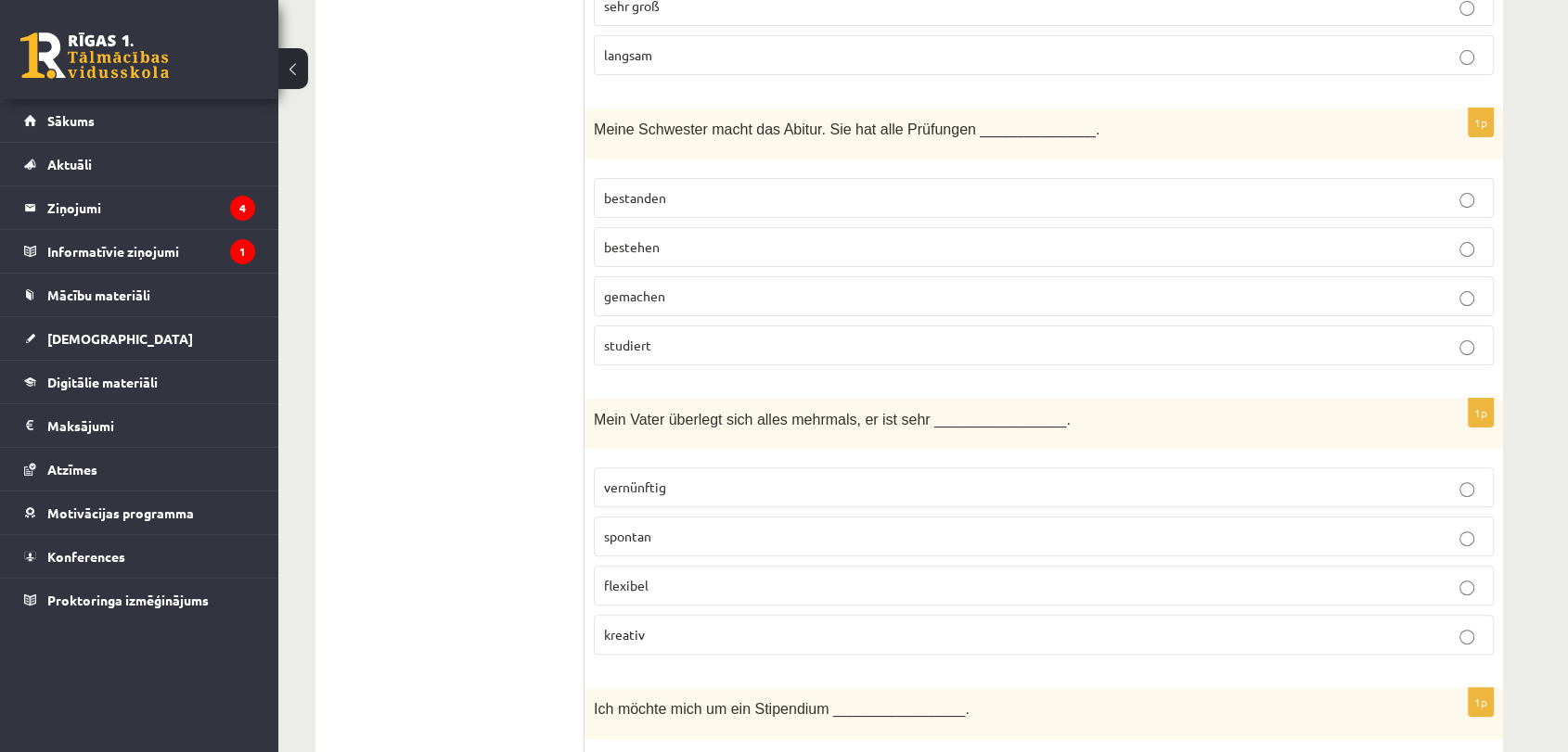
click at [655, 189] on span "bestanden" at bounding box center [634, 197] width 62 height 17
click at [728, 478] on p "vernünftig" at bounding box center [1043, 487] width 879 height 20
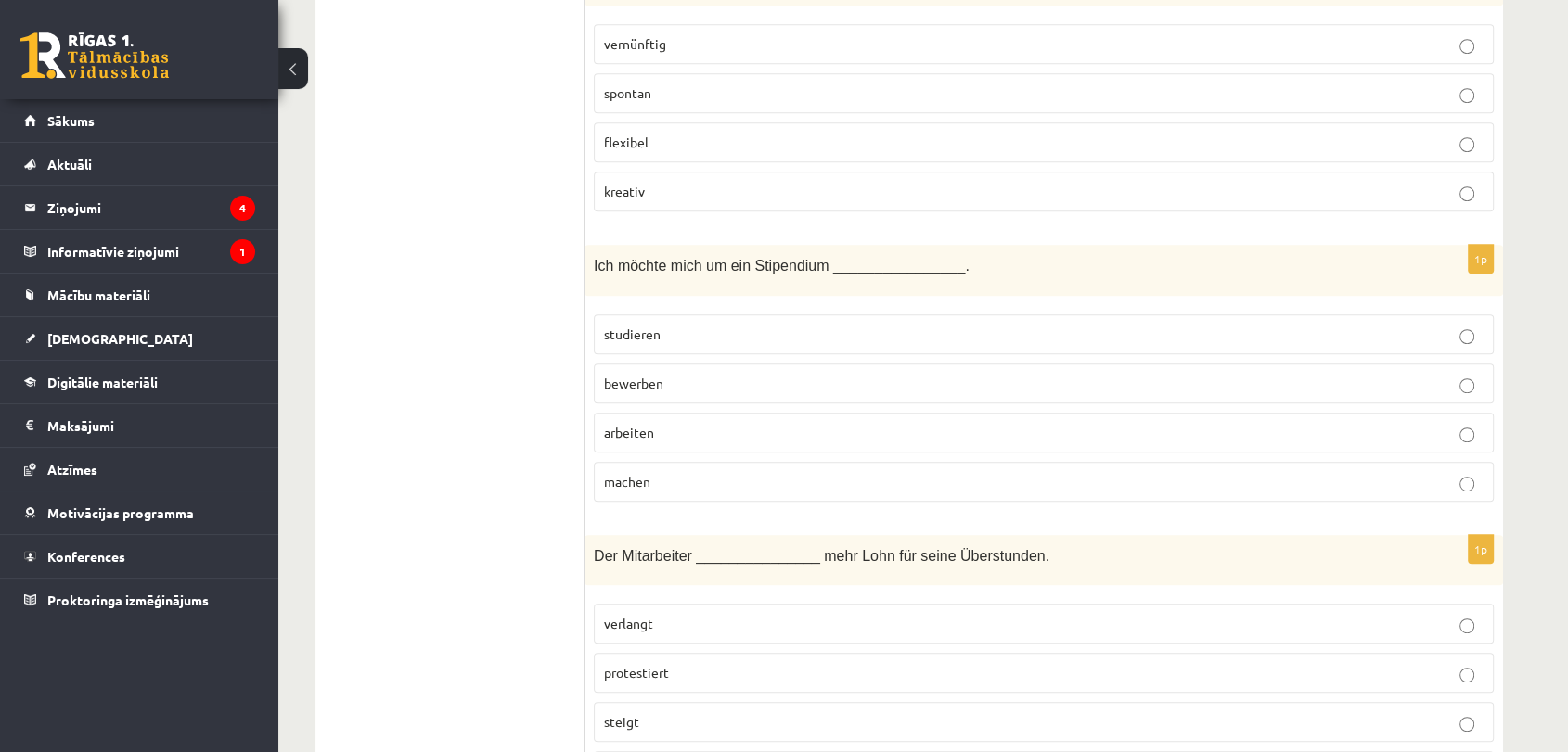
scroll to position [7950, 0]
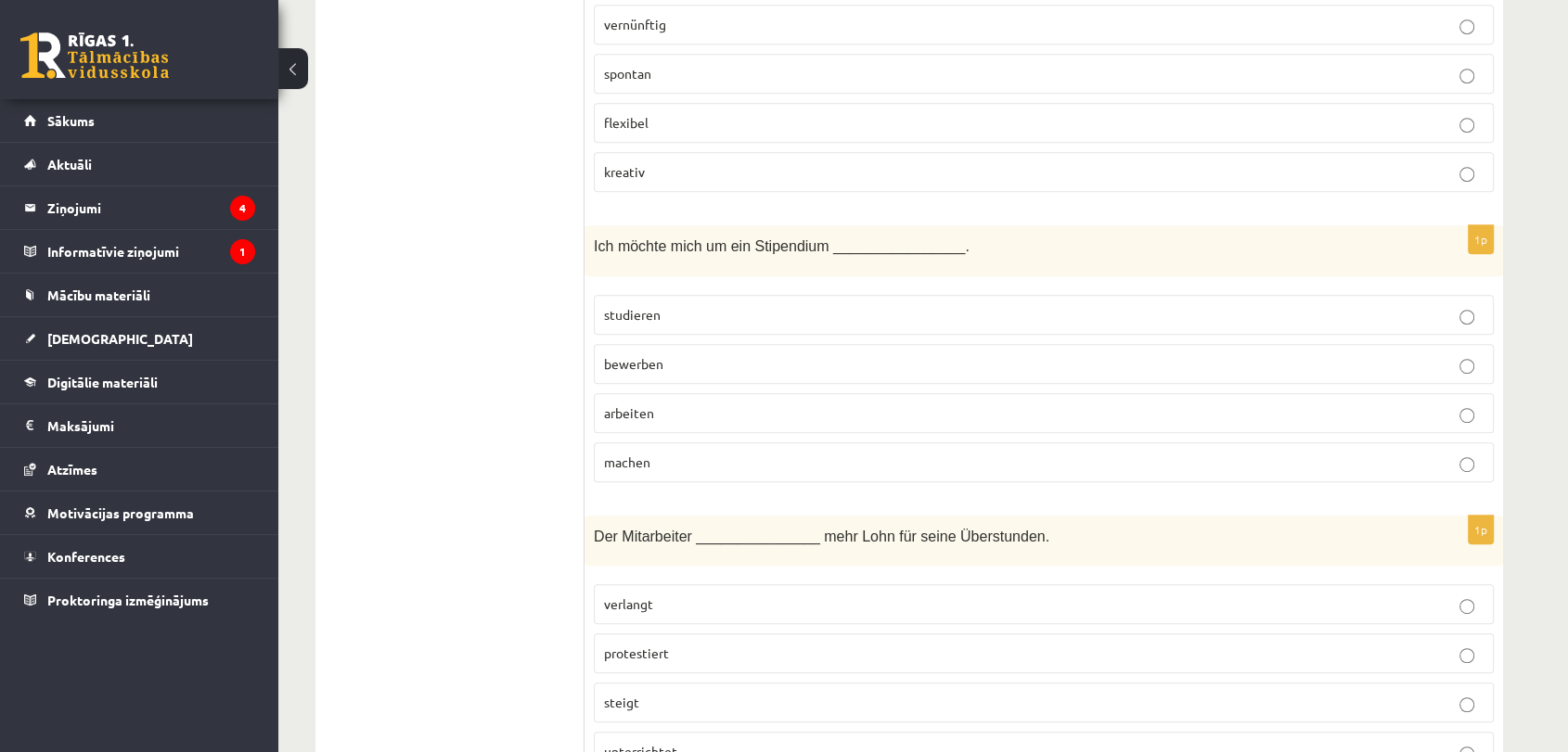
click at [698, 355] on p "bewerben" at bounding box center [1043, 365] width 879 height 20
click at [680, 594] on p "verlangt" at bounding box center [1043, 604] width 879 height 20
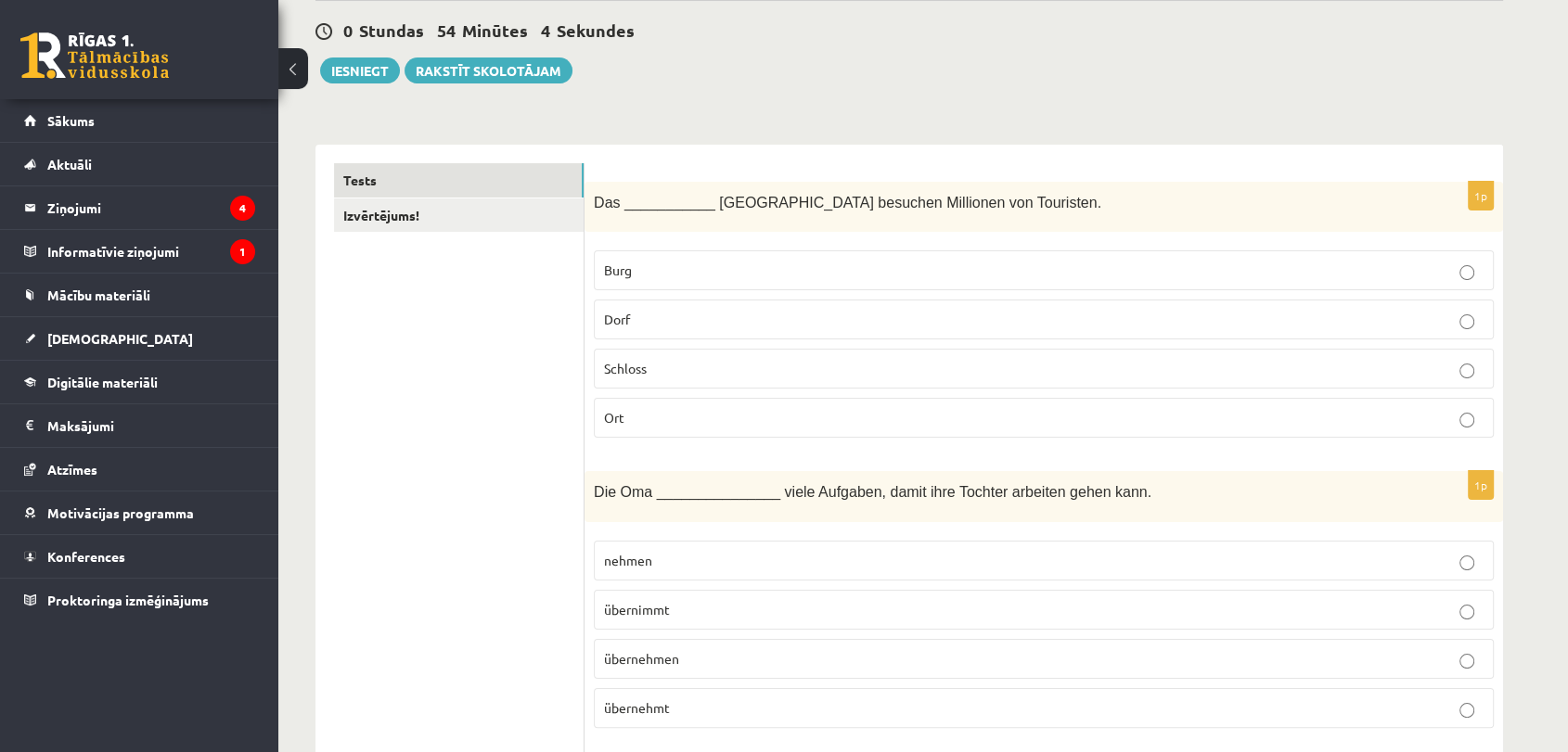
scroll to position [0, 0]
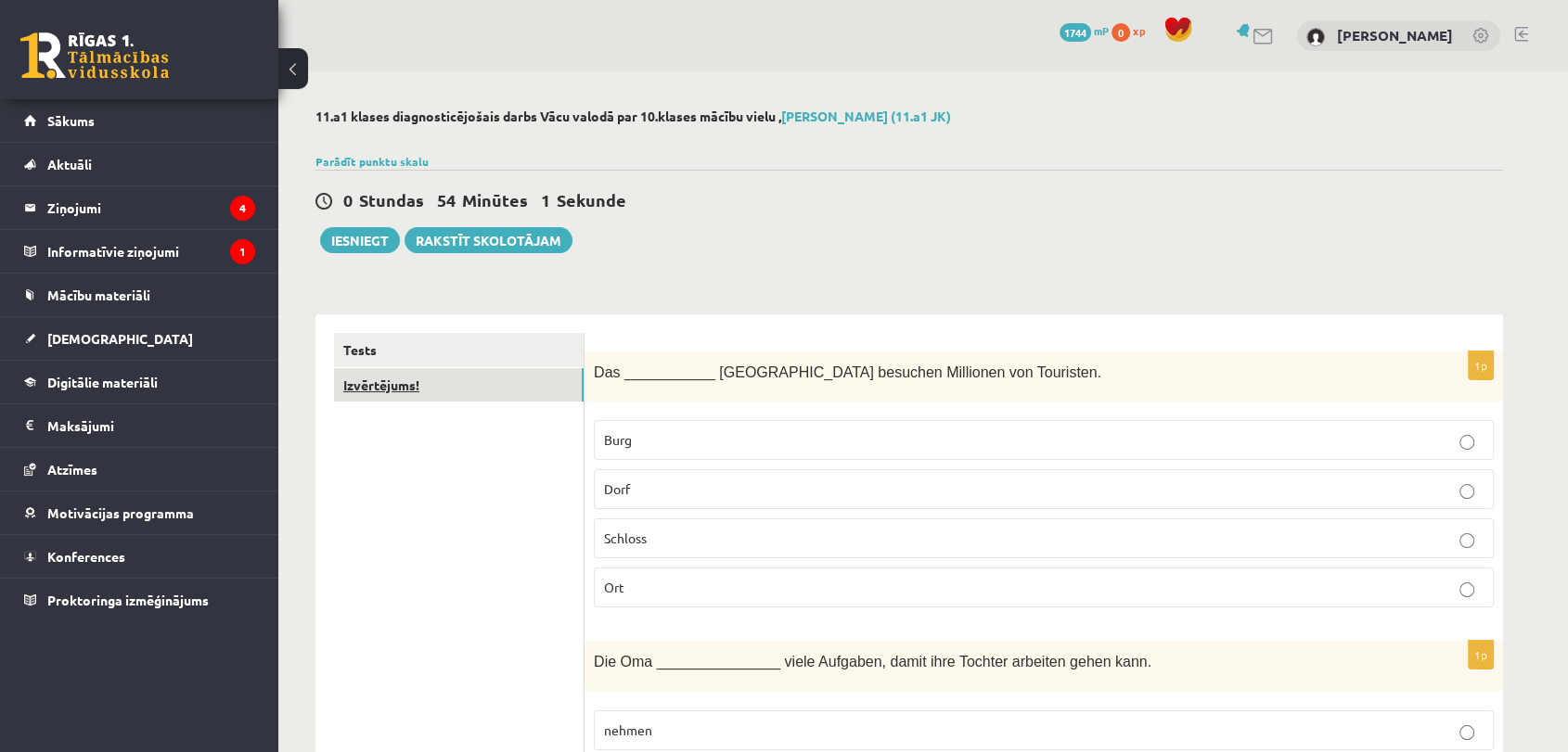
click at [392, 392] on link "Izvērtējums!" at bounding box center [459, 385] width 250 height 35
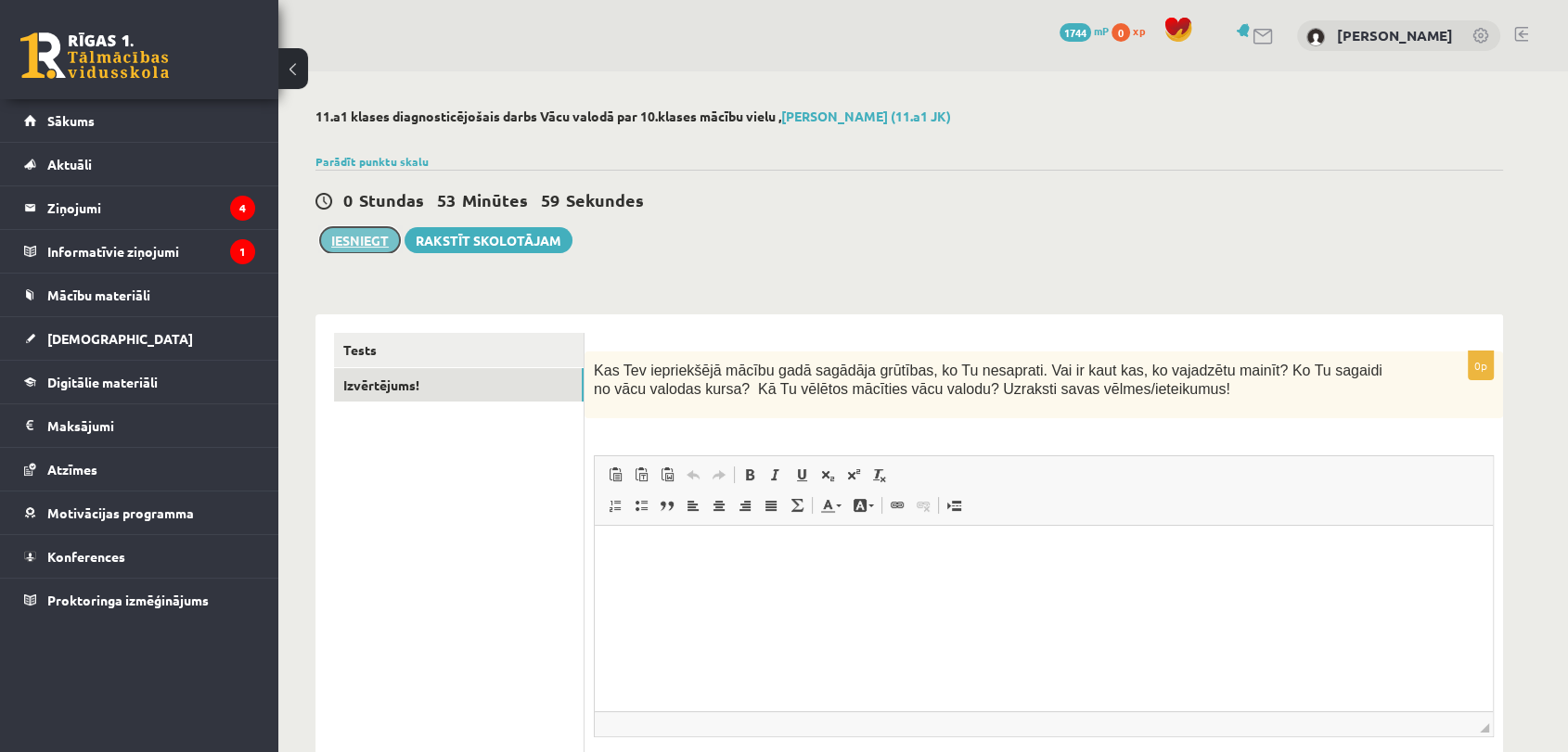
click at [355, 252] on button "Iesniegt" at bounding box center [360, 240] width 79 height 26
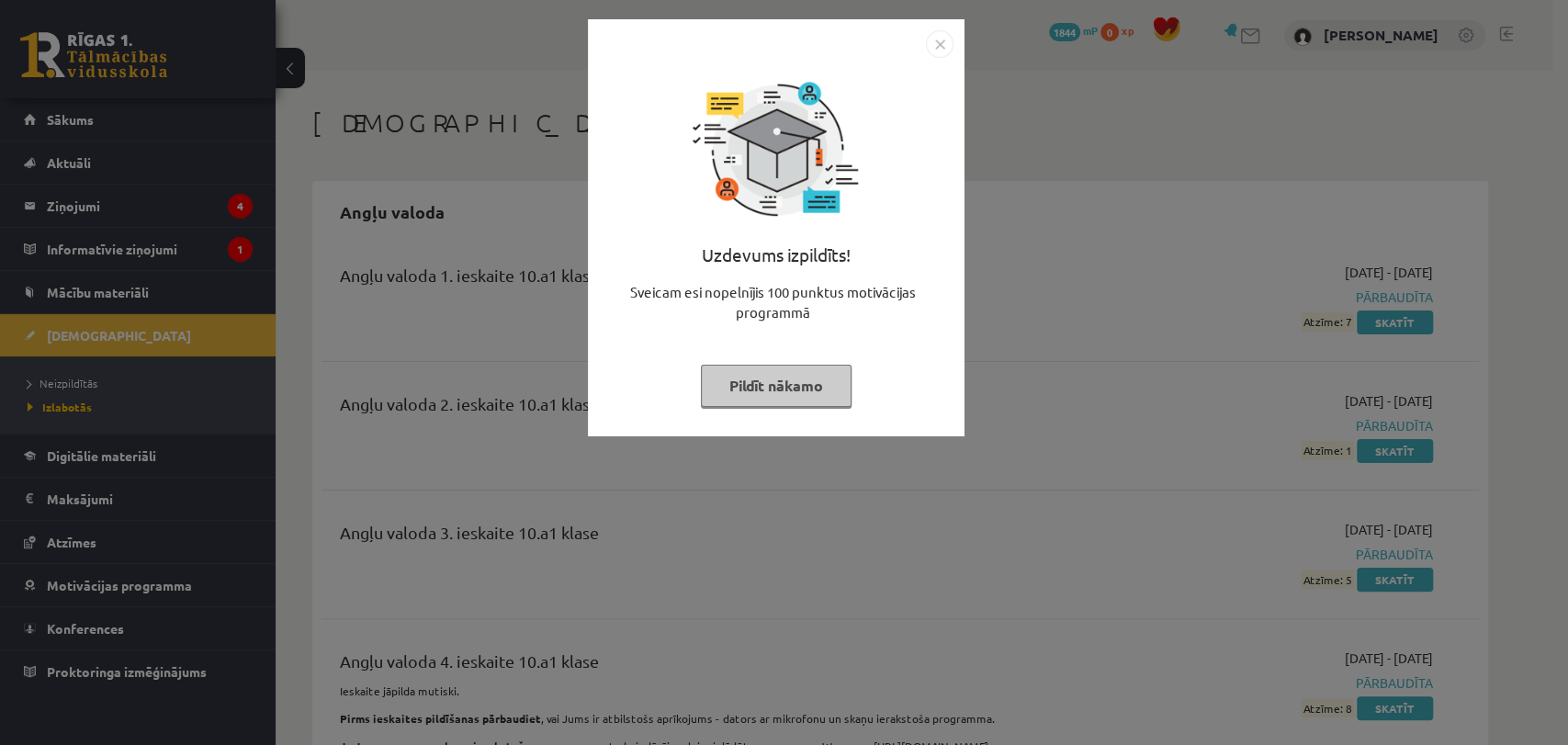
click at [768, 371] on button "Pildīt nākamo" at bounding box center [775, 386] width 150 height 42
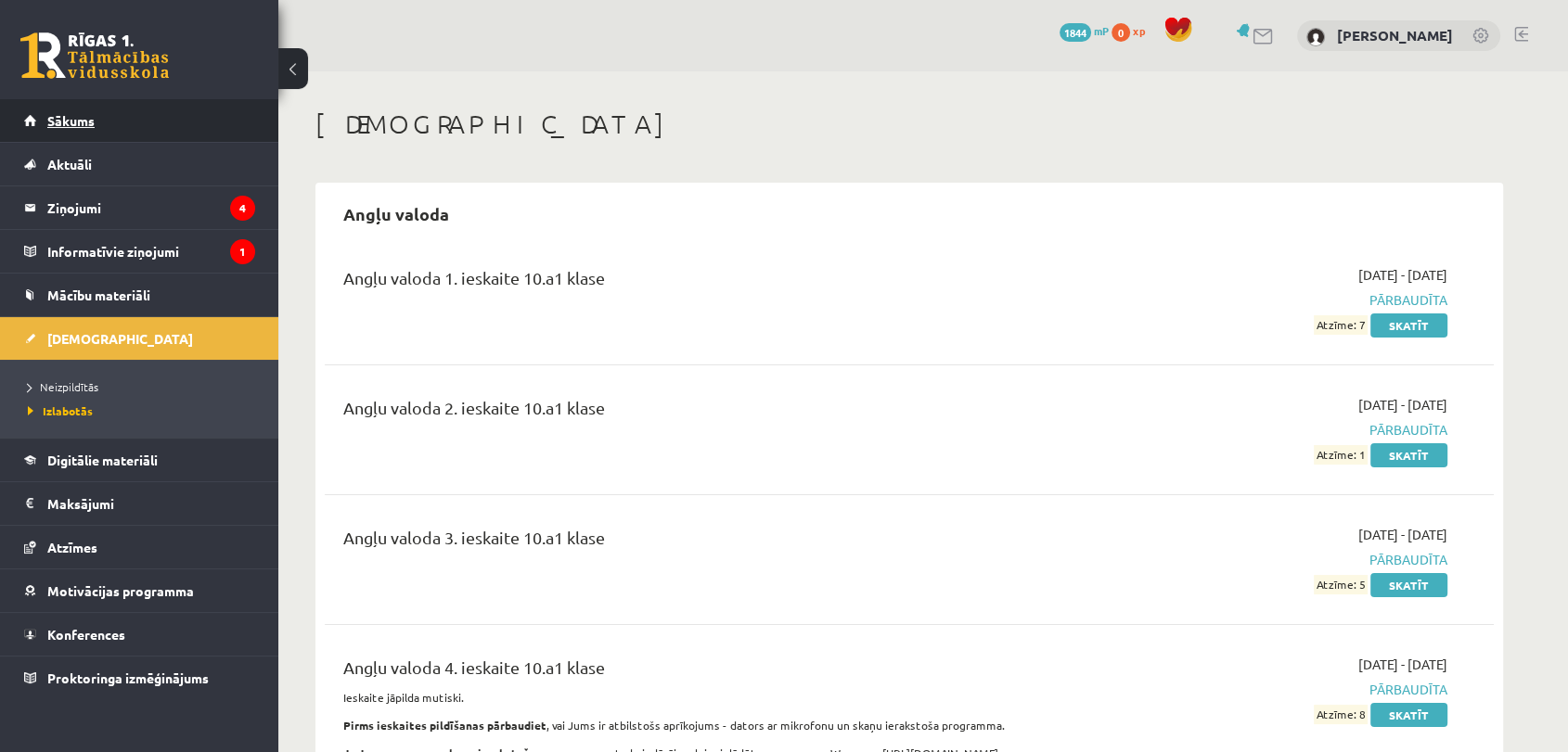
click at [195, 121] on link "Sākums" at bounding box center [139, 120] width 231 height 43
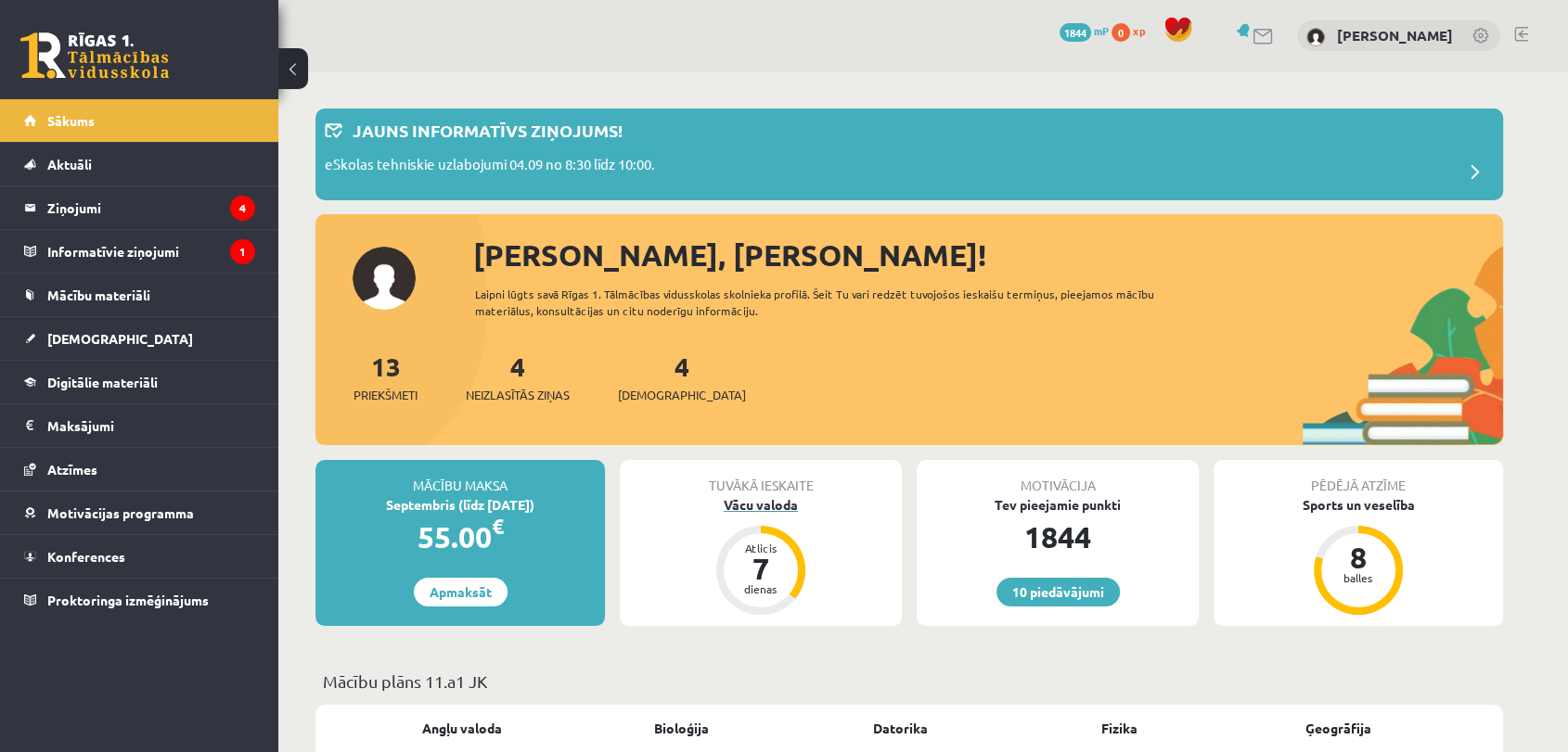
click at [756, 505] on div "Vācu valoda" at bounding box center [760, 505] width 282 height 20
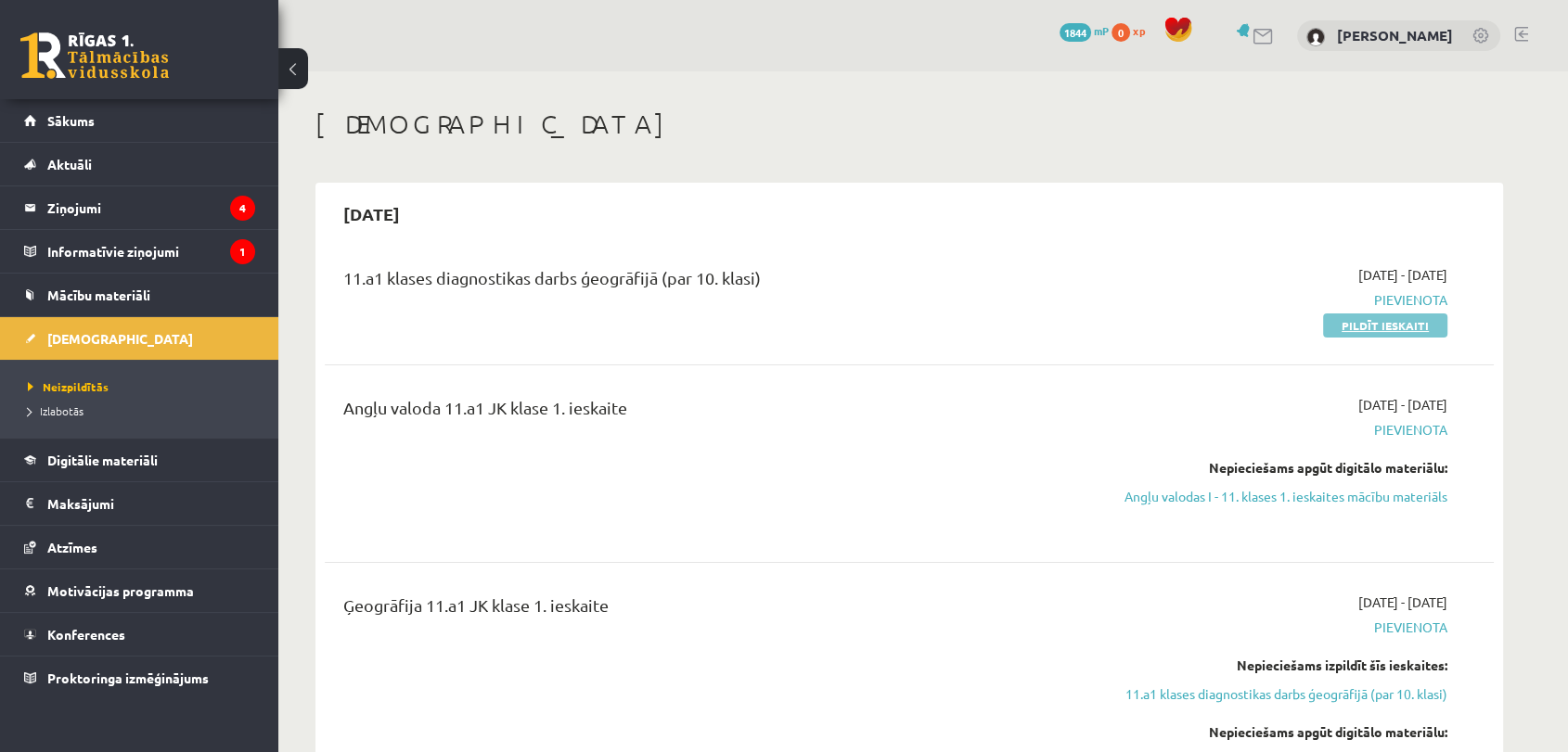
click at [1426, 325] on link "Pildīt ieskaiti" at bounding box center [1385, 325] width 124 height 24
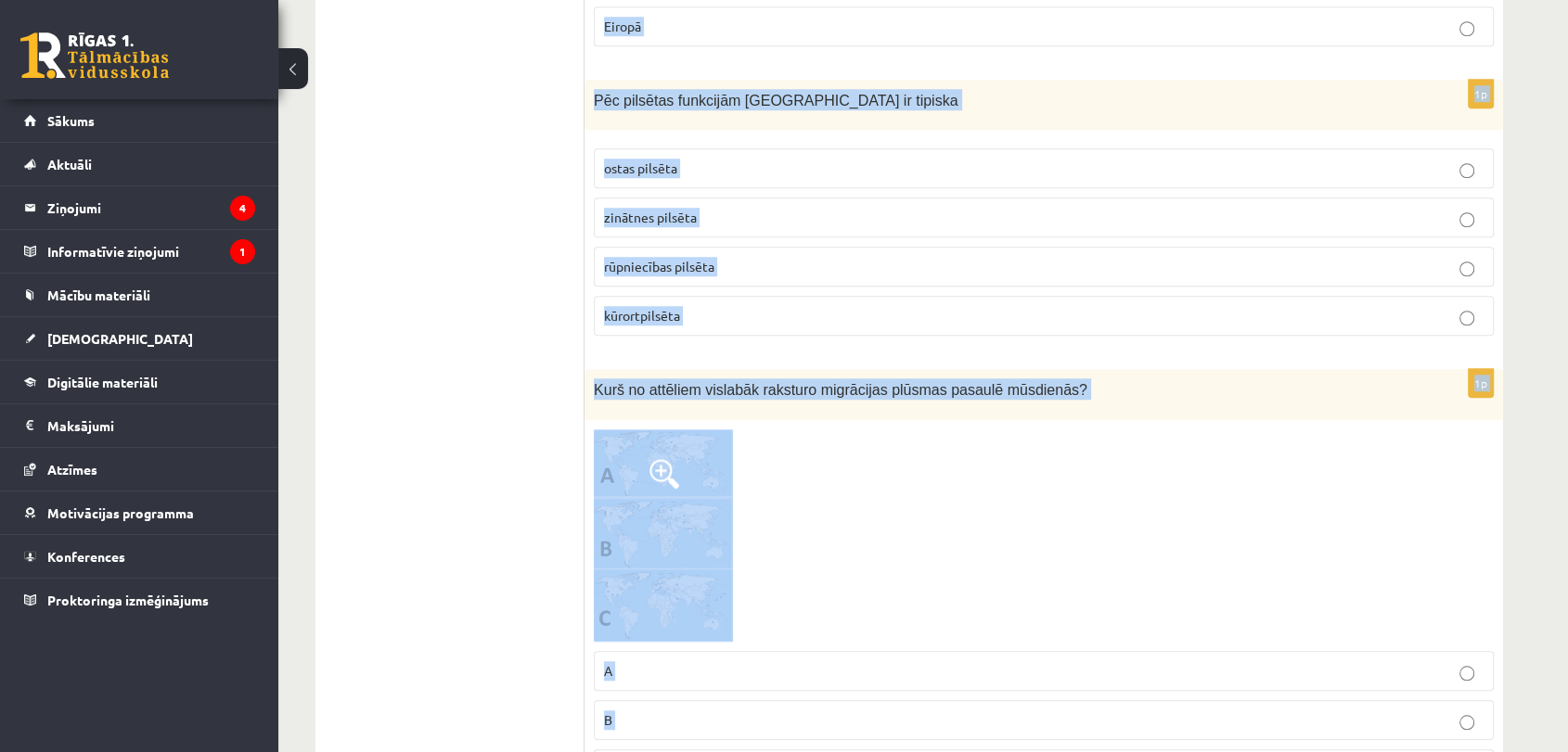
scroll to position [8668, 0]
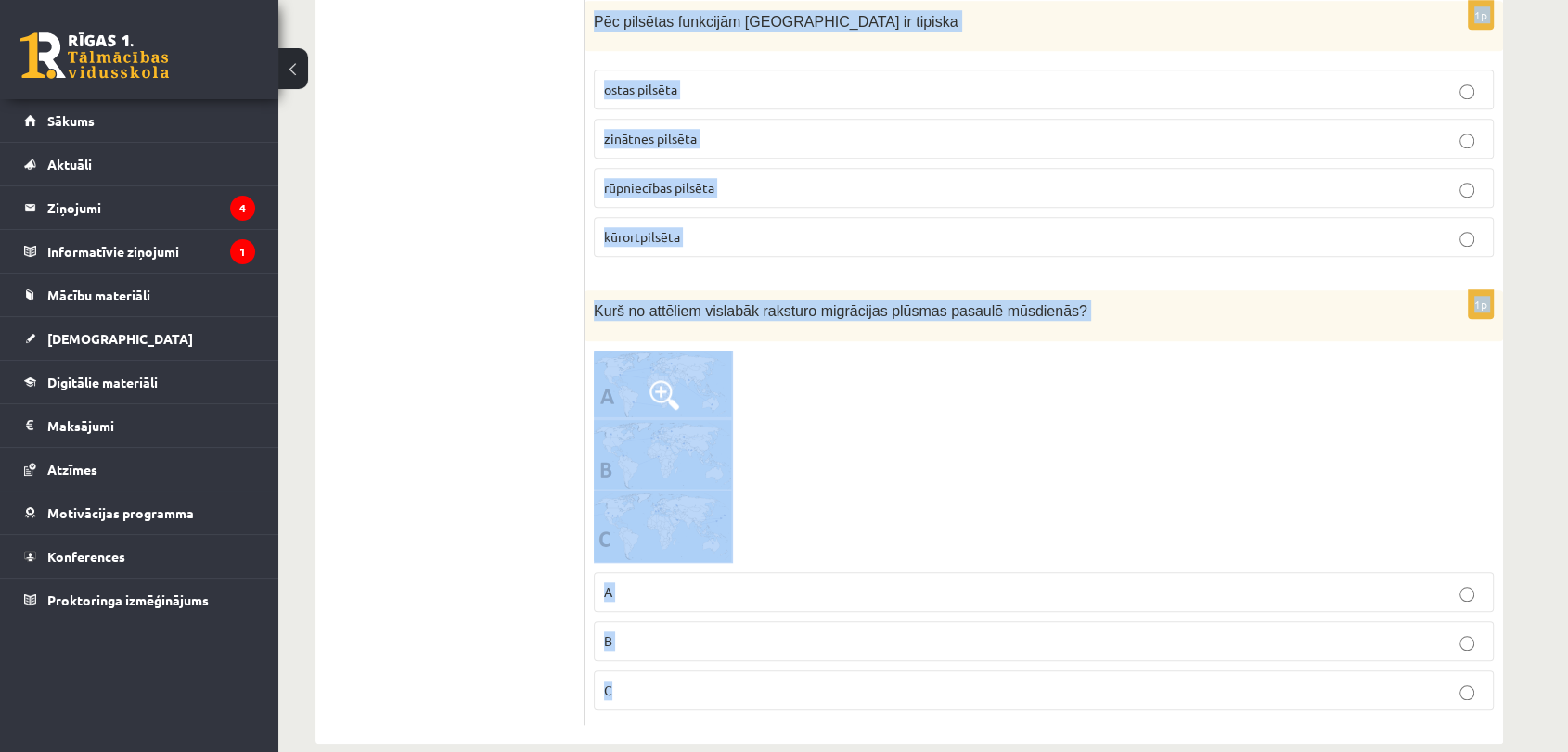
drag, startPoint x: 593, startPoint y: 370, endPoint x: 687, endPoint y: 646, distance: 291.6
copy form "Loremip do Sitametconse Adipiscingel Seddoeiu Temporincididun 7u Laboreetd magn…"
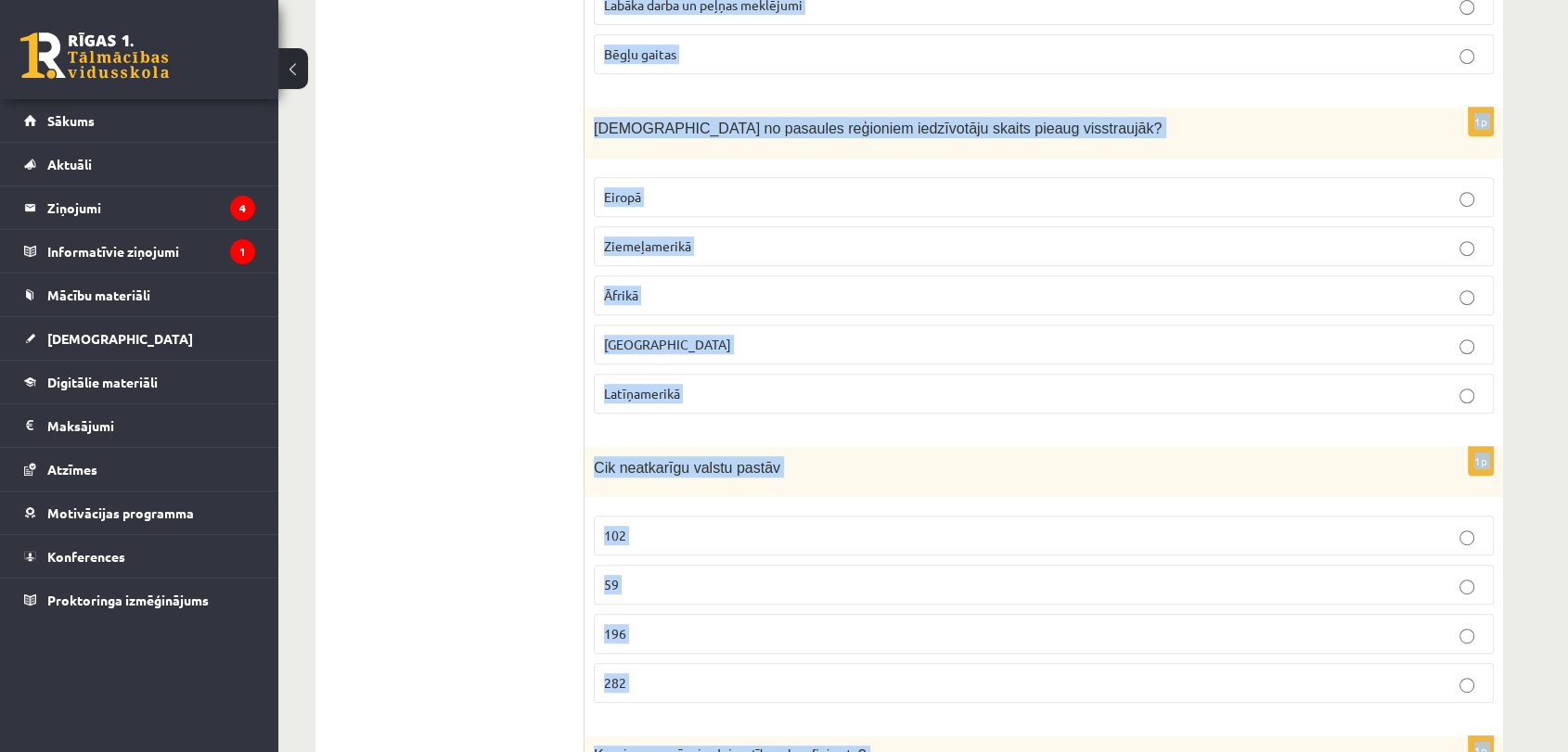
scroll to position [0, 0]
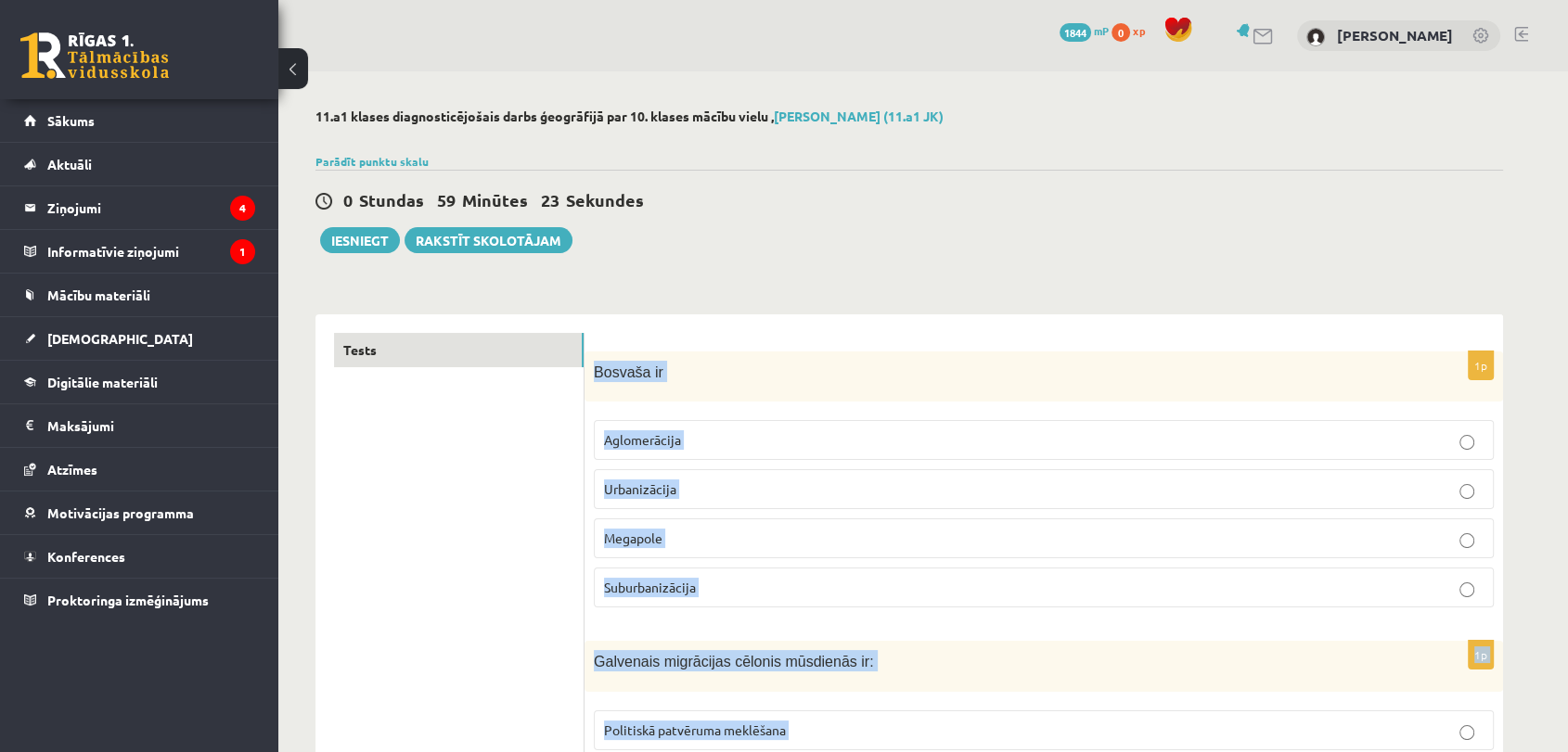
click at [641, 543] on span "Megapole" at bounding box center [632, 537] width 58 height 17
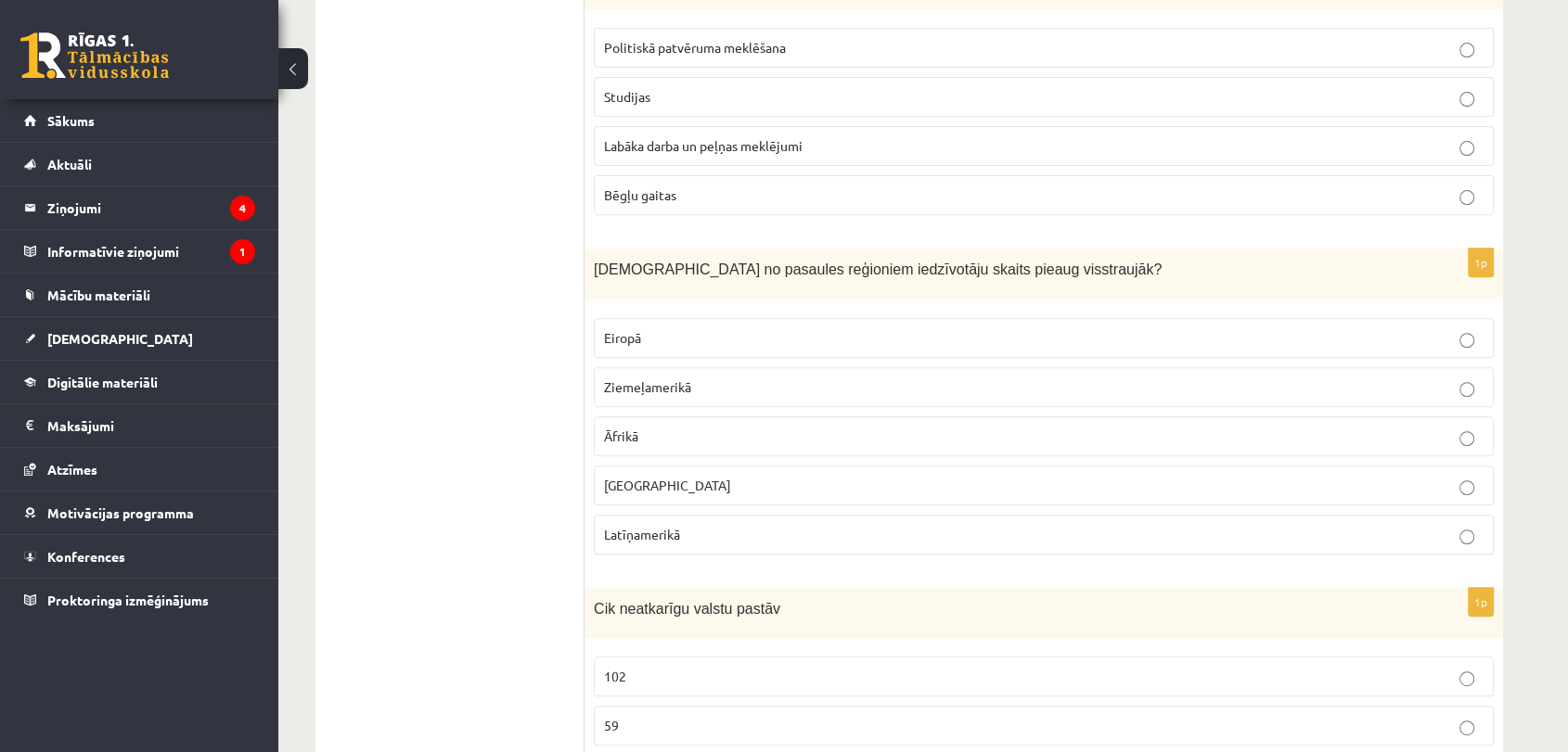
scroll to position [672, 0]
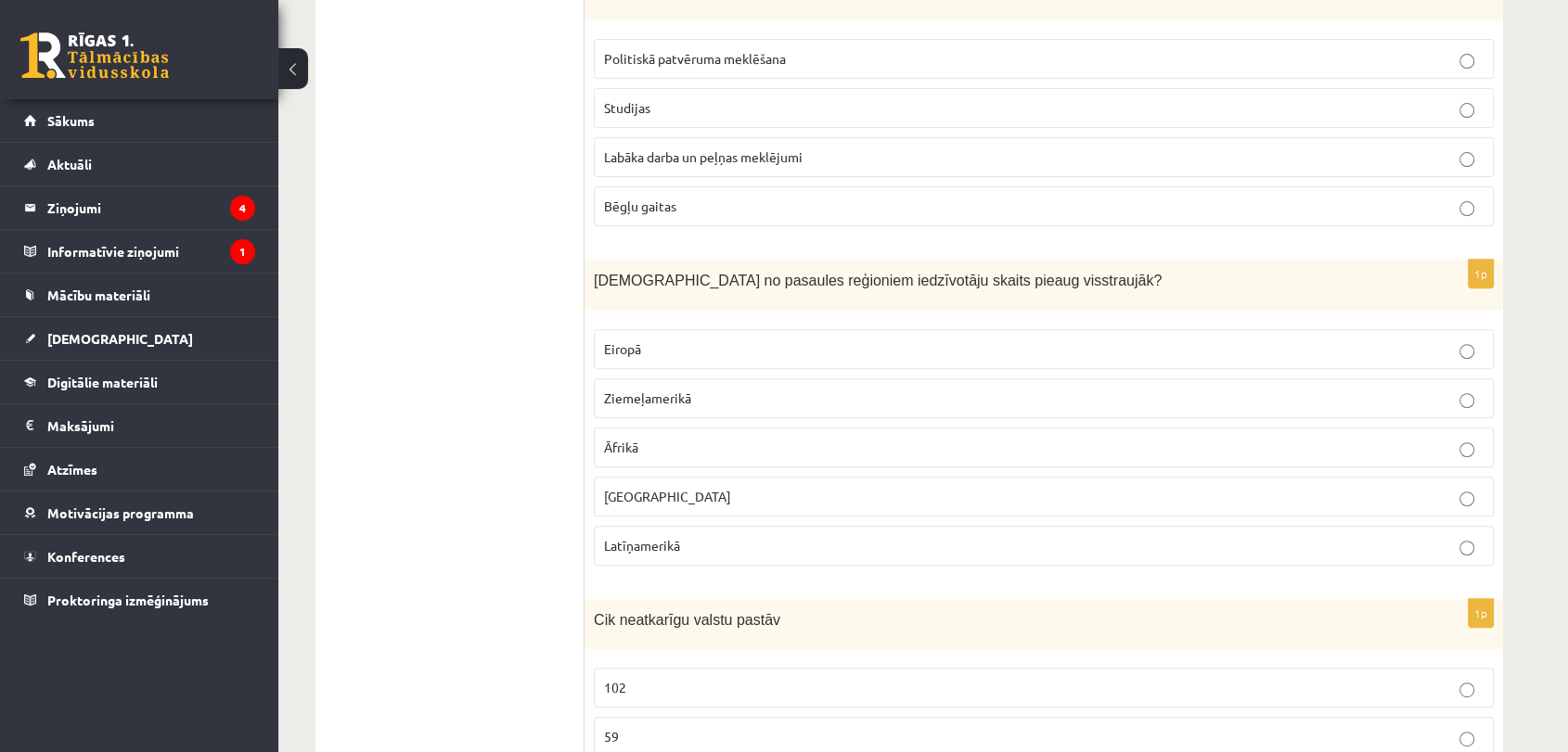
click at [675, 152] on span "Labāka darba un peļņas meklējumi" at bounding box center [703, 157] width 198 height 17
click at [630, 432] on label "Āfrikā" at bounding box center [1044, 447] width 900 height 40
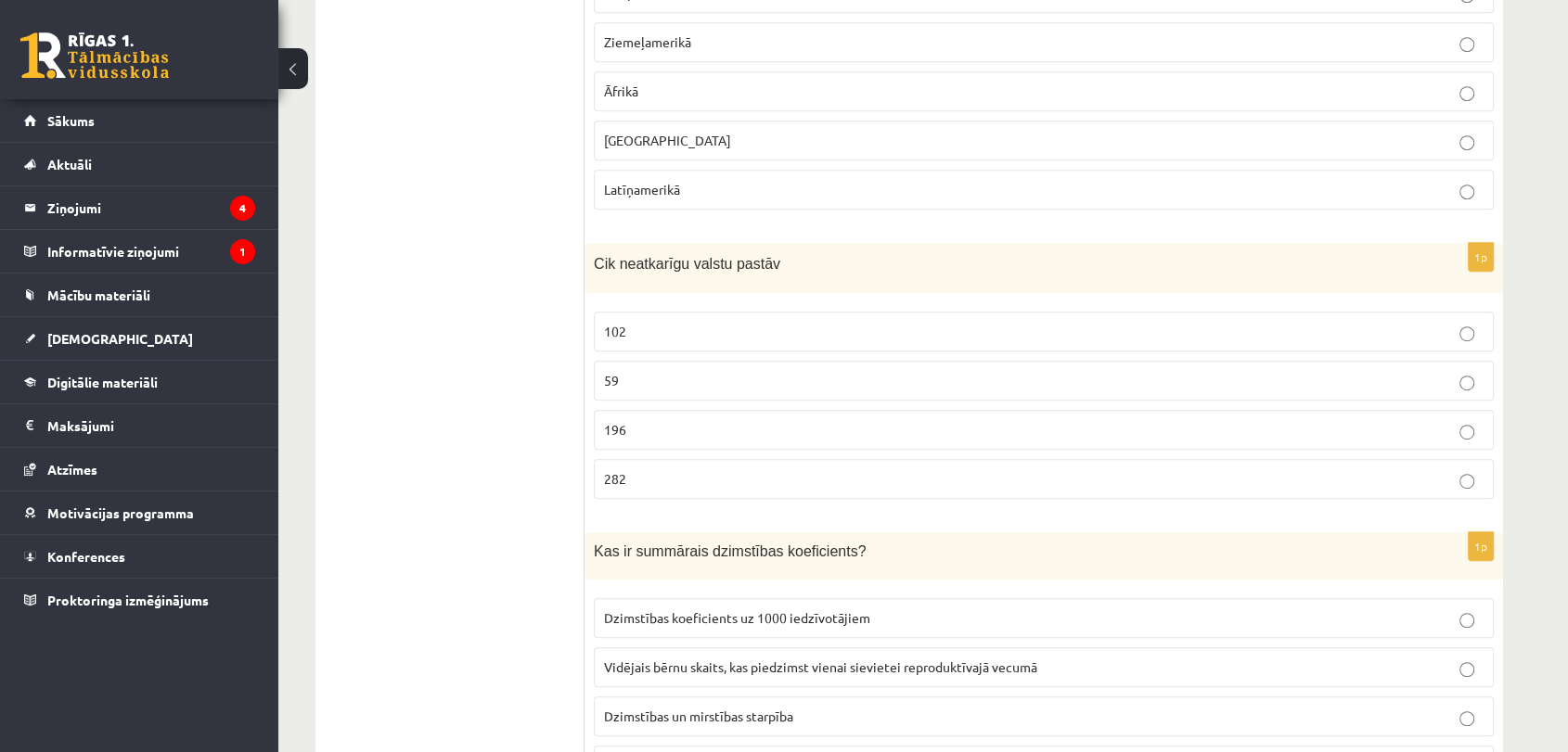
scroll to position [1017, 0]
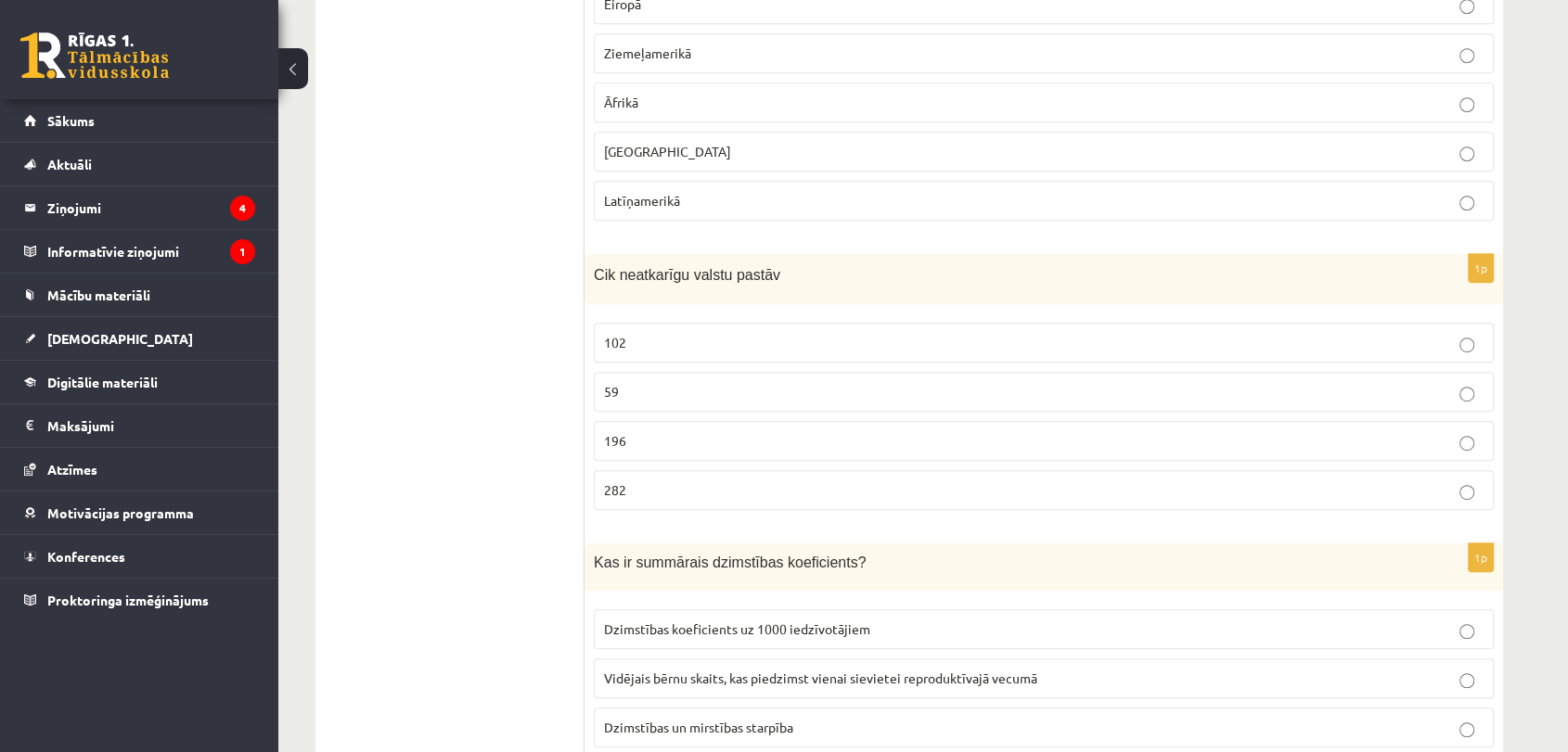
click at [723, 444] on p "196" at bounding box center [1043, 441] width 879 height 20
click at [728, 685] on label "Vidējais bērnu skaits, kas piedzimst vienai sievietei reproduktīvajā vecumā" at bounding box center [1044, 679] width 900 height 40
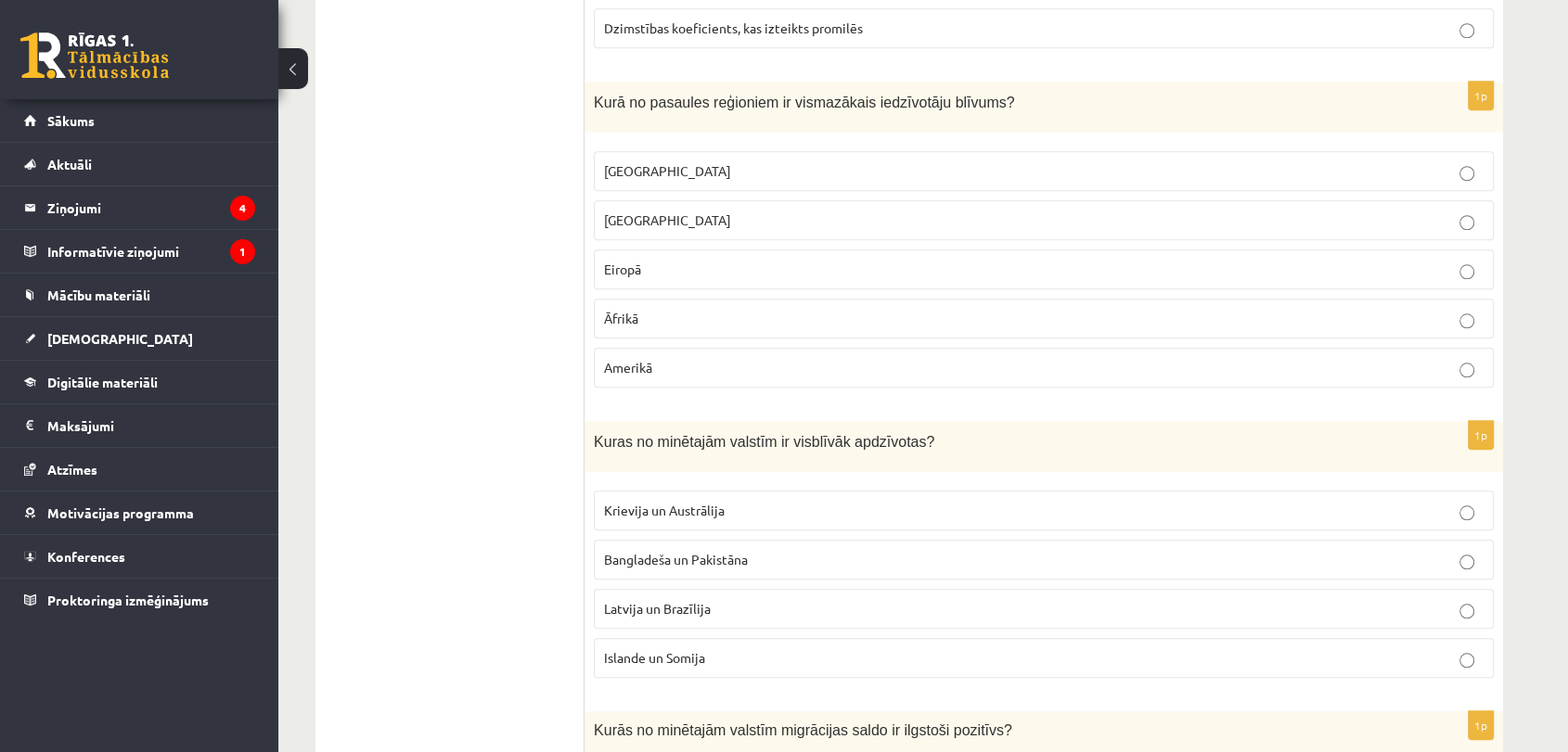
scroll to position [1731, 0]
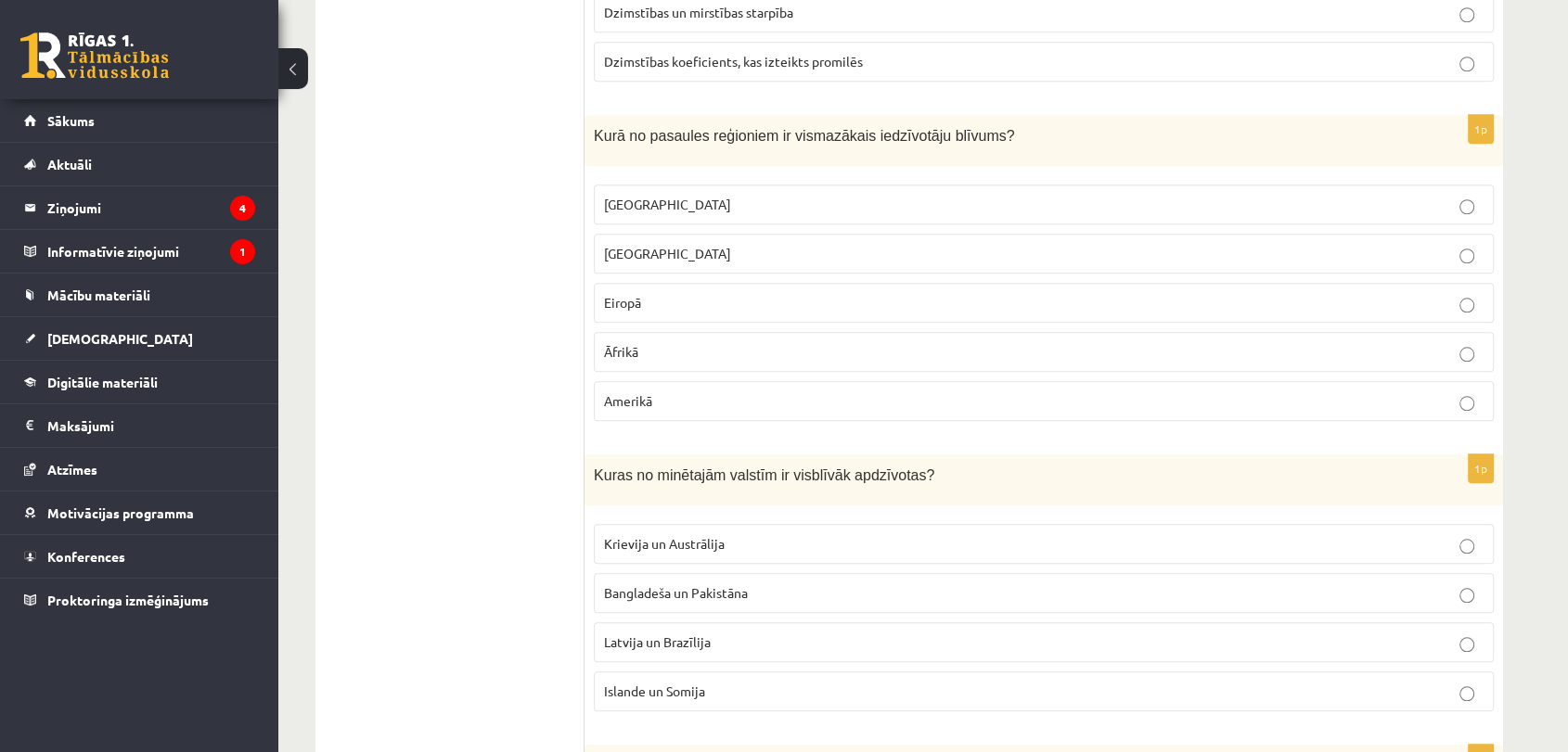
click at [683, 217] on label "[GEOGRAPHIC_DATA]" at bounding box center [1044, 204] width 900 height 40
click at [728, 595] on p "Bangladeša un Pakistāna" at bounding box center [1043, 593] width 879 height 20
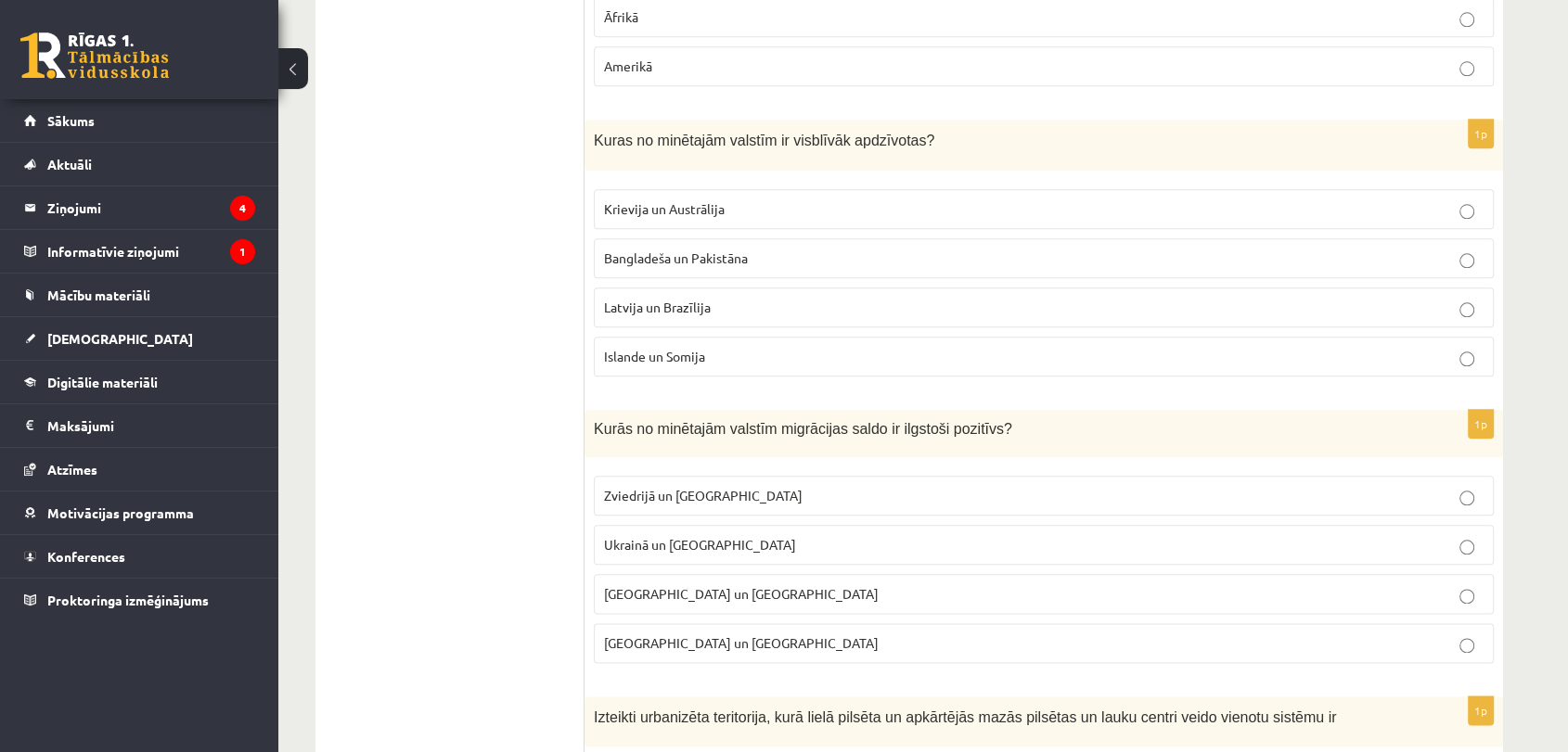
scroll to position [2142, 0]
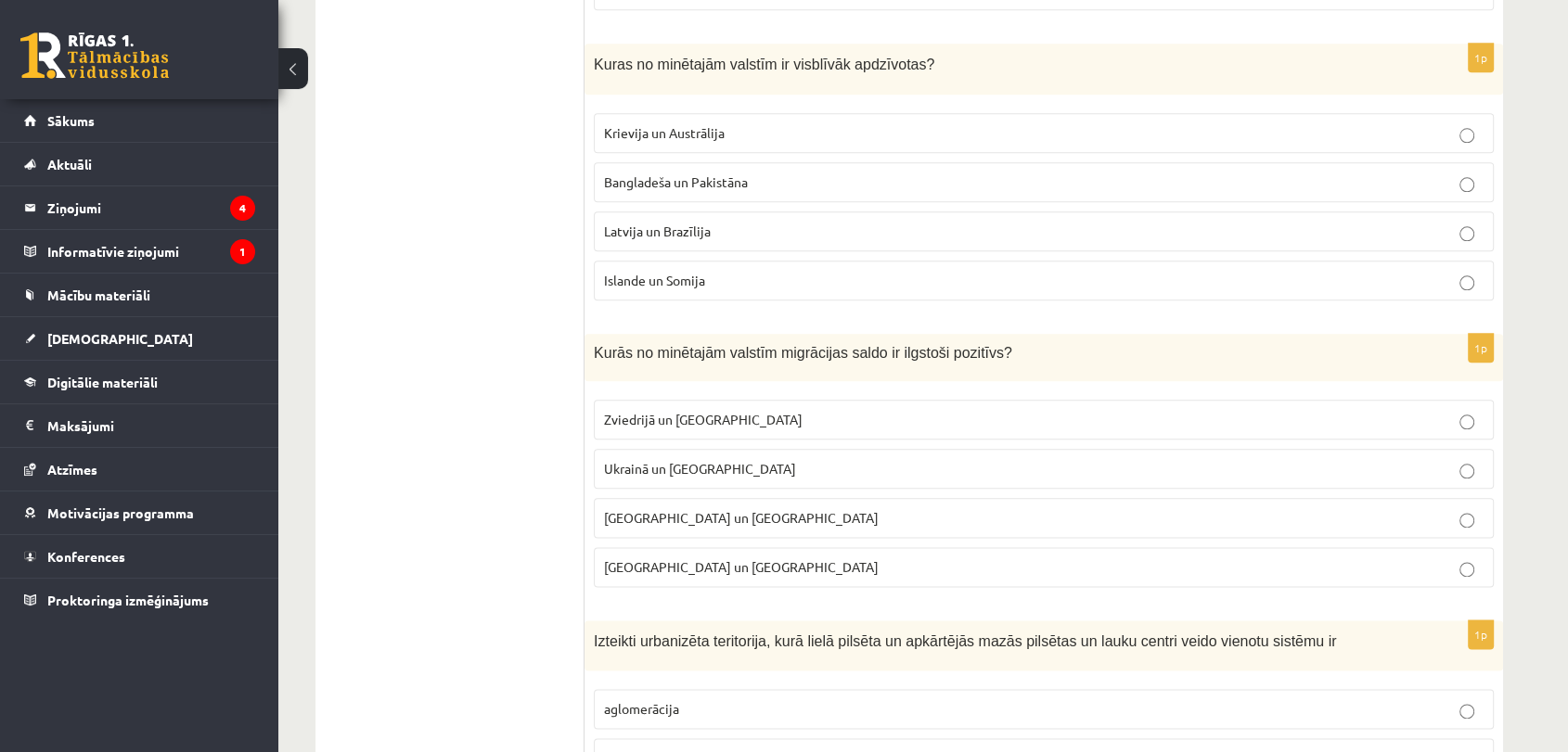
click at [764, 422] on label "Zviedrijā un [GEOGRAPHIC_DATA]" at bounding box center [1044, 419] width 900 height 40
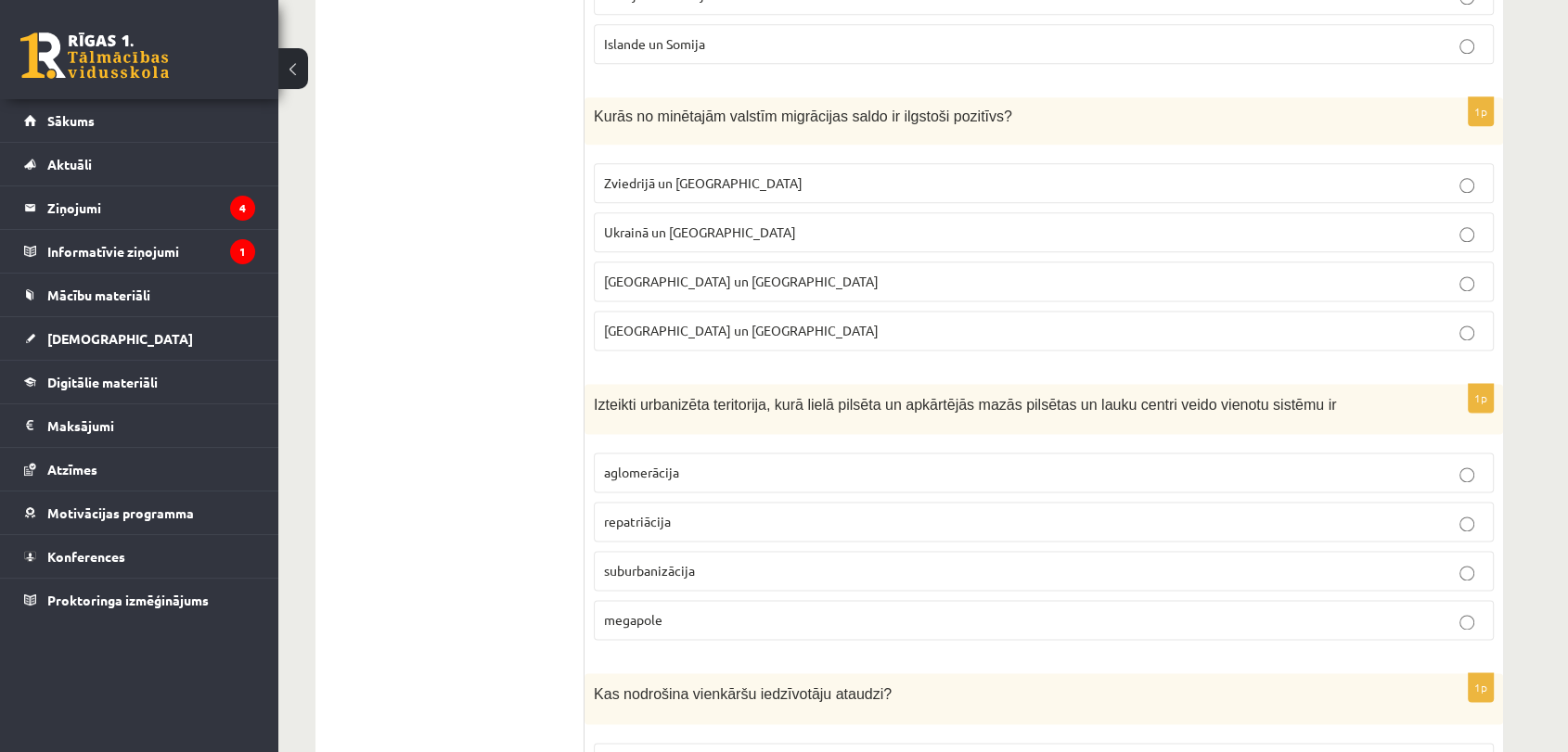
scroll to position [2530, 0]
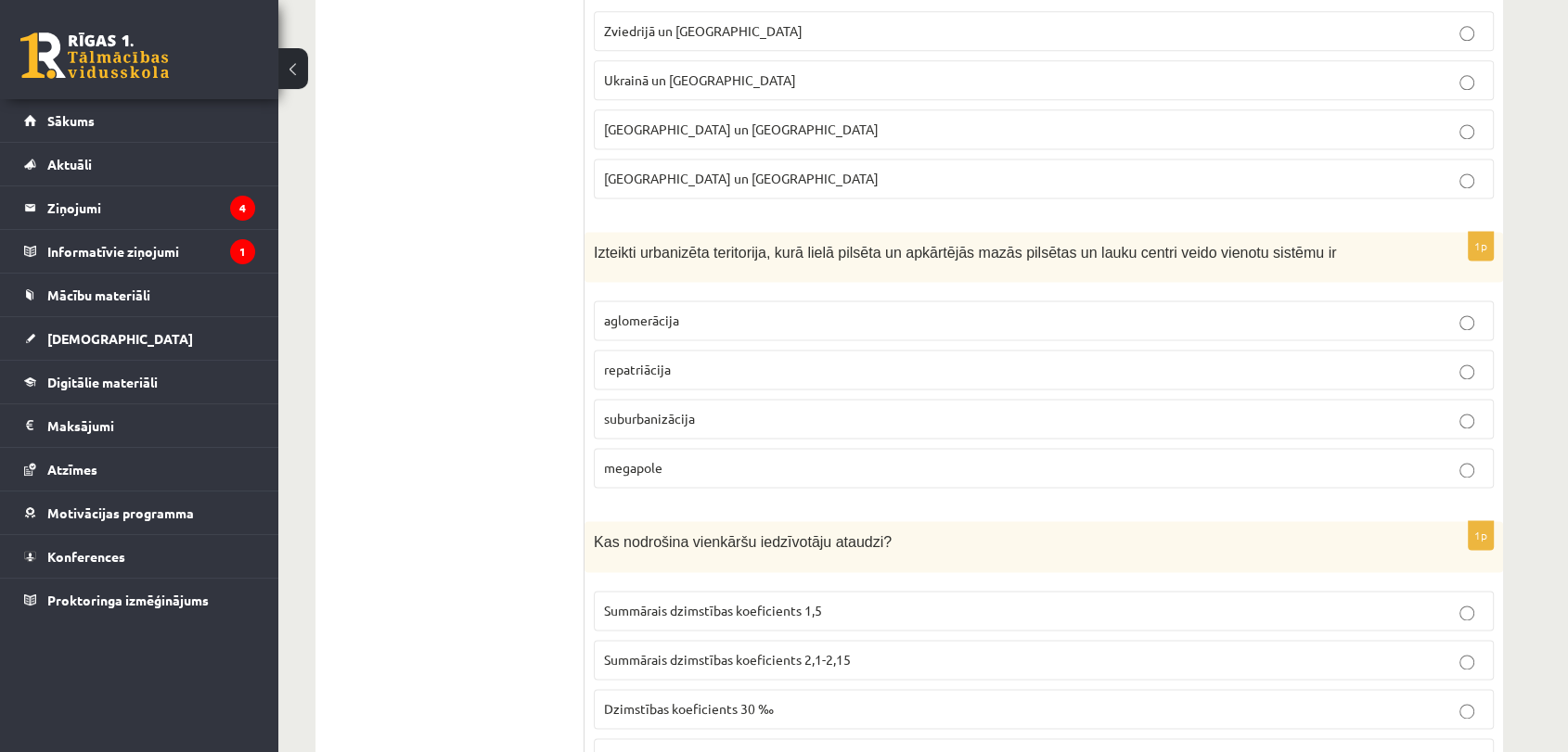
click at [637, 311] on span "aglomerācija" at bounding box center [641, 319] width 75 height 17
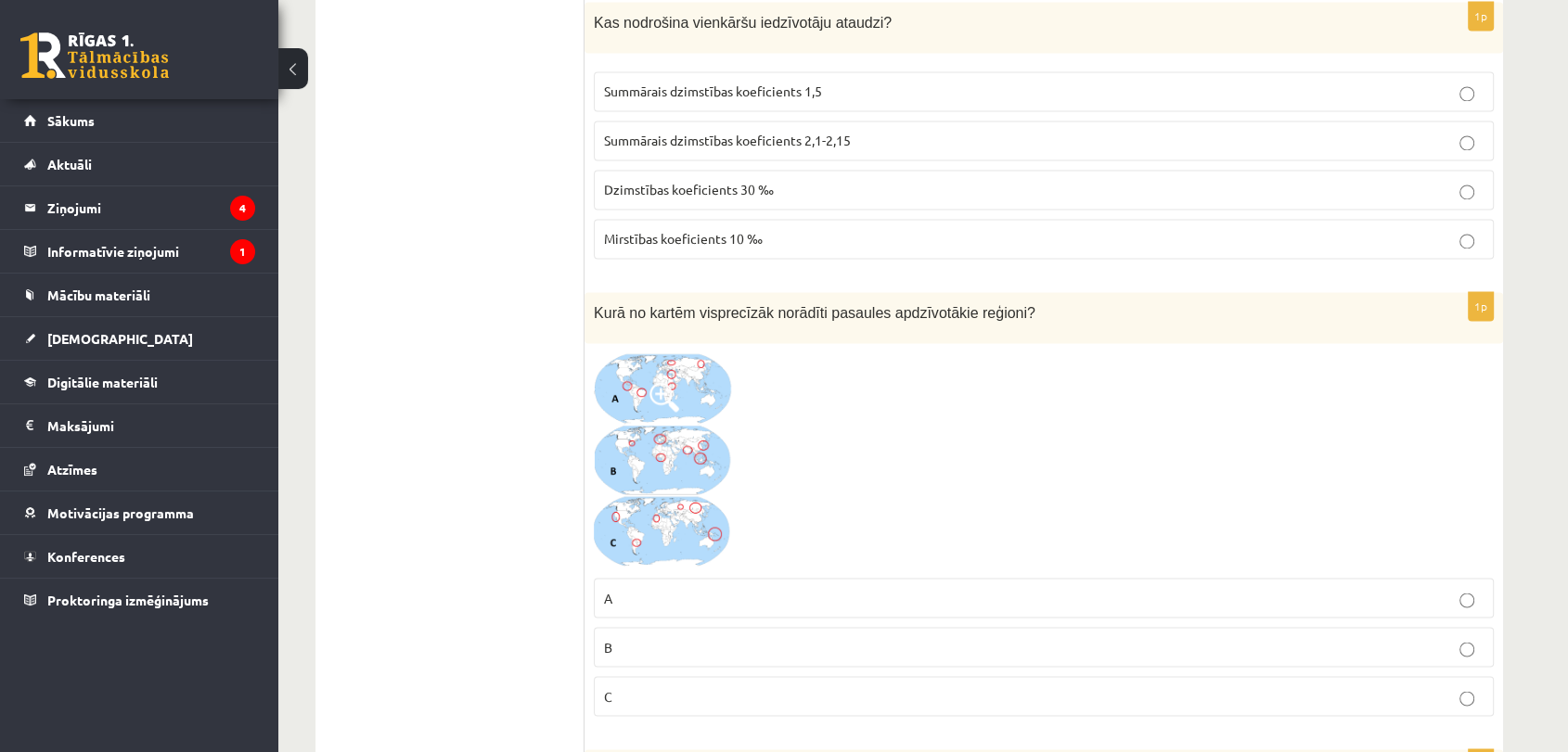
scroll to position [2985, 0]
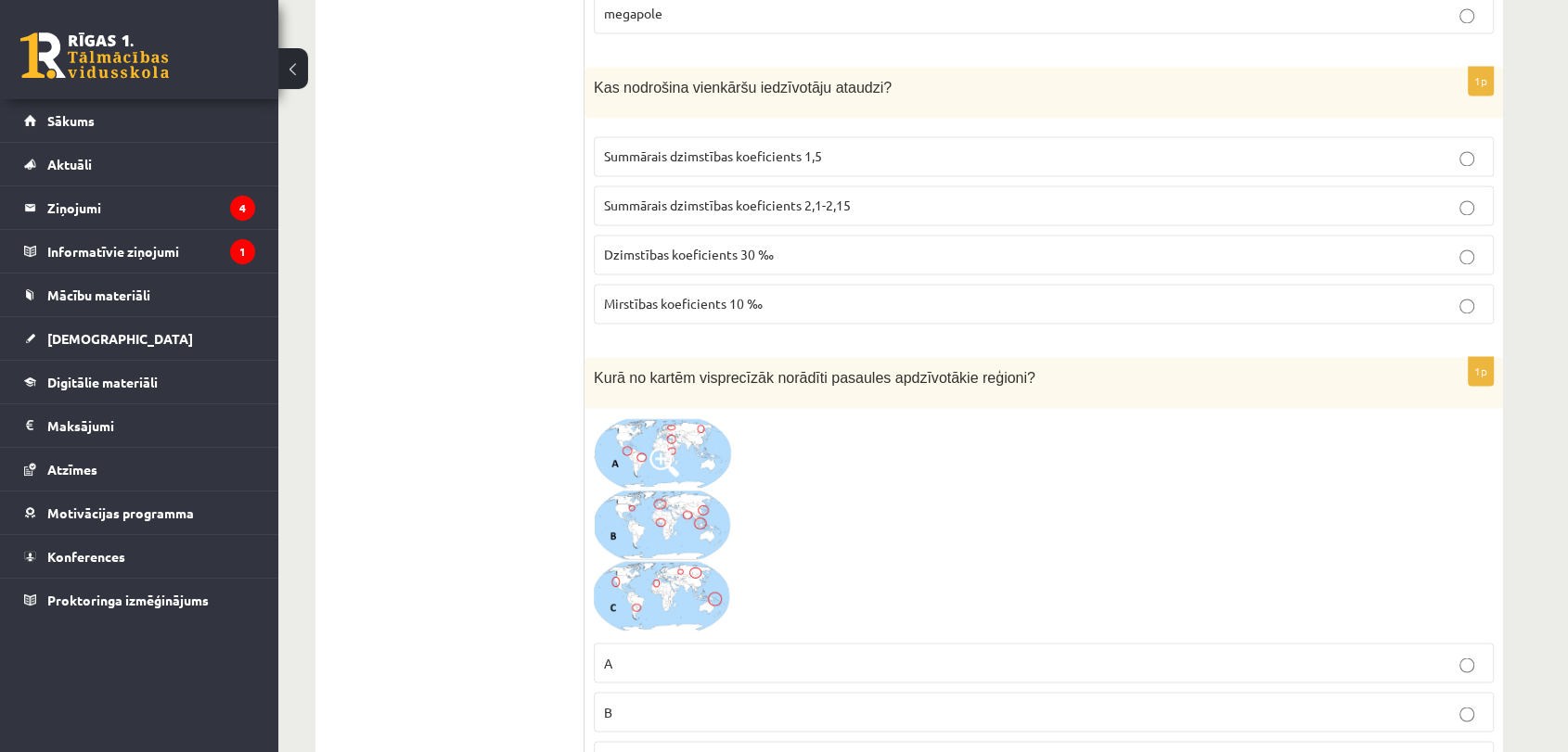
click at [796, 196] on span "Summārais dzimstības koeficients 2,1-2,15" at bounding box center [727, 204] width 247 height 17
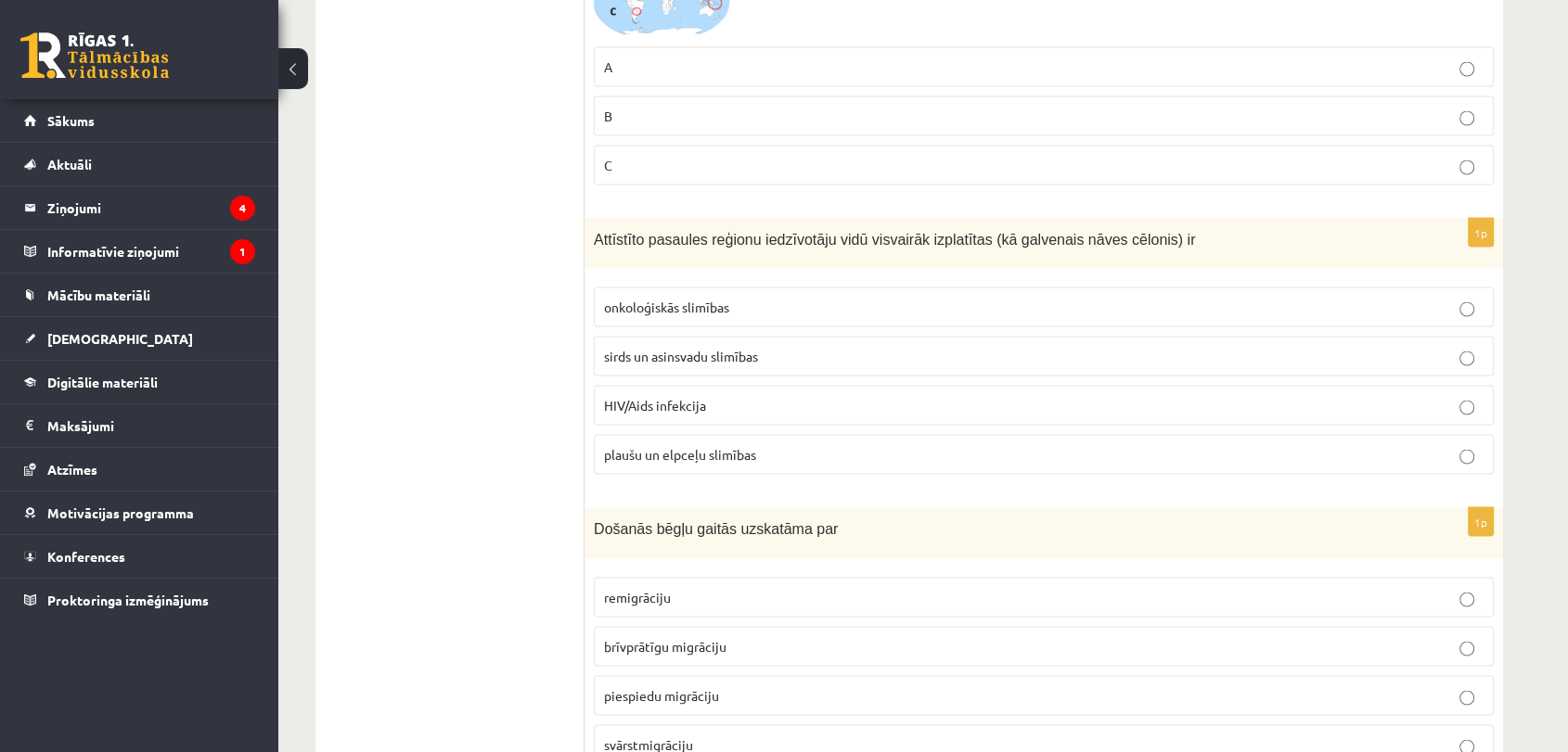
scroll to position [3624, 0]
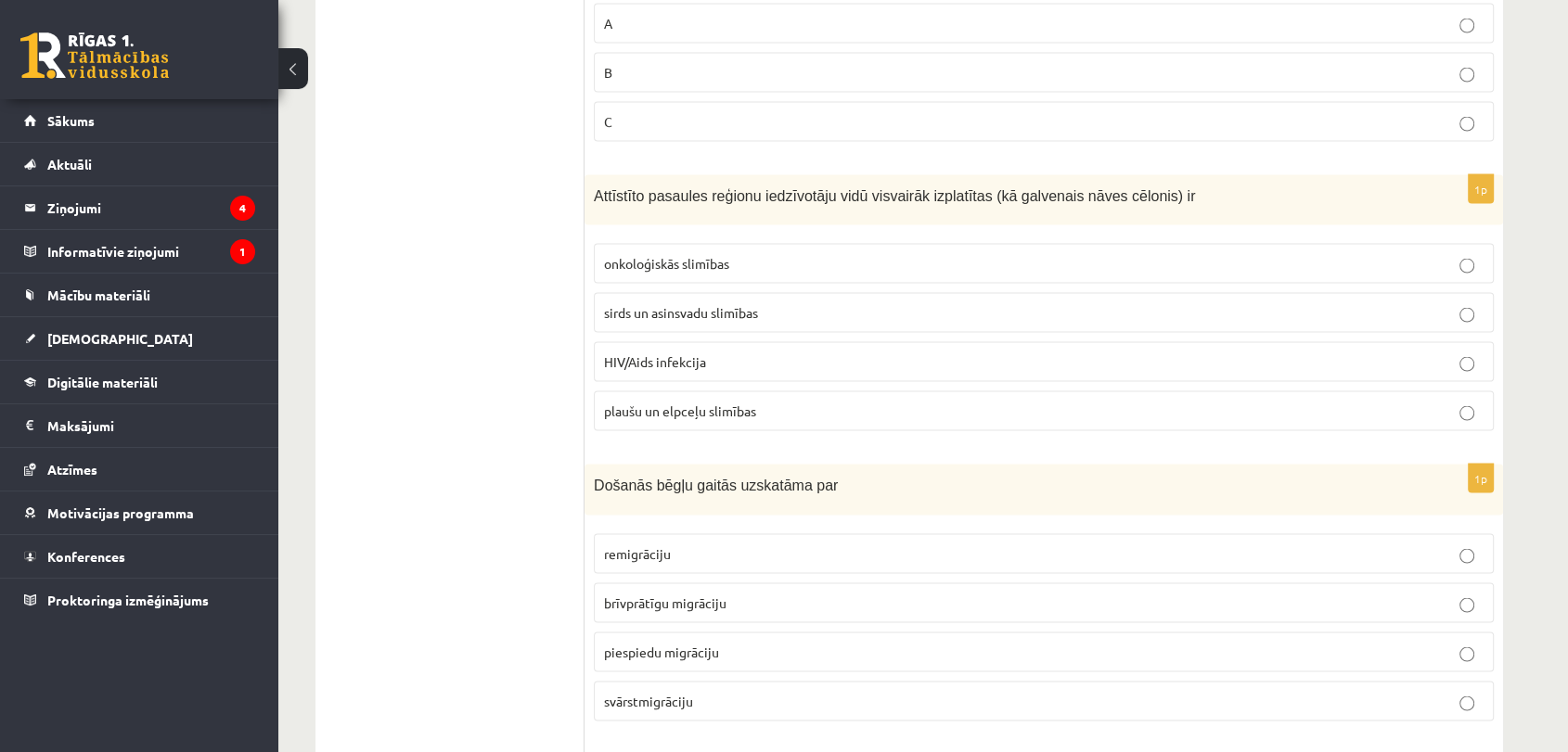
click at [822, 121] on label "C" at bounding box center [1044, 122] width 900 height 40
click at [610, 315] on label "sirds un asinsvadu slimības" at bounding box center [1044, 313] width 900 height 40
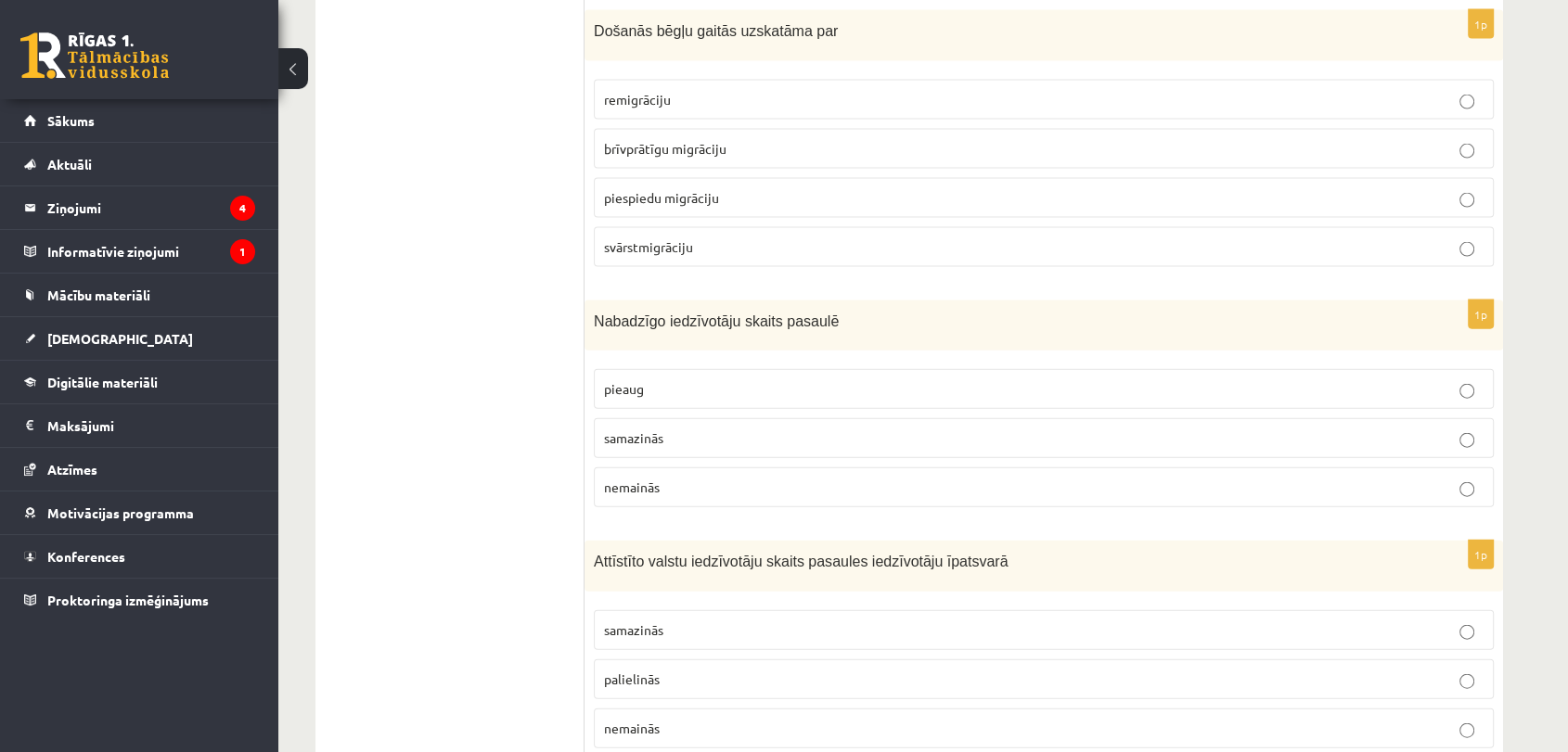
scroll to position [4045, 0]
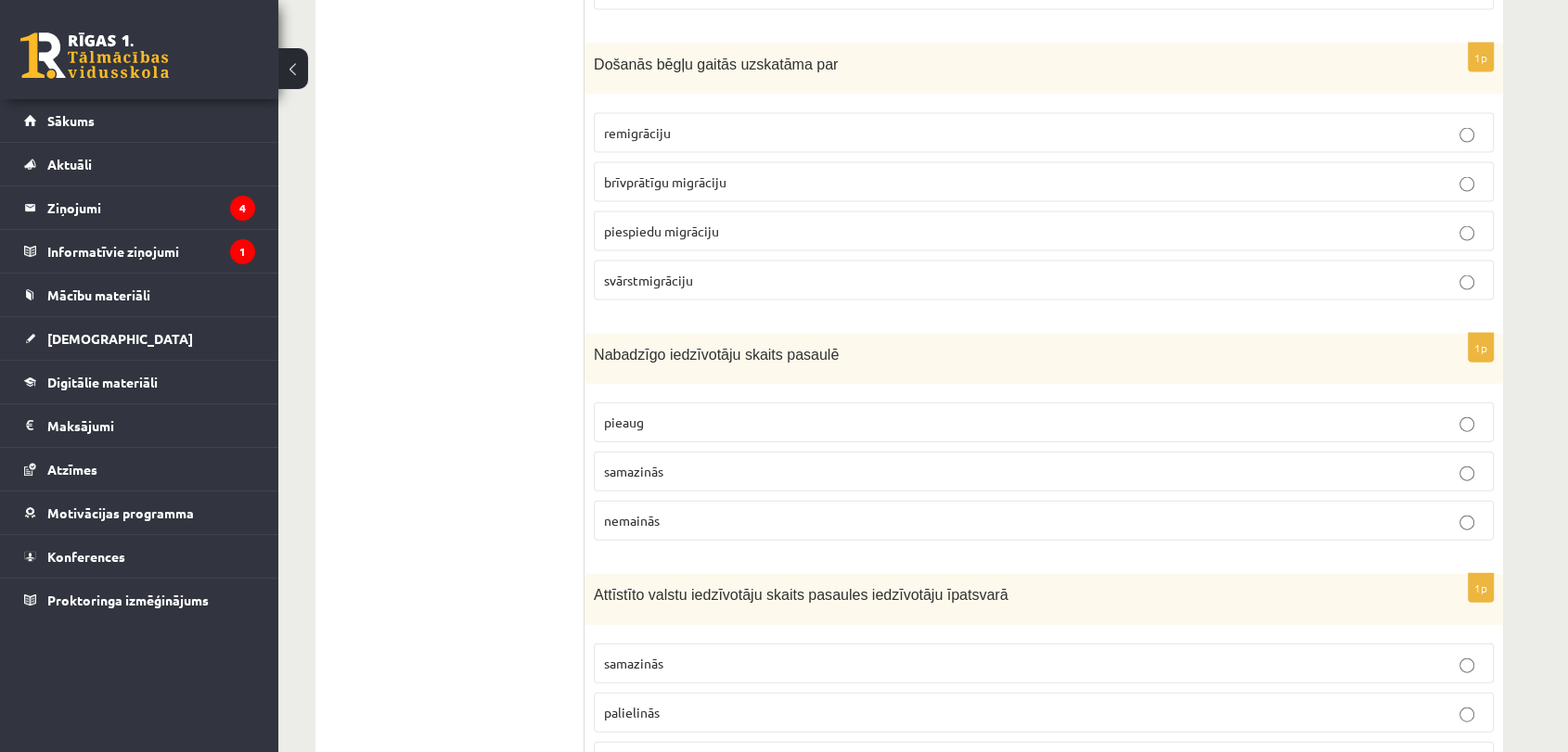
click at [672, 224] on span "piespiedu migrāciju" at bounding box center [661, 231] width 115 height 17
click at [659, 452] on label "samazinās" at bounding box center [1044, 472] width 900 height 40
click at [654, 655] on span "samazinās" at bounding box center [633, 663] width 59 height 17
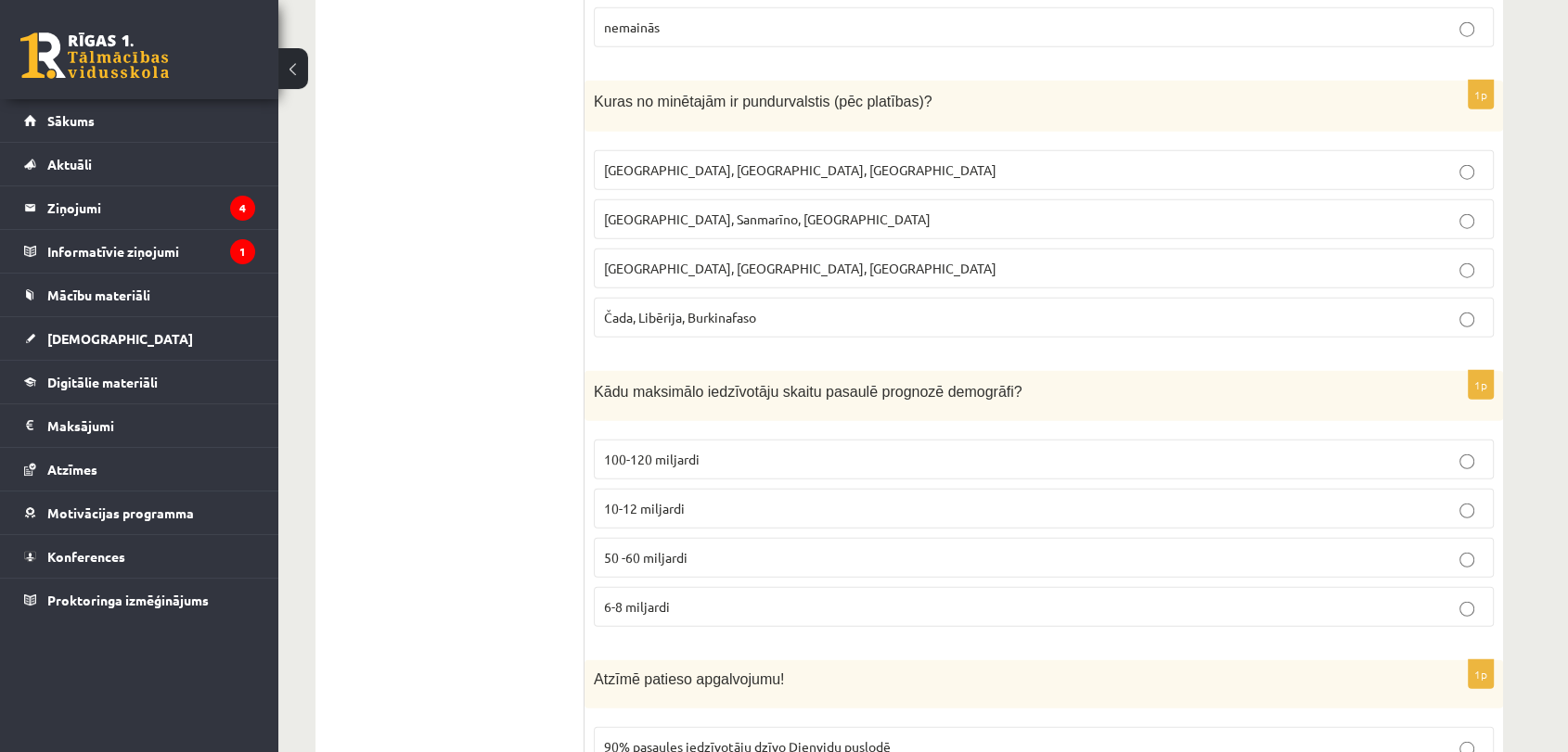
scroll to position [4813, 0]
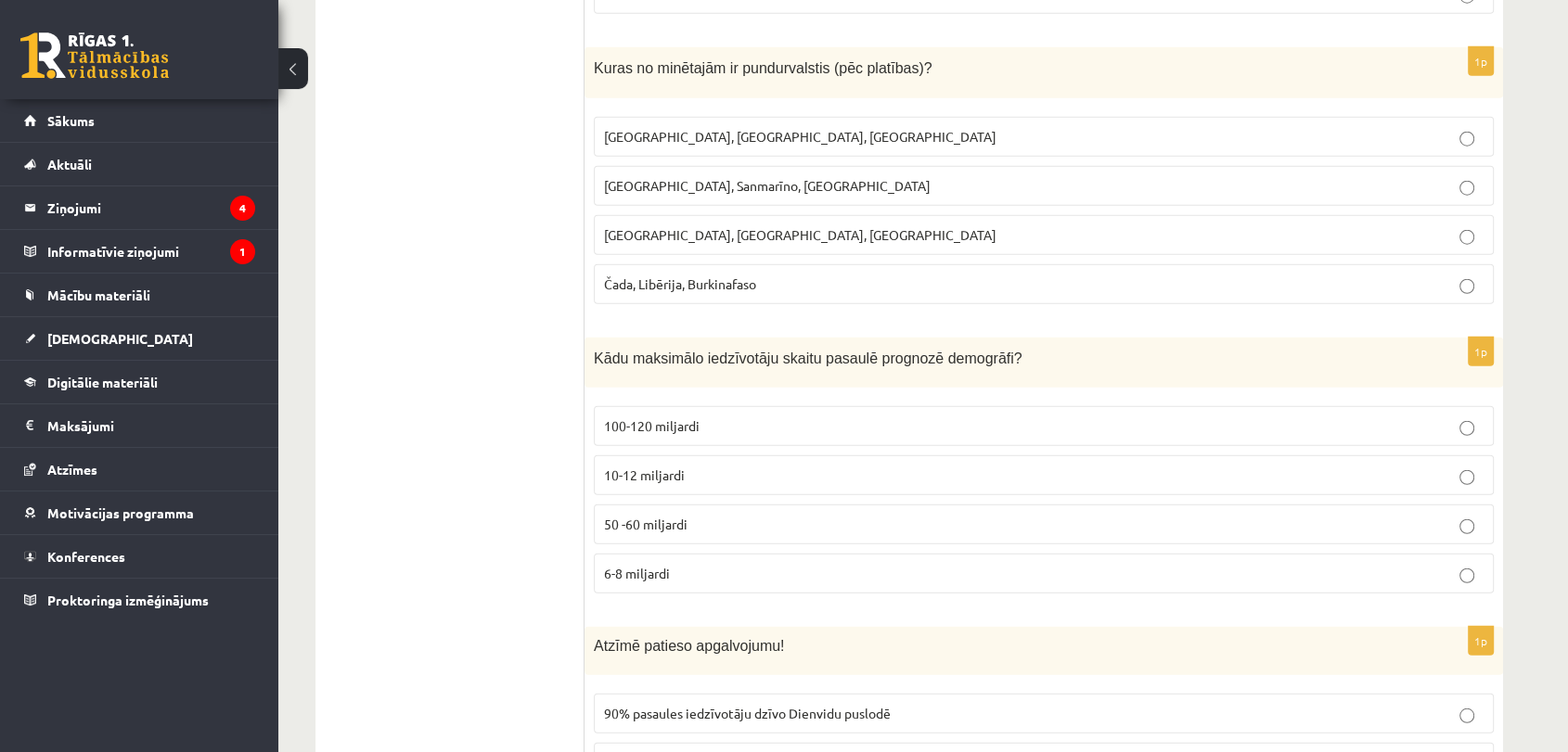
click at [709, 177] on span "Monako, Sanmarīno, Luksemburga" at bounding box center [766, 185] width 326 height 17
click at [664, 467] on span "10-12 miljardi" at bounding box center [643, 475] width 80 height 17
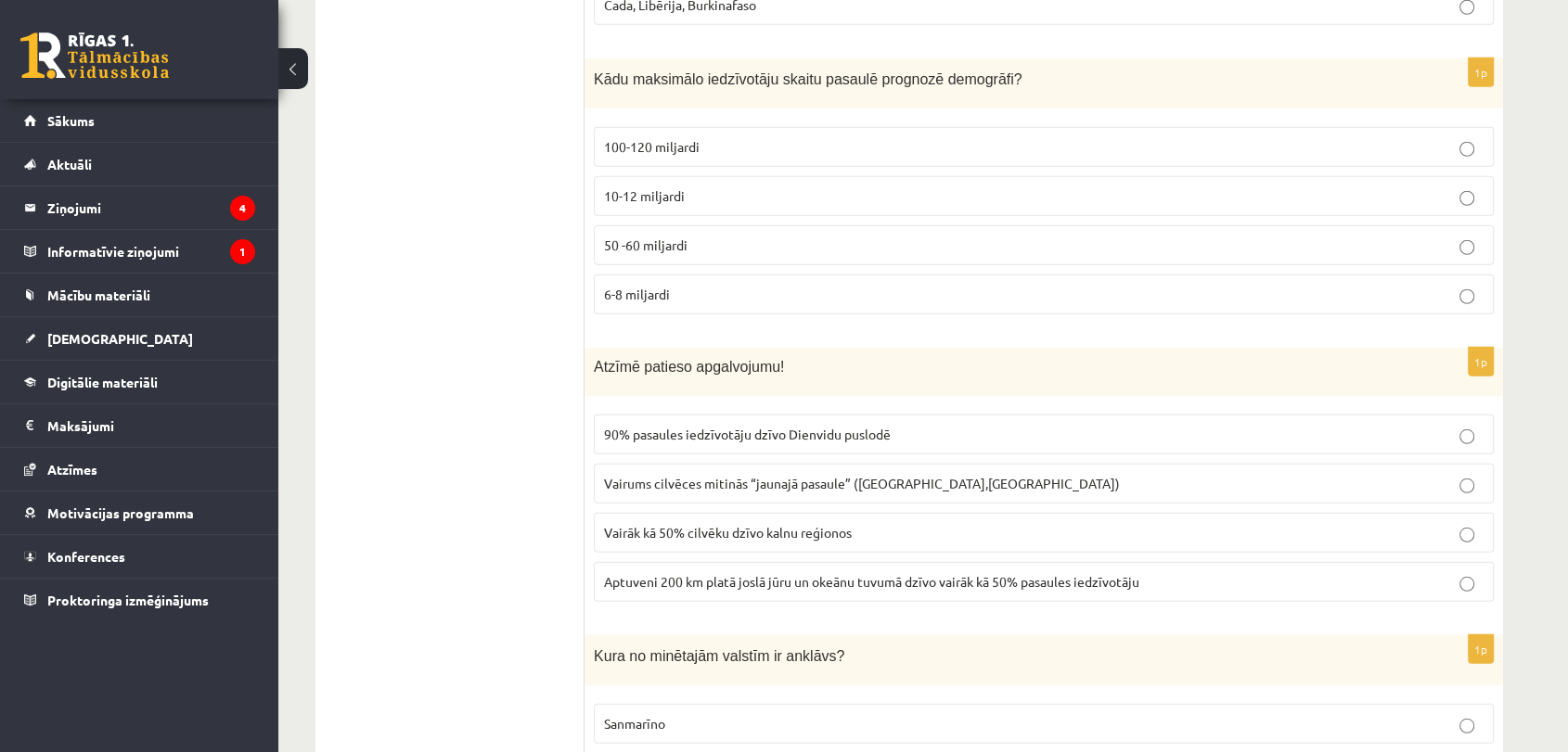
scroll to position [5191, 0]
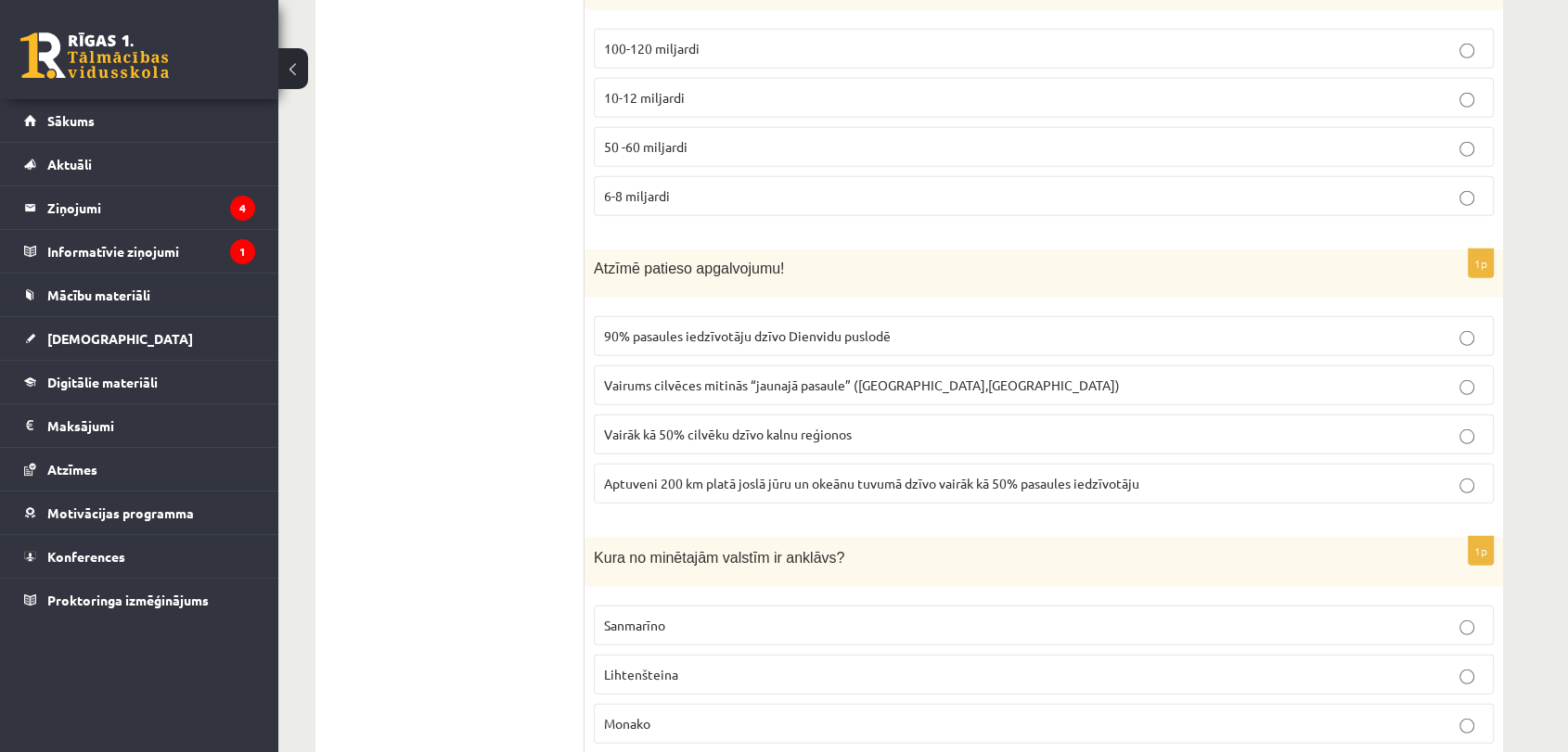
click at [779, 440] on fieldset "90% pasaules iedzīvotāju dzīvo Dienvidu puslodē Vairums cilvēces mitinās “jauna…" at bounding box center [1044, 408] width 900 height 202
click at [792, 475] on span "Aptuveni 200 km platā joslā jūru un okeānu tuvumā dzīvo vairāk kā 50% pasaules …" at bounding box center [871, 483] width 535 height 17
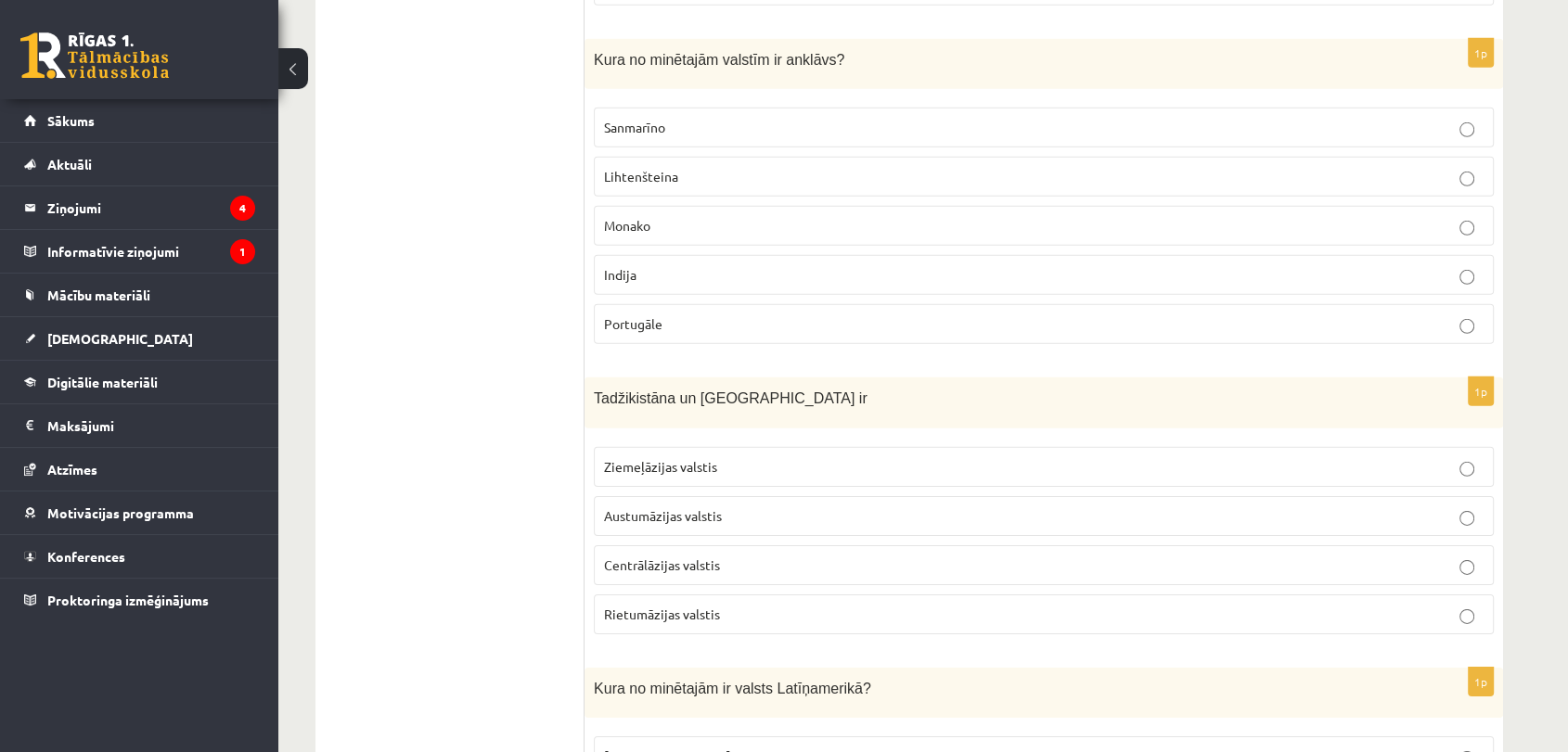
scroll to position [5666, 0]
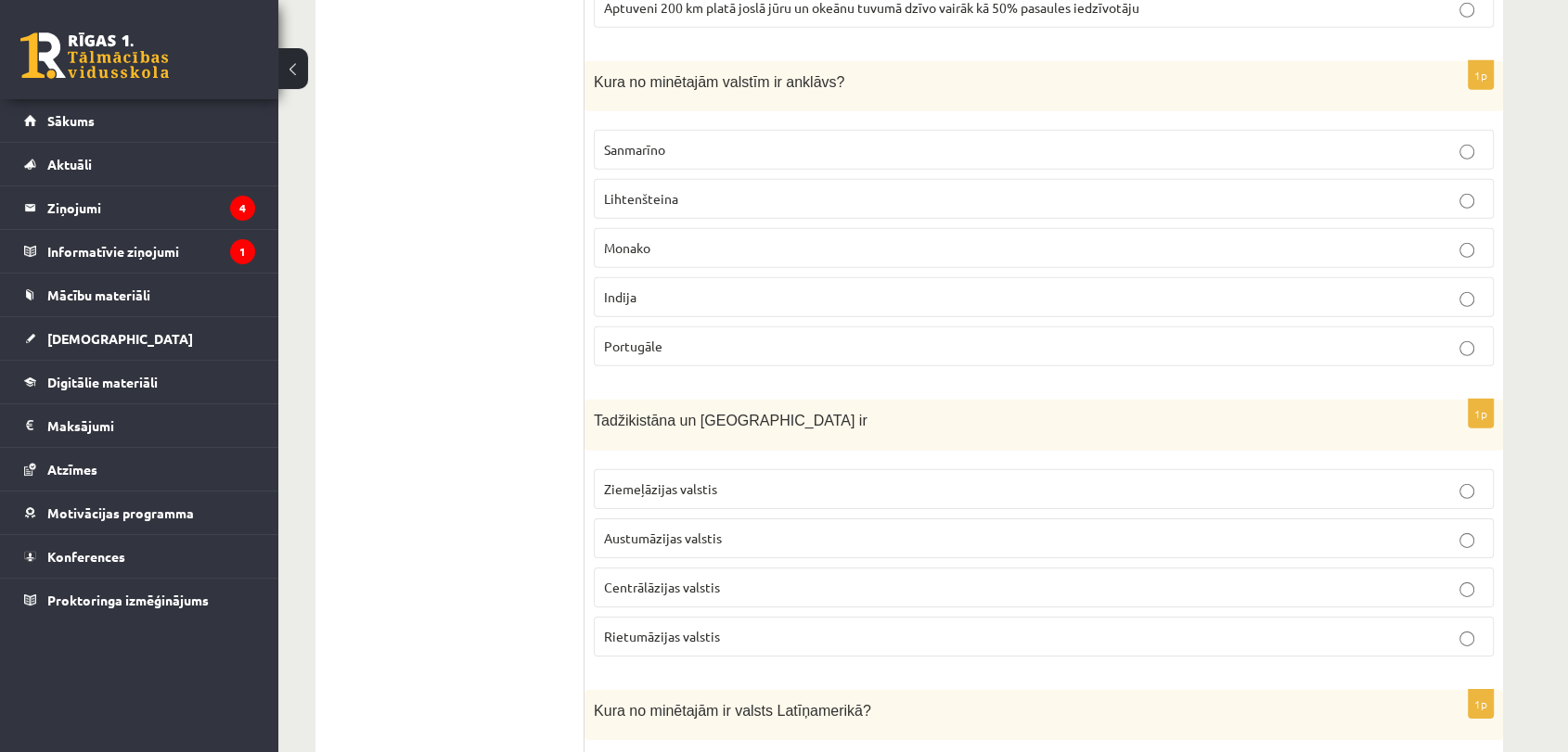
click at [710, 140] on p "Sanmarīno" at bounding box center [1043, 150] width 879 height 20
click at [756, 578] on p "Centrālāzijas valstis" at bounding box center [1043, 588] width 879 height 20
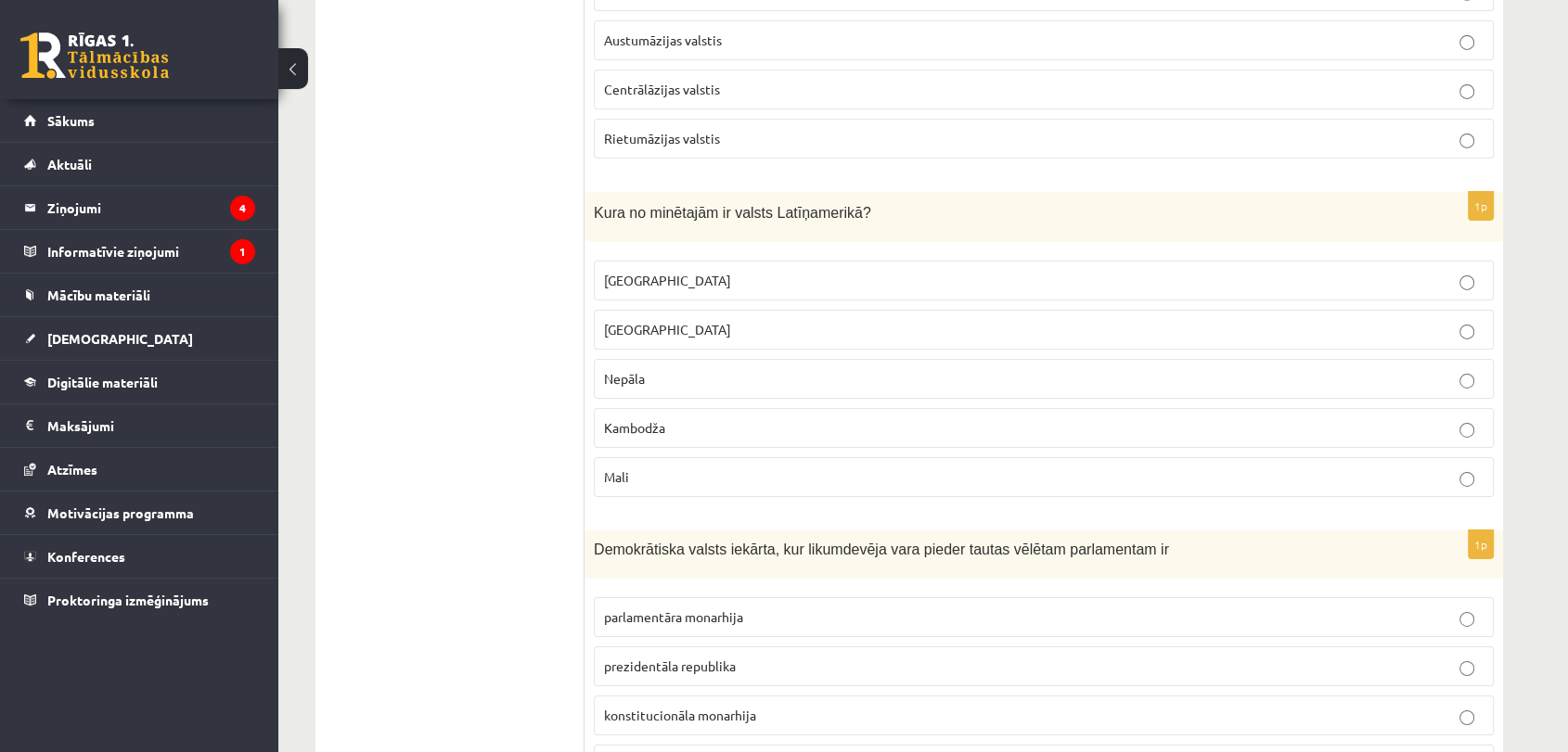
scroll to position [6153, 0]
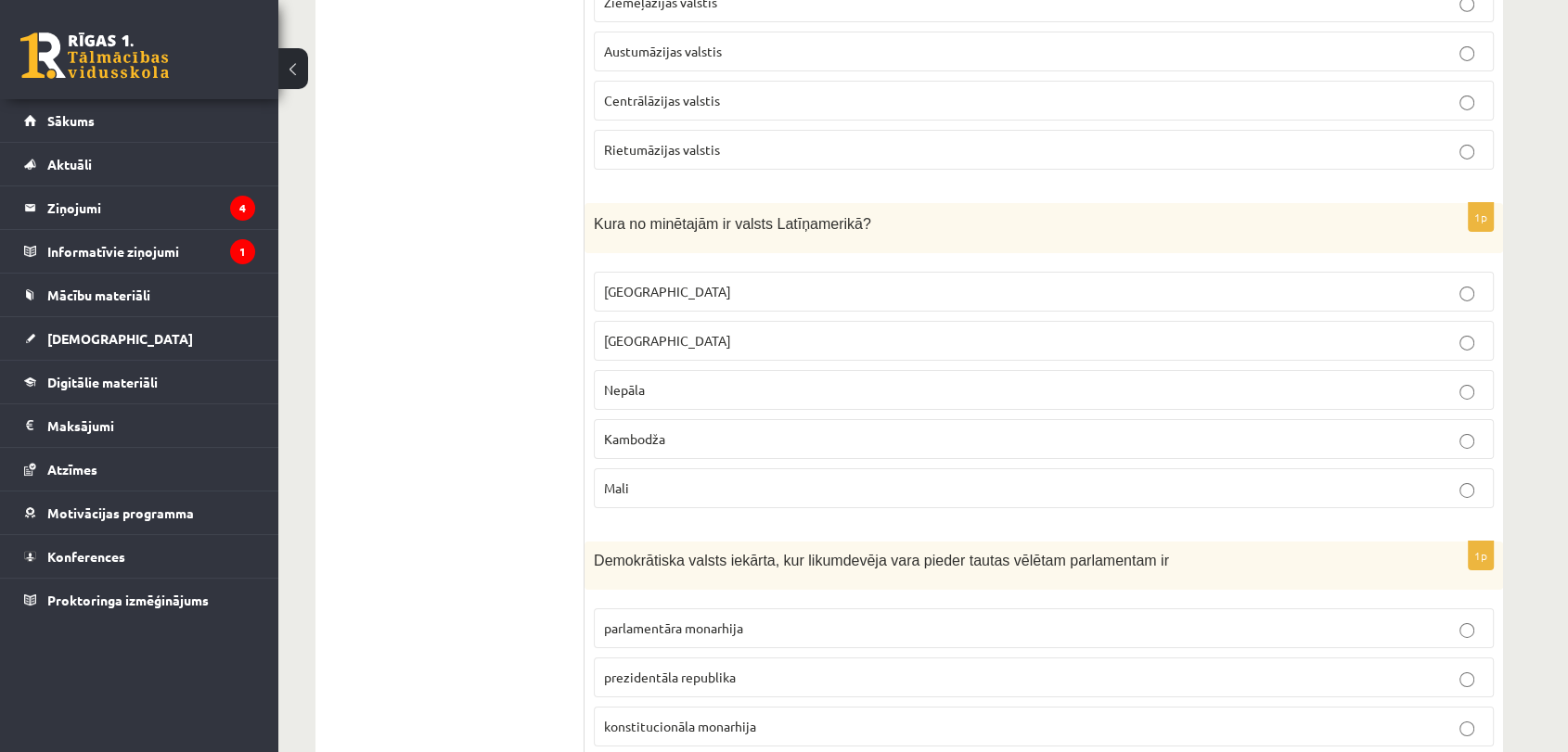
click at [706, 282] on p "Meksika" at bounding box center [1043, 292] width 879 height 20
click at [651, 619] on span "parlamentāra monarhija" at bounding box center [673, 627] width 139 height 17
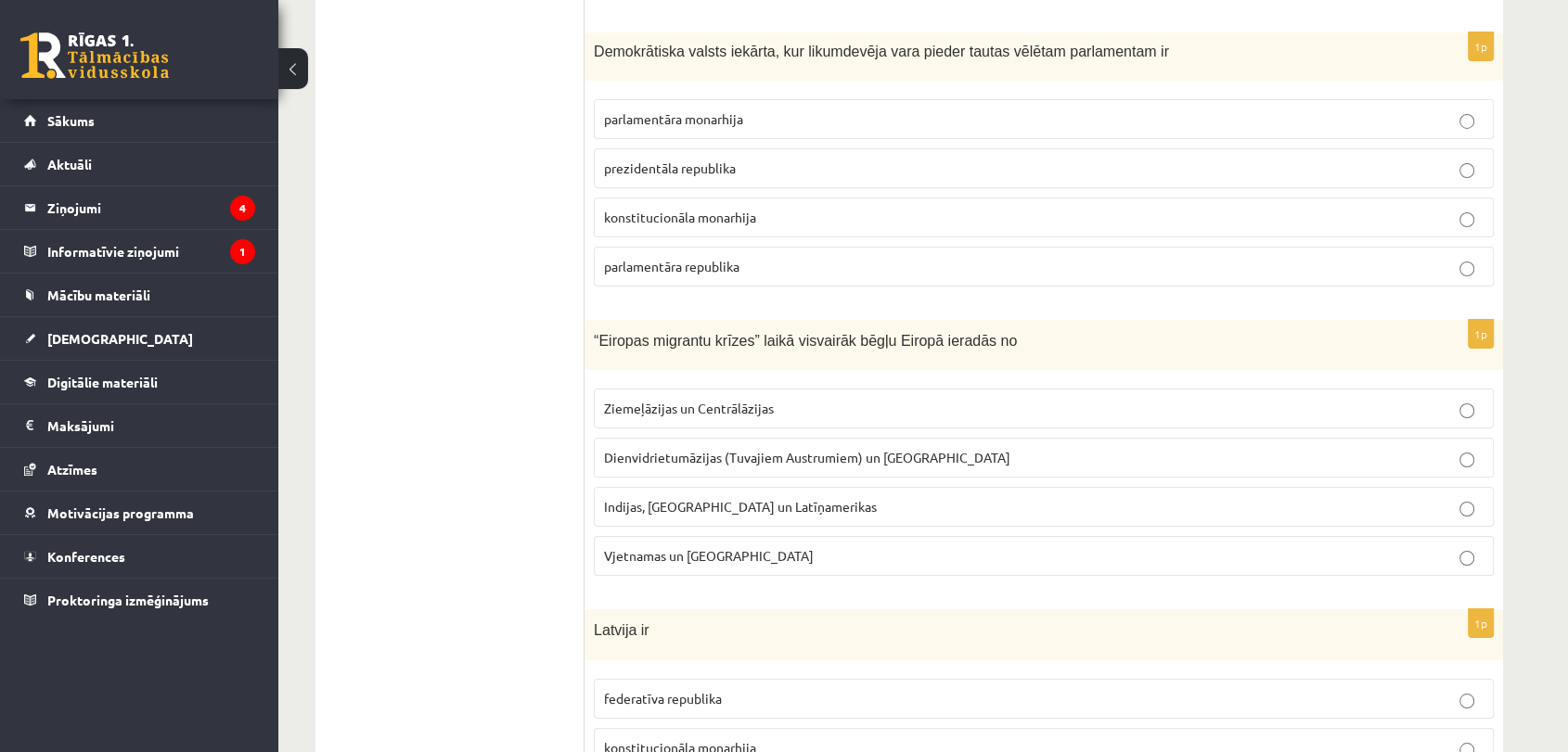
scroll to position [6640, 0]
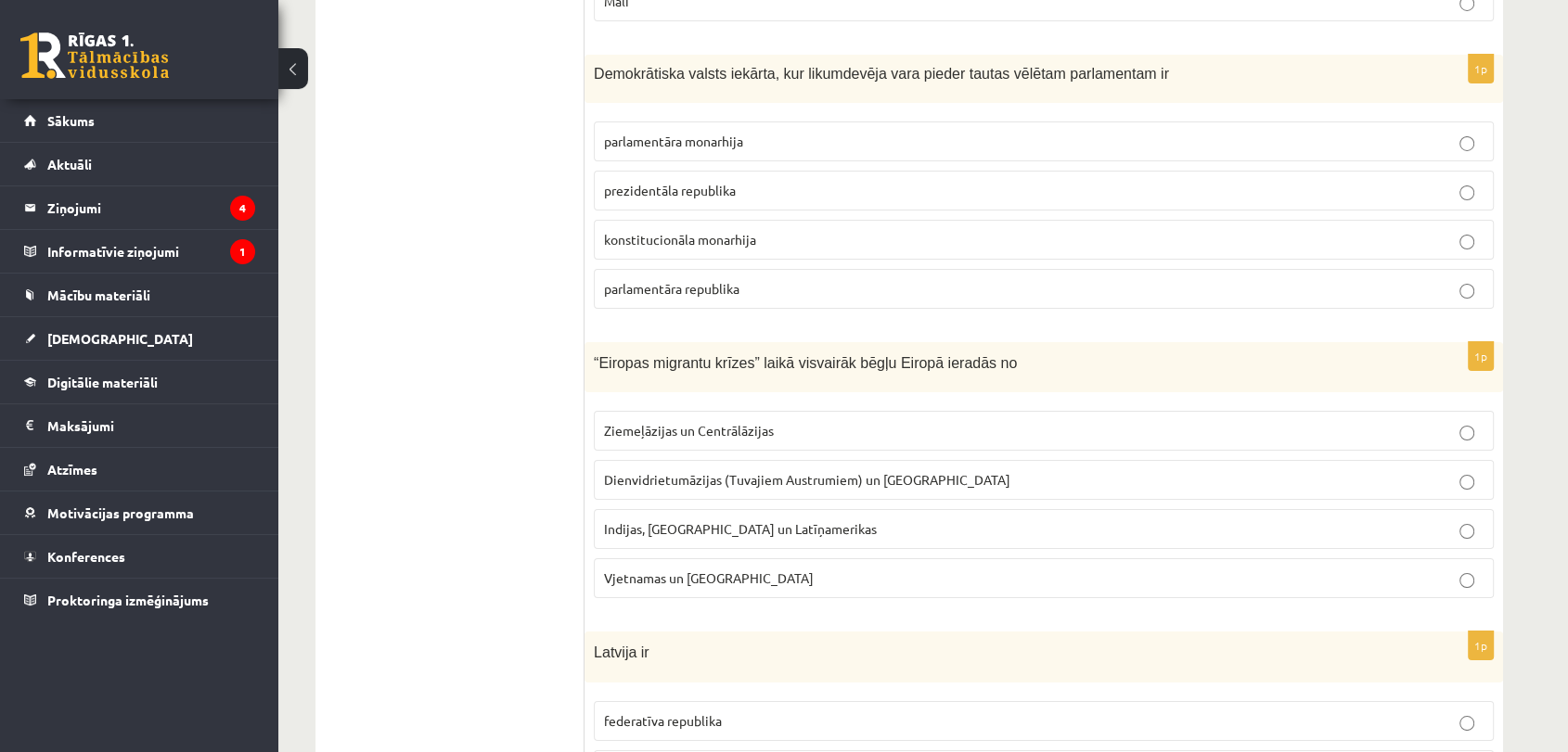
click at [845, 471] on span "Dienvidrietumāzijas (Tuvajiem Austrumiem) un Āfrikas" at bounding box center [807, 479] width 406 height 17
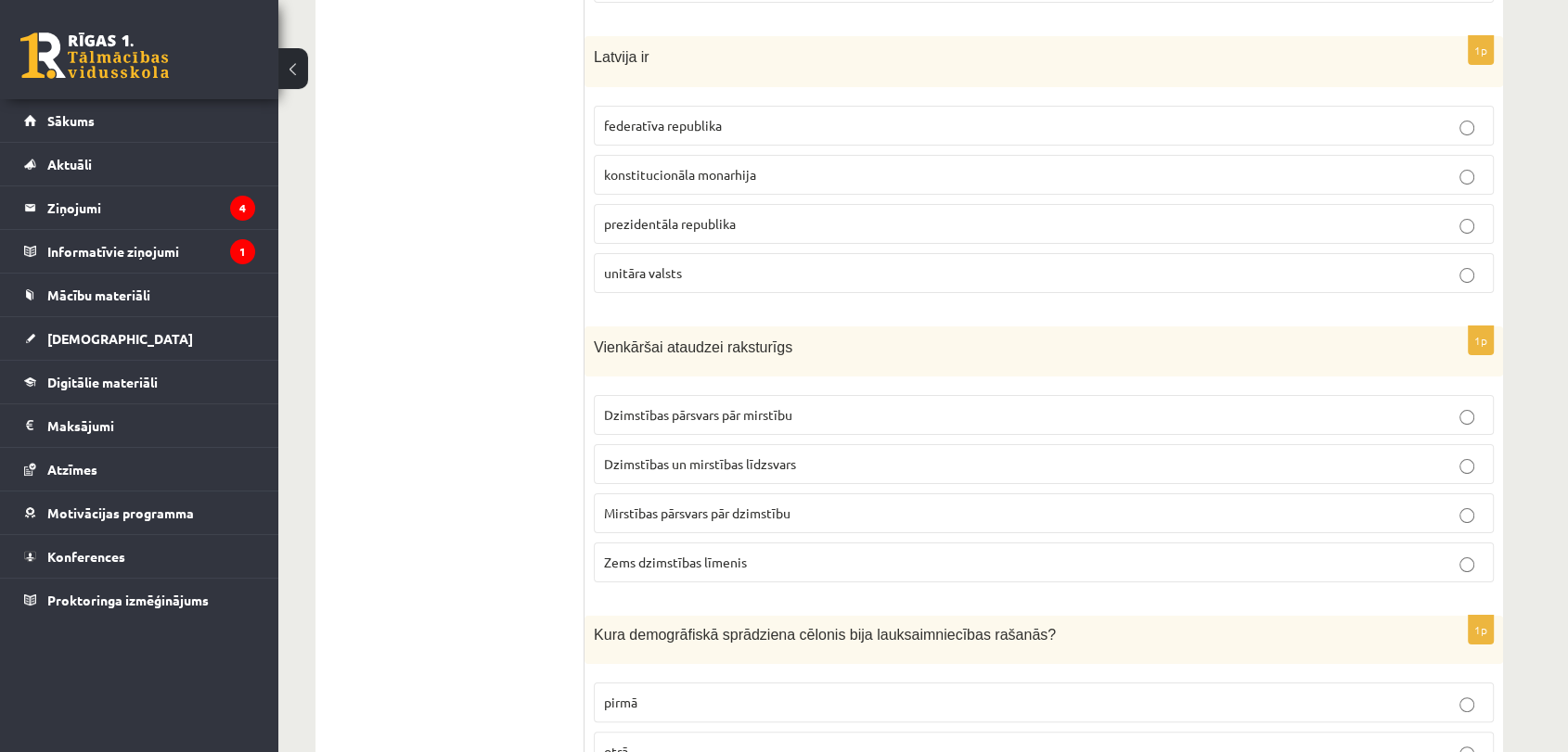
scroll to position [7159, 0]
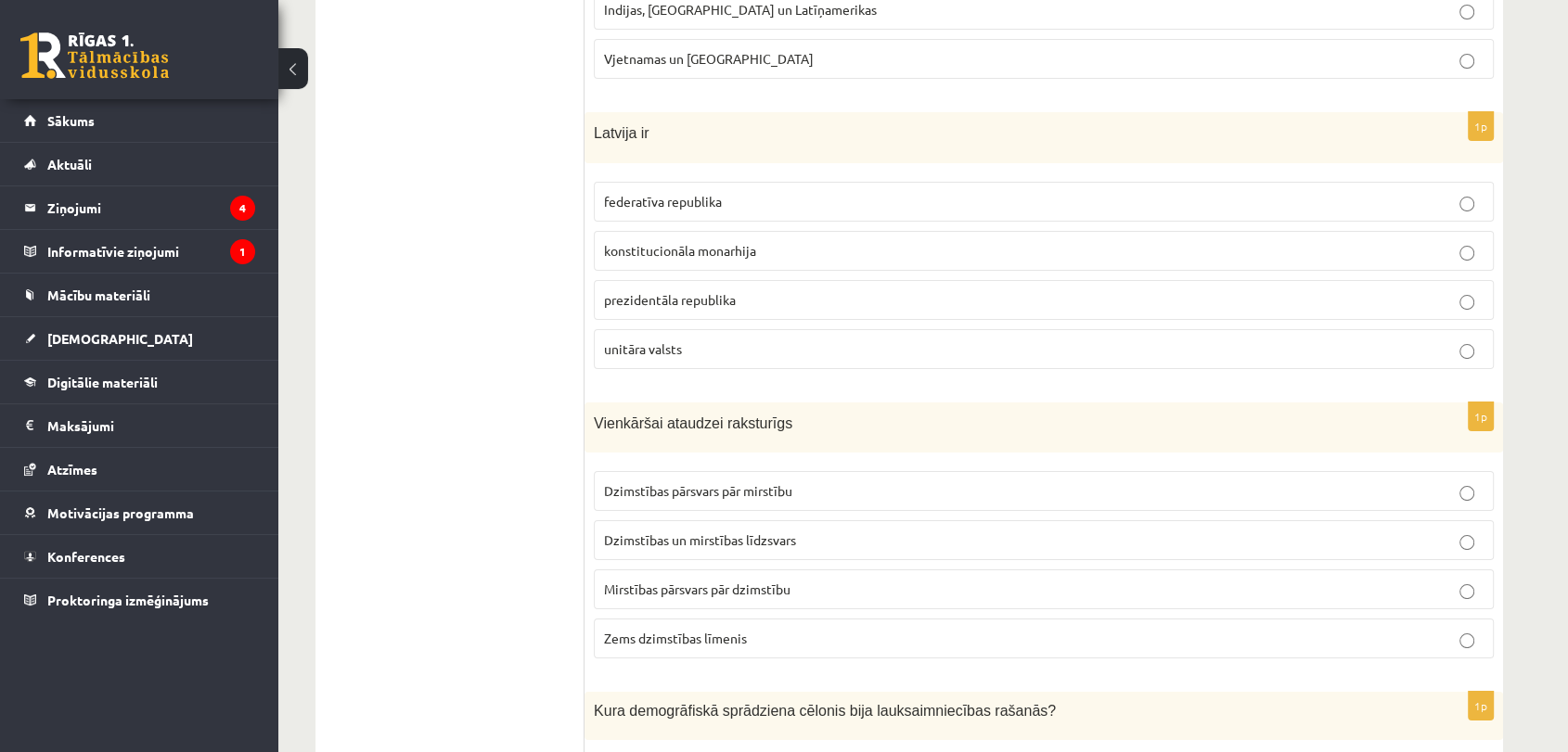
click at [690, 329] on label "unitāra valsts" at bounding box center [1044, 349] width 900 height 40
click at [696, 531] on span "Dzimstības un mirstības līdzsvars" at bounding box center [700, 539] width 192 height 17
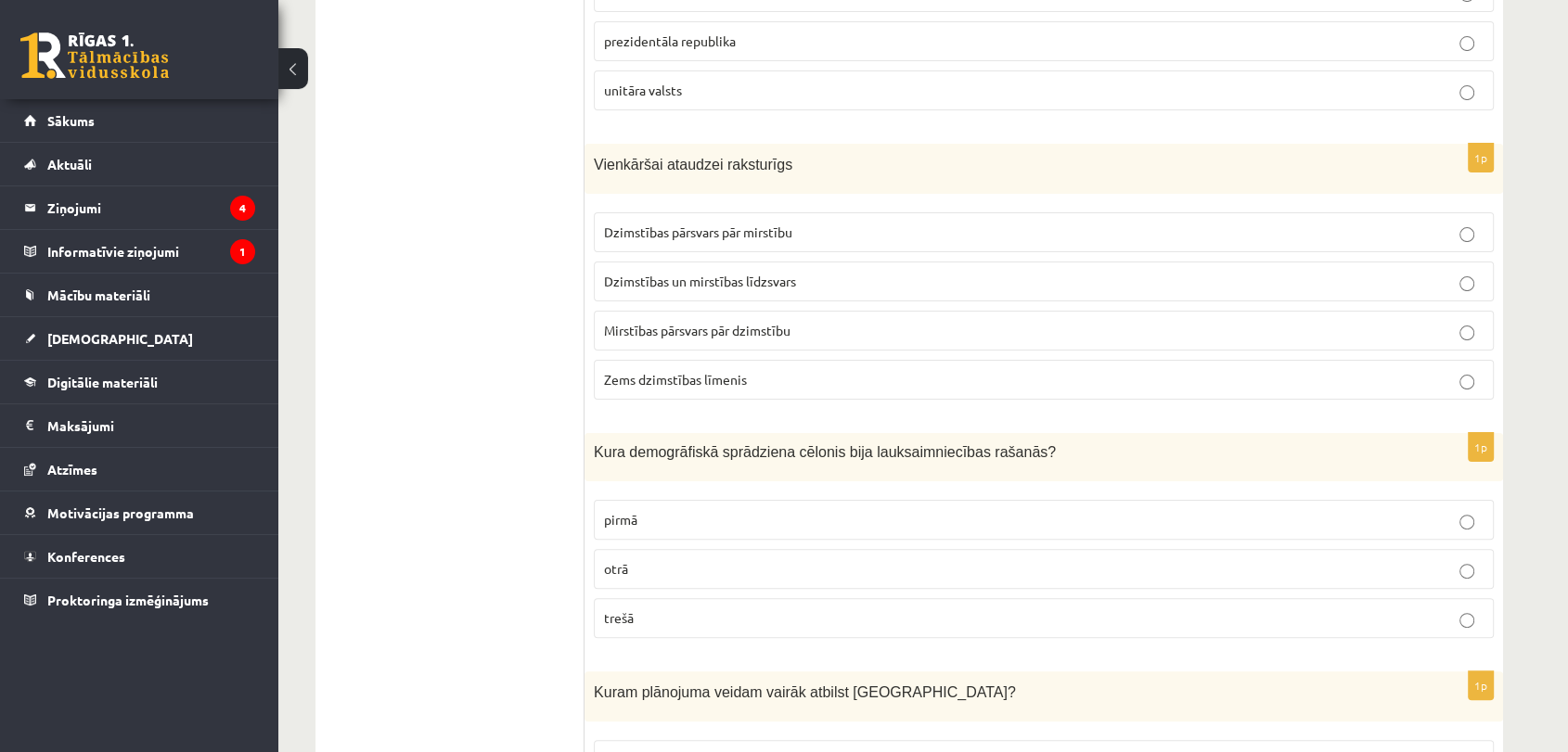
scroll to position [7471, 0]
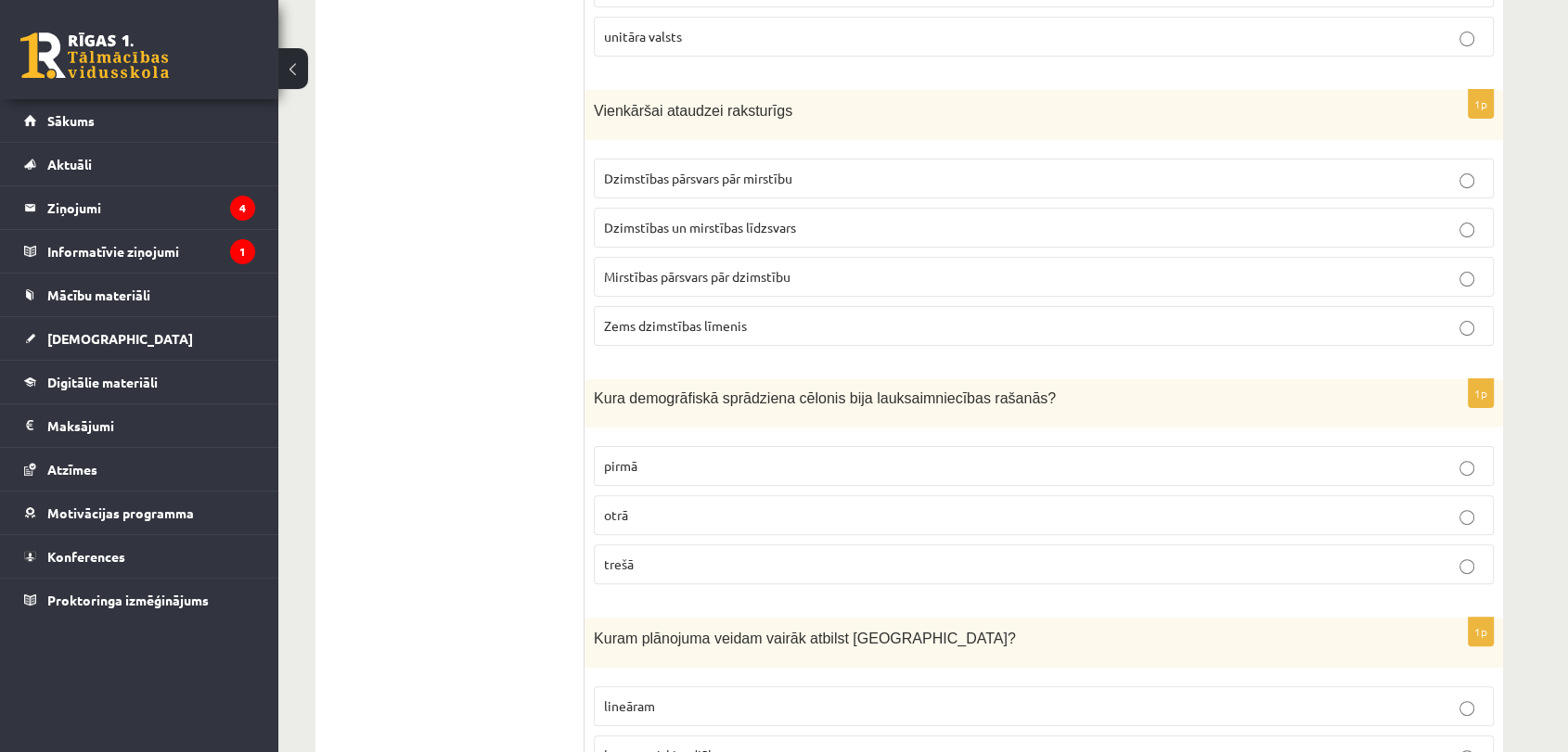
click at [661, 456] on p "pirmā" at bounding box center [1043, 466] width 879 height 20
click at [704, 746] on span "koncentriski radiālam" at bounding box center [666, 754] width 125 height 17
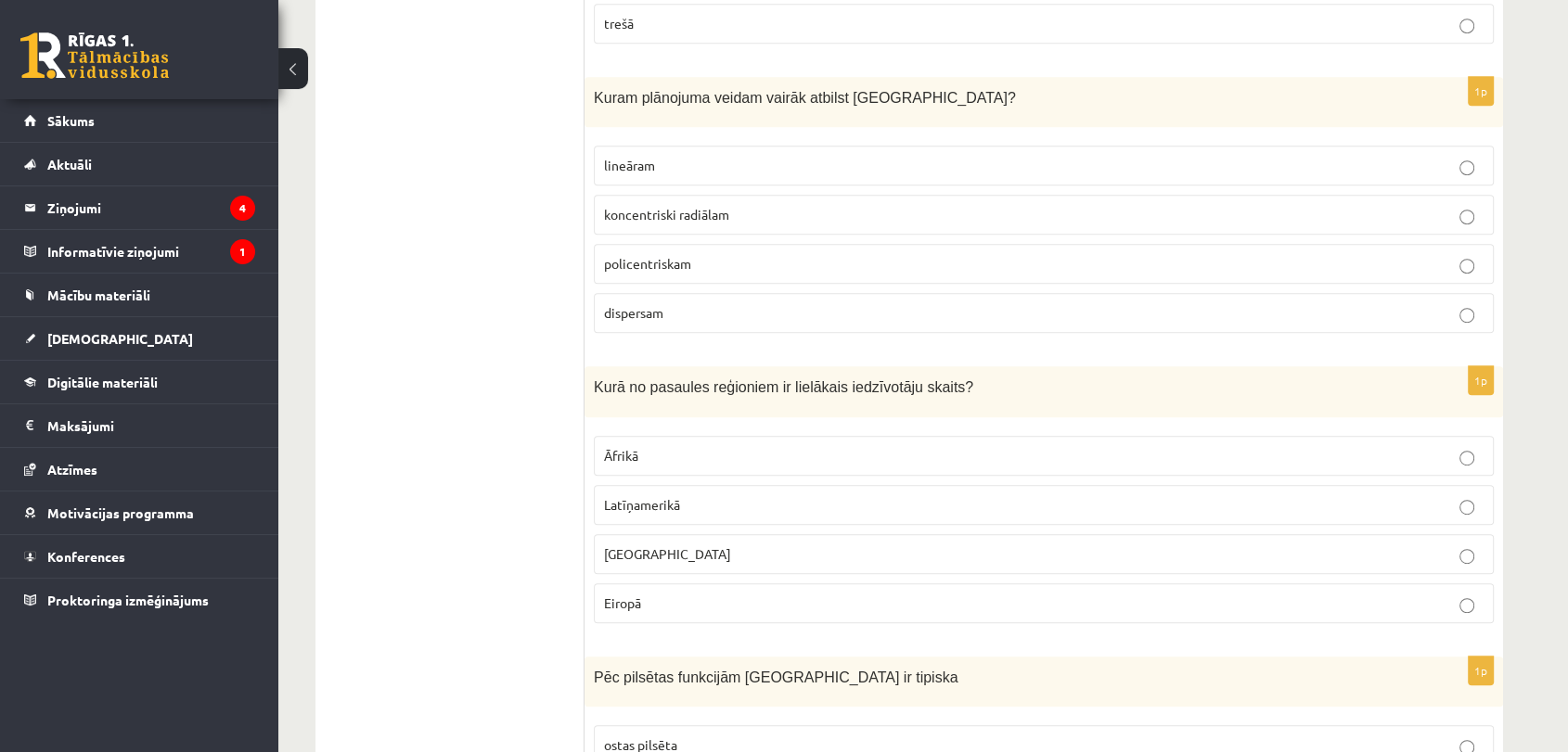
scroll to position [7991, 0]
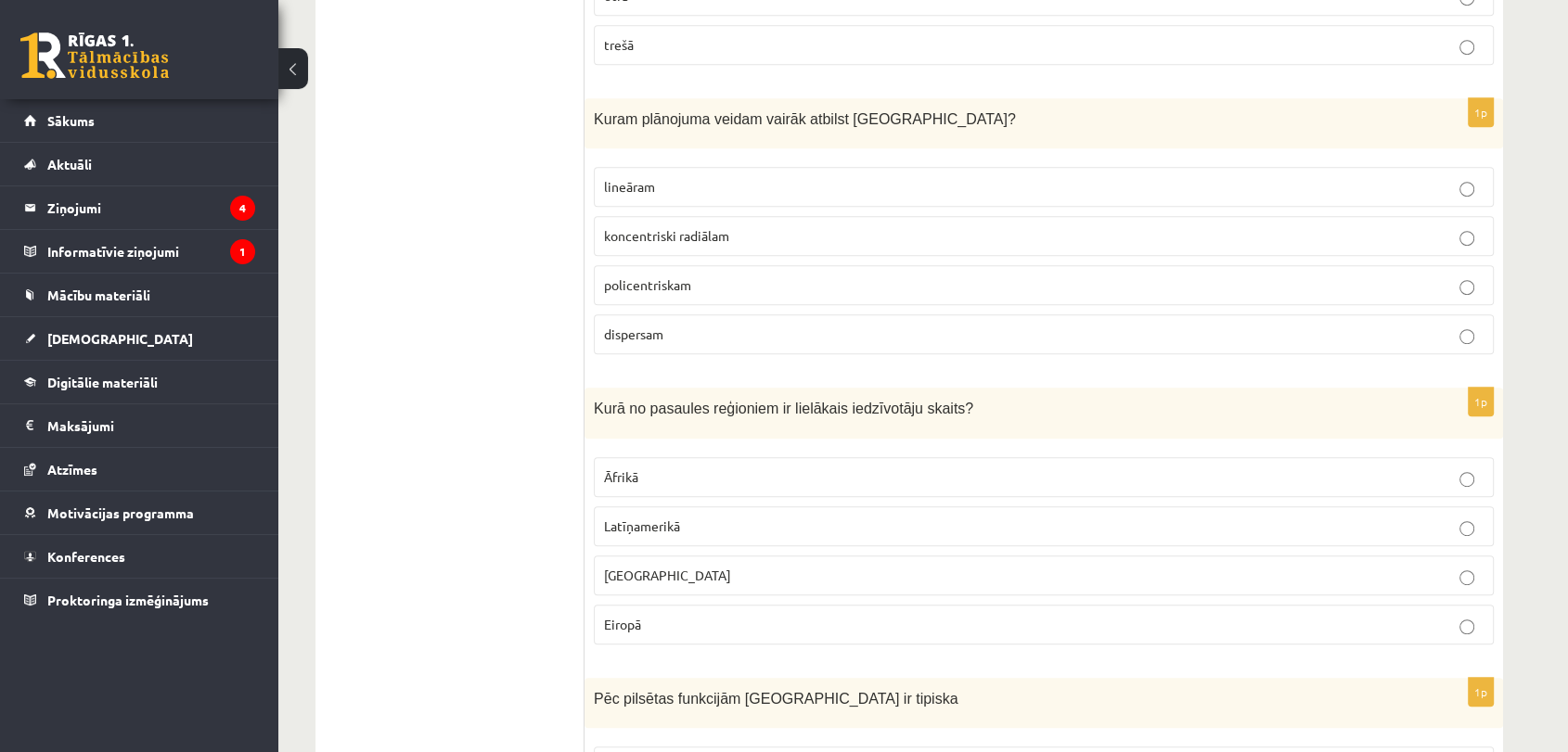
click at [655, 566] on p "Āzijā" at bounding box center [1043, 576] width 879 height 20
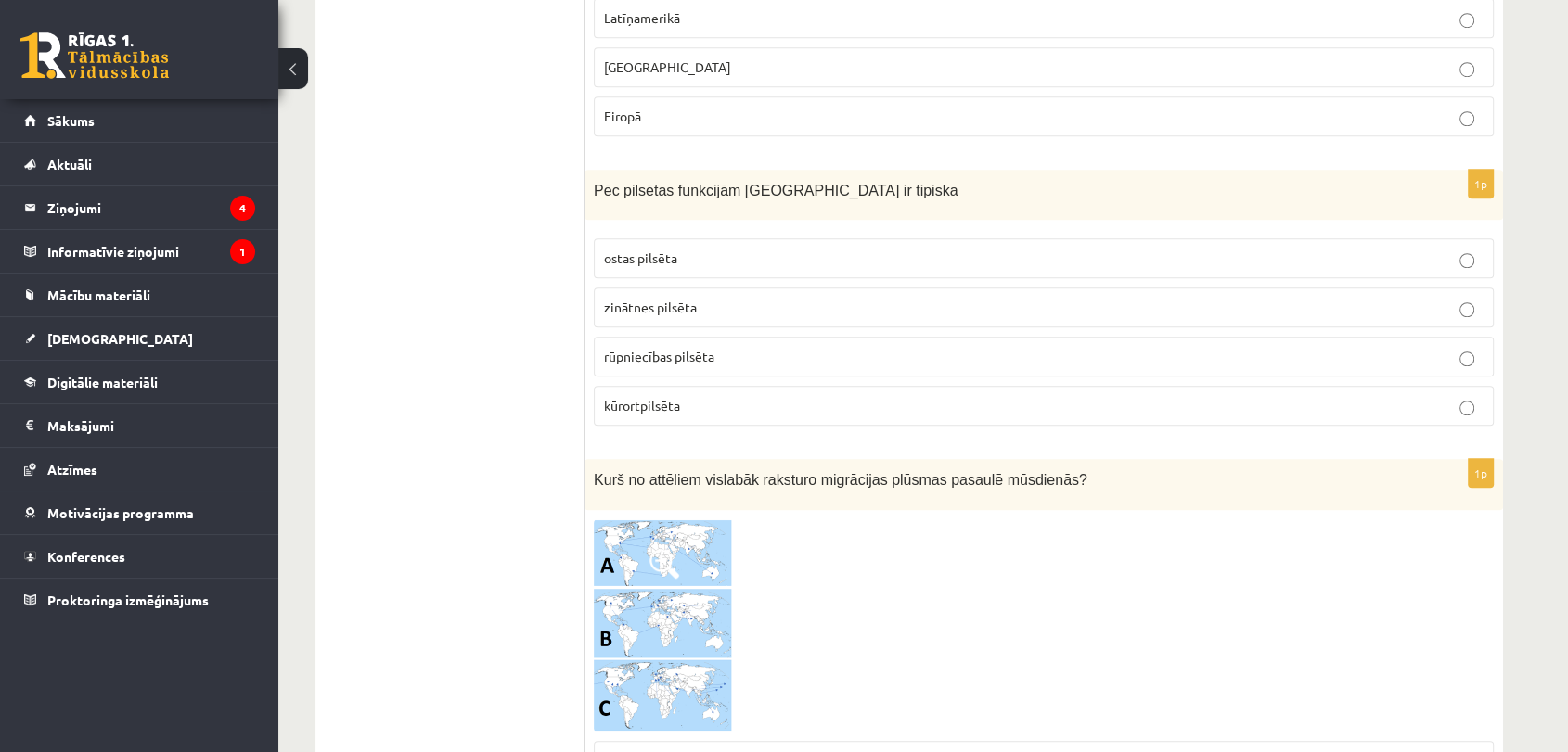
scroll to position [8532, 0]
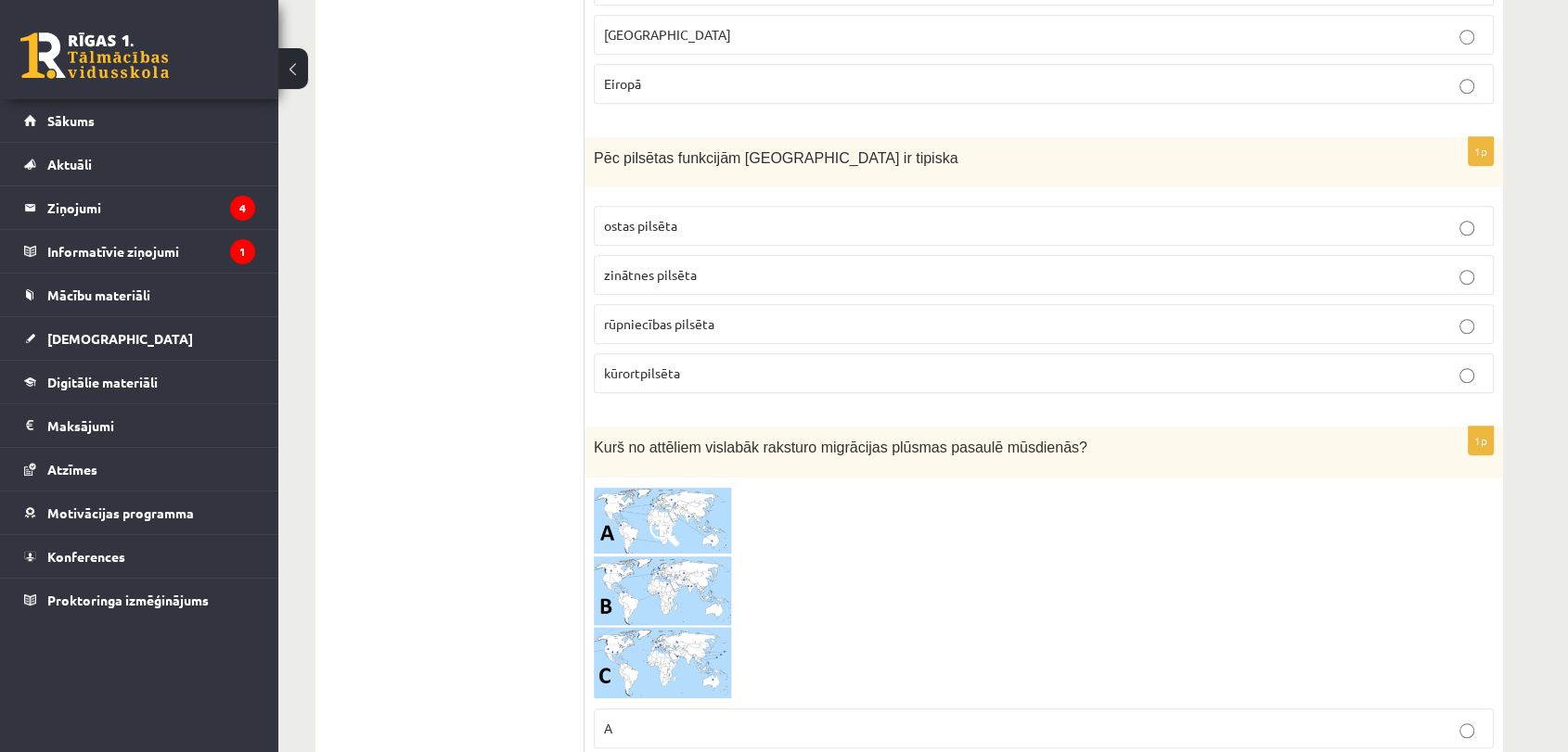
click at [674, 365] on span "kūrortpilsēta" at bounding box center [641, 373] width 76 height 17
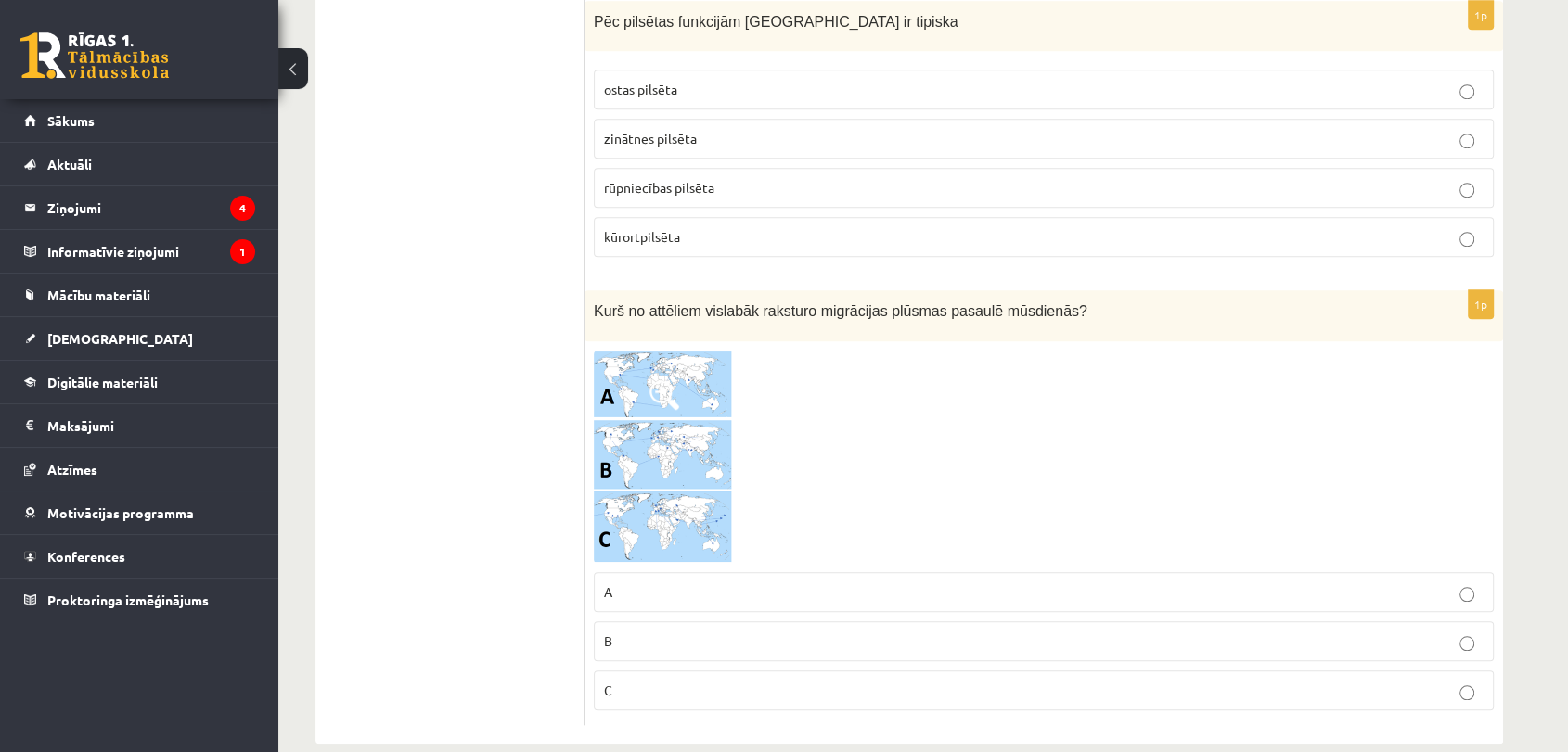
click at [679, 631] on p "B" at bounding box center [1043, 641] width 879 height 20
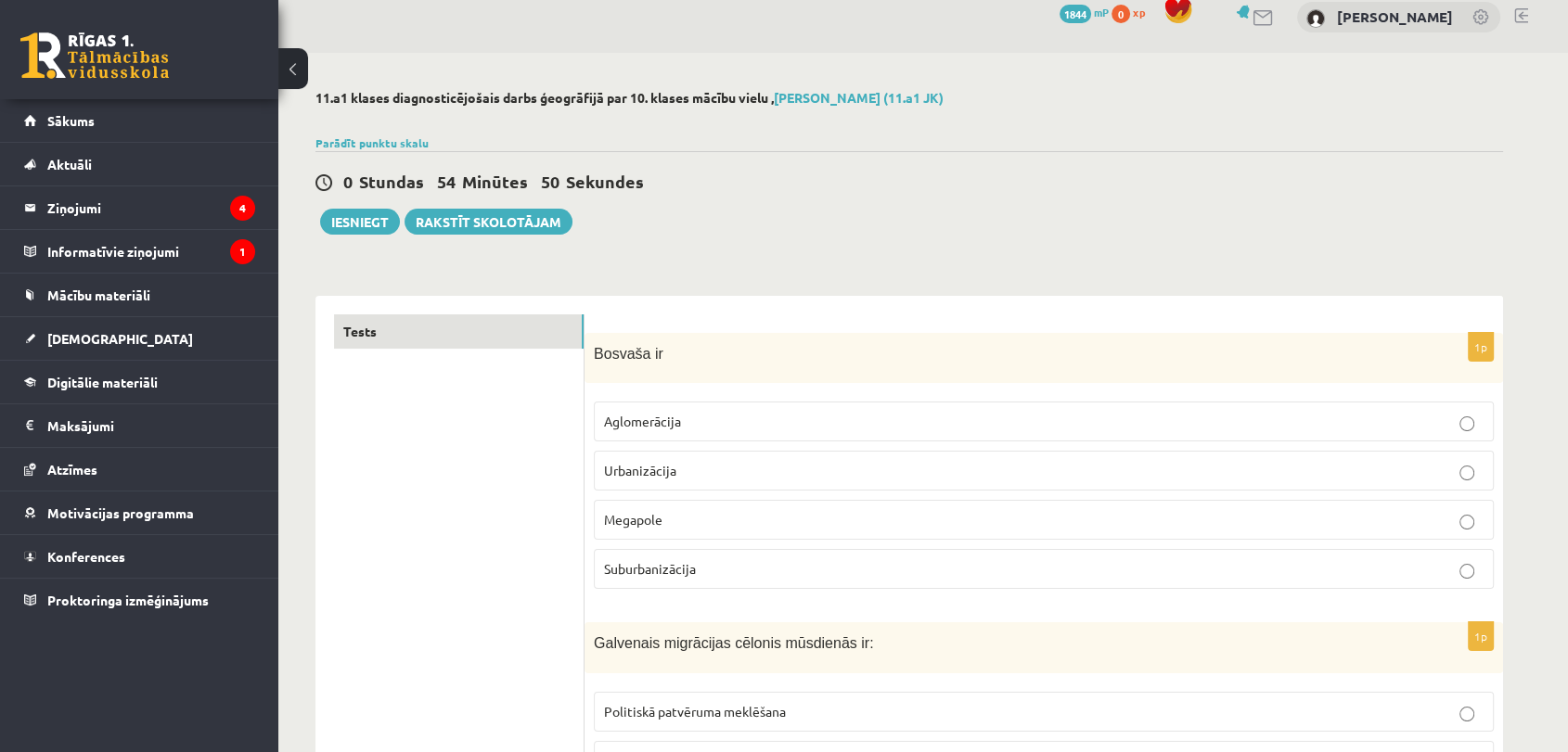
scroll to position [0, 0]
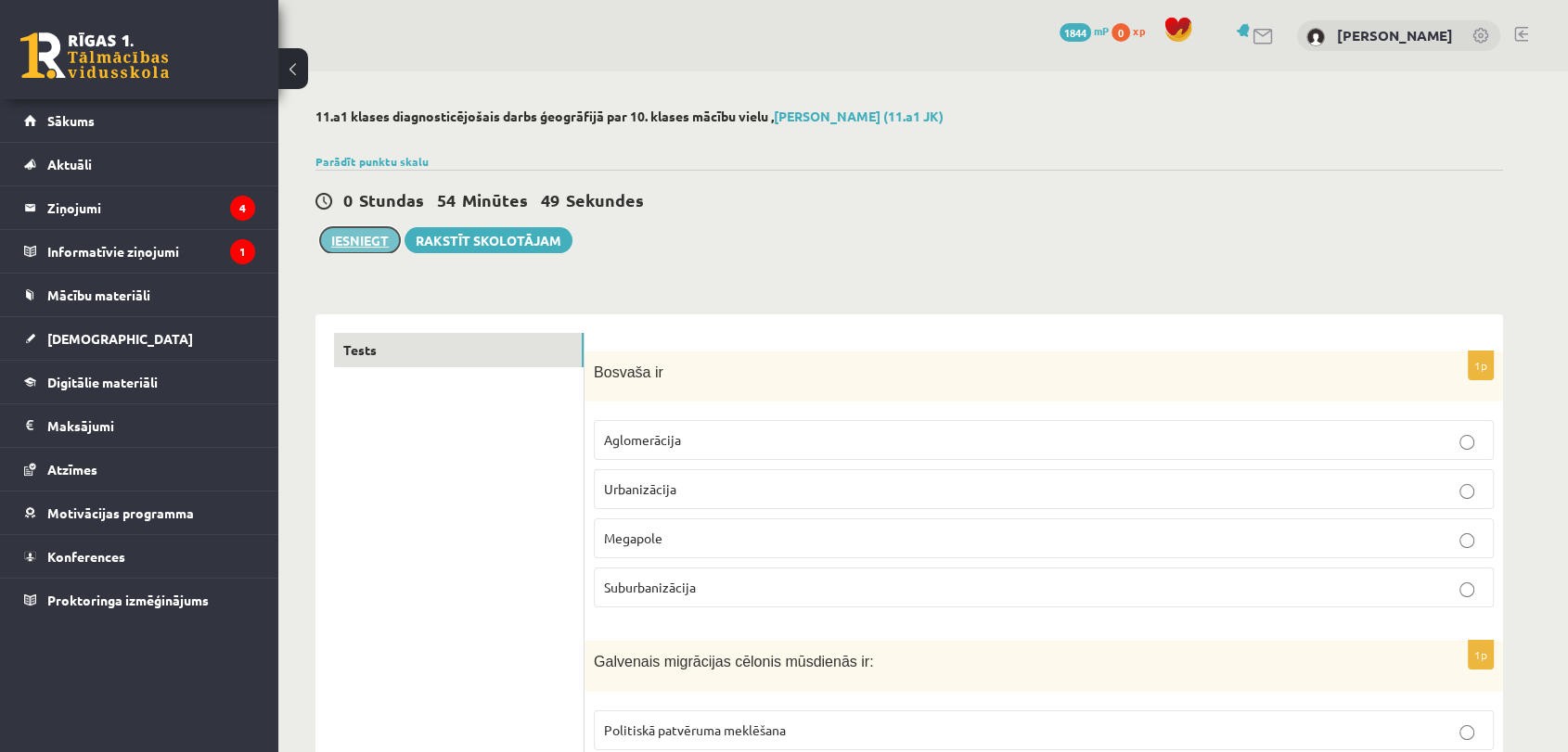
click at [376, 232] on button "Iesniegt" at bounding box center [360, 240] width 79 height 26
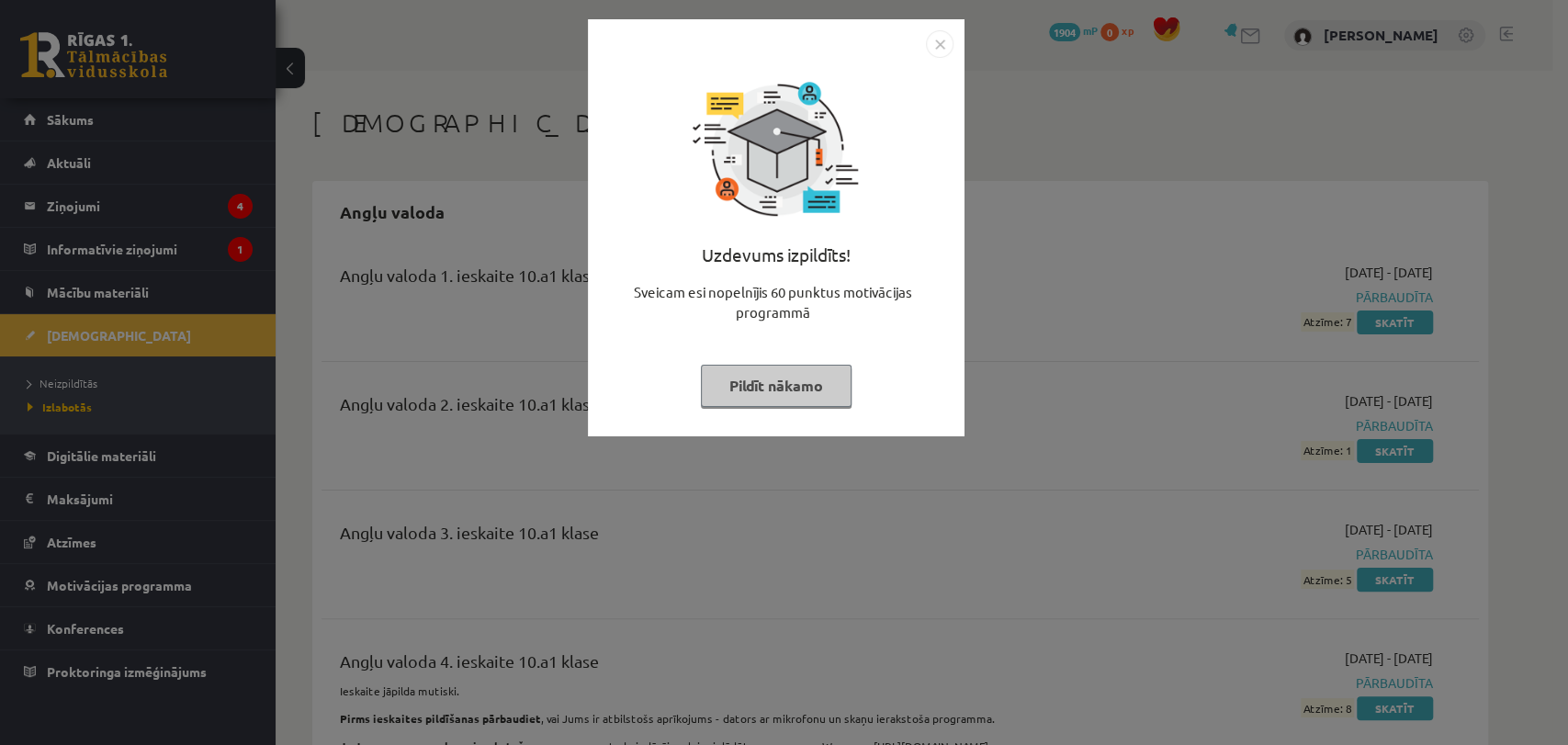
click at [767, 389] on button "Pildīt nākamo" at bounding box center [775, 386] width 150 height 42
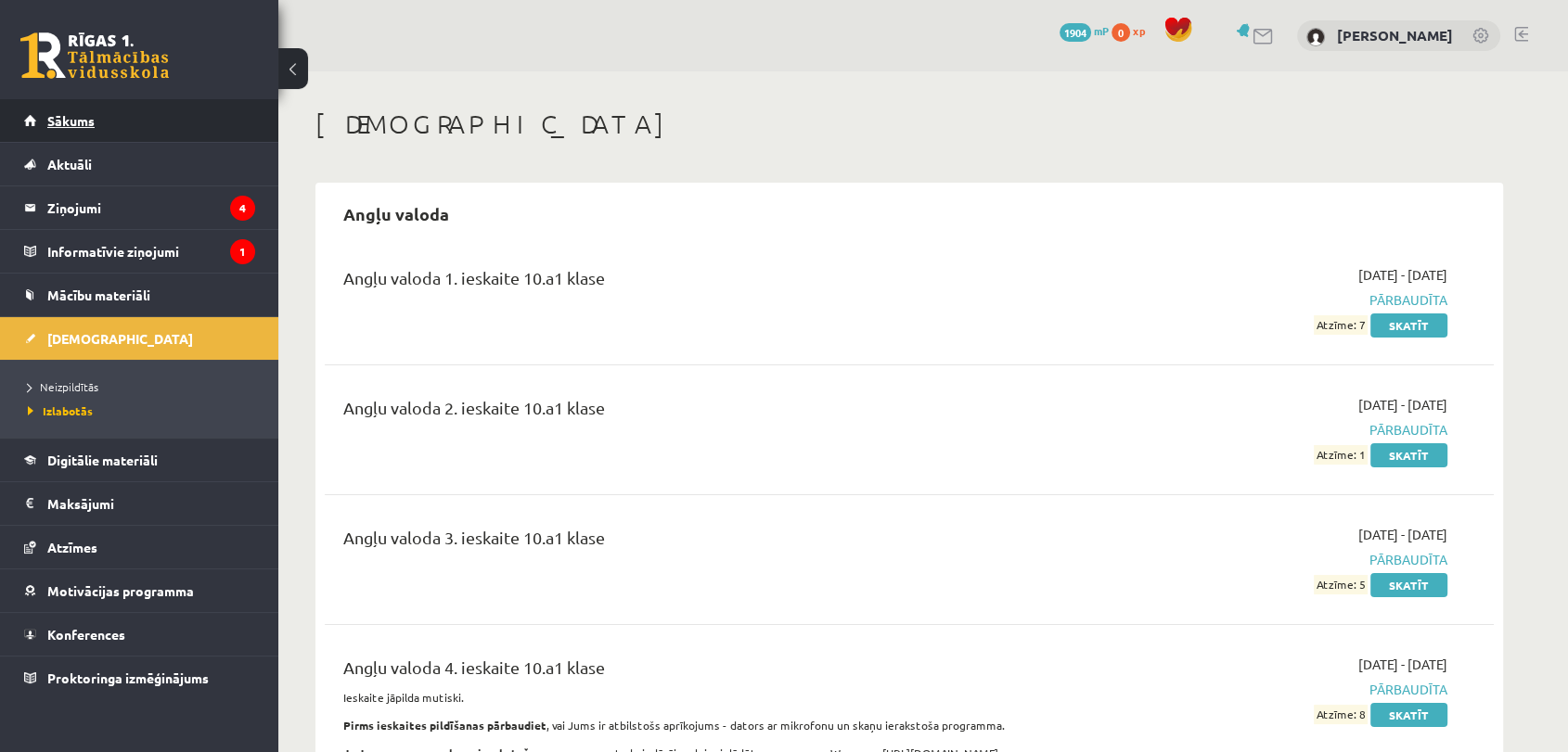
click at [156, 109] on link "Sākums" at bounding box center [139, 120] width 231 height 43
